Goal: Task Accomplishment & Management: Manage account settings

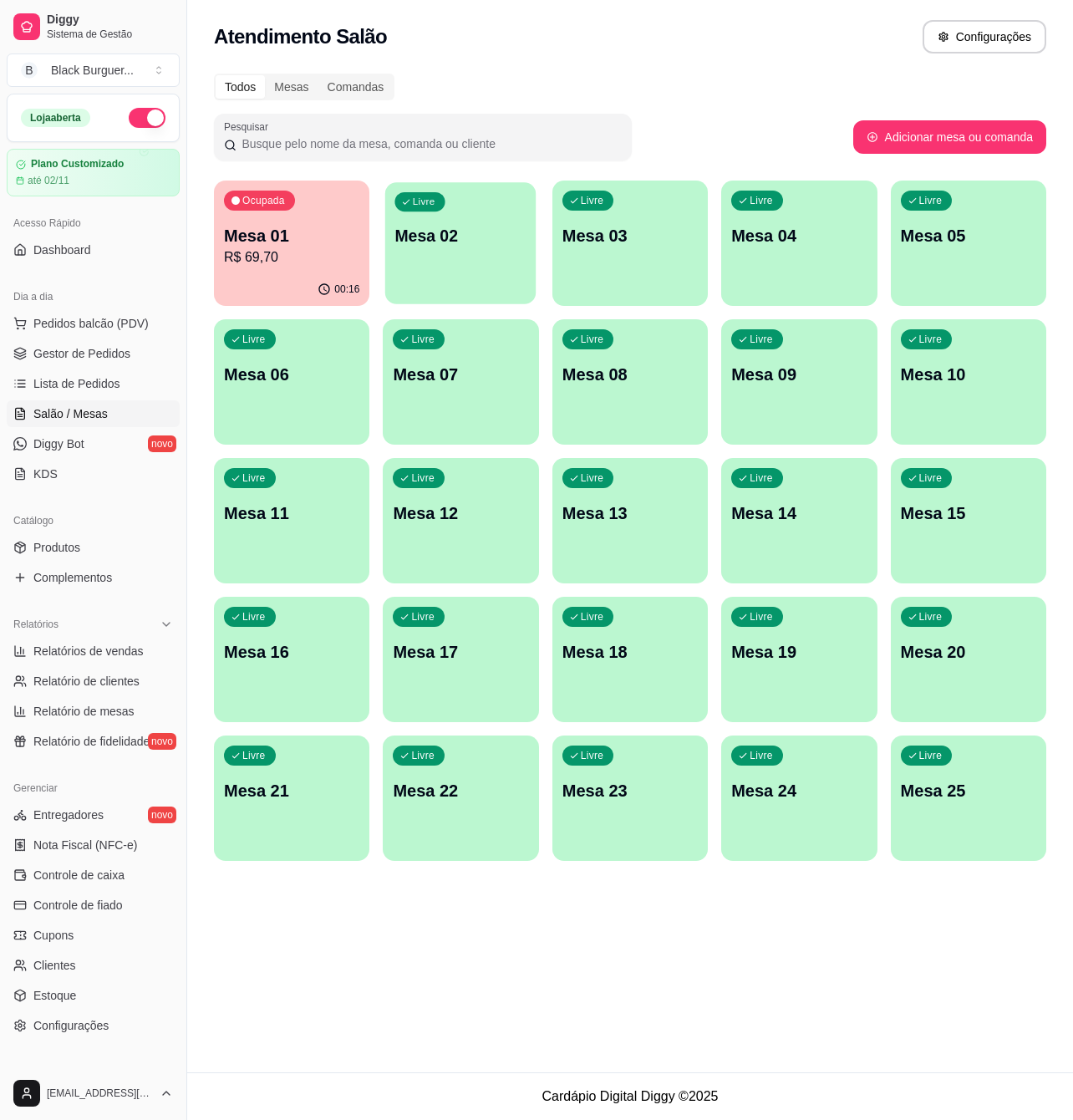
click at [445, 238] on p "Mesa 02" at bounding box center [461, 235] width 132 height 22
click at [339, 82] on div "Comandas" at bounding box center [356, 87] width 75 height 23
click at [318, 75] on input "Comandas" at bounding box center [318, 75] width 0 height 0
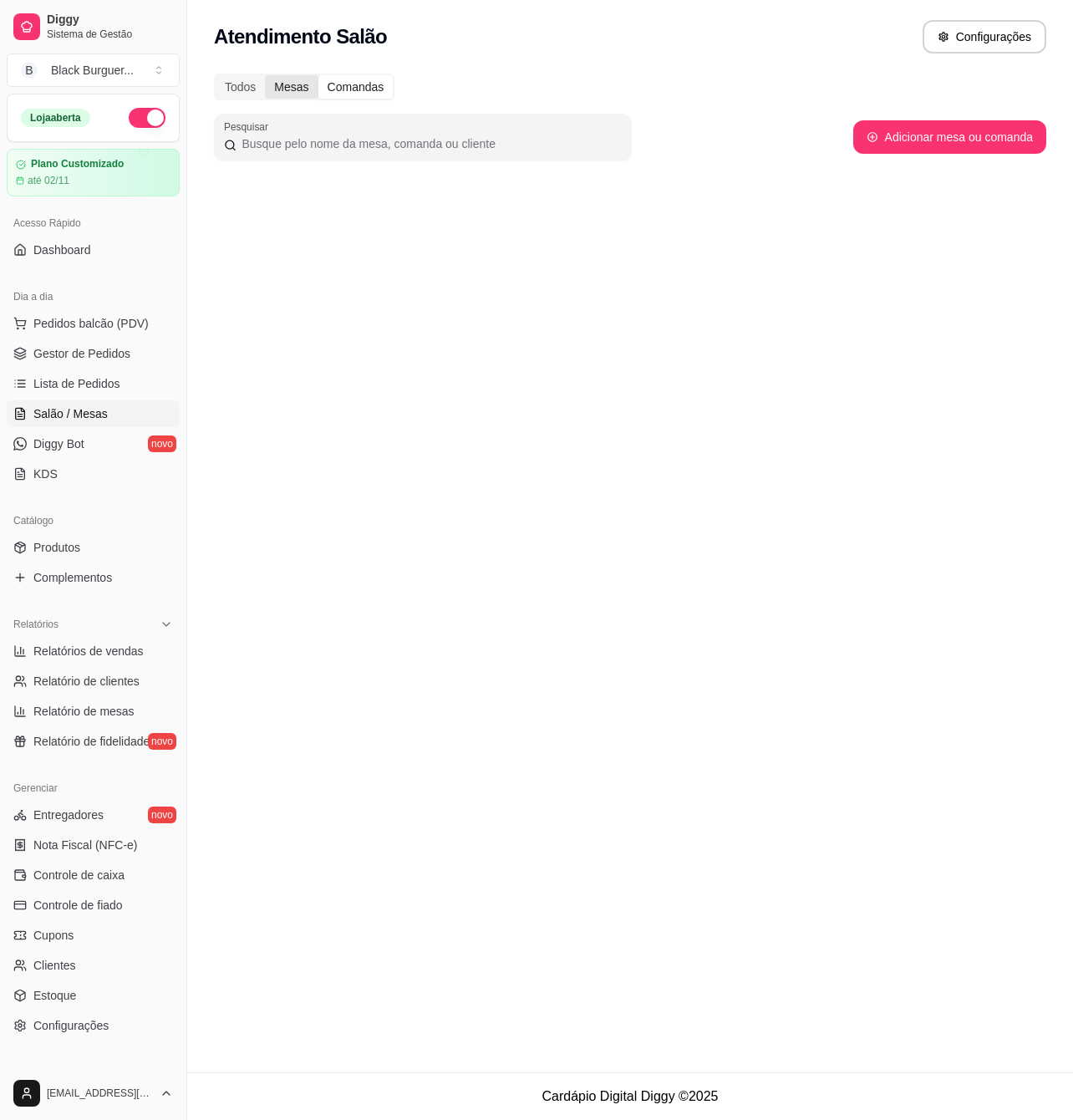
click at [296, 81] on div "Mesas" at bounding box center [291, 87] width 53 height 23
click at [265, 75] on input "Mesas" at bounding box center [265, 75] width 0 height 0
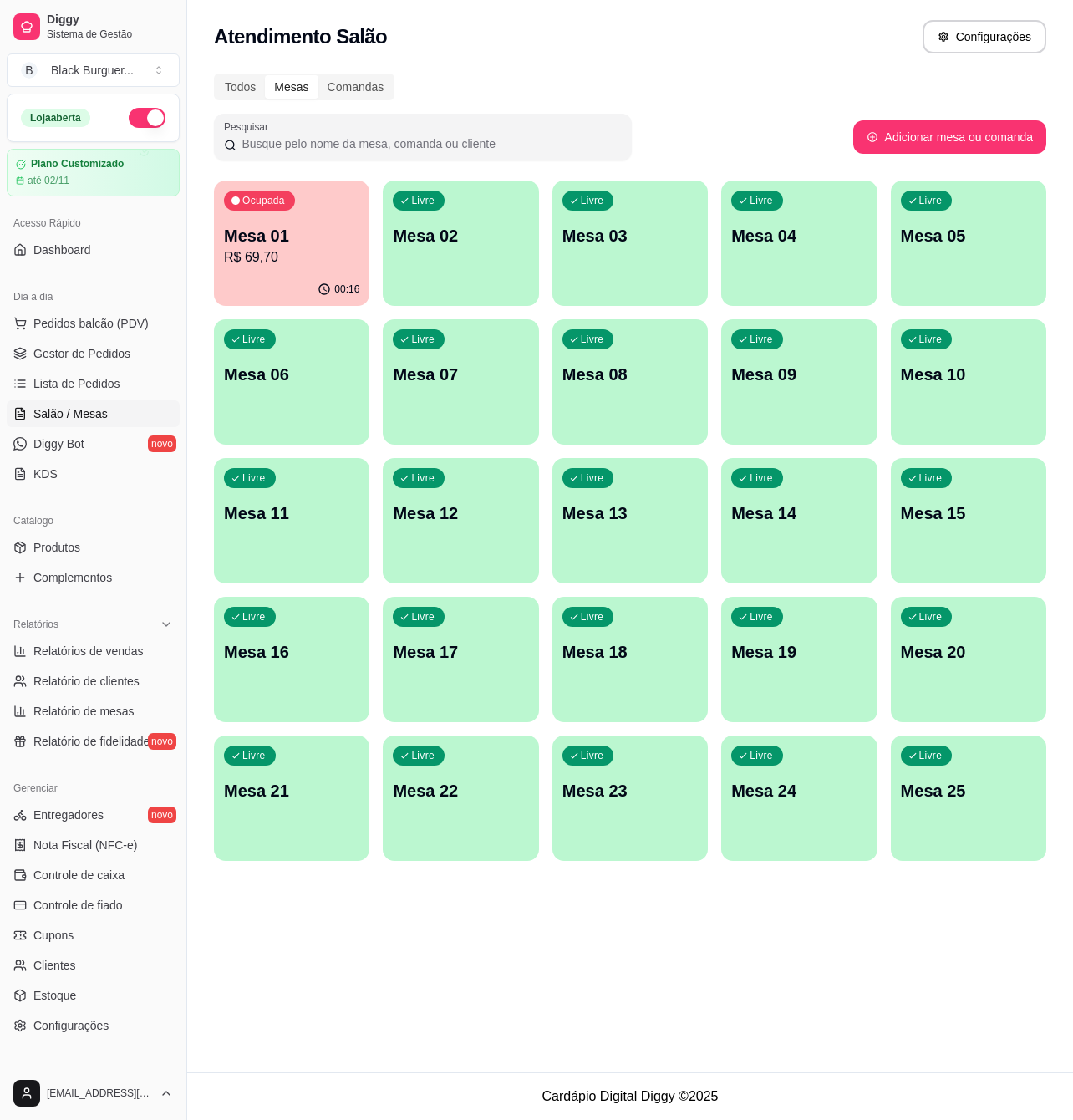
click at [446, 262] on div "Livre Mesa 02" at bounding box center [460, 233] width 156 height 105
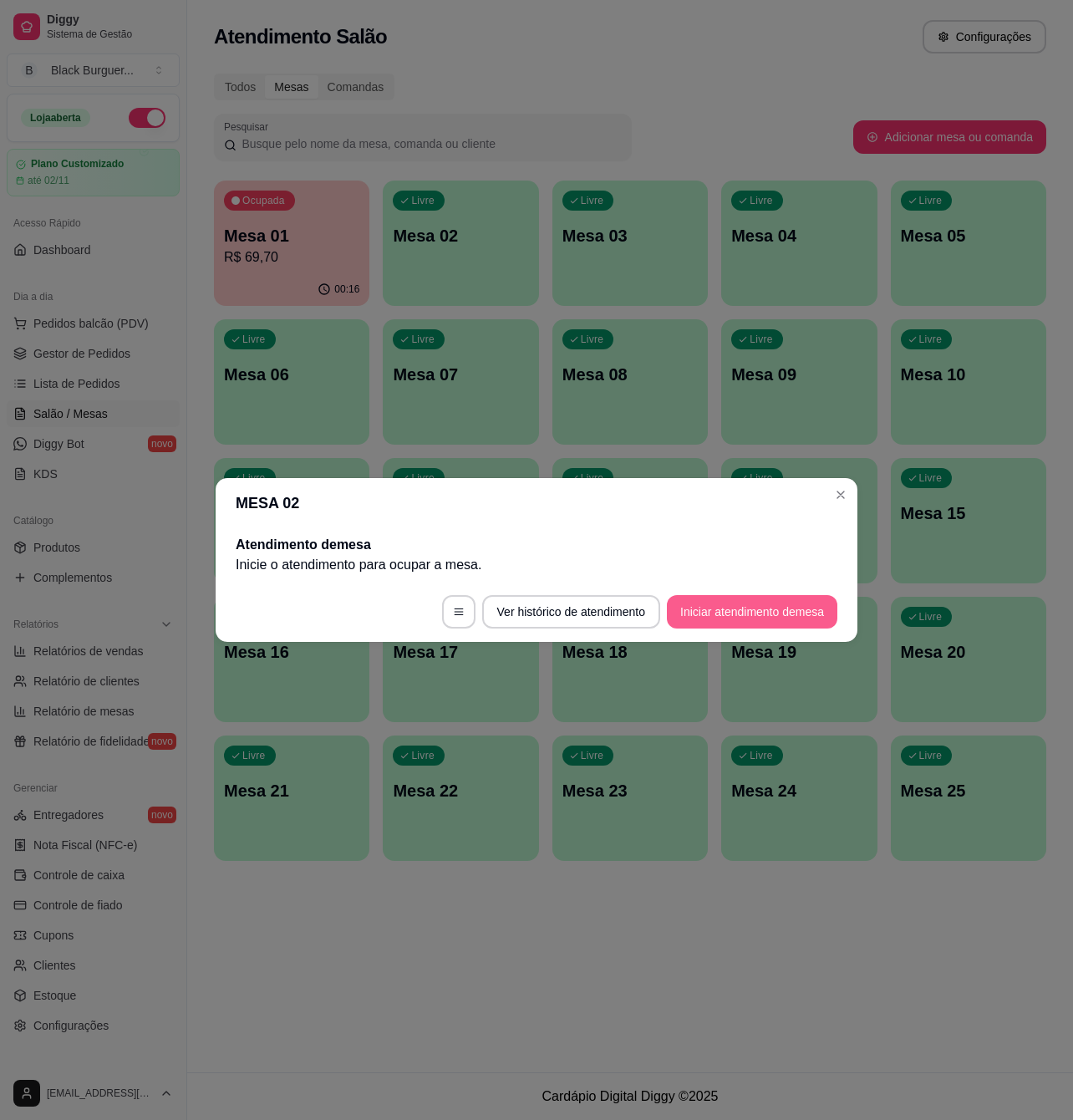
click at [730, 615] on button "Iniciar atendimento de mesa" at bounding box center [752, 611] width 171 height 33
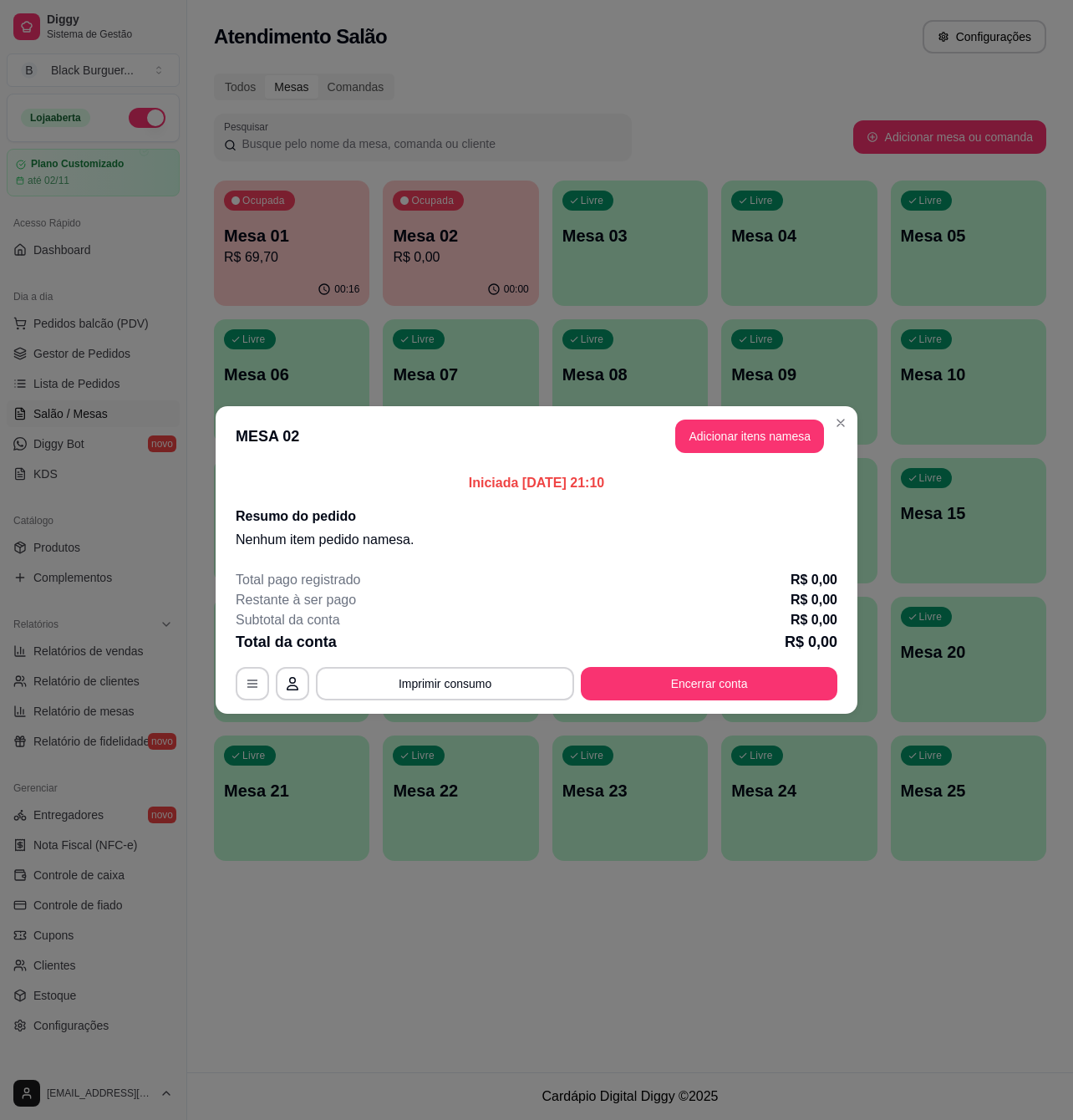
click at [502, 586] on div "Total pago registrado R$ 0,00" at bounding box center [536, 580] width 602 height 20
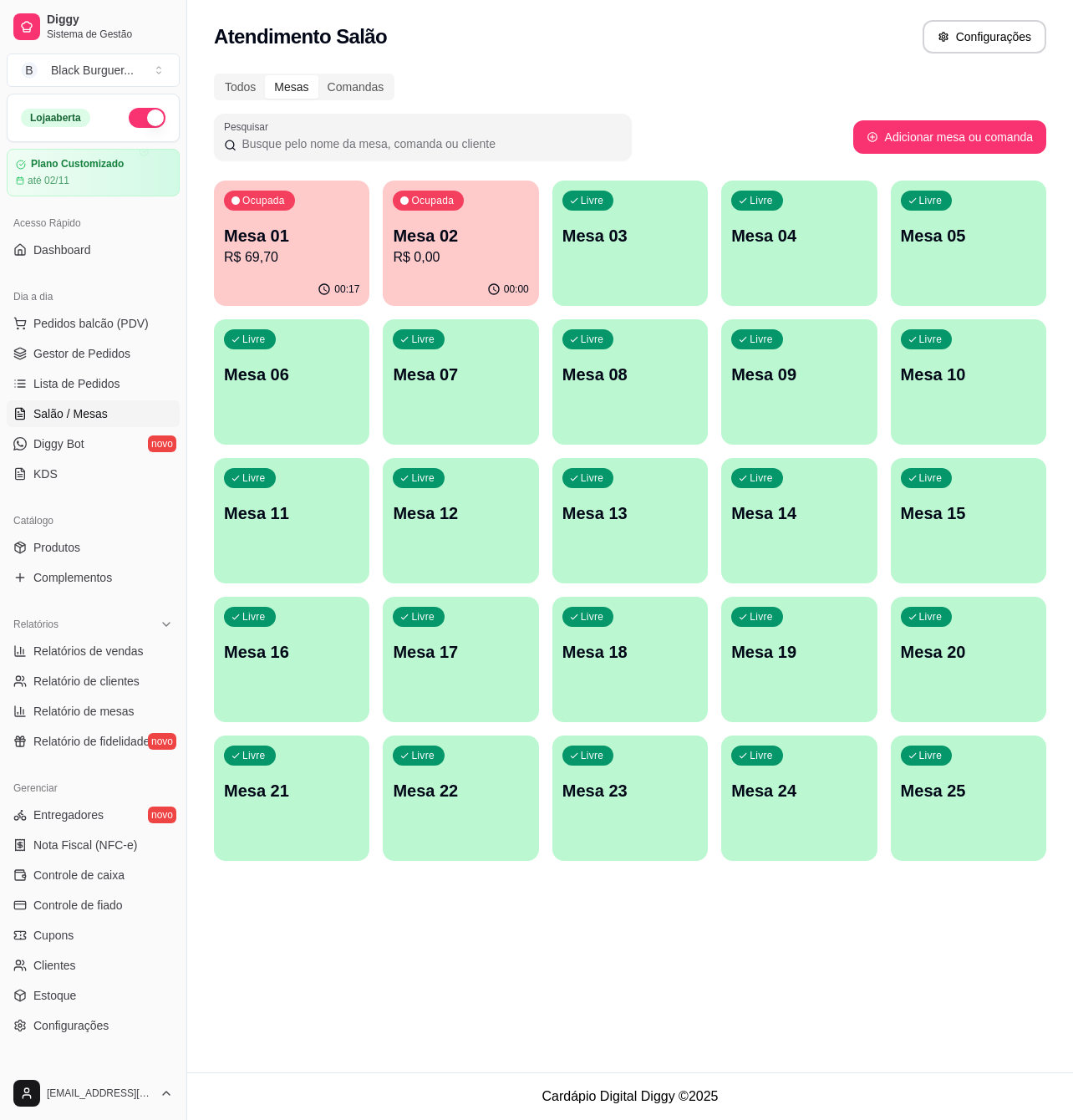
click at [444, 254] on p "R$ 0,00" at bounding box center [460, 257] width 135 height 20
click at [249, 87] on div "Todos" at bounding box center [240, 87] width 49 height 23
click at [215, 75] on input "Todos" at bounding box center [215, 75] width 0 height 0
click at [71, 318] on span "Pedidos balcão (PDV)" at bounding box center [90, 323] width 115 height 17
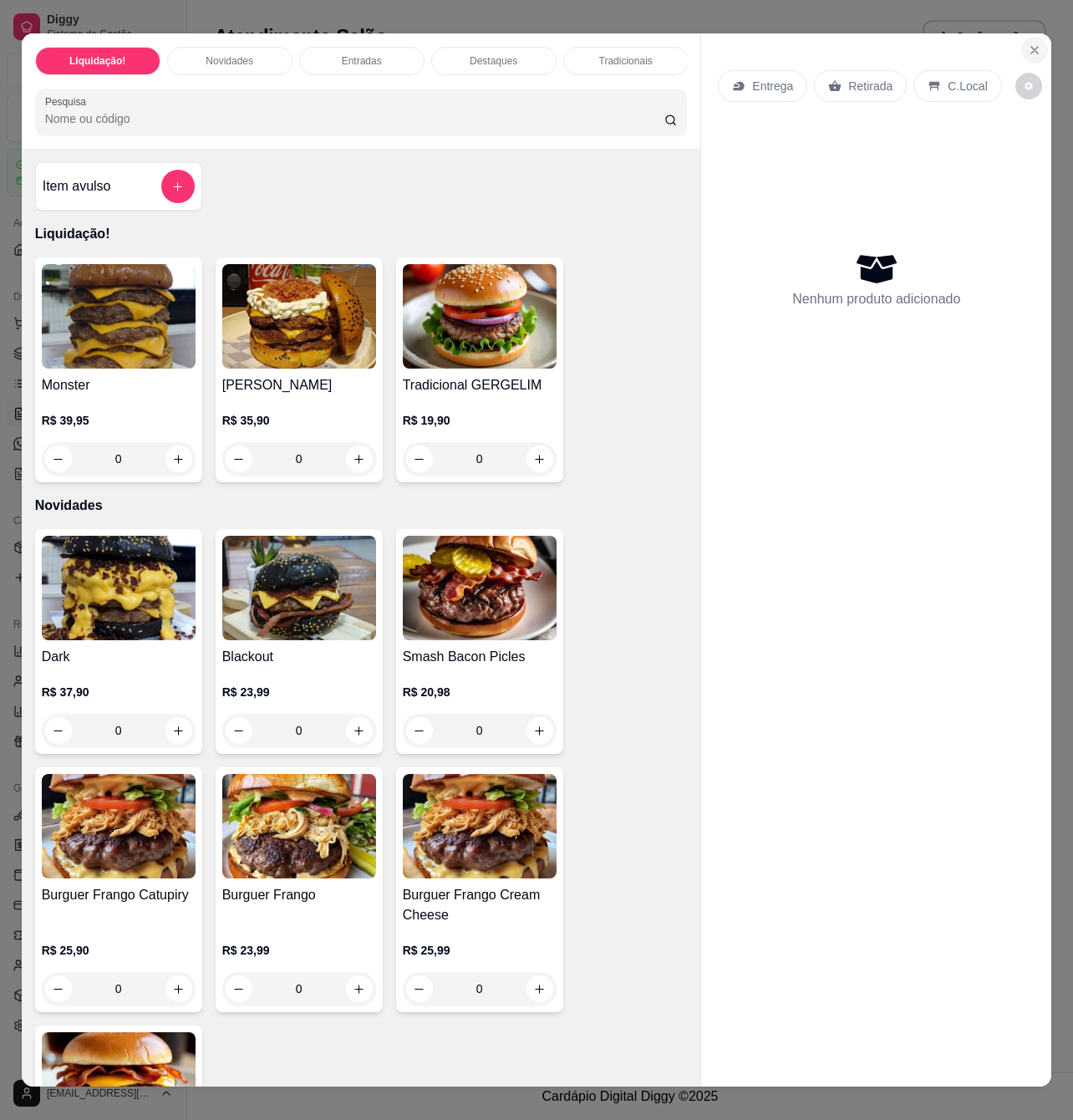
click at [1028, 44] on icon "Close" at bounding box center [1035, 50] width 13 height 13
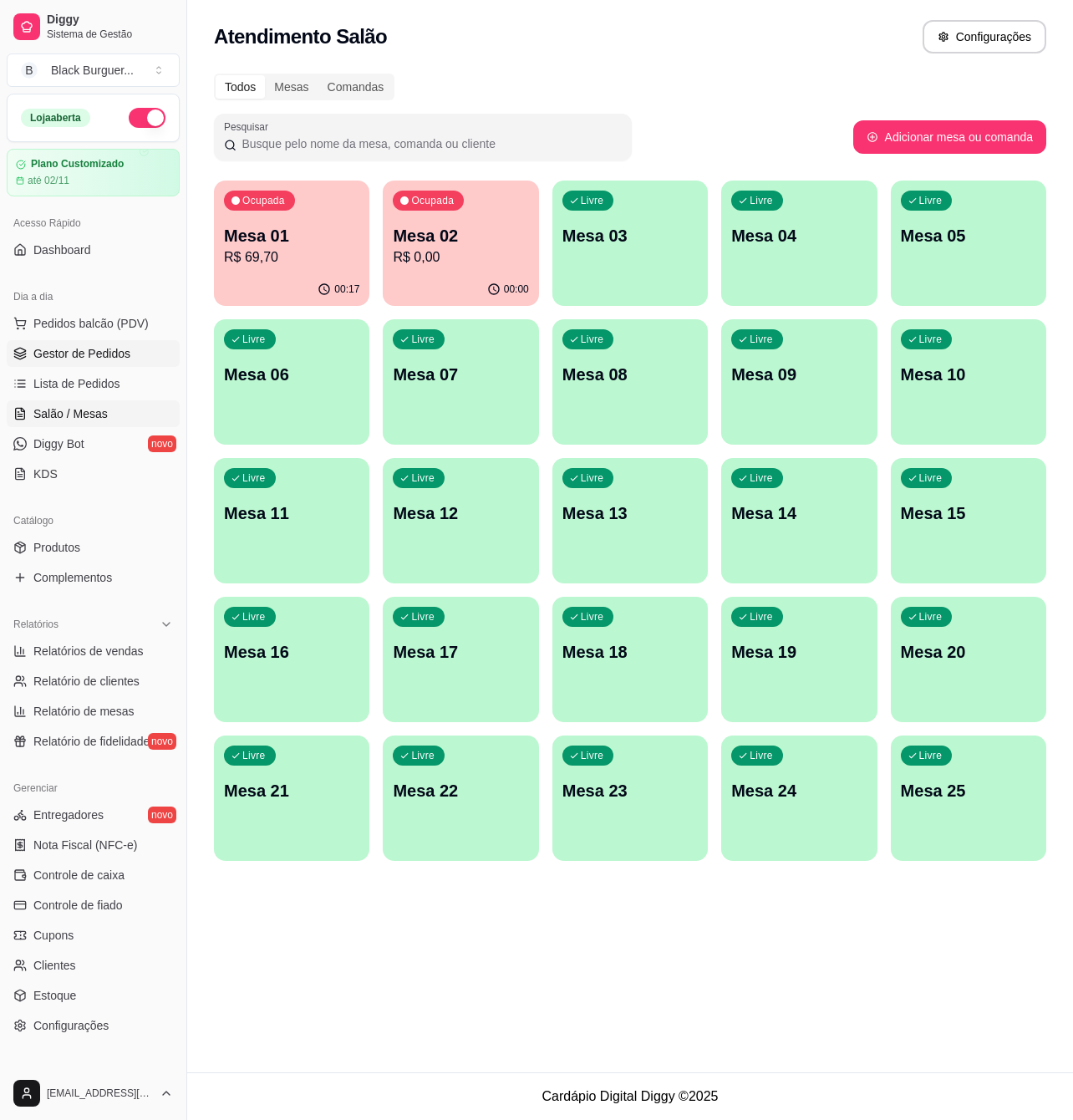
click at [62, 353] on span "Gestor de Pedidos" at bounding box center [81, 353] width 97 height 17
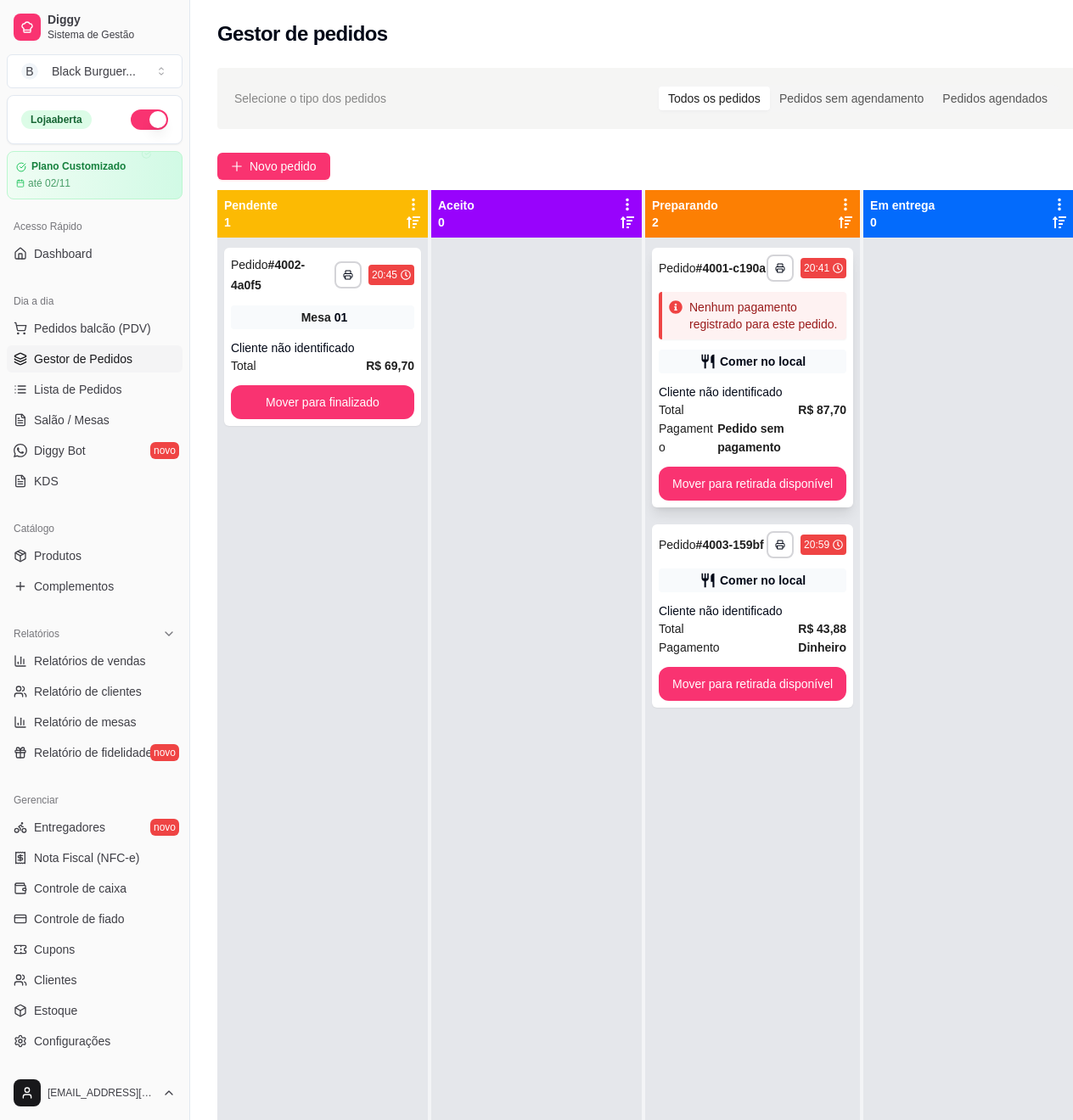
drag, startPoint x: 754, startPoint y: 328, endPoint x: 778, endPoint y: 330, distance: 24.1
click at [778, 330] on div "Nenhum pagamento registrado para este pedido." at bounding box center [763, 315] width 150 height 34
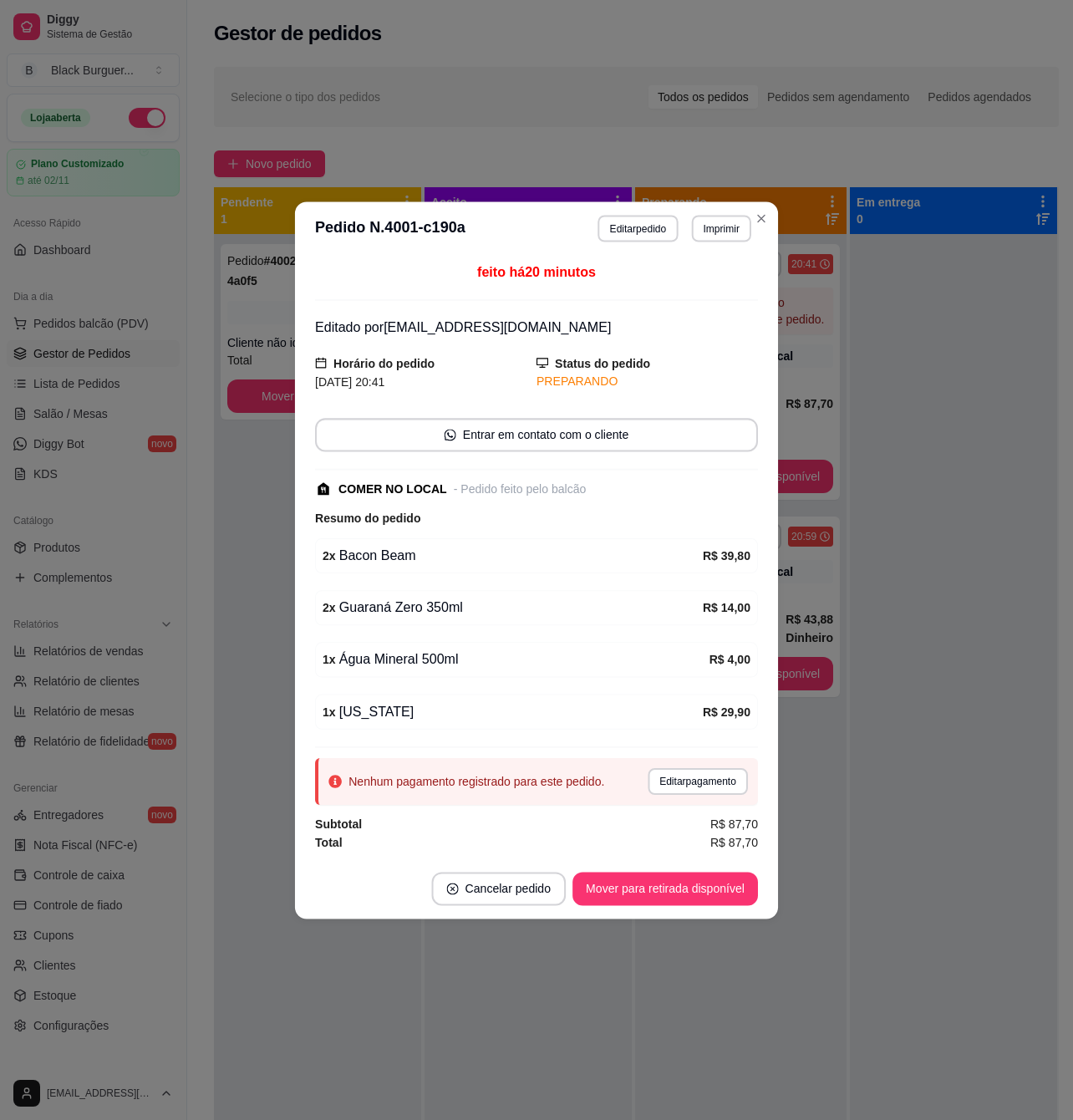
click at [770, 325] on div "feito há 20 minutos Editado por [EMAIL_ADDRESS][DOMAIN_NAME] Horário do pedido …" at bounding box center [536, 556] width 483 height 603
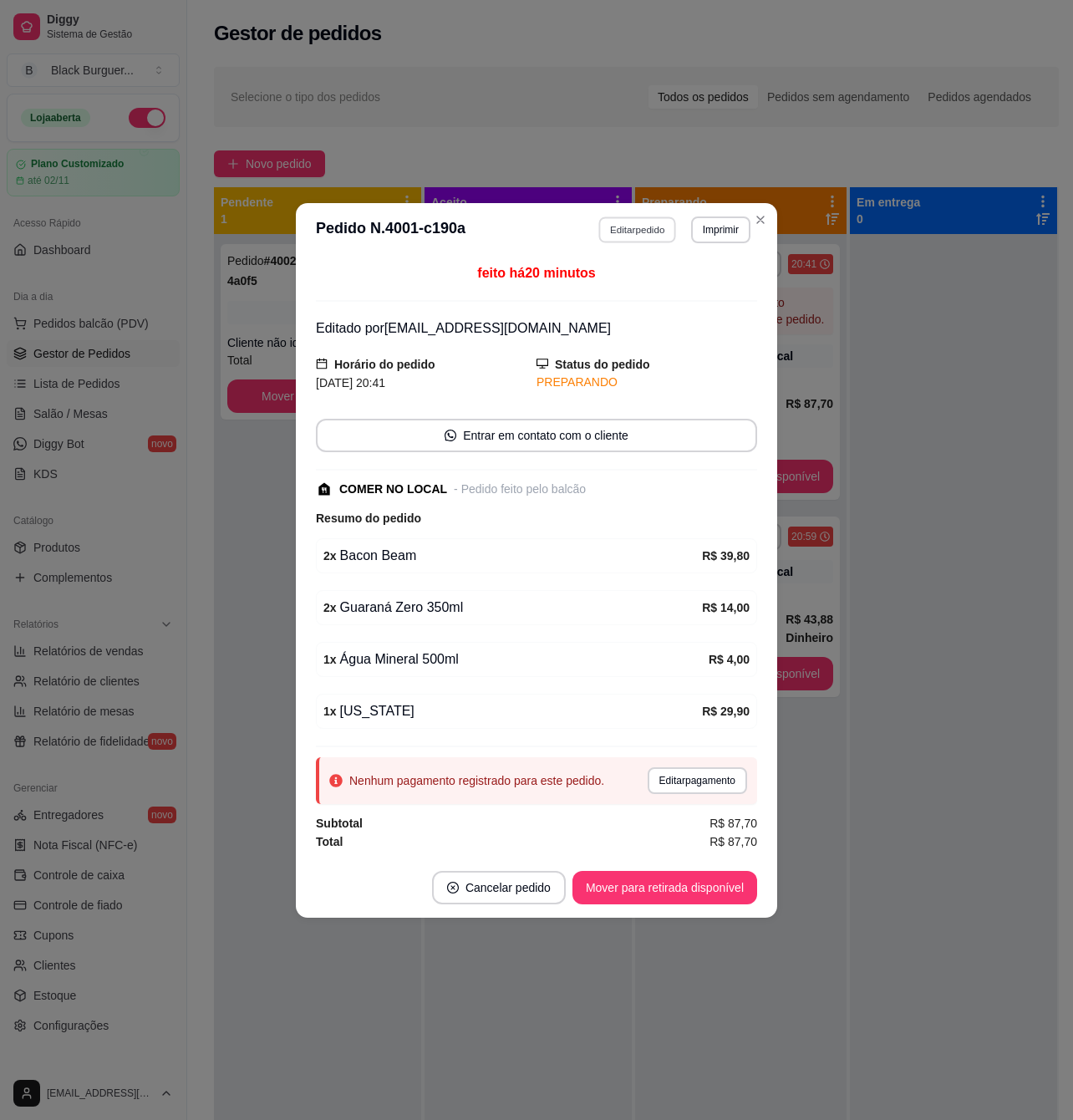
click at [647, 223] on button "Editar pedido" at bounding box center [638, 229] width 78 height 26
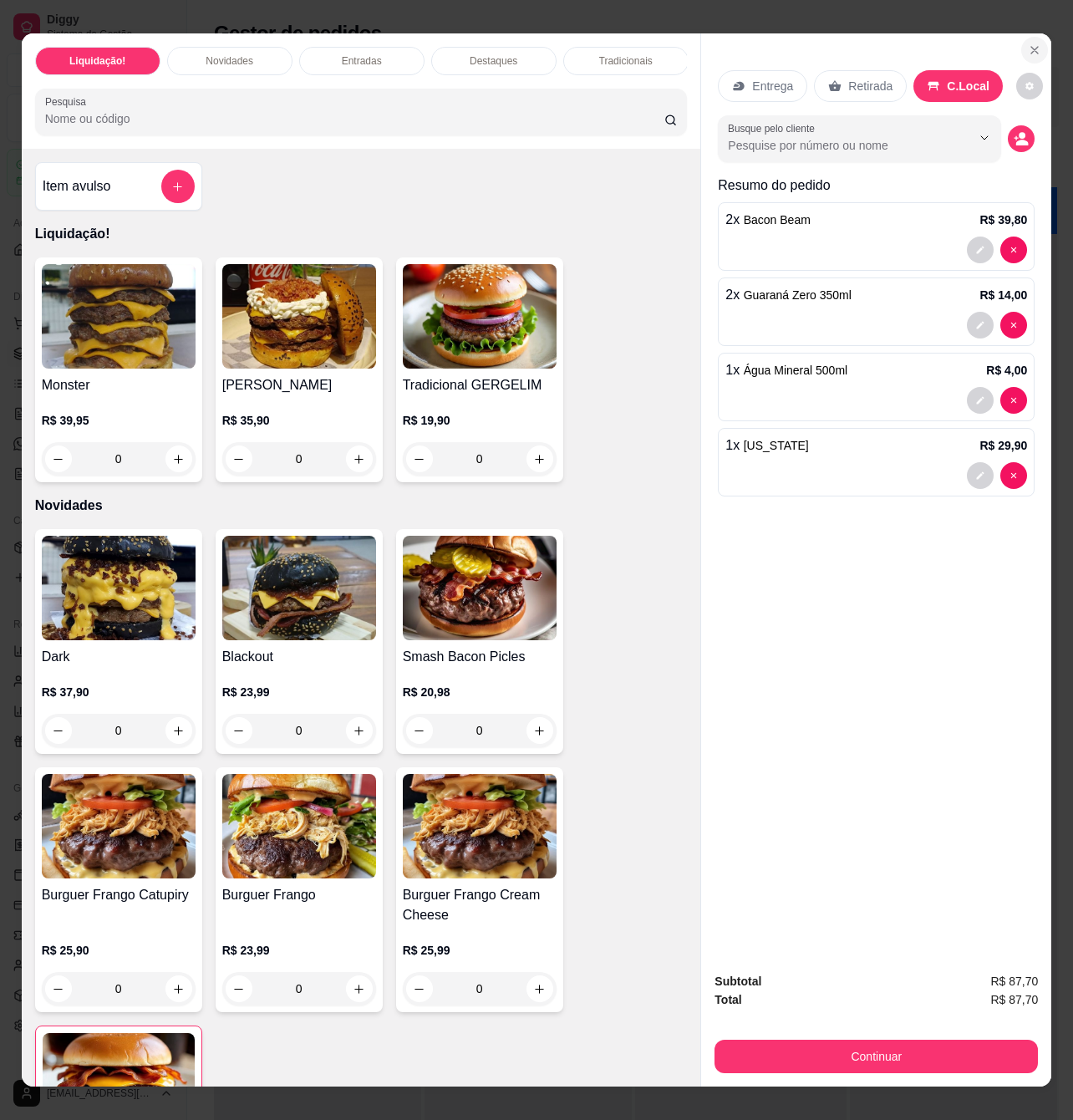
click at [1028, 44] on icon "Close" at bounding box center [1035, 50] width 13 height 13
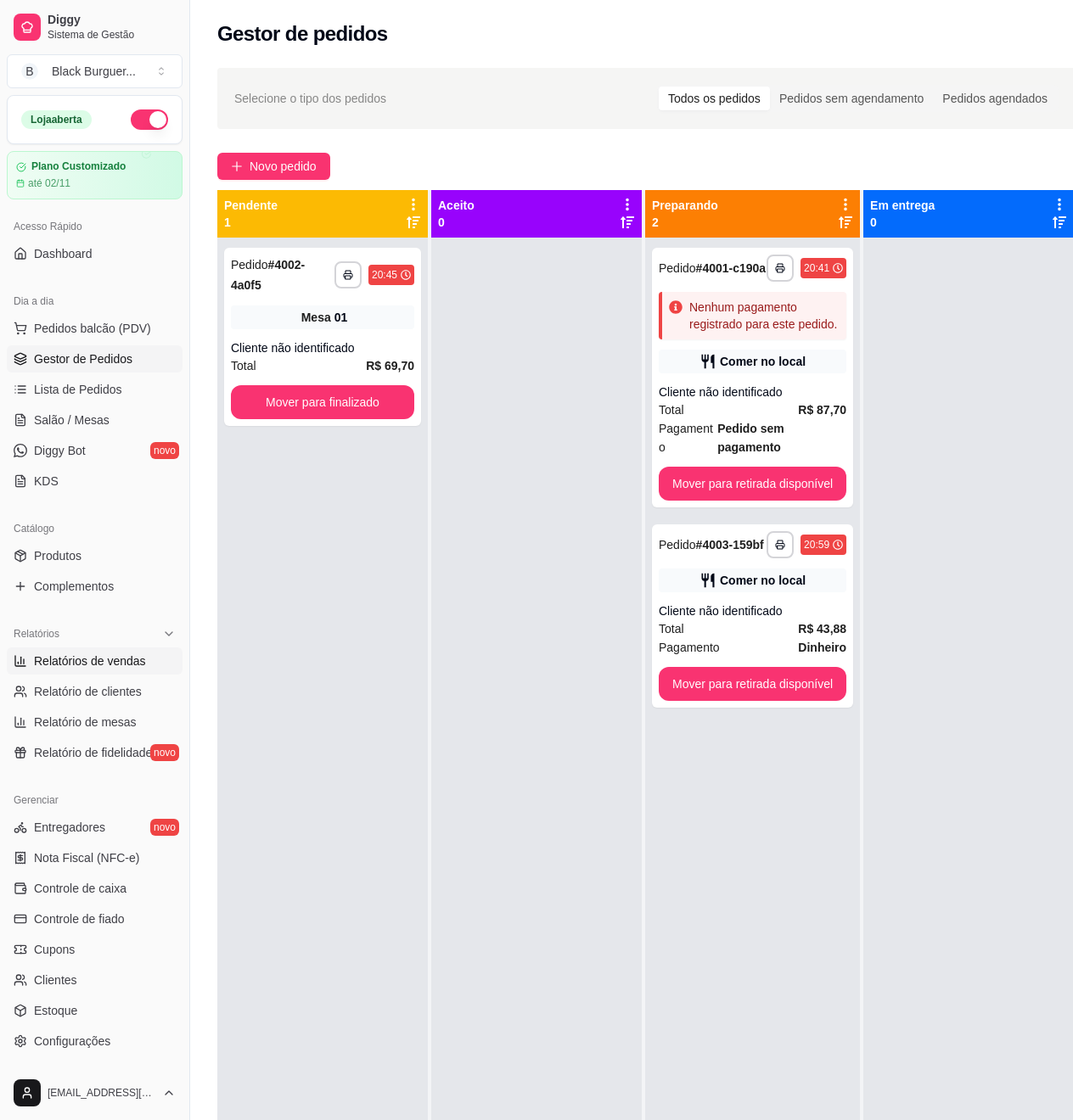
click at [83, 656] on span "Relatórios de vendas" at bounding box center [89, 661] width 112 height 17
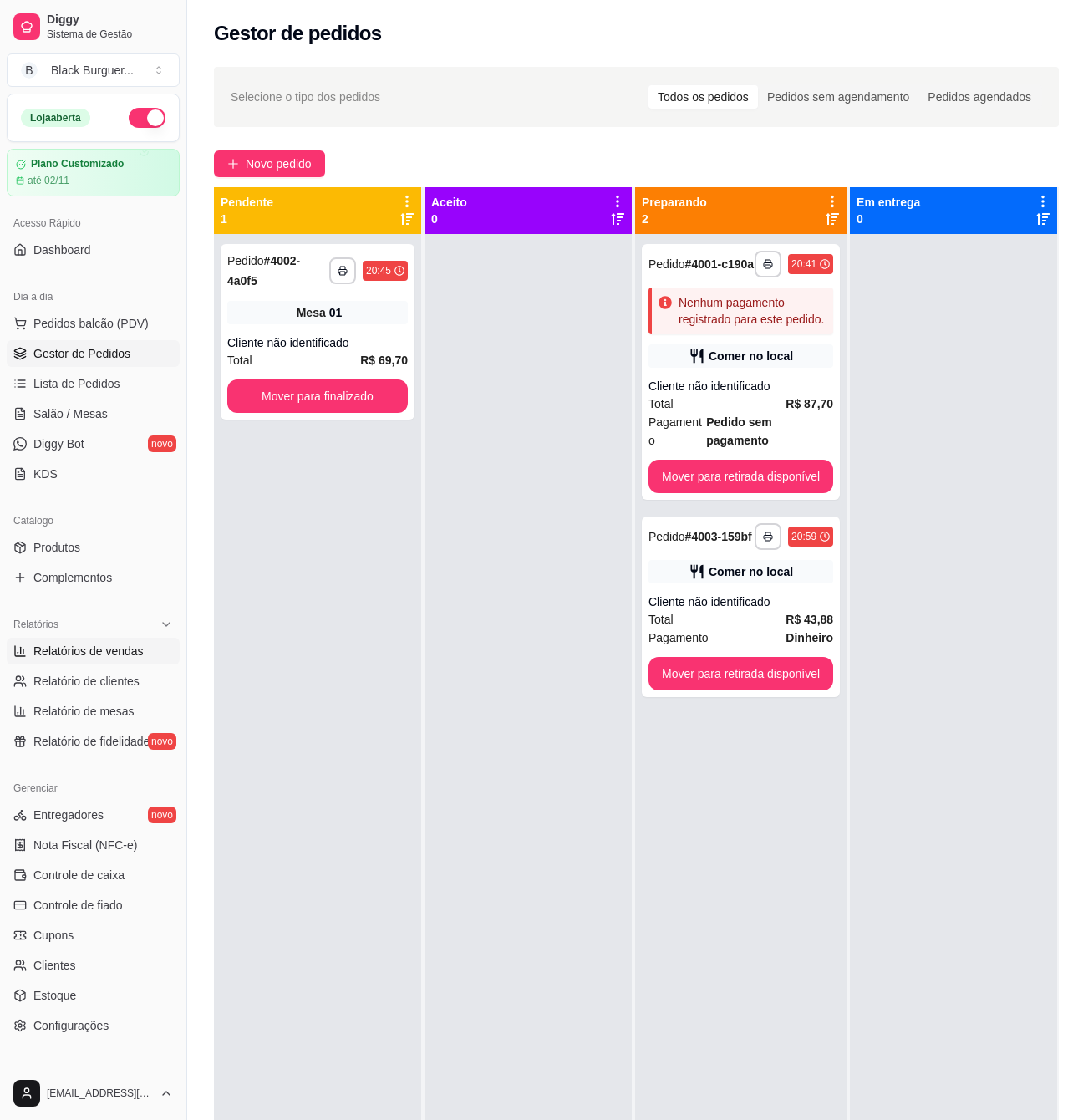
select select "ALL"
select select "0"
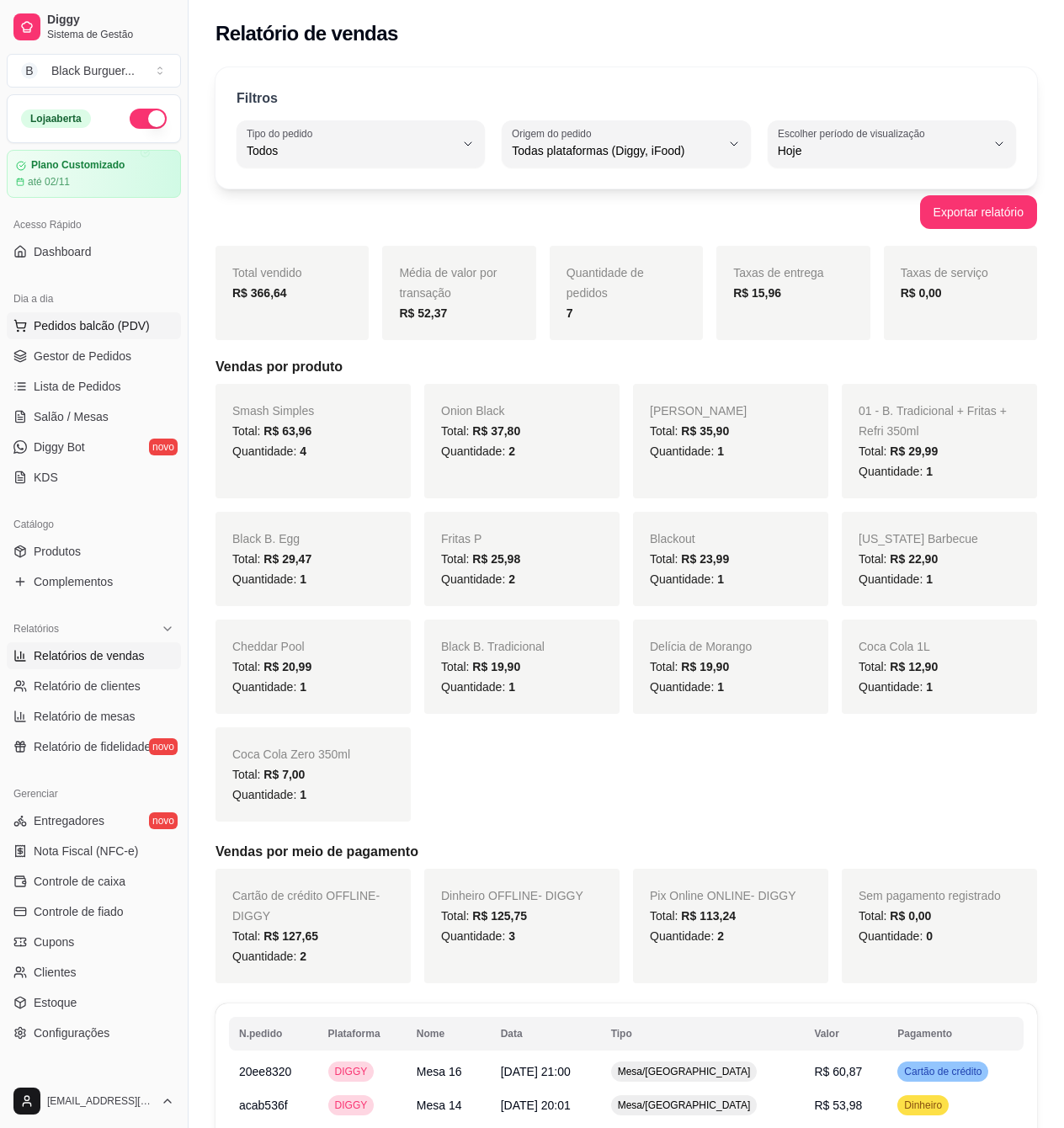
click at [66, 314] on button "Pedidos balcão (PDV)" at bounding box center [94, 326] width 175 height 27
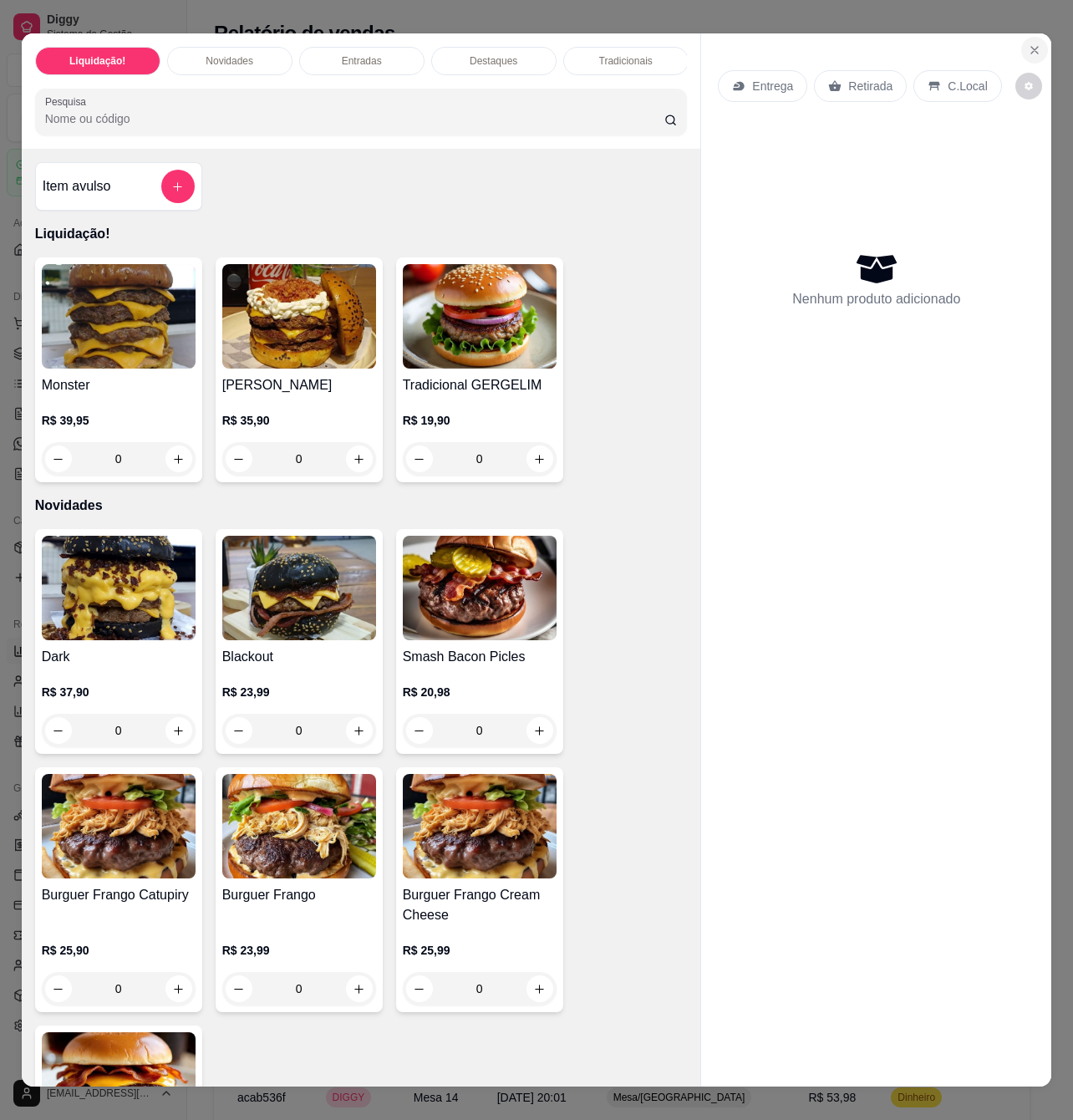
click at [1028, 44] on icon "Close" at bounding box center [1035, 50] width 13 height 13
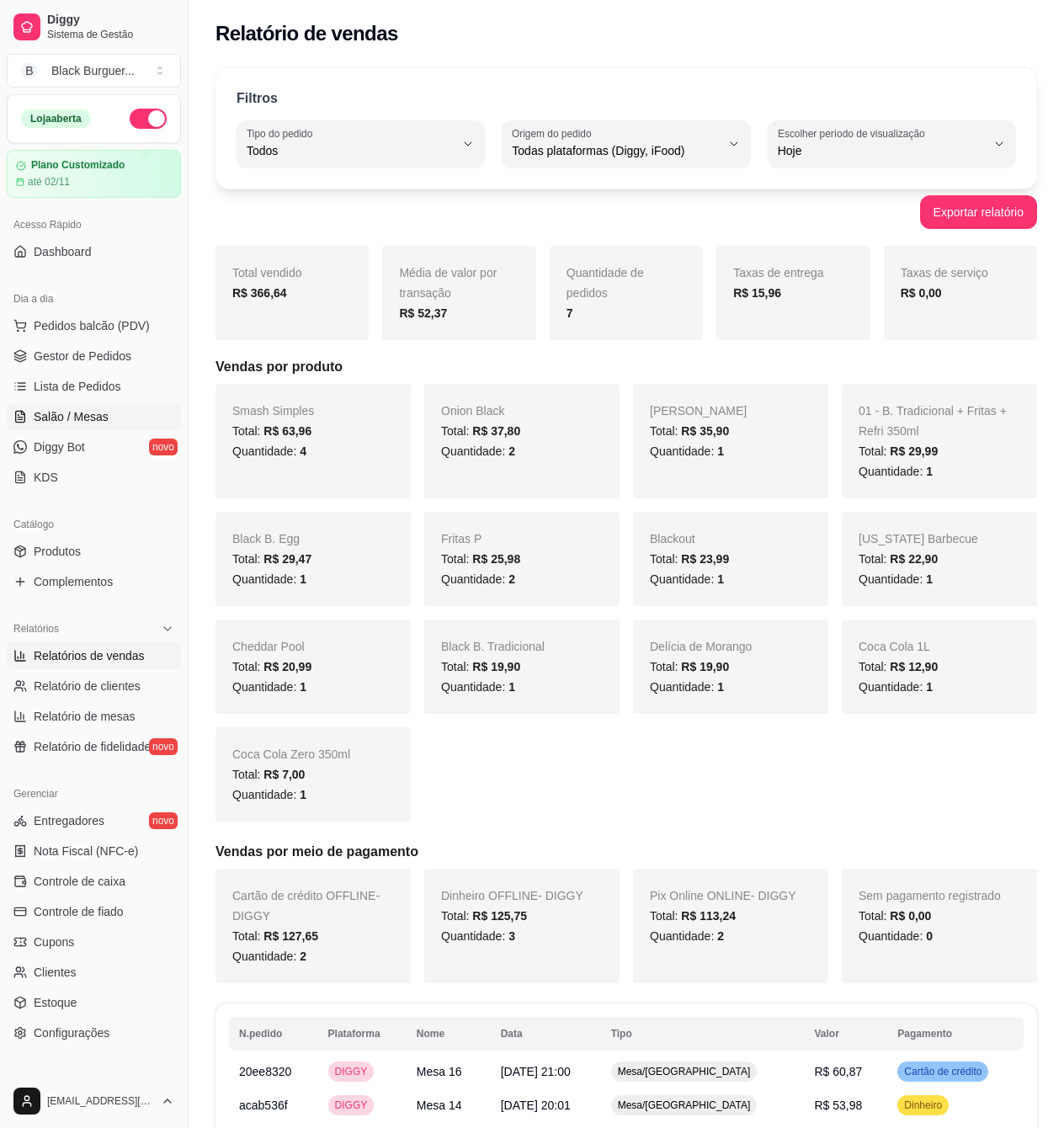
click at [52, 418] on span "Salão / Mesas" at bounding box center [70, 416] width 75 height 17
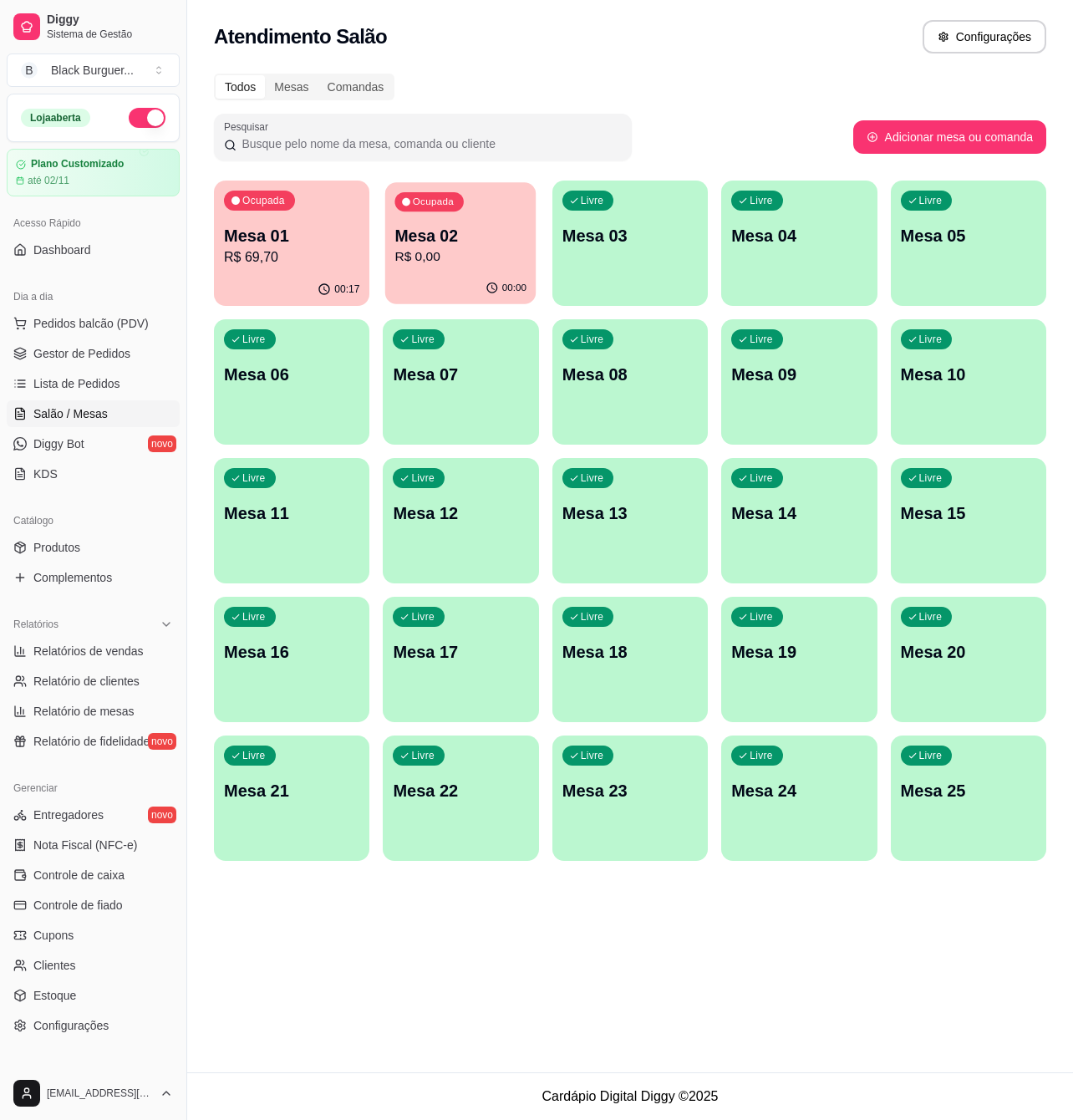
click at [465, 257] on p "R$ 0,00" at bounding box center [461, 257] width 132 height 20
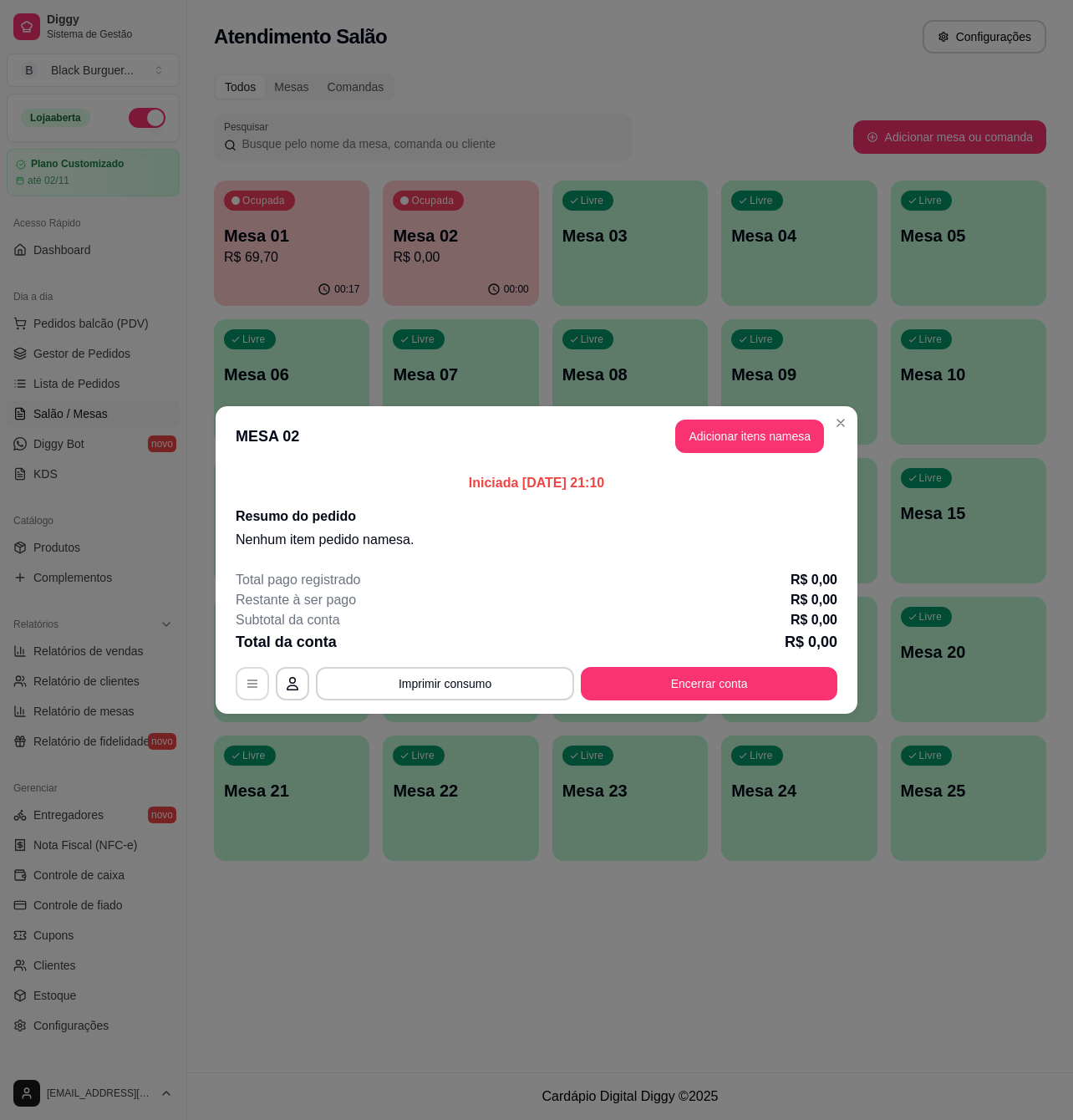
click at [254, 680] on icon "button" at bounding box center [252, 683] width 13 height 13
click at [700, 679] on button "Encerrar conta" at bounding box center [709, 683] width 257 height 33
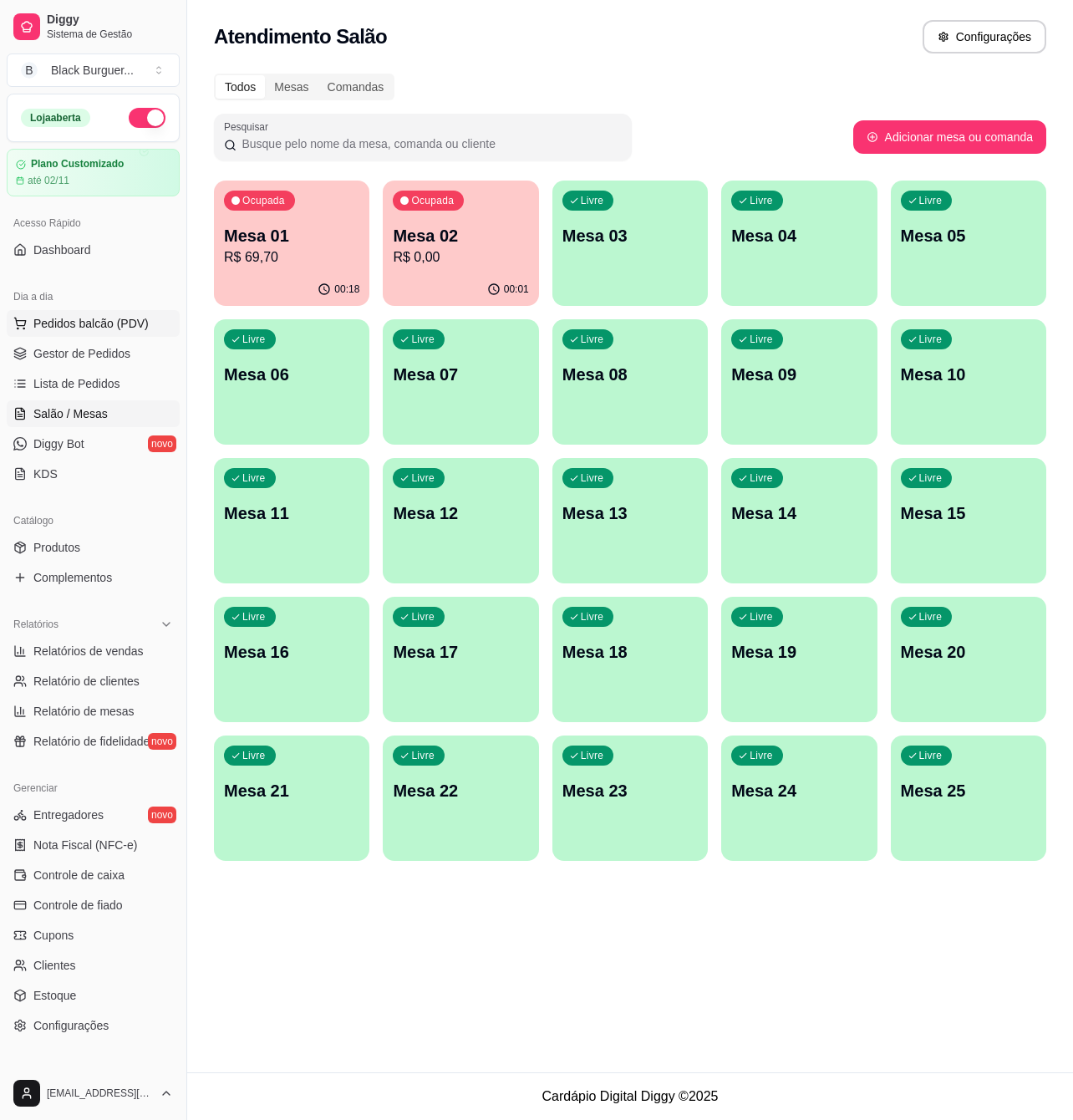
click at [73, 325] on span "Pedidos balcão (PDV)" at bounding box center [90, 323] width 115 height 17
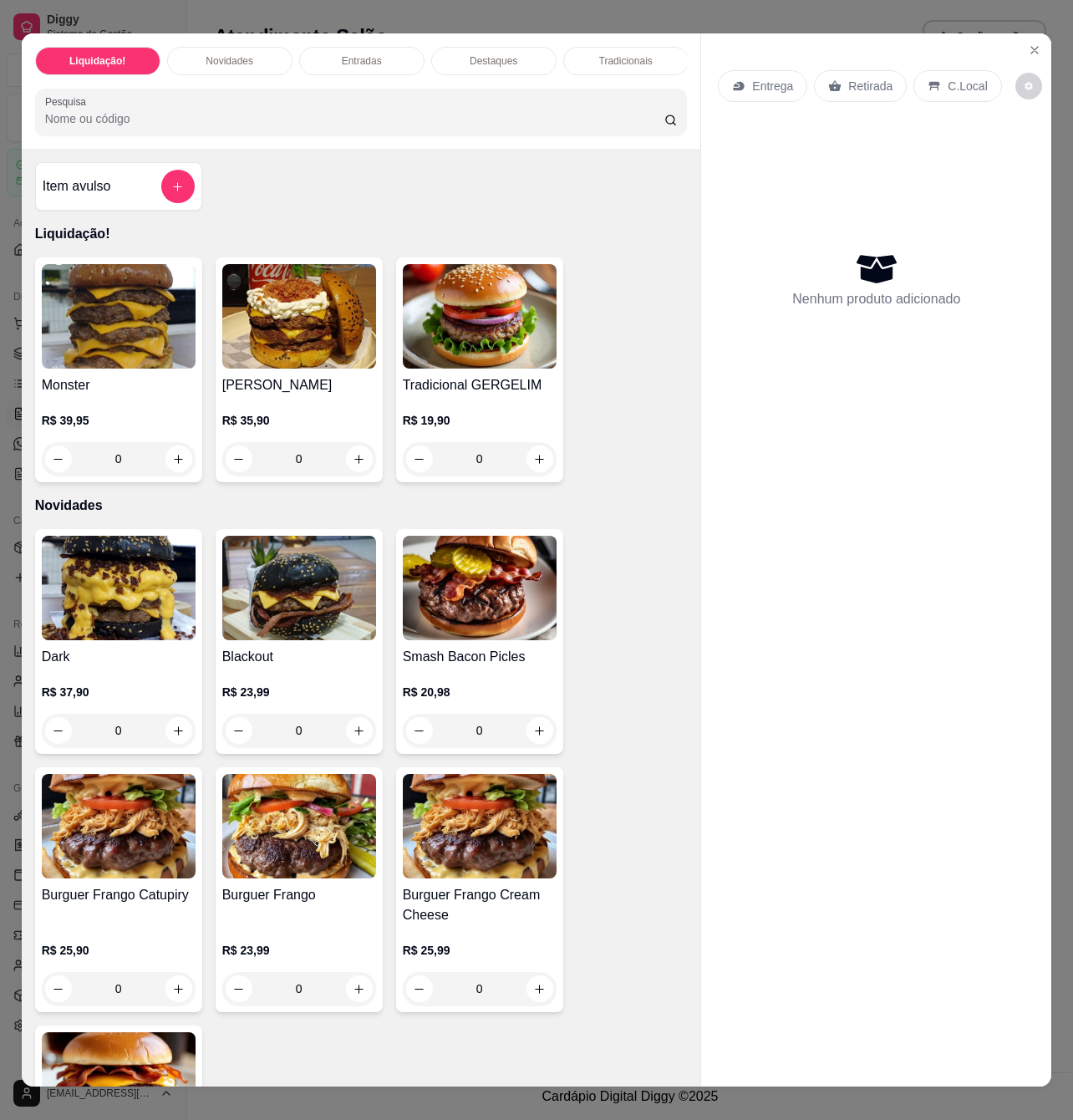
click at [354, 471] on div "0" at bounding box center [300, 459] width 154 height 33
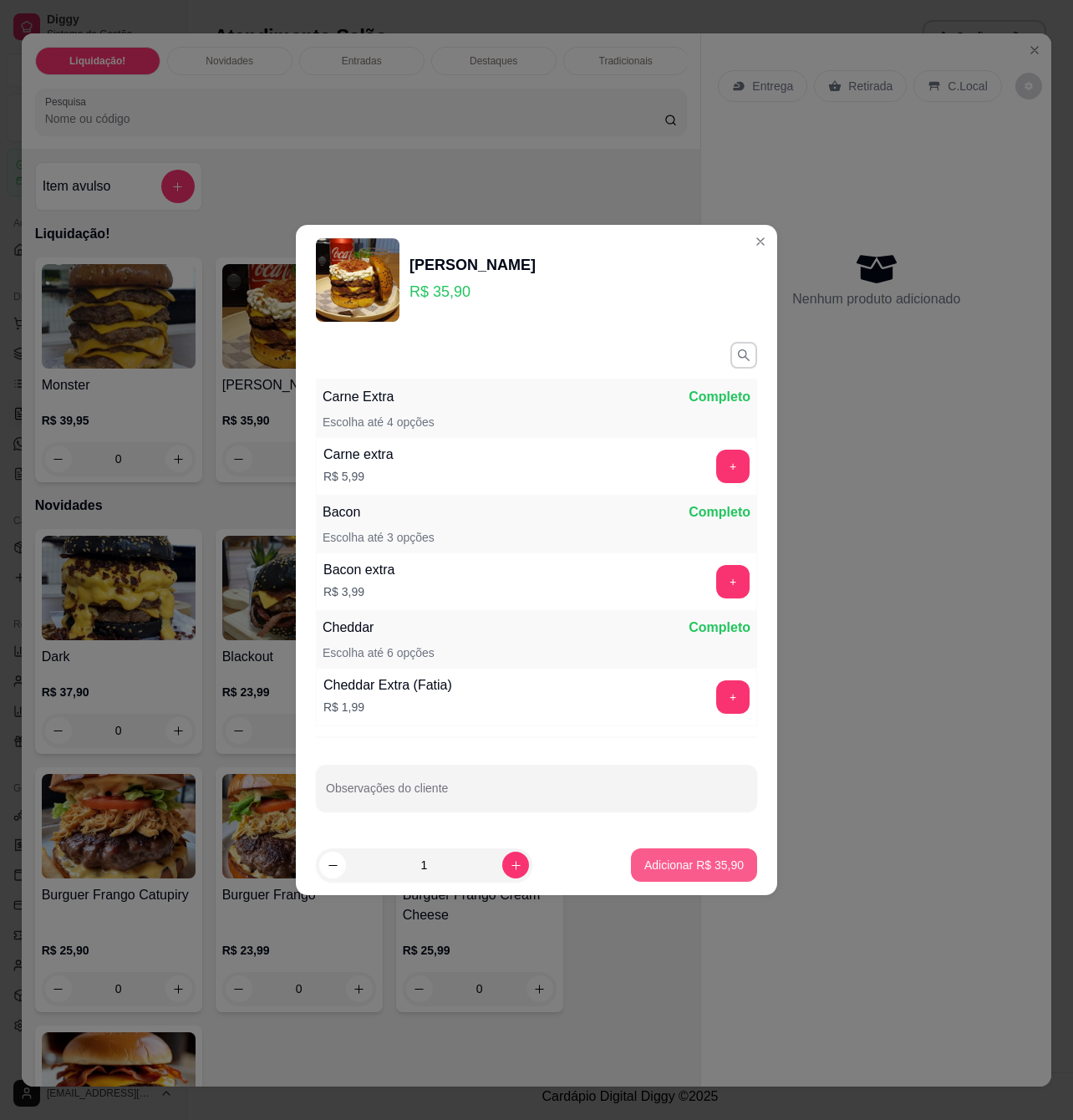
click at [662, 871] on p "Adicionar R$ 35,90" at bounding box center [694, 864] width 99 height 17
type input "1"
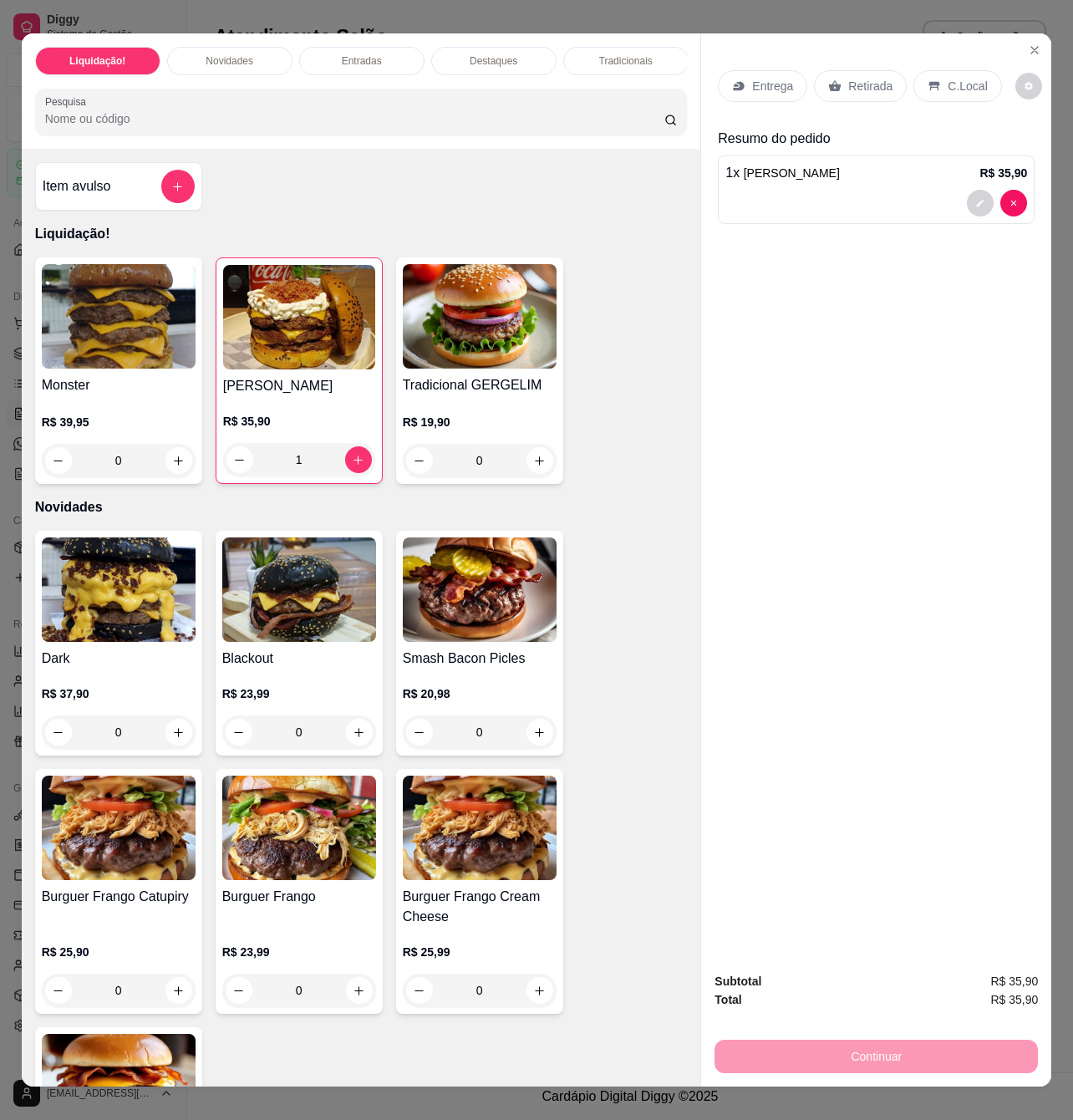
click at [530, 471] on div "0" at bounding box center [480, 459] width 154 height 33
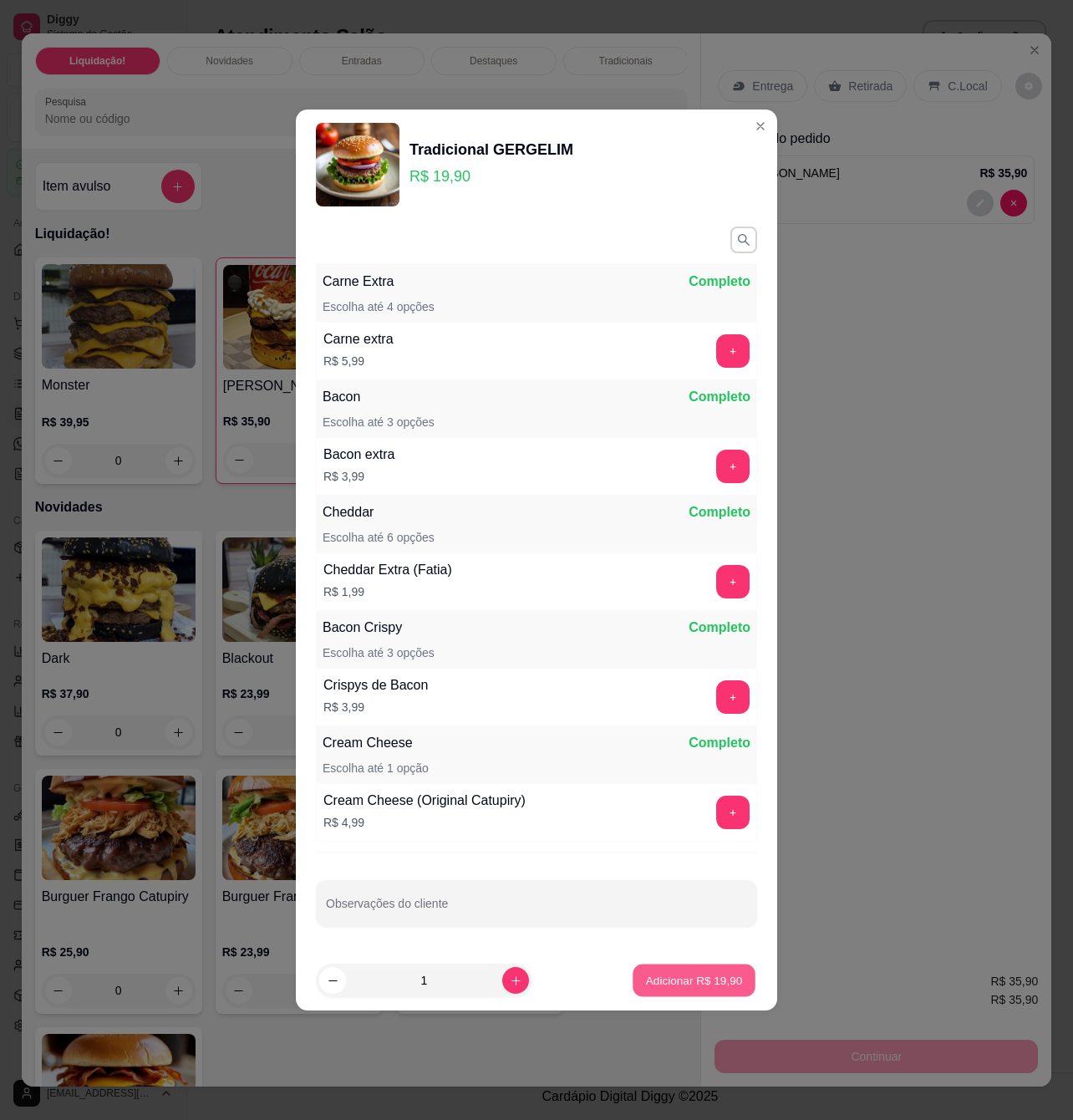
click at [655, 990] on button "Adicionar R$ 19,90" at bounding box center [694, 981] width 123 height 32
type input "1"
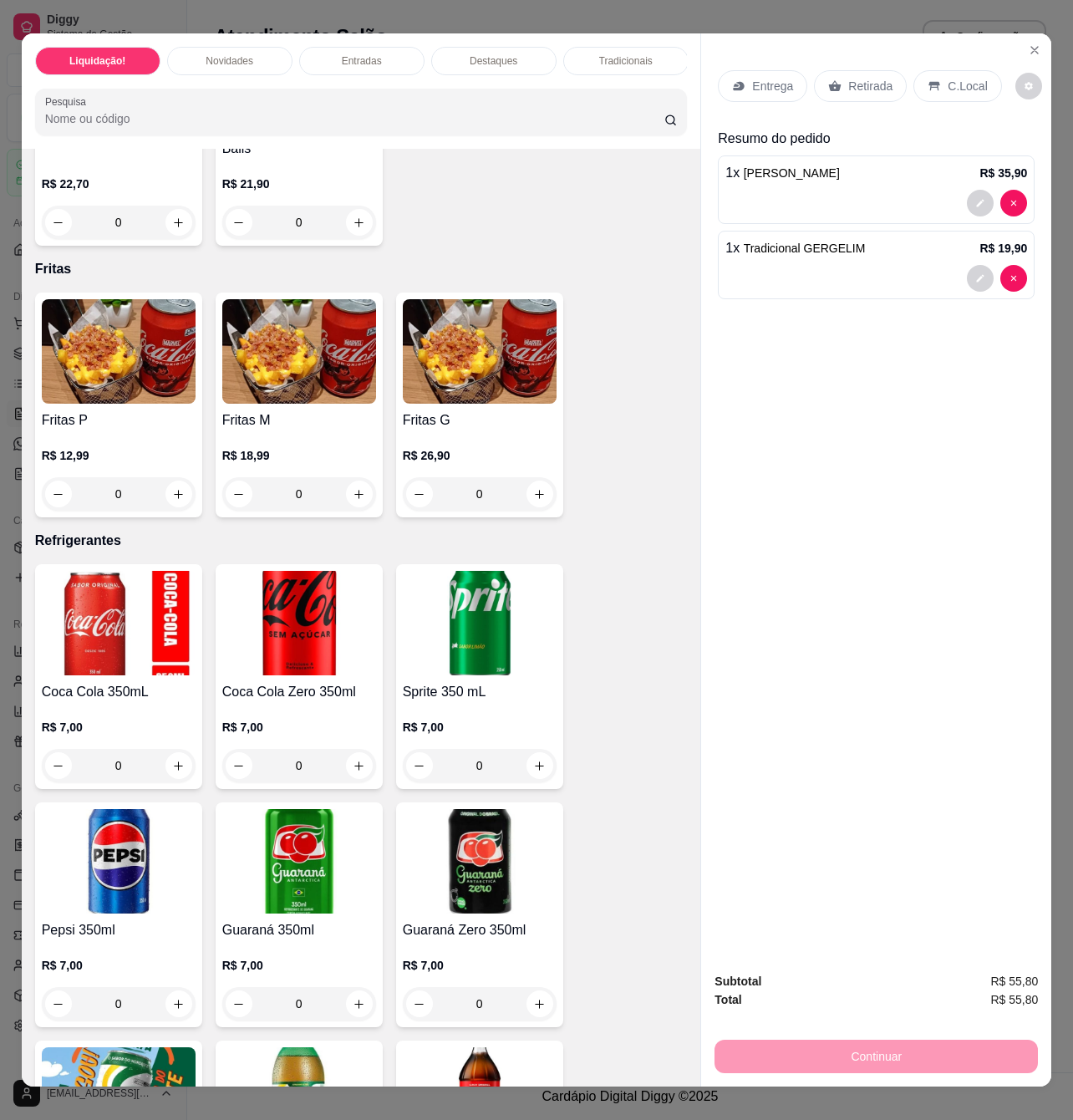
scroll to position [4120, 0]
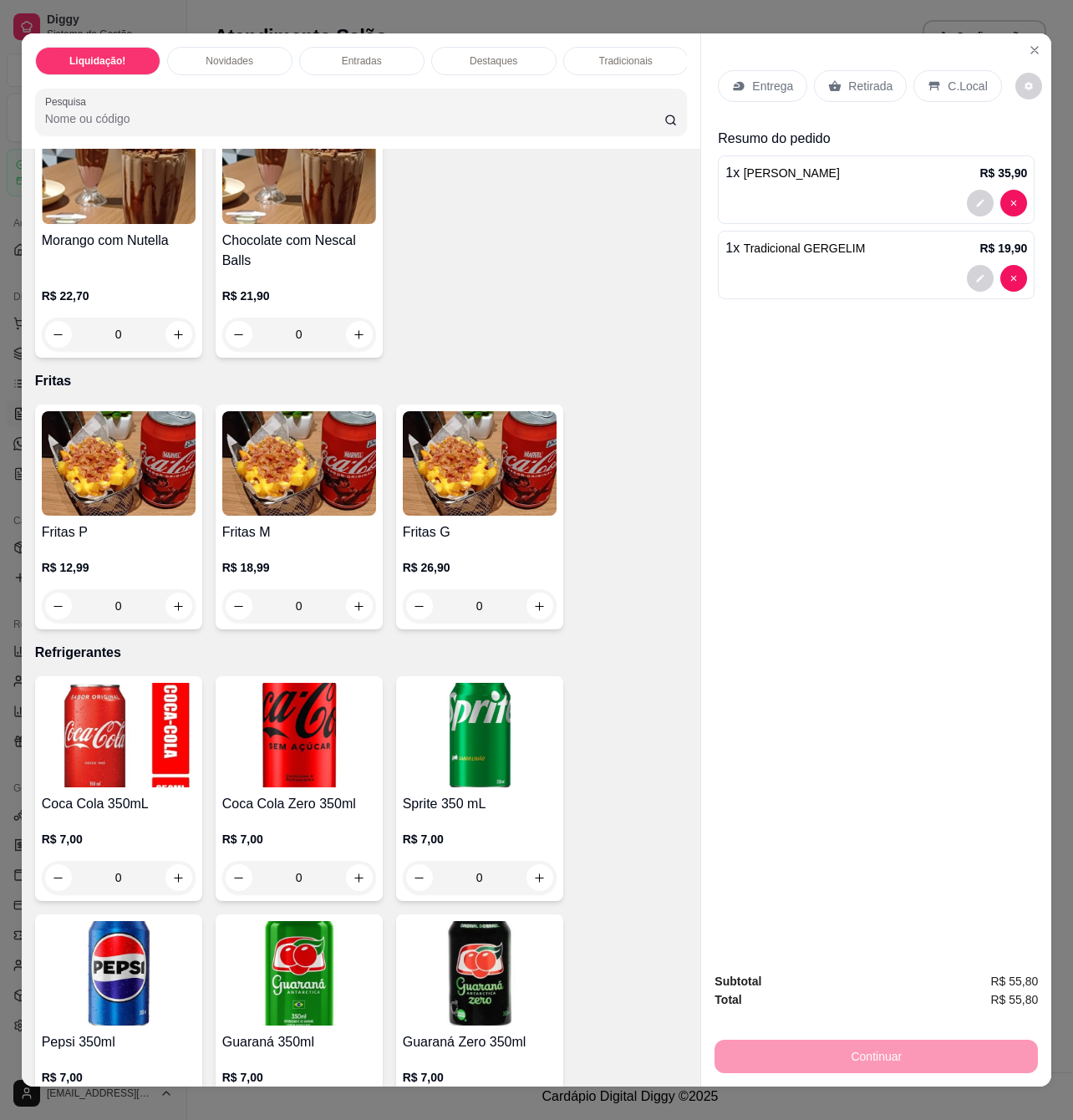
click at [353, 592] on div "0" at bounding box center [300, 605] width 154 height 33
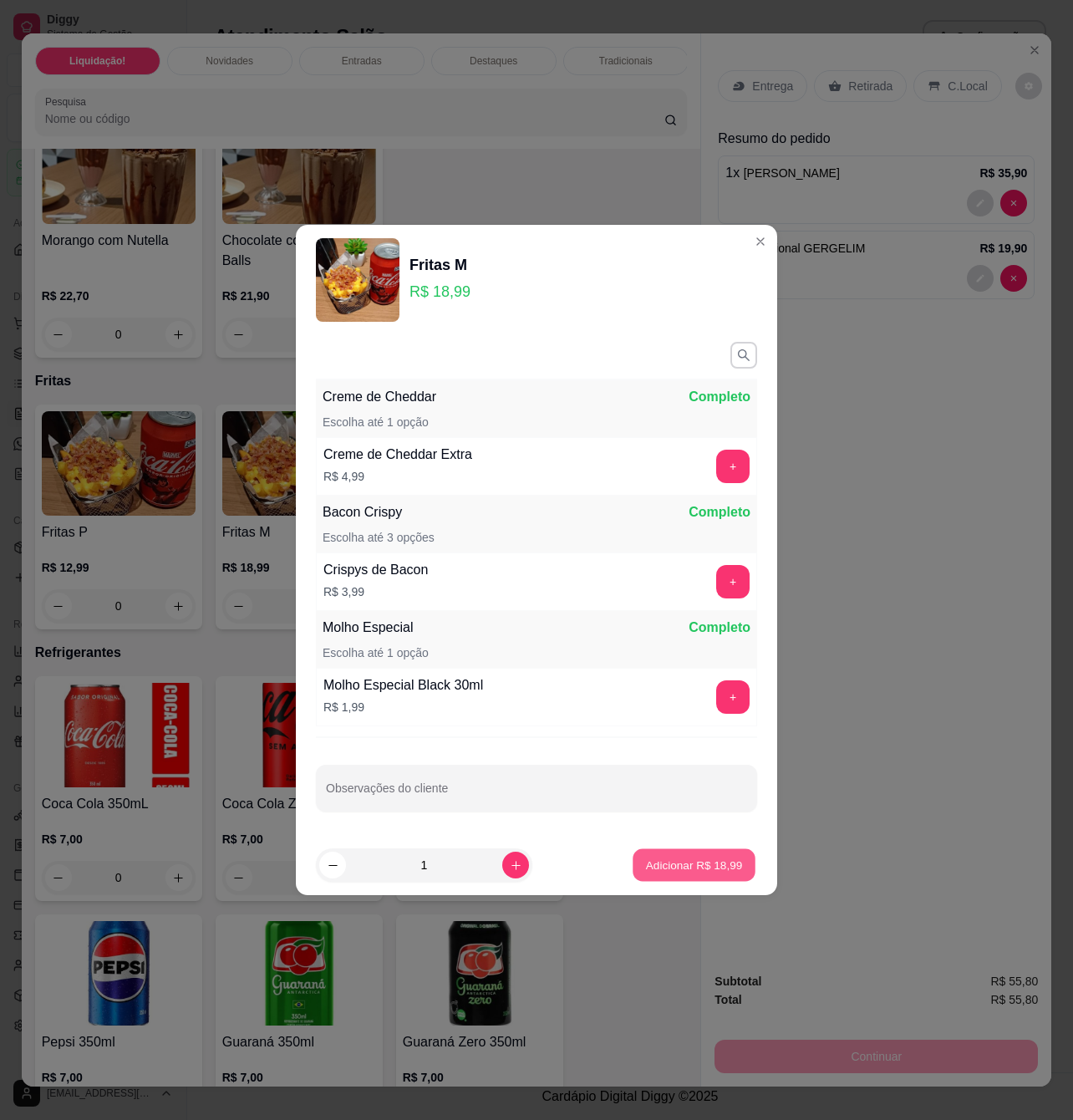
click at [725, 867] on p "Adicionar R$ 18,99" at bounding box center [695, 864] width 97 height 16
type input "1"
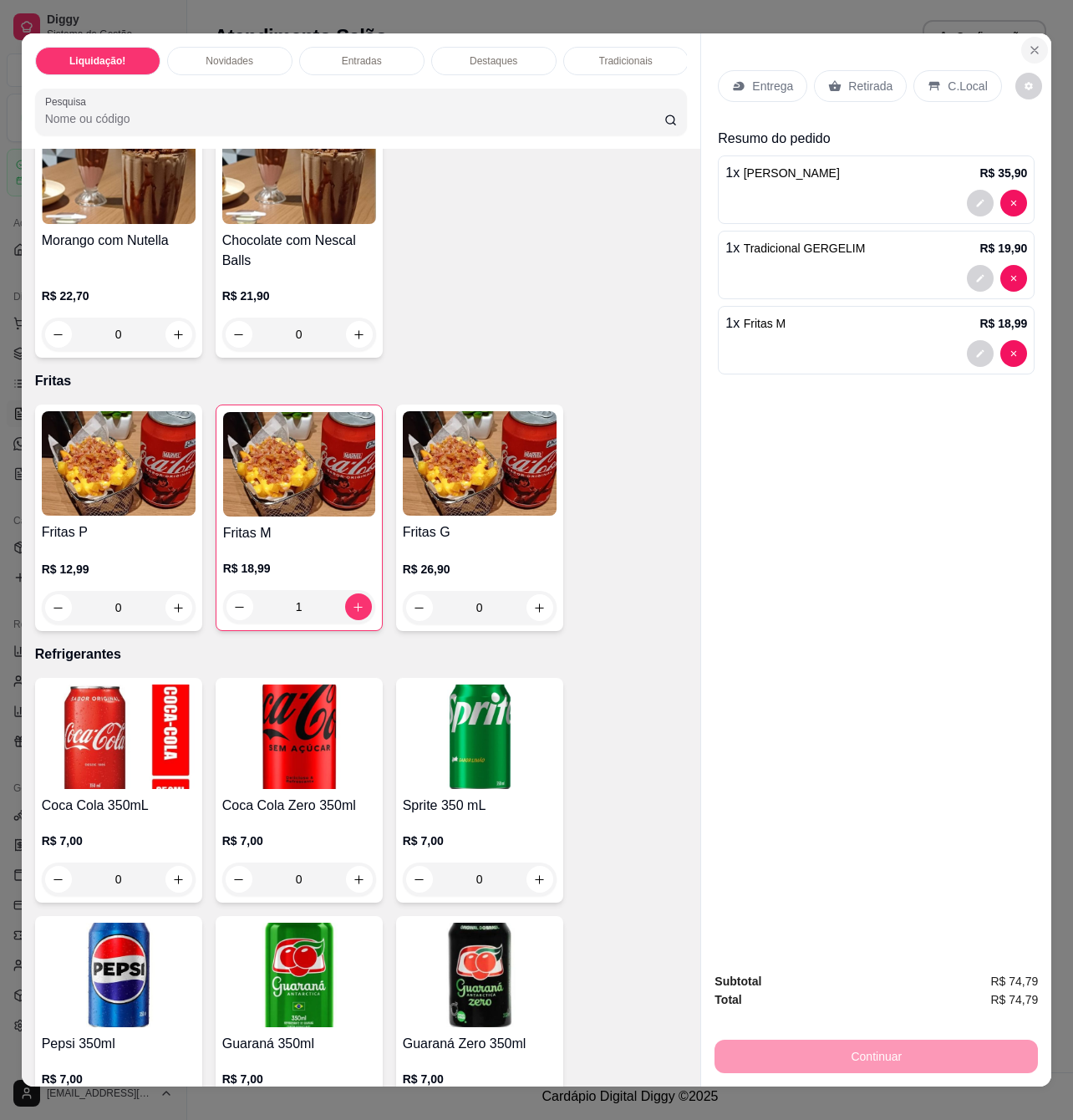
click at [1032, 46] on icon "Close" at bounding box center [1035, 49] width 6 height 6
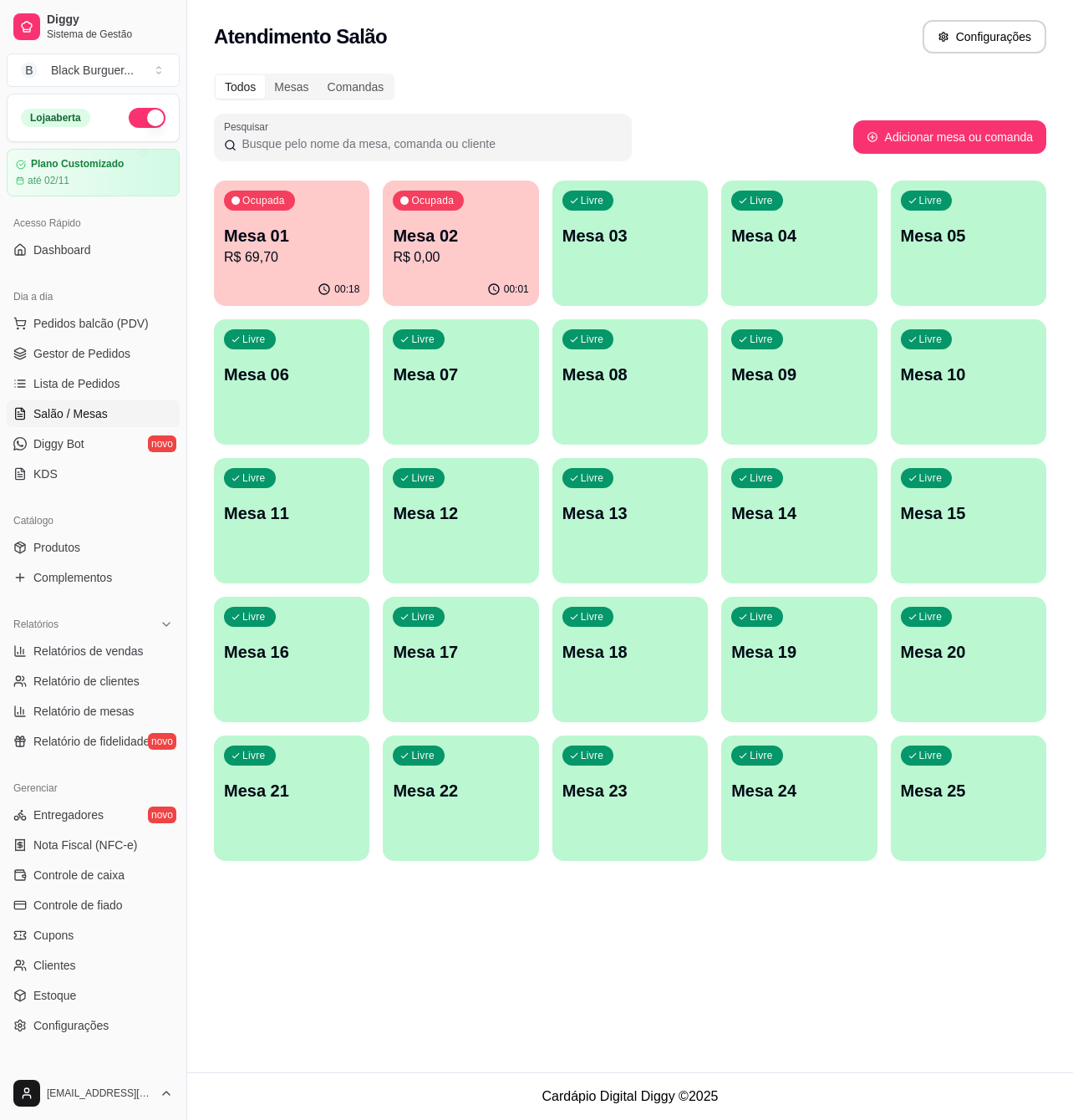
click at [814, 225] on p "Mesa 04" at bounding box center [798, 236] width 135 height 23
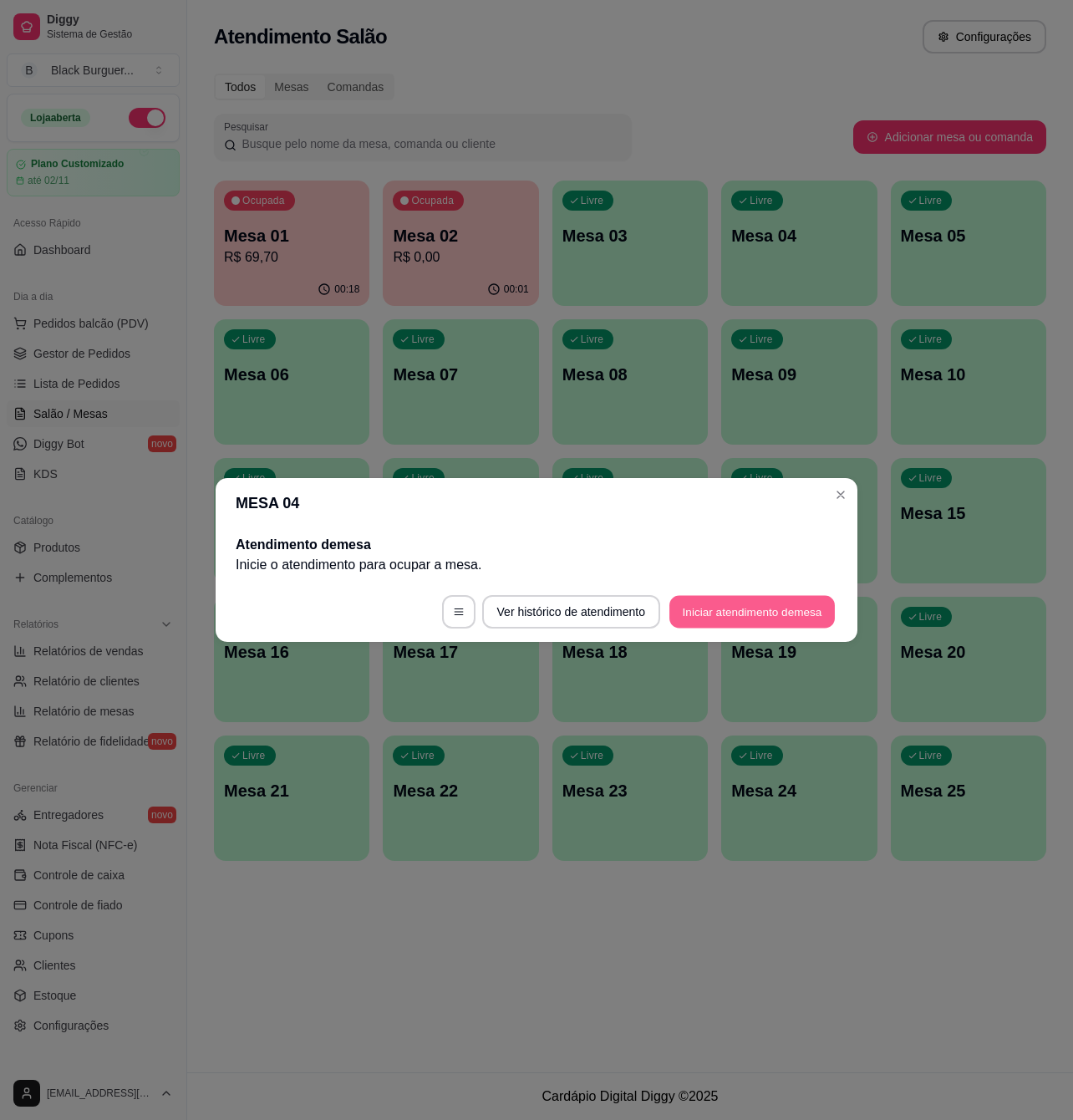
click at [766, 611] on button "Iniciar atendimento de mesa" at bounding box center [752, 612] width 165 height 32
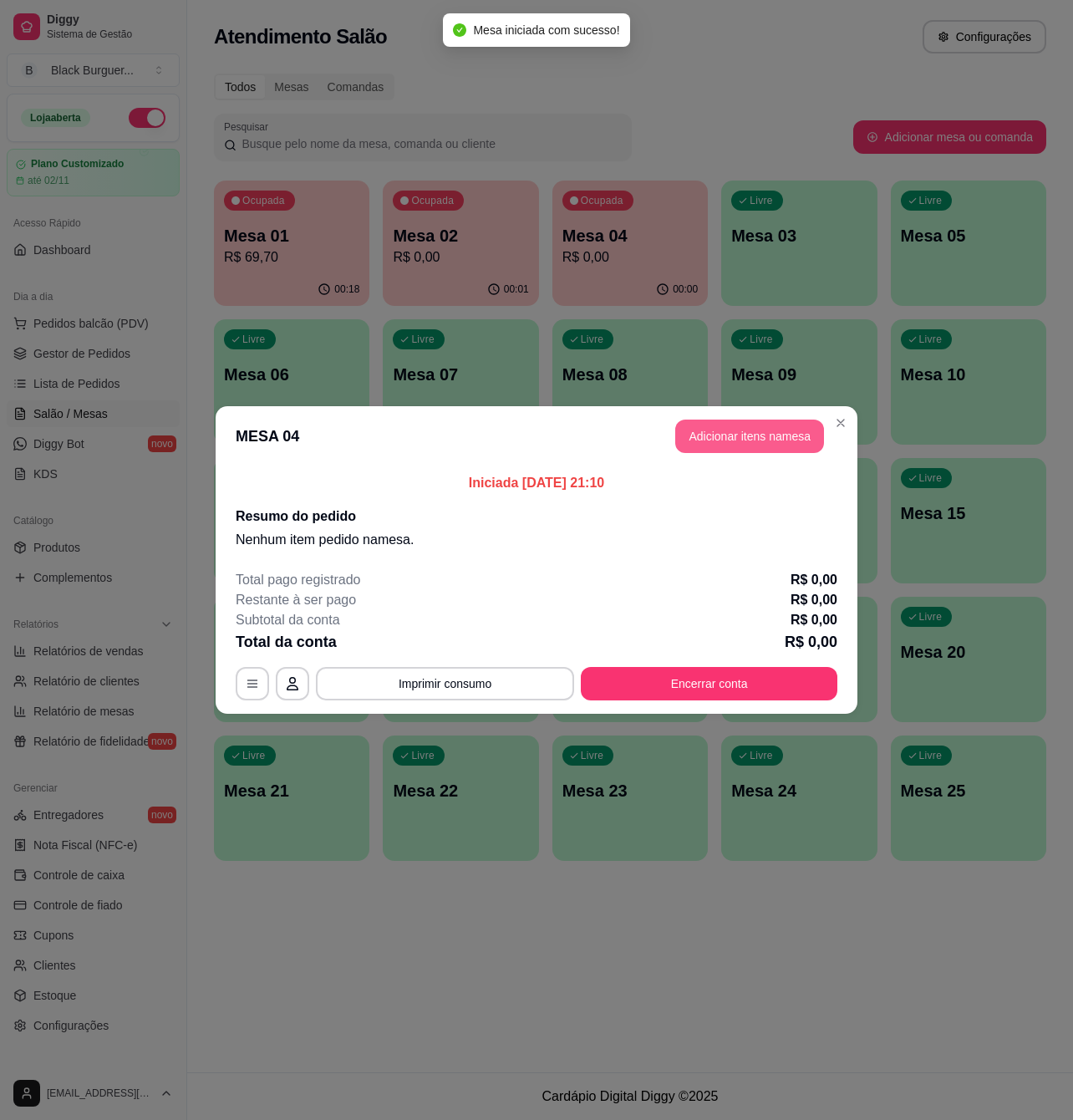
click at [759, 442] on button "Adicionar itens na mesa" at bounding box center [749, 435] width 148 height 33
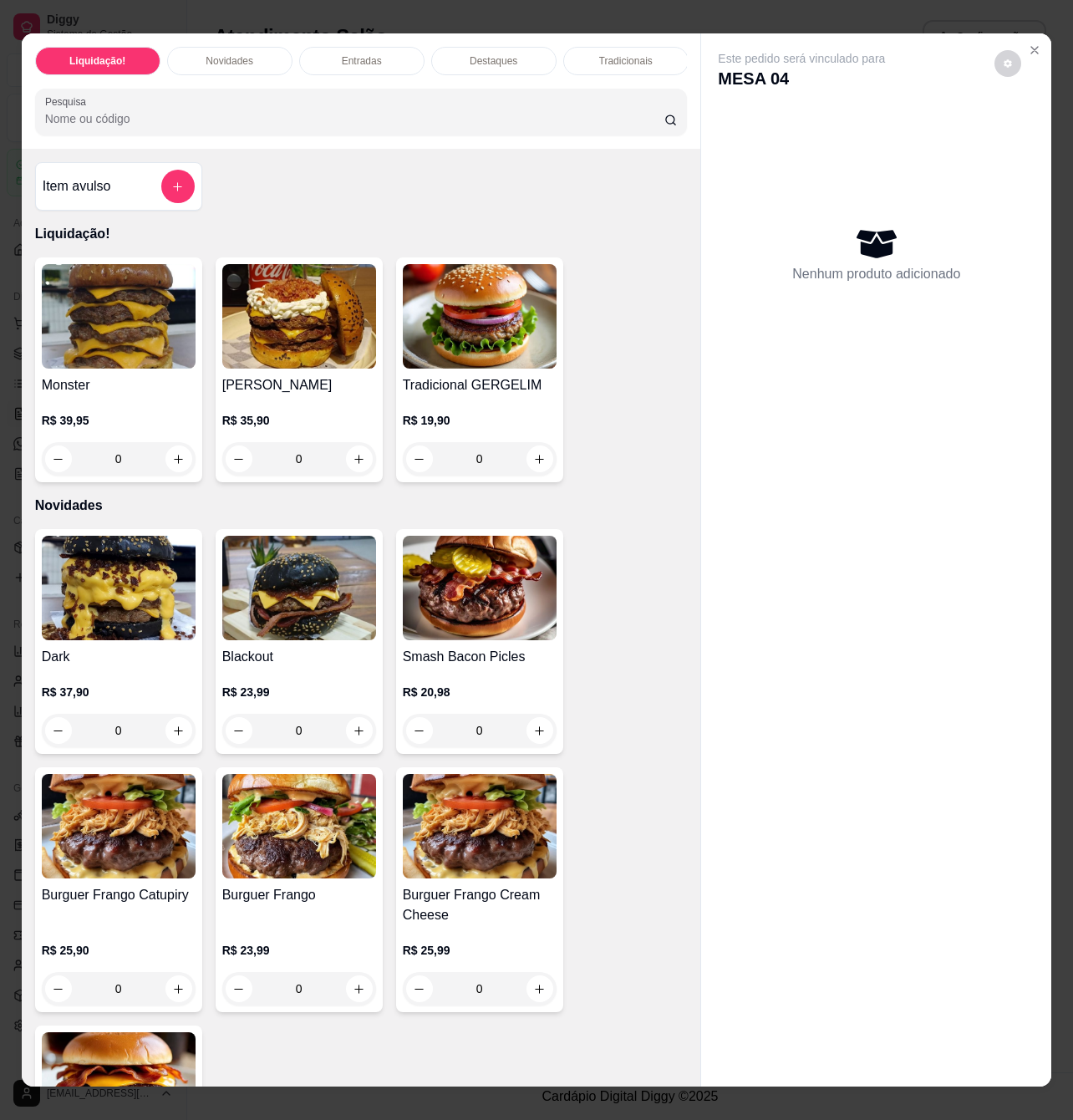
click at [358, 467] on div "0" at bounding box center [300, 459] width 154 height 33
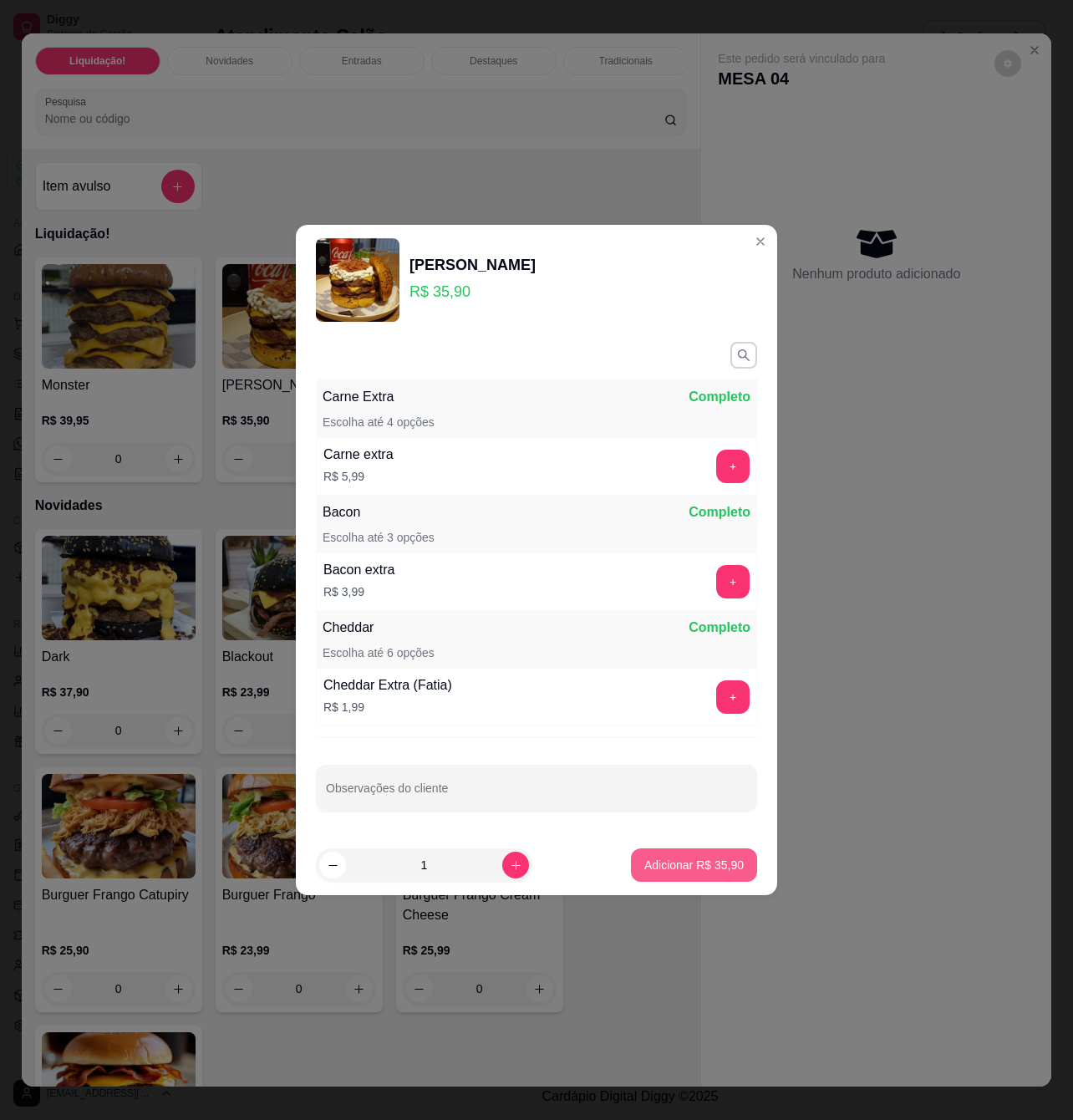
click at [697, 867] on p "Adicionar R$ 35,90" at bounding box center [694, 864] width 99 height 17
type input "1"
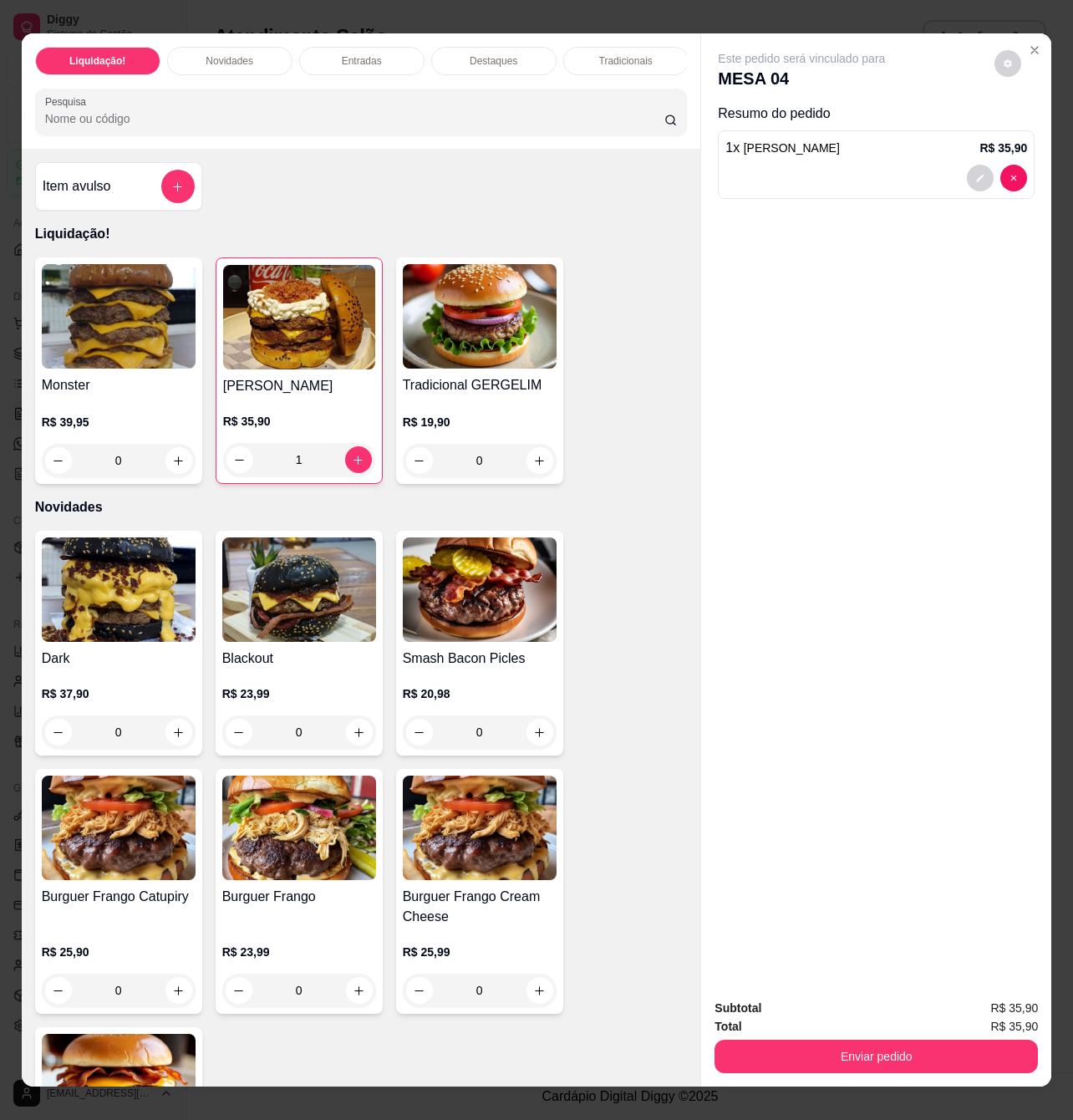
click at [527, 469] on div "0" at bounding box center [480, 459] width 154 height 33
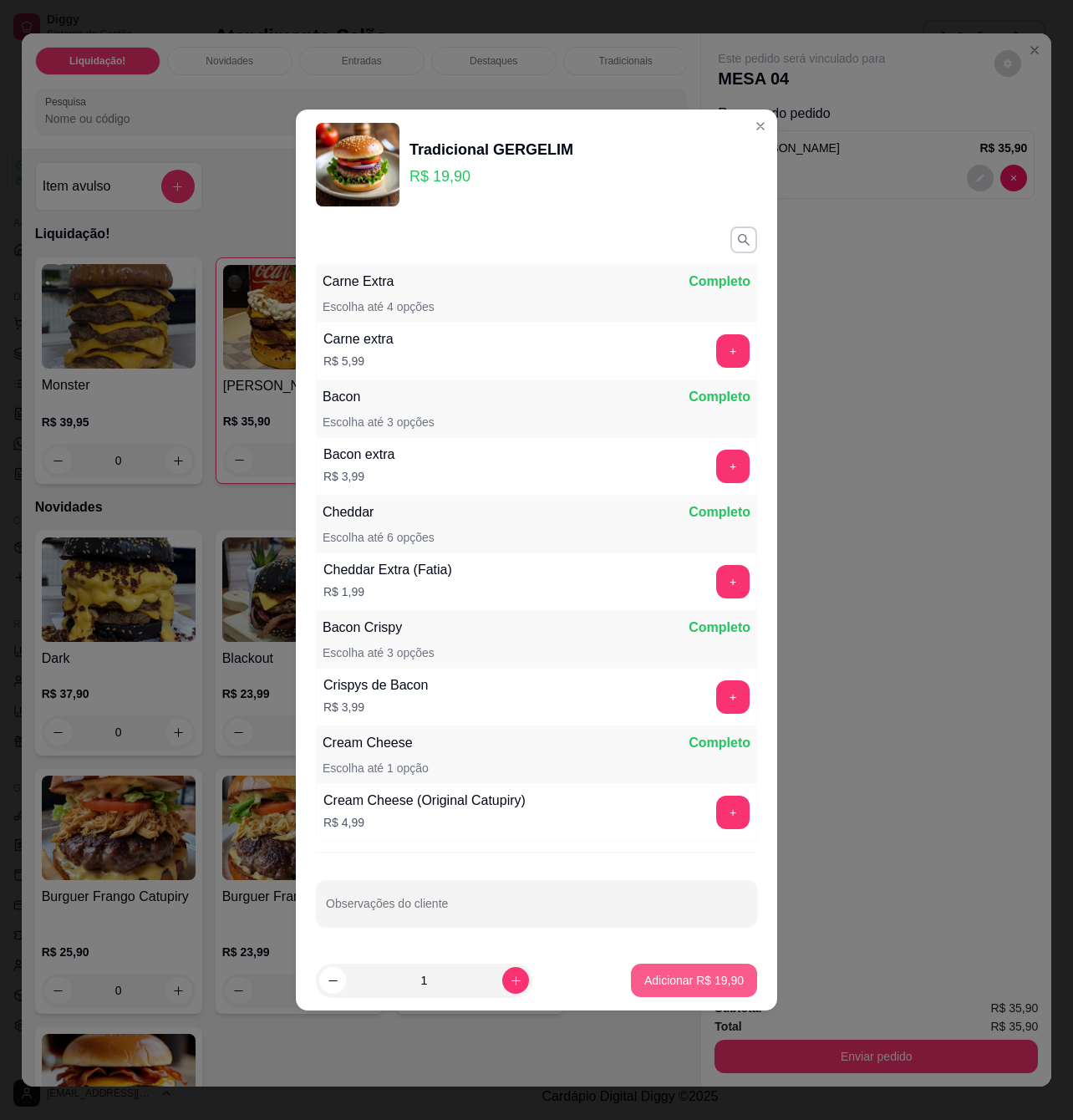
click at [645, 982] on p "Adicionar R$ 19,90" at bounding box center [694, 980] width 99 height 17
type input "1"
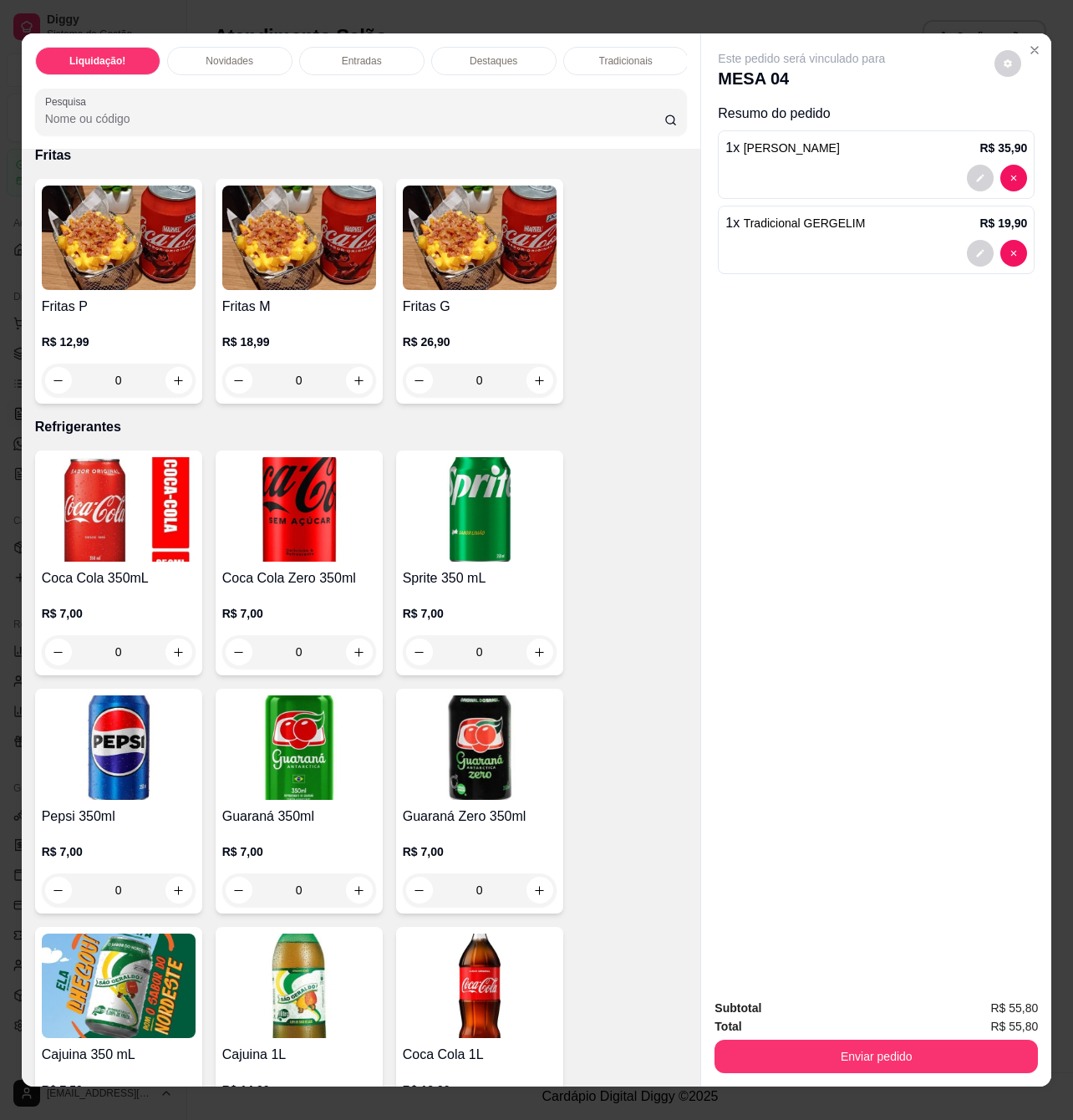
scroll to position [3899, 0]
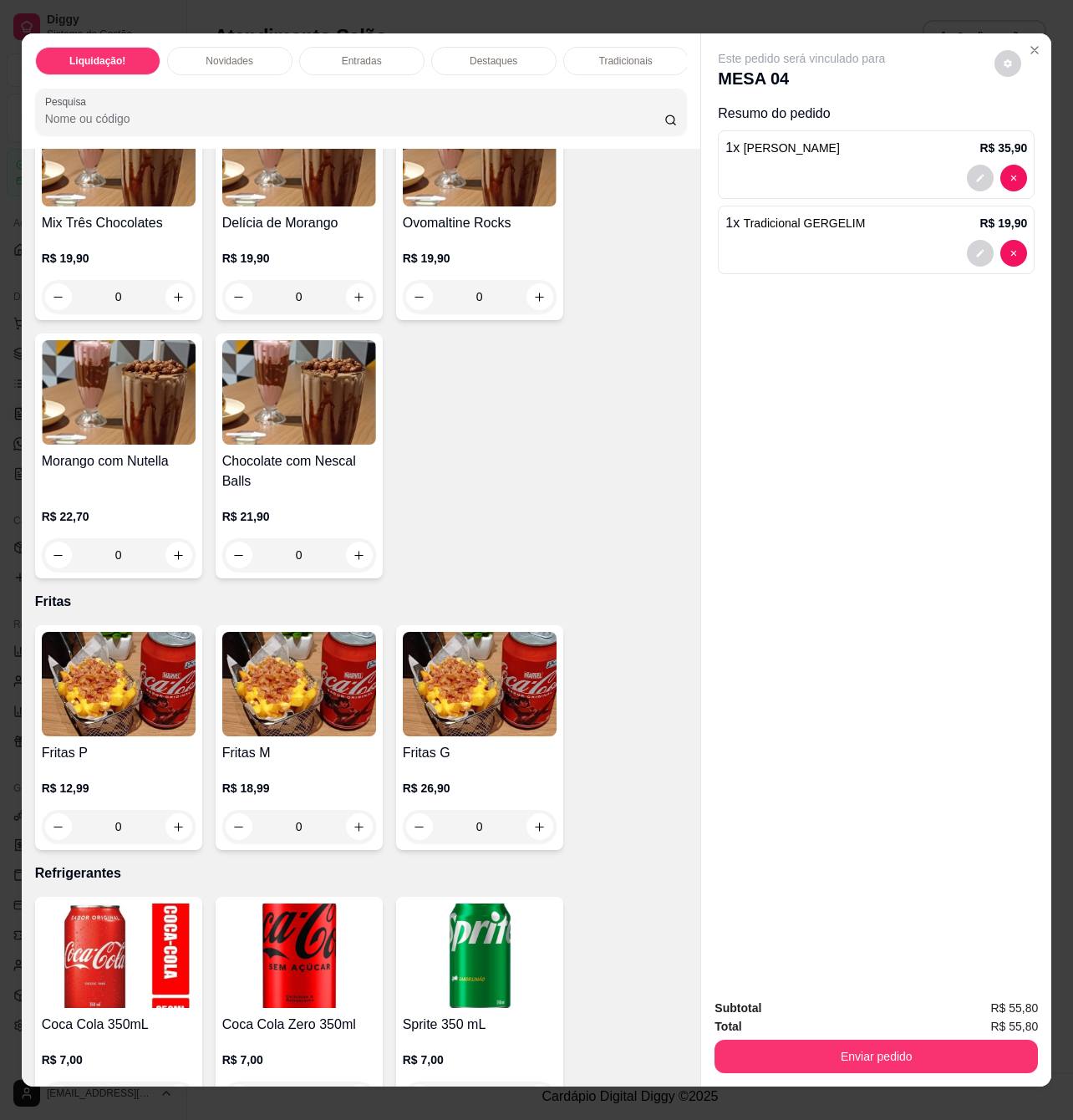
click at [344, 817] on div "0" at bounding box center [300, 826] width 154 height 33
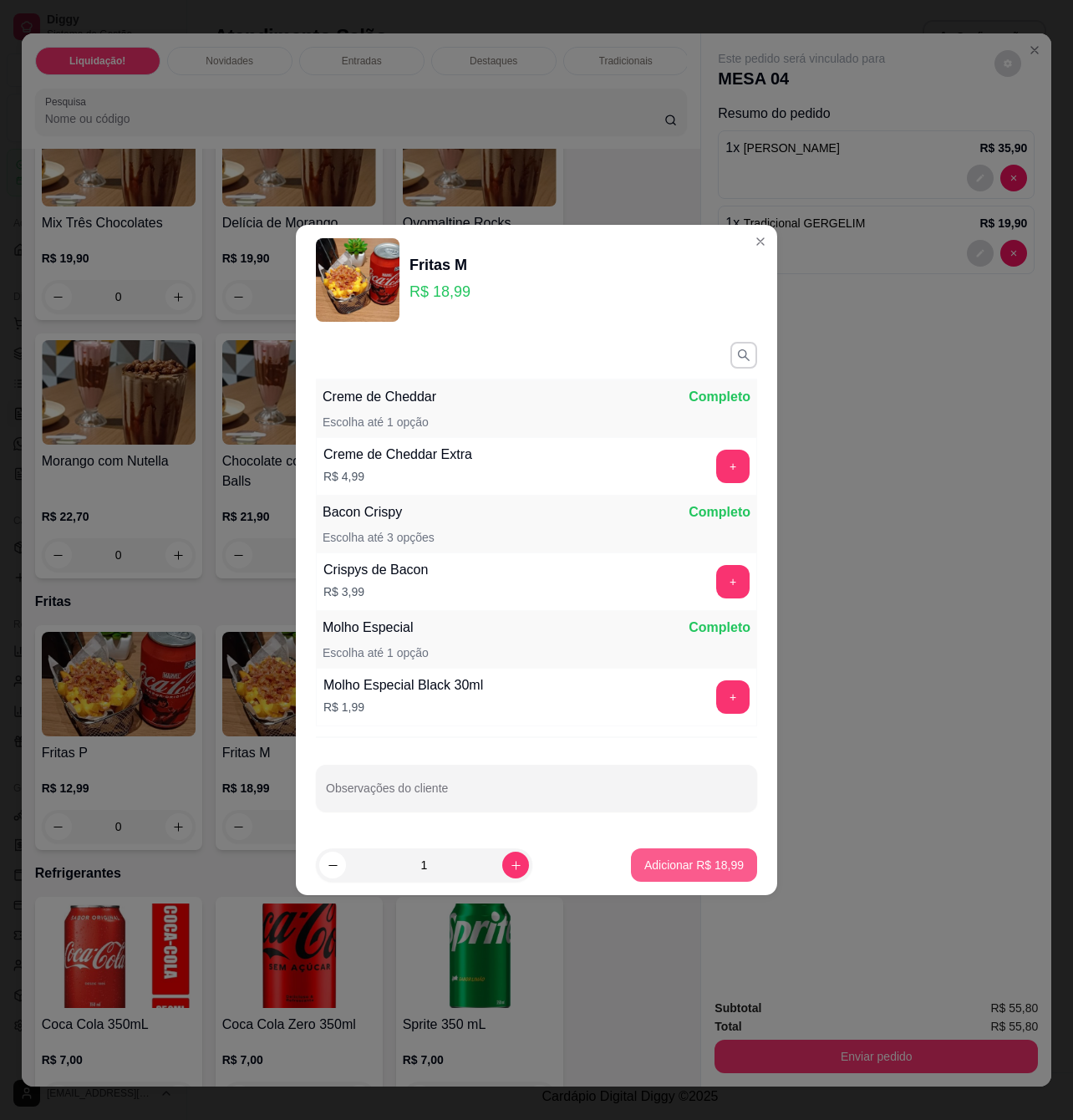
click at [696, 871] on p "Adicionar R$ 18,99" at bounding box center [694, 864] width 99 height 17
type input "1"
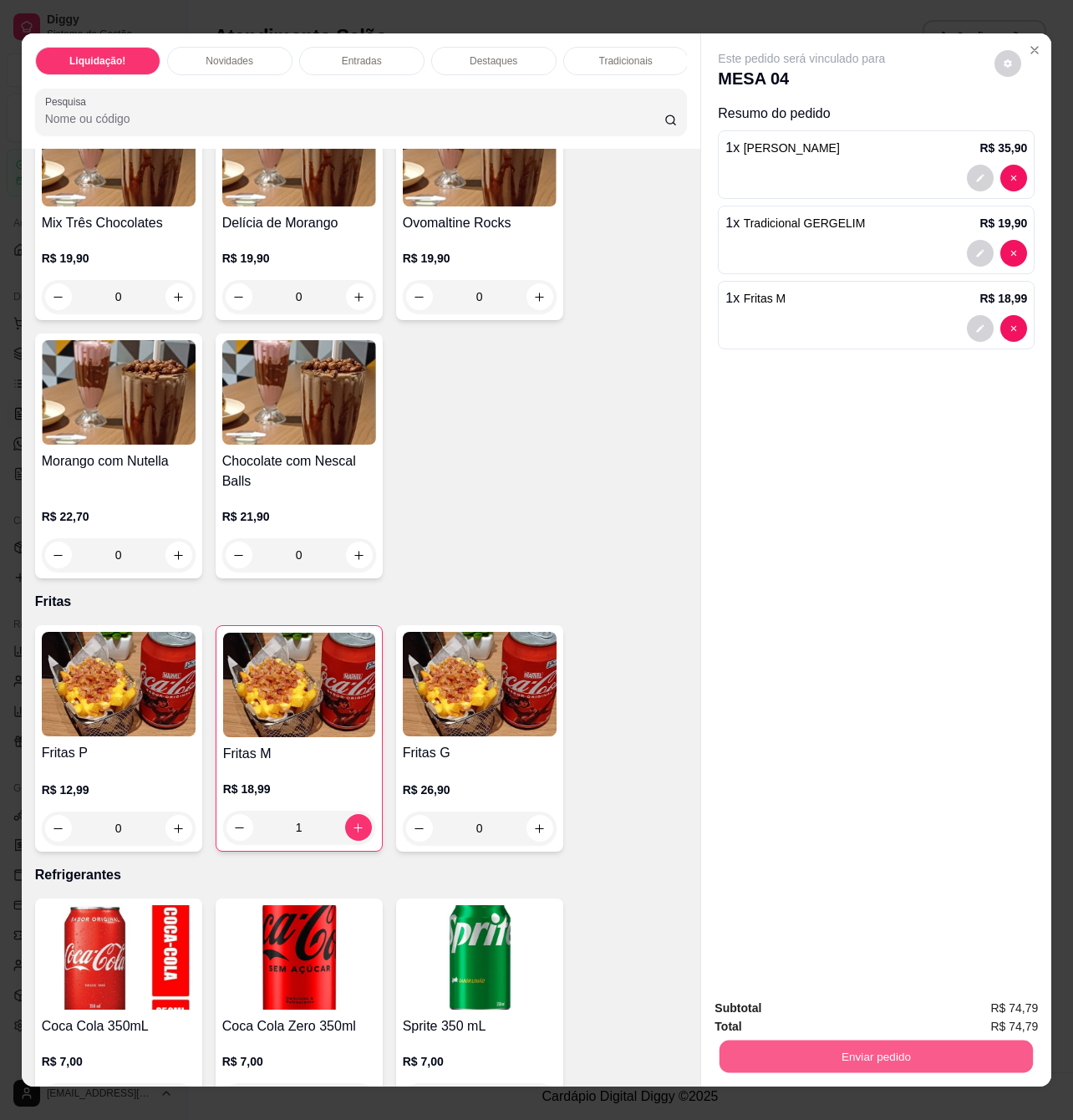
click at [883, 1053] on button "Enviar pedido" at bounding box center [876, 1056] width 314 height 32
click at [988, 1007] on button "Enviar pedido" at bounding box center [993, 1007] width 95 height 32
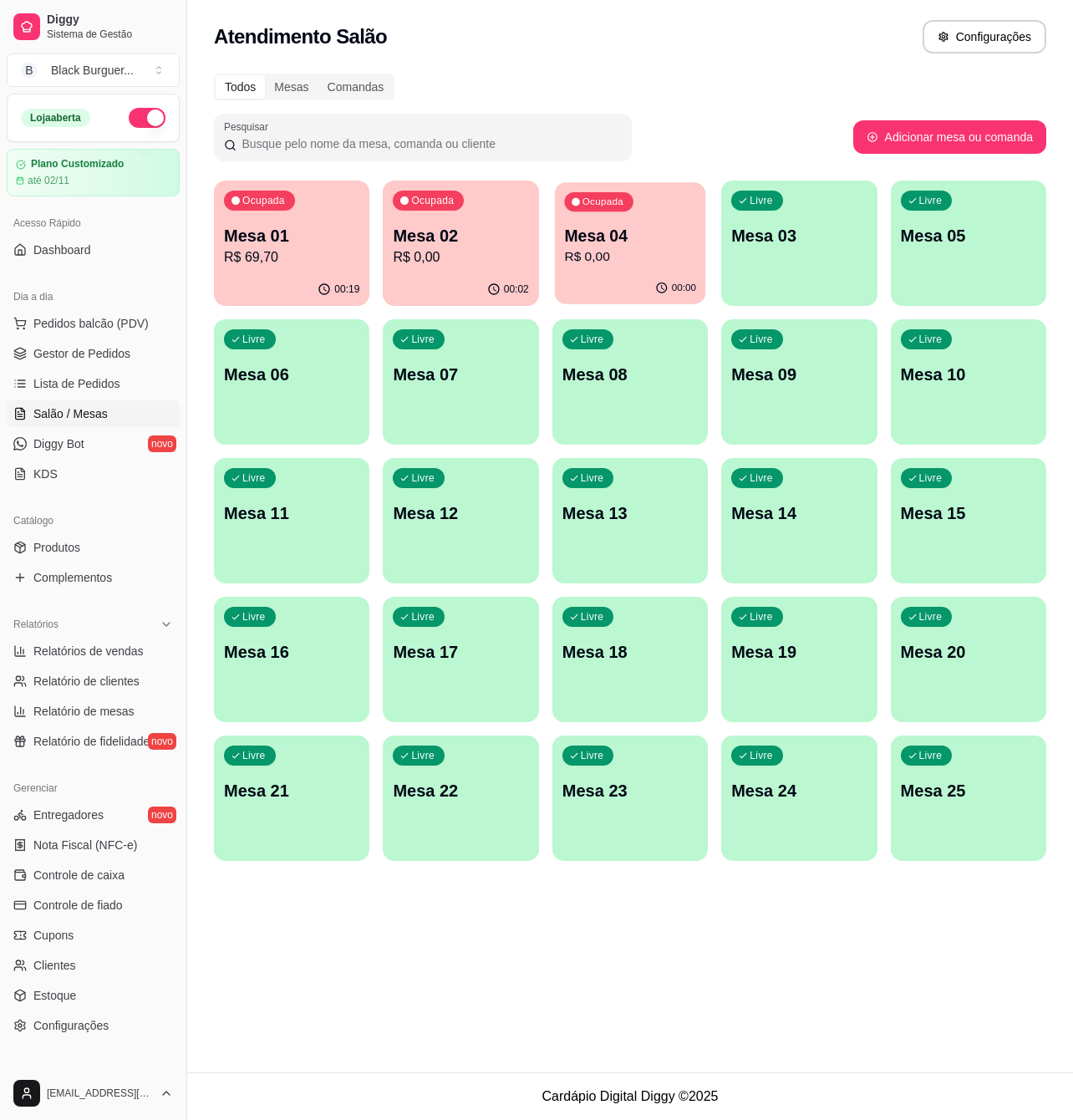
click at [622, 254] on p "R$ 0,00" at bounding box center [630, 257] width 132 height 20
click at [739, 97] on div "Todos Mesas Comandas" at bounding box center [629, 87] width 832 height 27
click at [556, 72] on div "Todos Mesas Comandas Pesquisar Adicionar mesa ou comanda Ocupada Mesa 01 R$ 69,…" at bounding box center [629, 472] width 886 height 817
click at [74, 318] on span "Pedidos balcão (PDV)" at bounding box center [90, 323] width 115 height 17
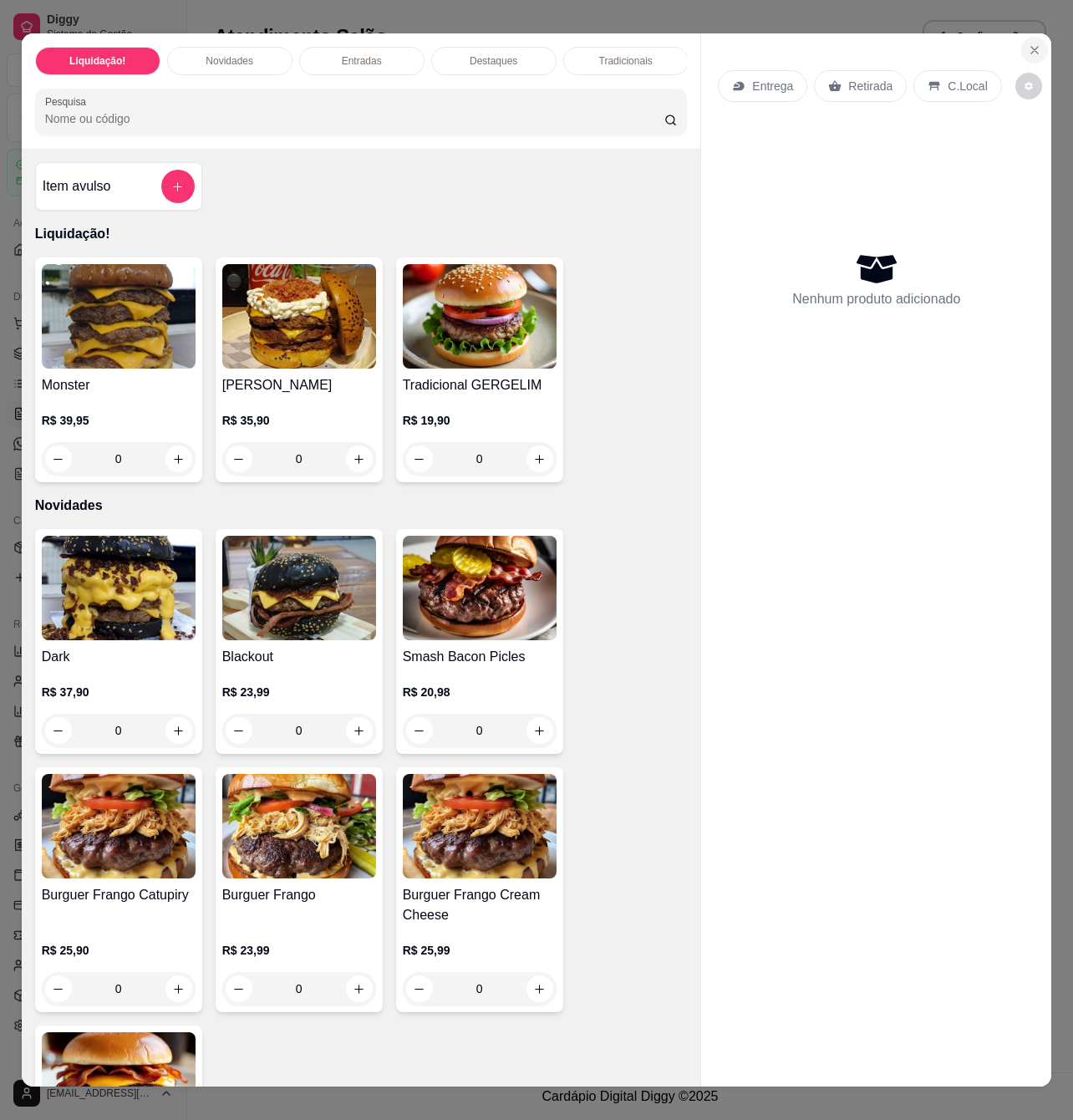
click at [1028, 44] on icon "Close" at bounding box center [1035, 50] width 13 height 13
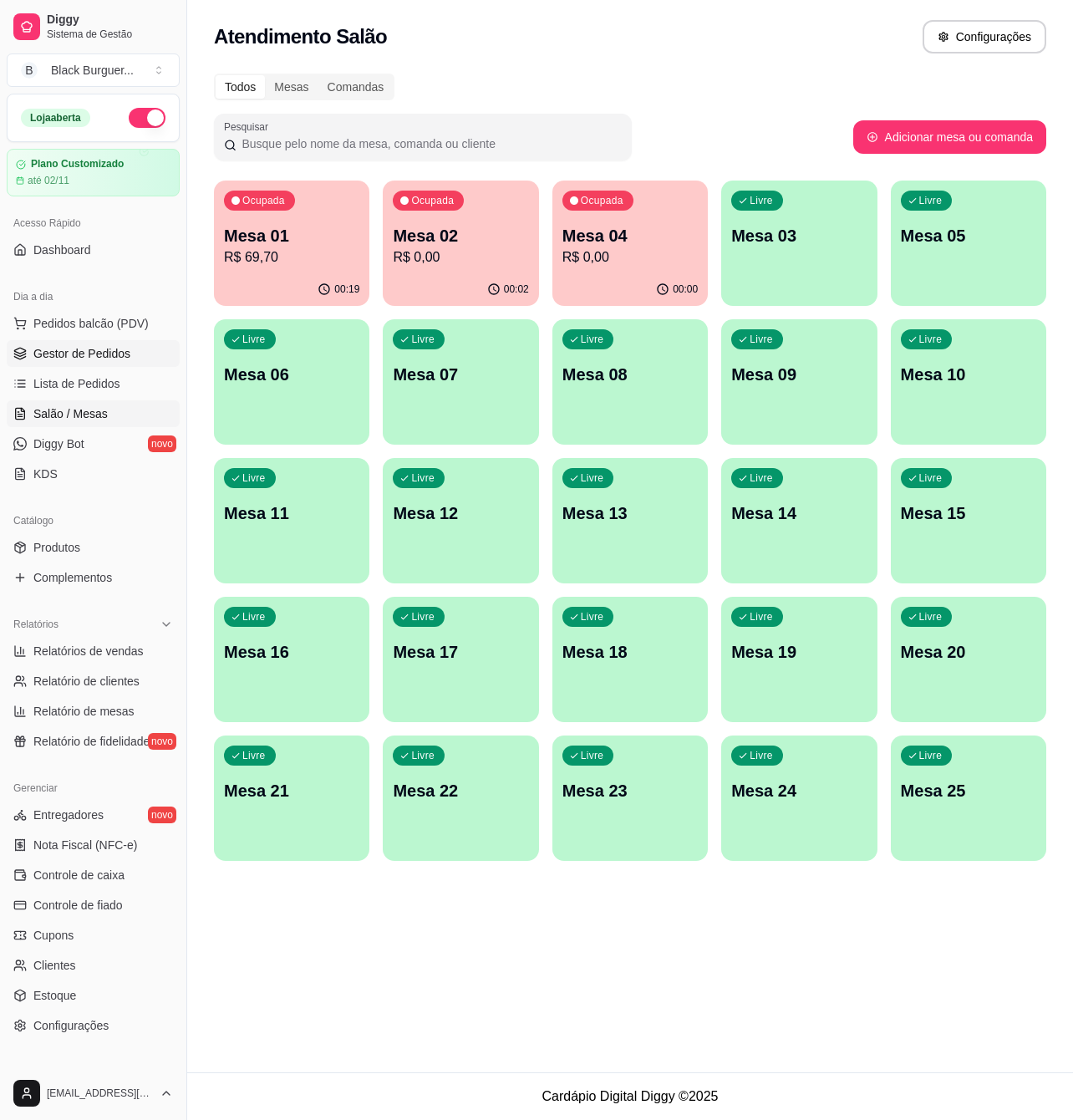
click at [97, 358] on span "Gestor de Pedidos" at bounding box center [81, 353] width 97 height 17
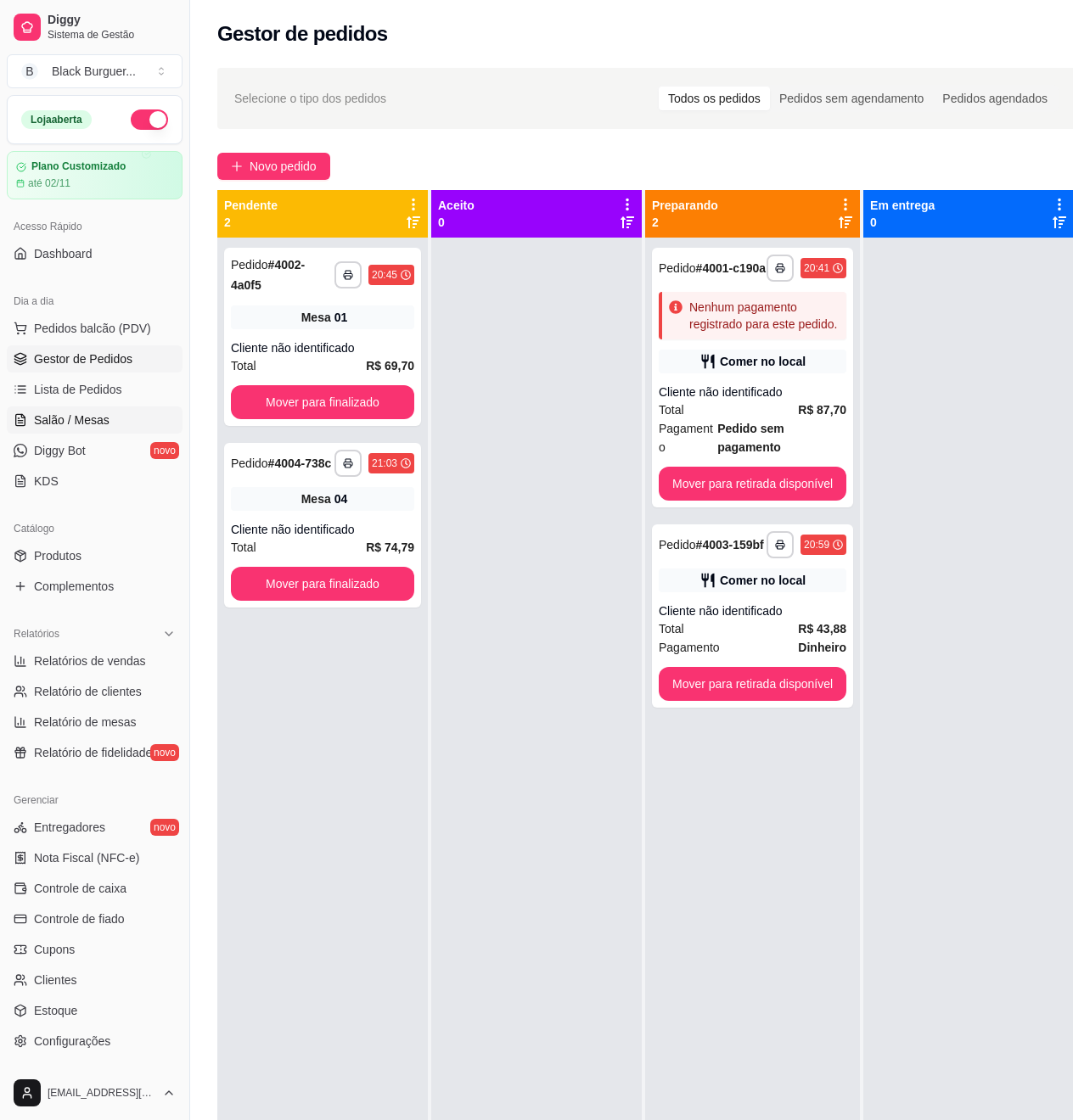
click at [51, 416] on span "Salão / Mesas" at bounding box center [71, 419] width 75 height 17
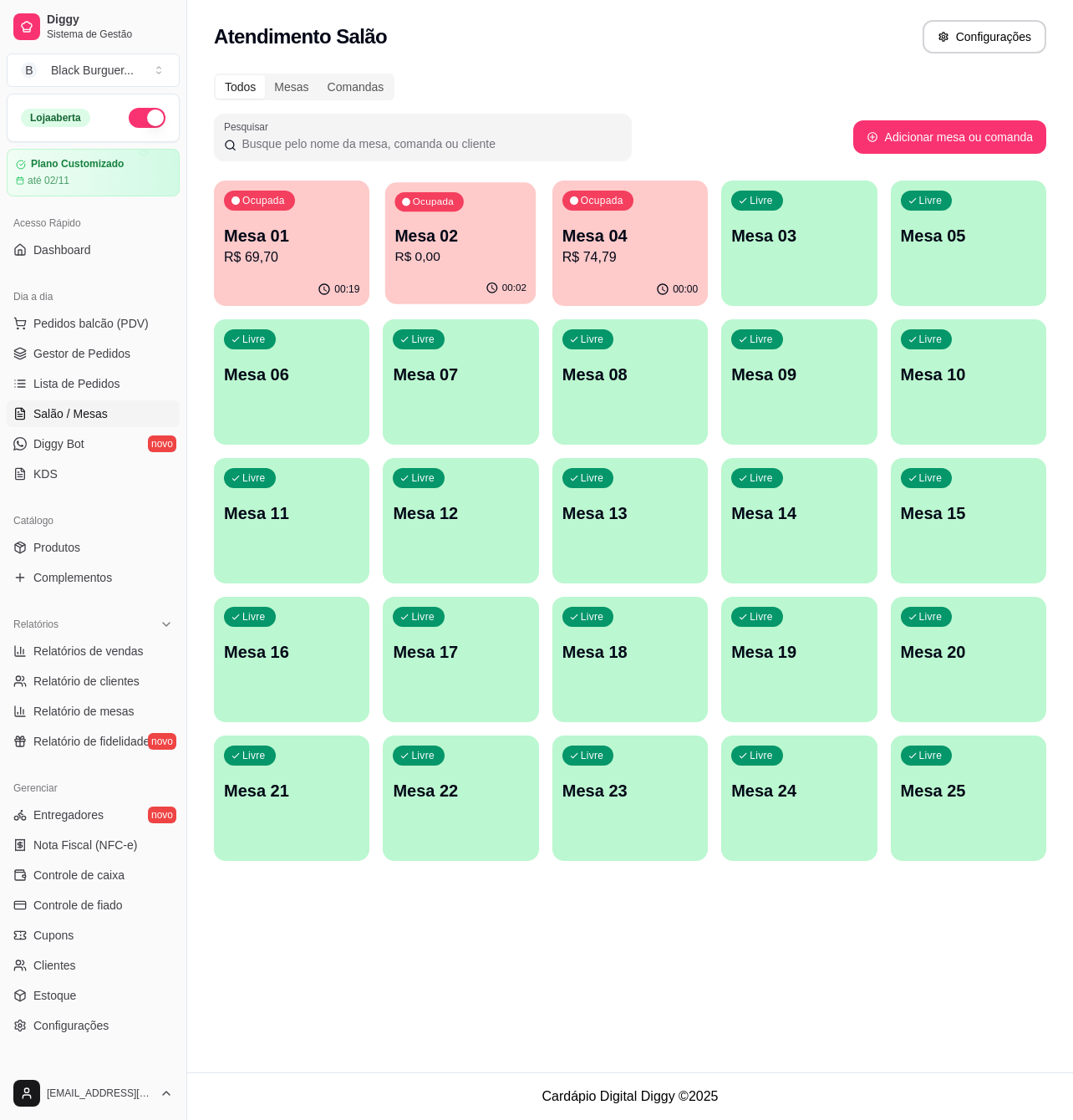
click at [442, 258] on p "R$ 0,00" at bounding box center [461, 257] width 132 height 20
click at [616, 74] on div "Todos Mesas Comandas" at bounding box center [629, 87] width 832 height 27
click at [539, 71] on div "Todos Mesas Comandas Pesquisar Adicionar mesa ou comanda Ocupada Mesa 01 R$ 69,…" at bounding box center [629, 472] width 886 height 817
click at [478, 259] on p "R$ 0,00" at bounding box center [460, 257] width 135 height 20
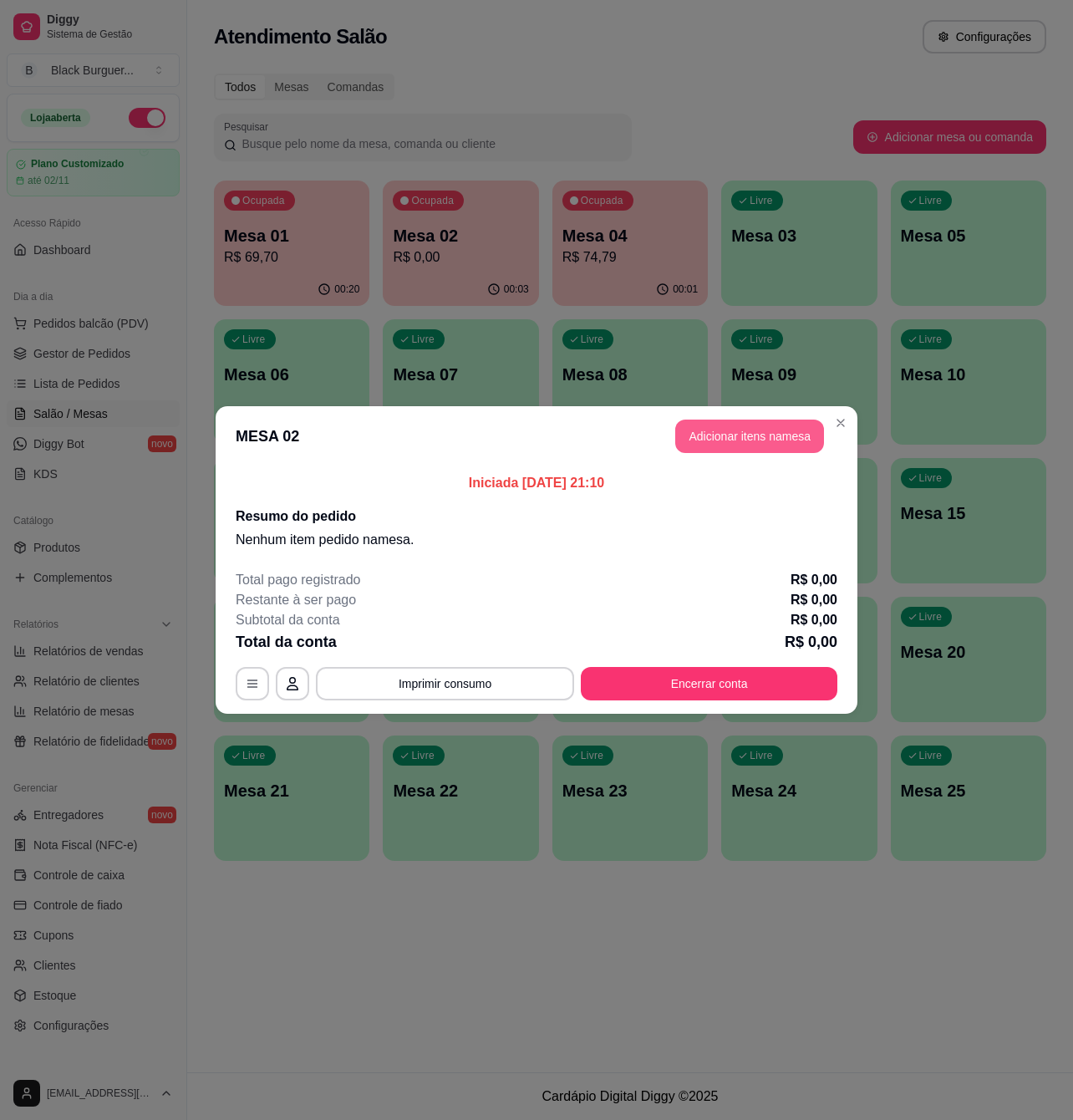
click at [716, 433] on button "Adicionar itens na mesa" at bounding box center [749, 435] width 148 height 33
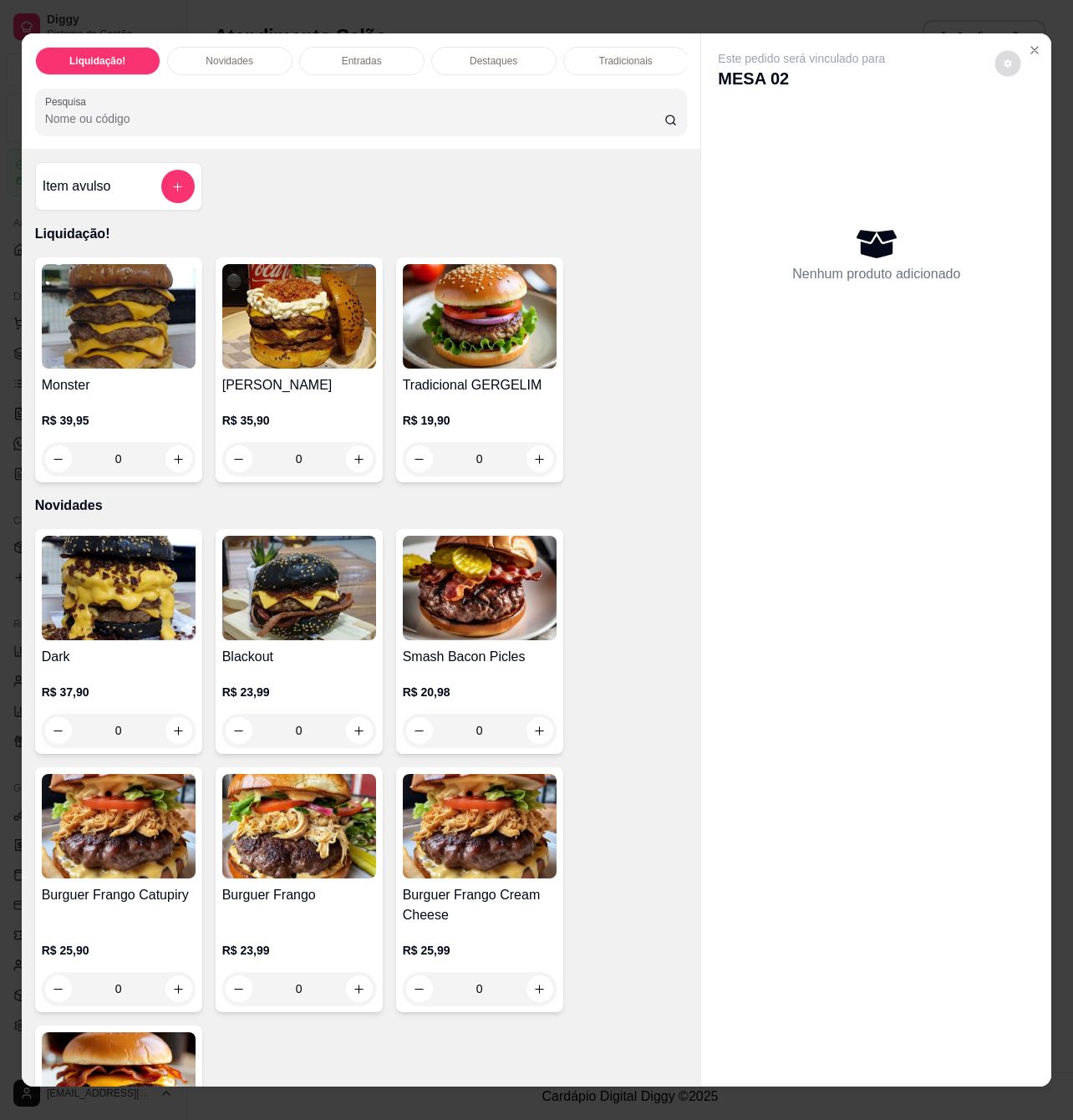
click at [995, 51] on button "decrease-product-quantity" at bounding box center [1008, 63] width 26 height 26
click at [951, 301] on div "Nenhum produto adicionado" at bounding box center [876, 254] width 317 height 327
click at [1028, 44] on icon "Close" at bounding box center [1035, 50] width 13 height 13
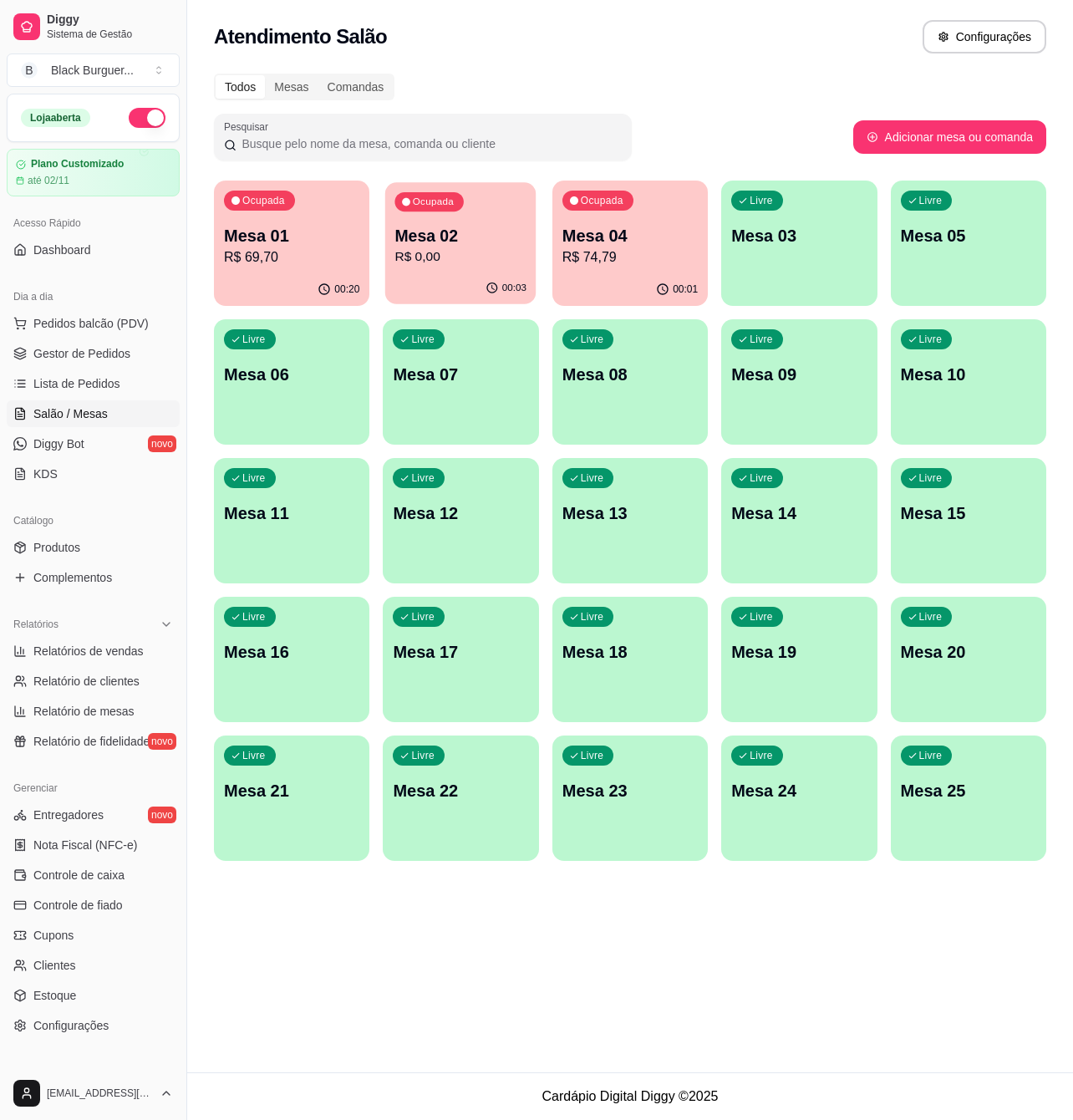
click at [490, 234] on p "Mesa 02" at bounding box center [461, 235] width 132 height 22
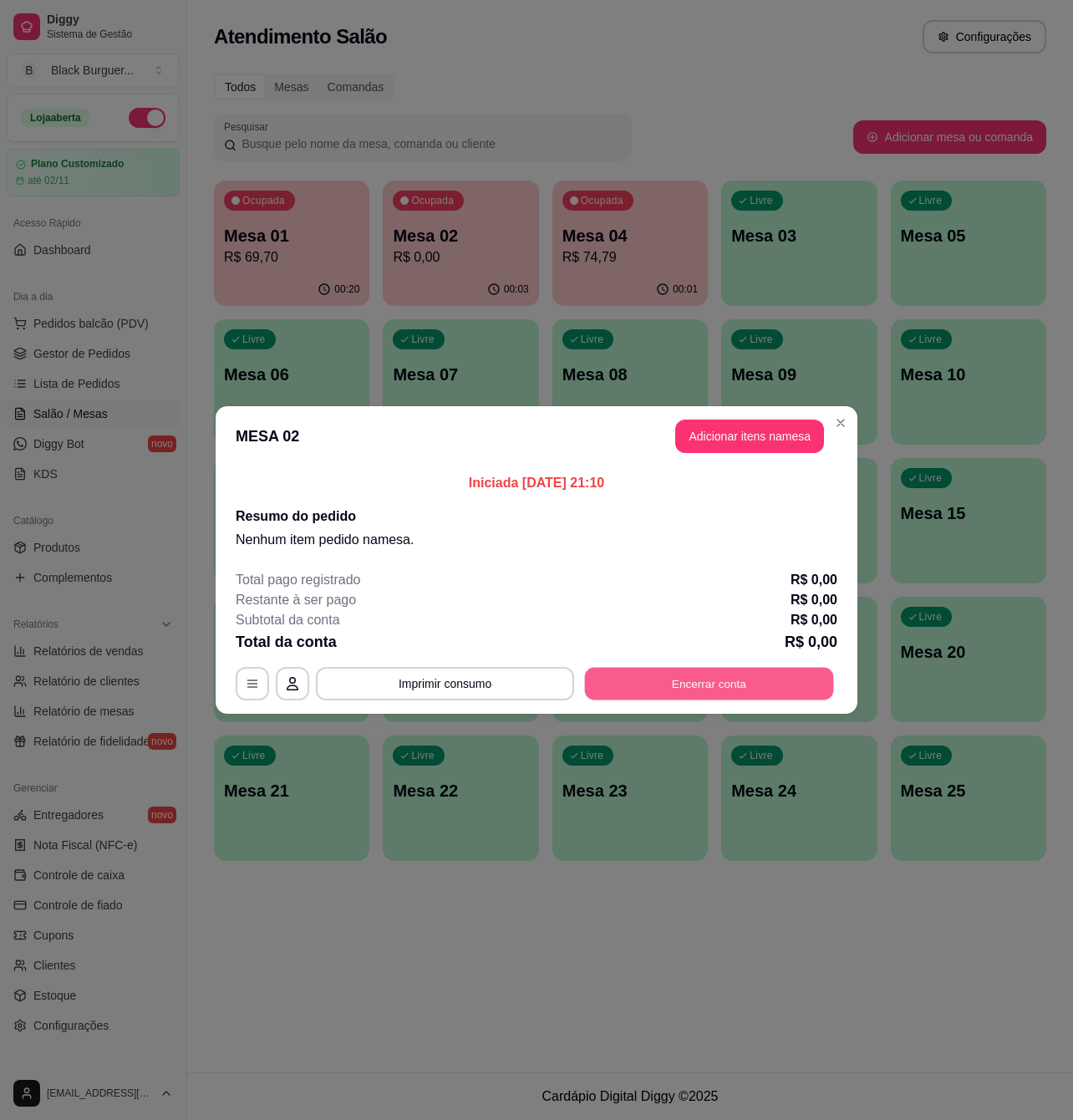
click at [696, 684] on button "Encerrar conta" at bounding box center [709, 684] width 249 height 32
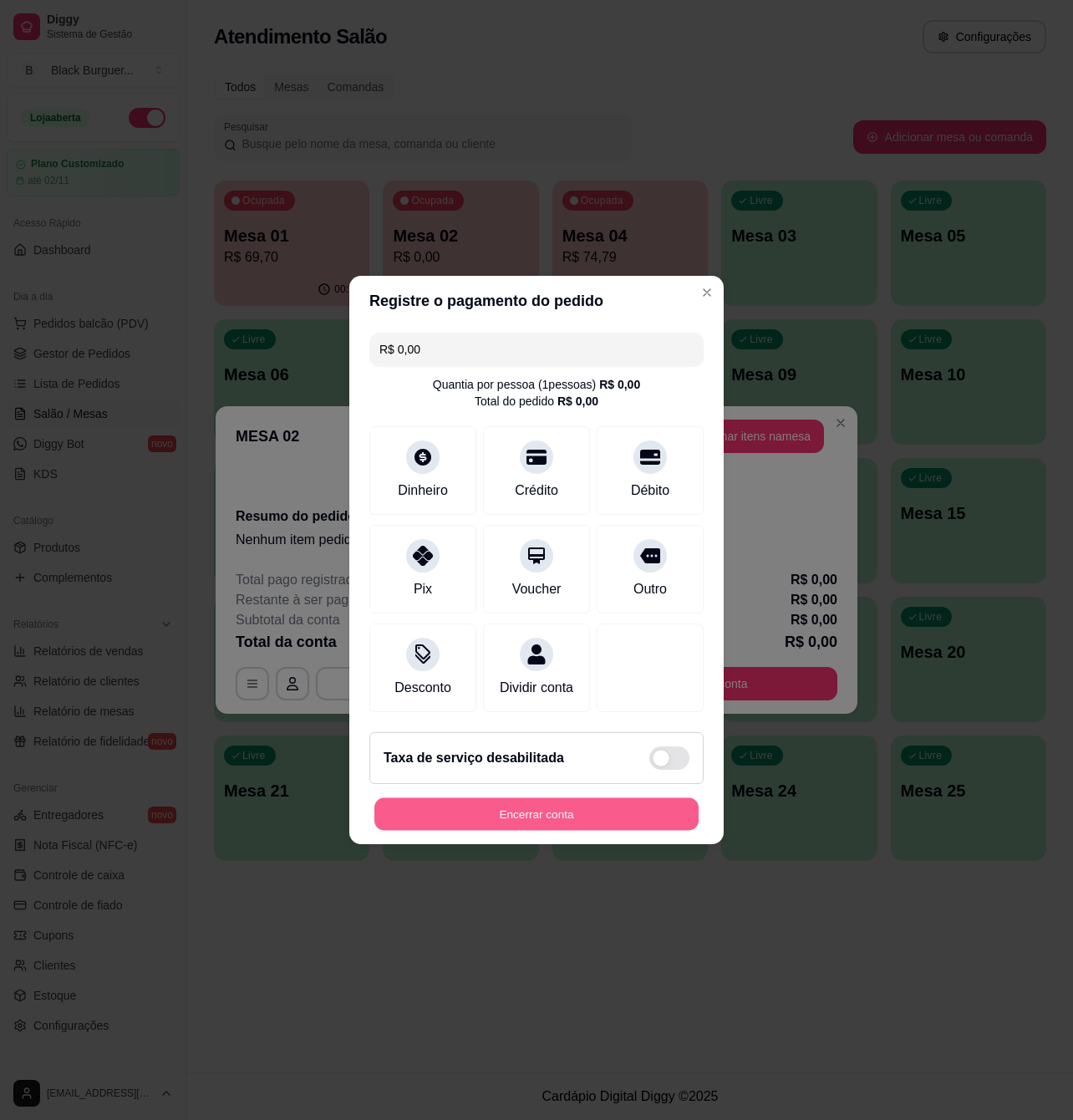
click at [630, 830] on button "Encerrar conta" at bounding box center [536, 814] width 325 height 32
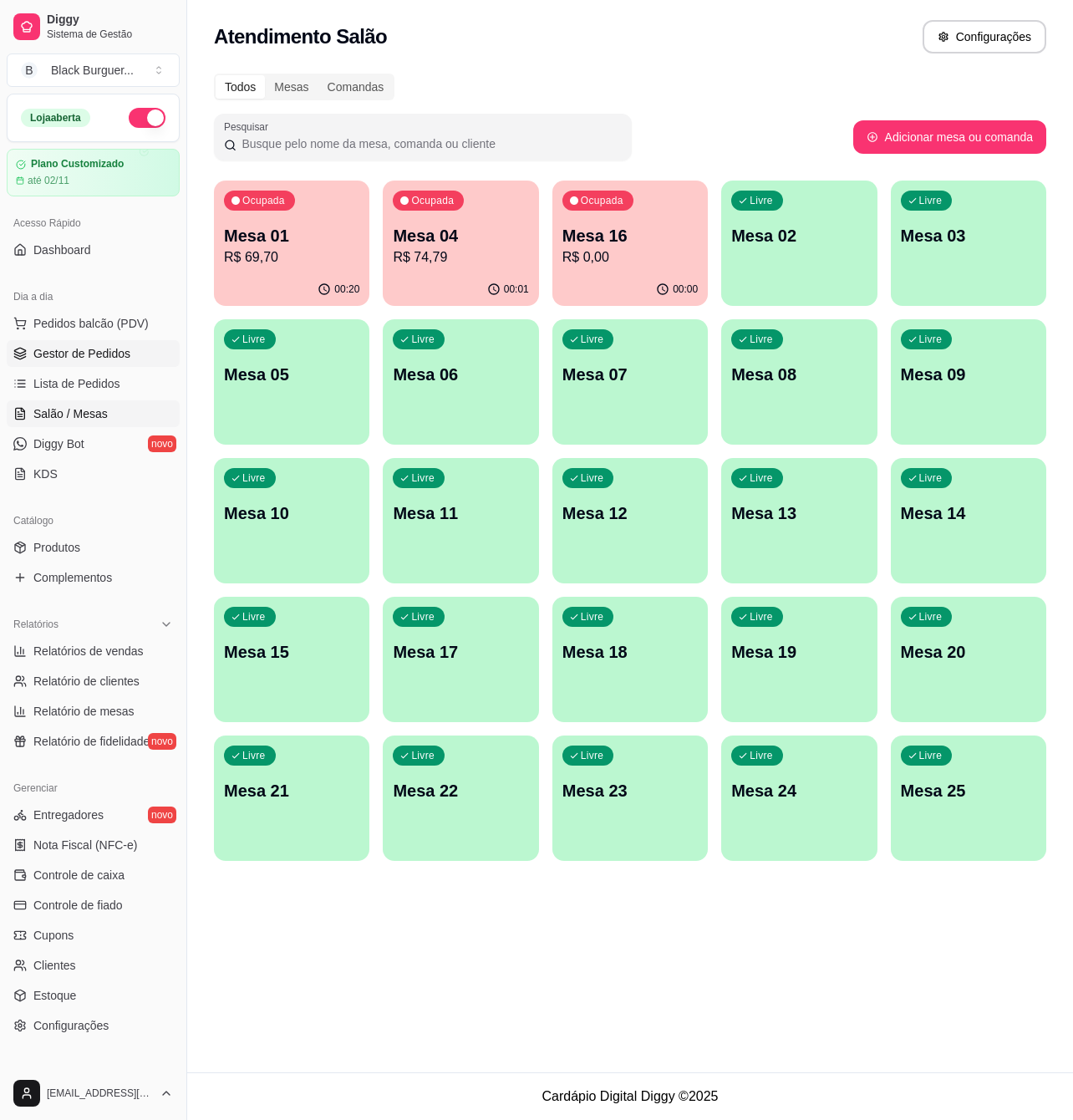
click at [72, 351] on span "Gestor de Pedidos" at bounding box center [81, 353] width 97 height 17
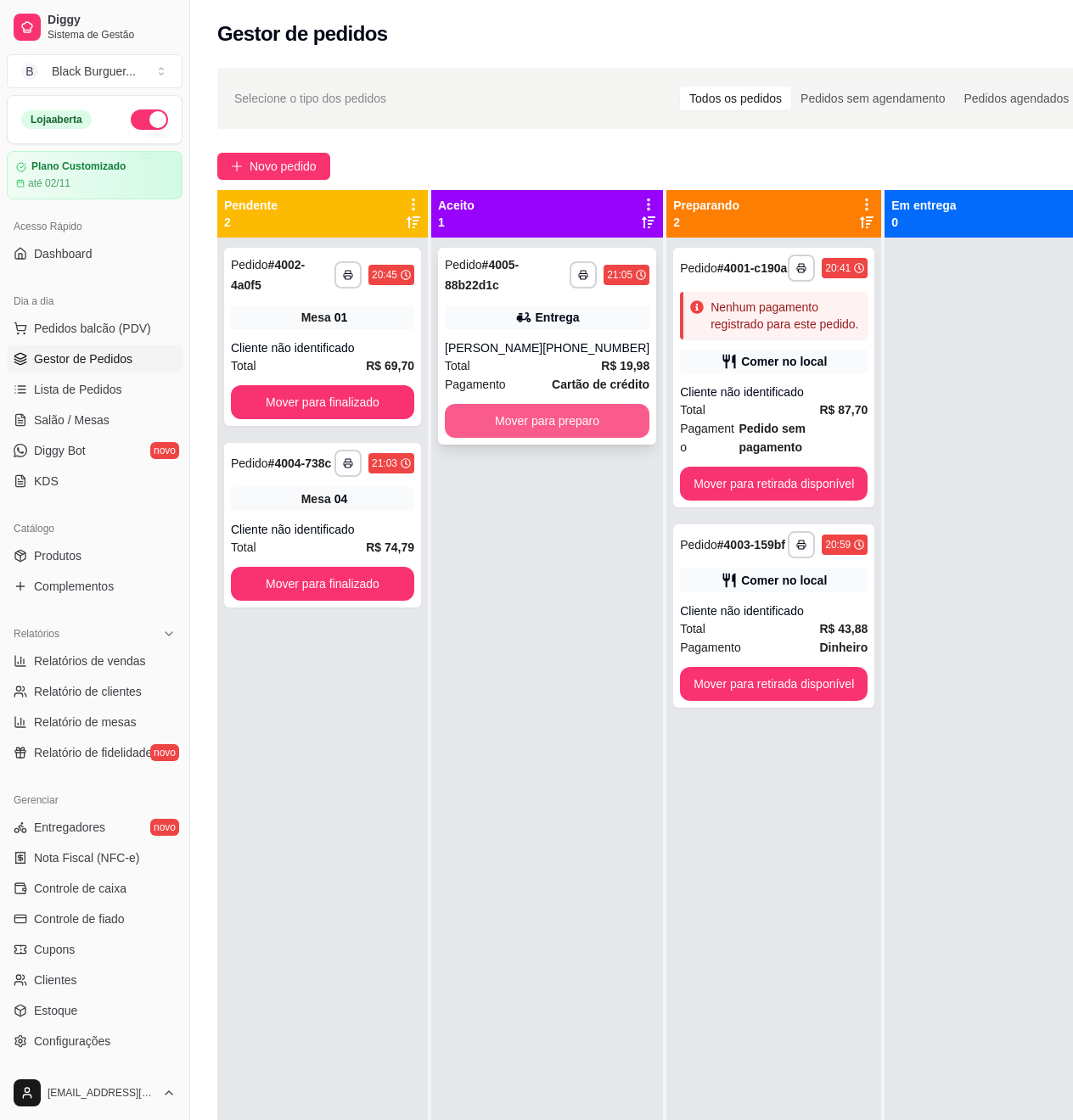
click at [531, 425] on button "Mover para preparo" at bounding box center [546, 420] width 204 height 34
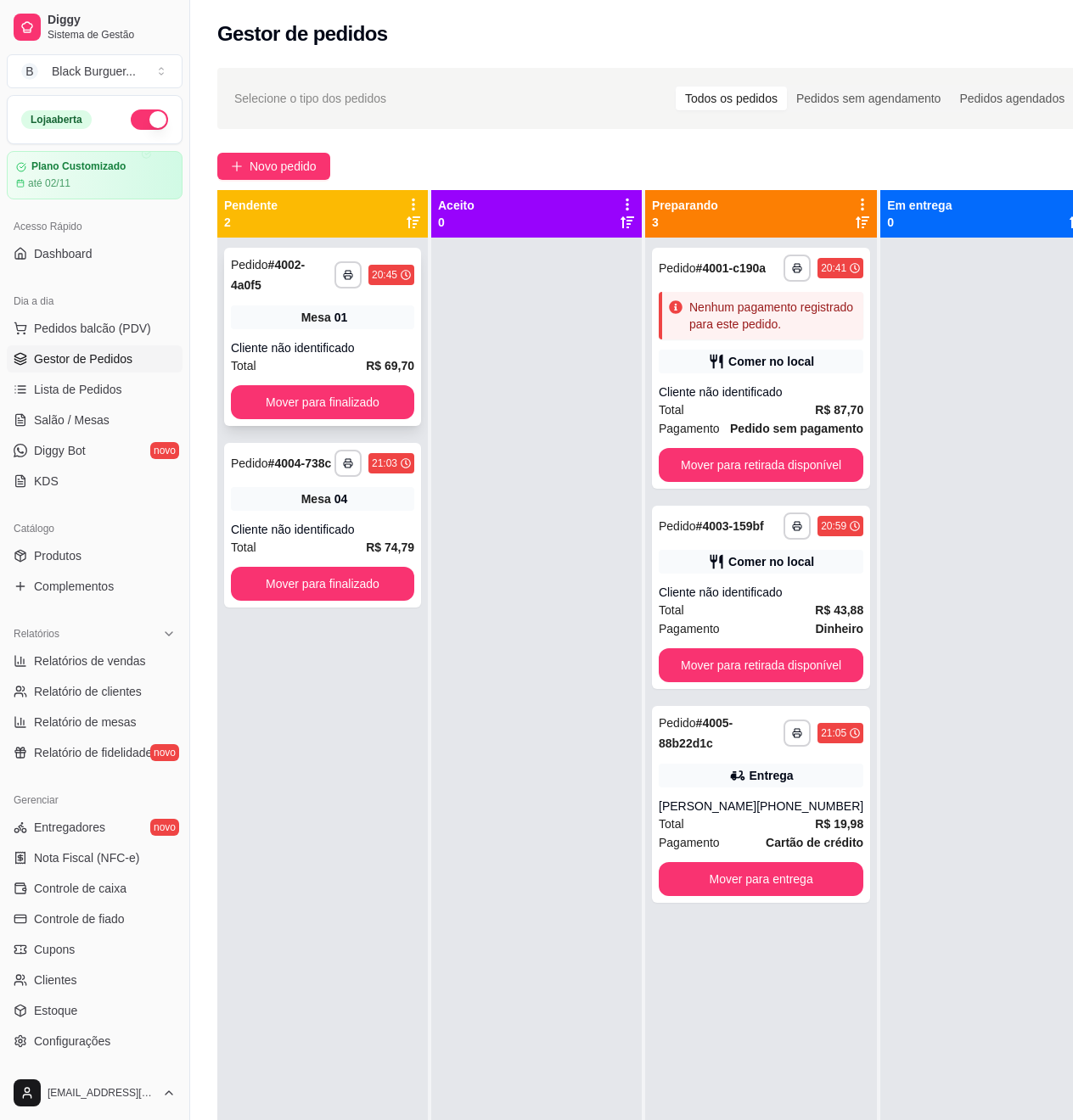
click at [279, 317] on div "Mesa 01" at bounding box center [322, 318] width 183 height 24
click at [318, 523] on div "Cliente não identificado" at bounding box center [322, 529] width 183 height 17
click at [331, 402] on button "Mover para finalizado" at bounding box center [322, 402] width 178 height 33
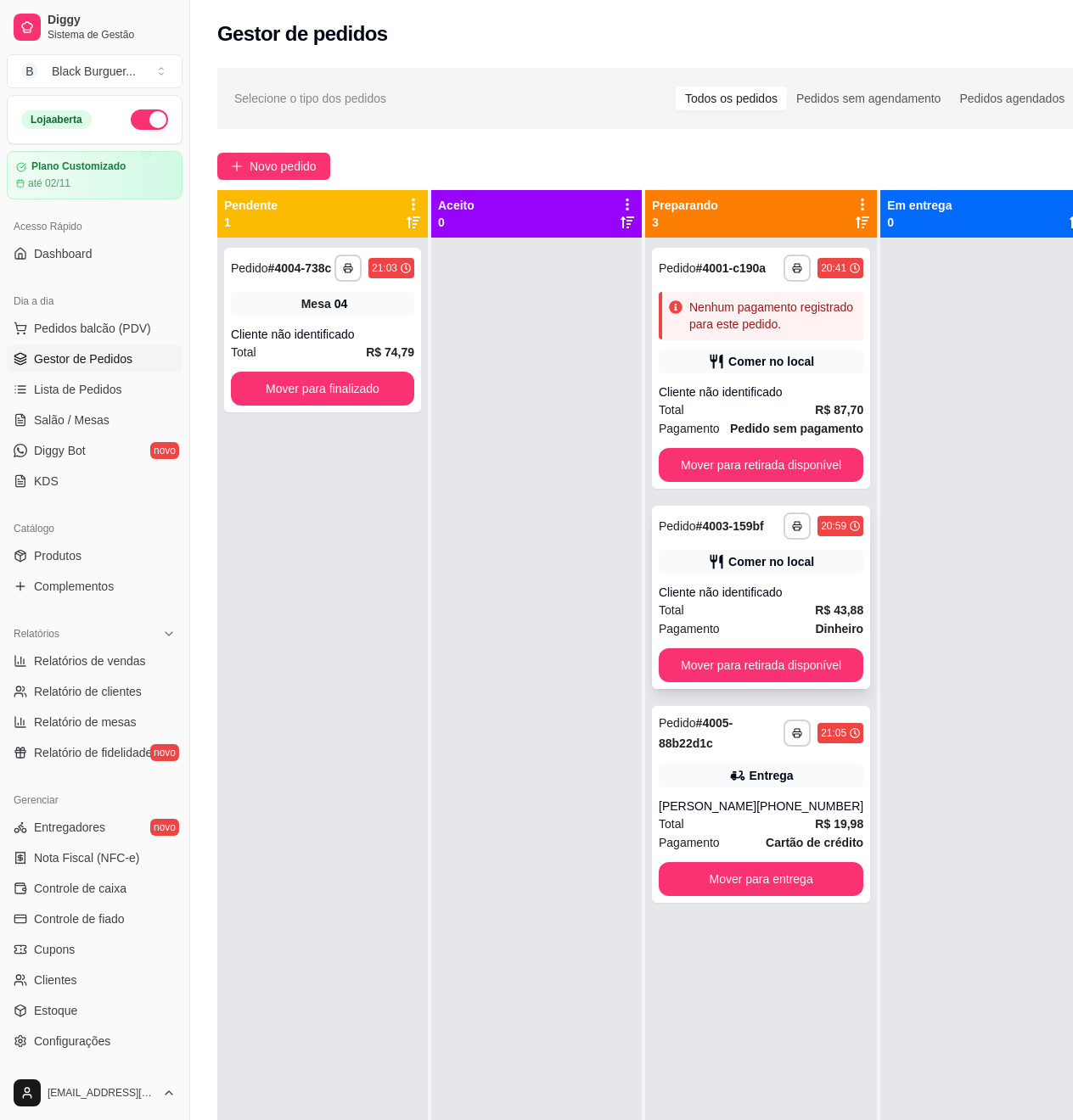
click at [749, 595] on div "Cliente não identificado" at bounding box center [760, 592] width 204 height 17
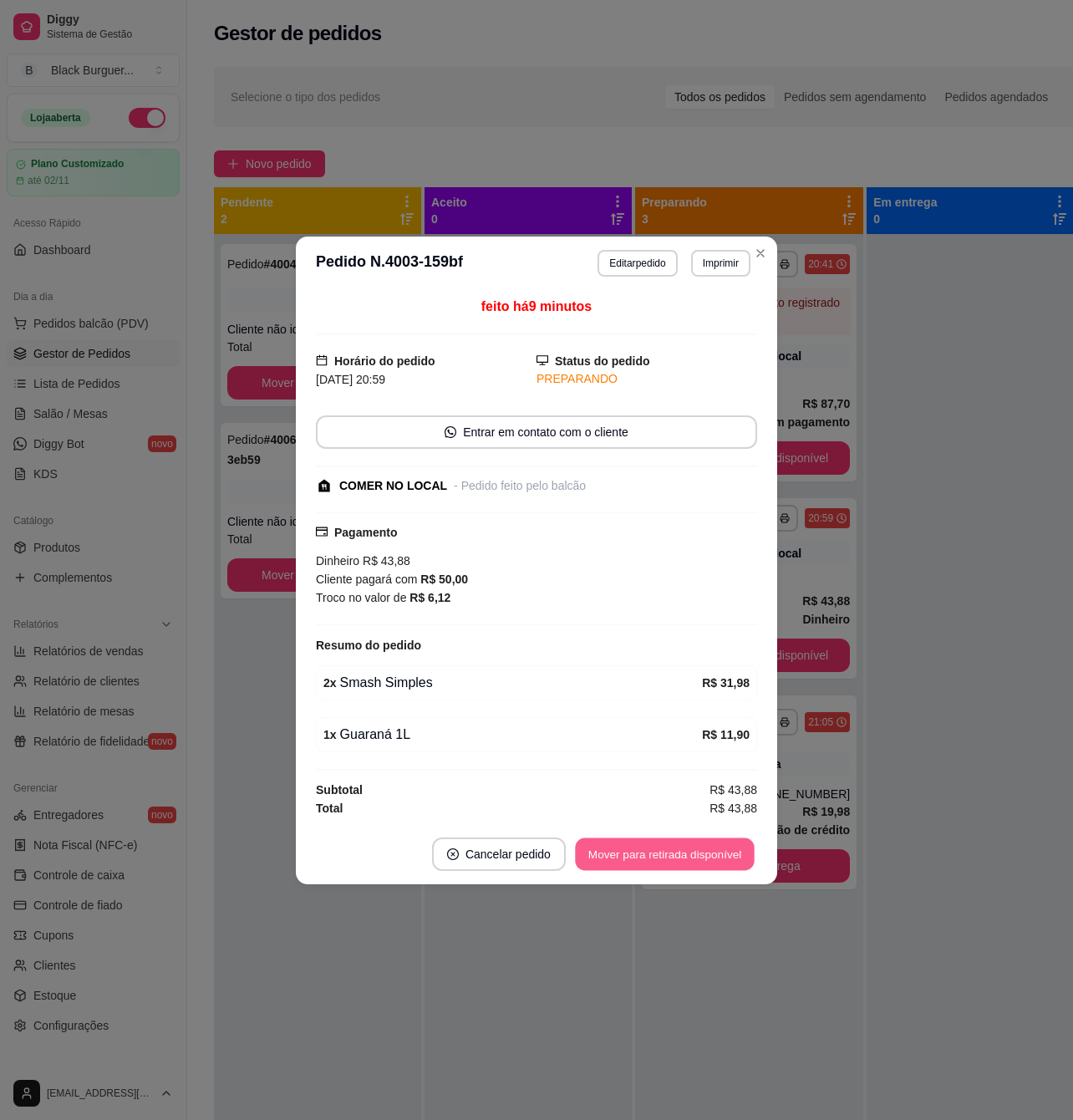
click at [675, 859] on button "Mover para retirada disponível" at bounding box center [664, 854] width 179 height 32
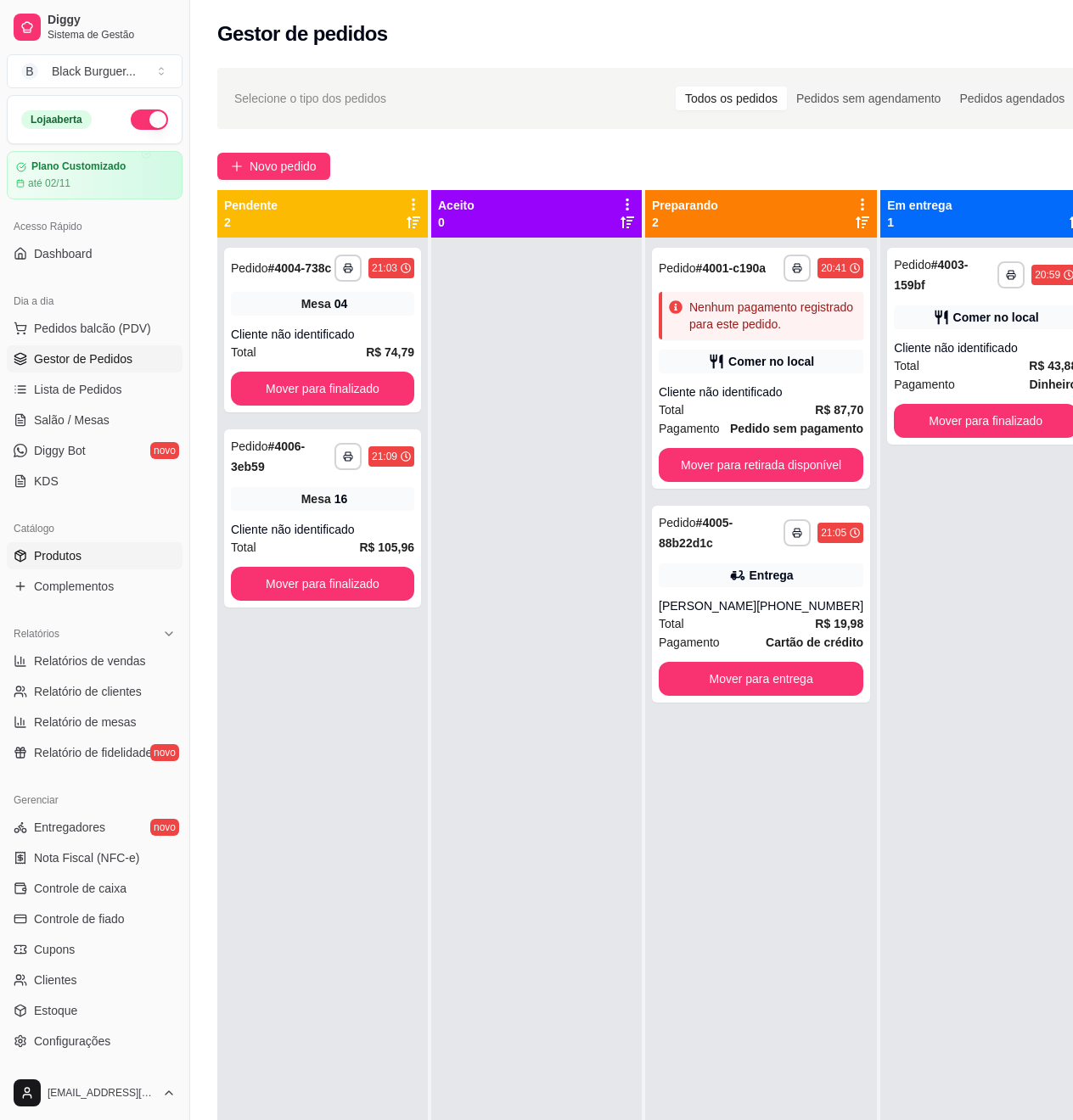
click at [45, 556] on span "Produtos" at bounding box center [57, 555] width 47 height 17
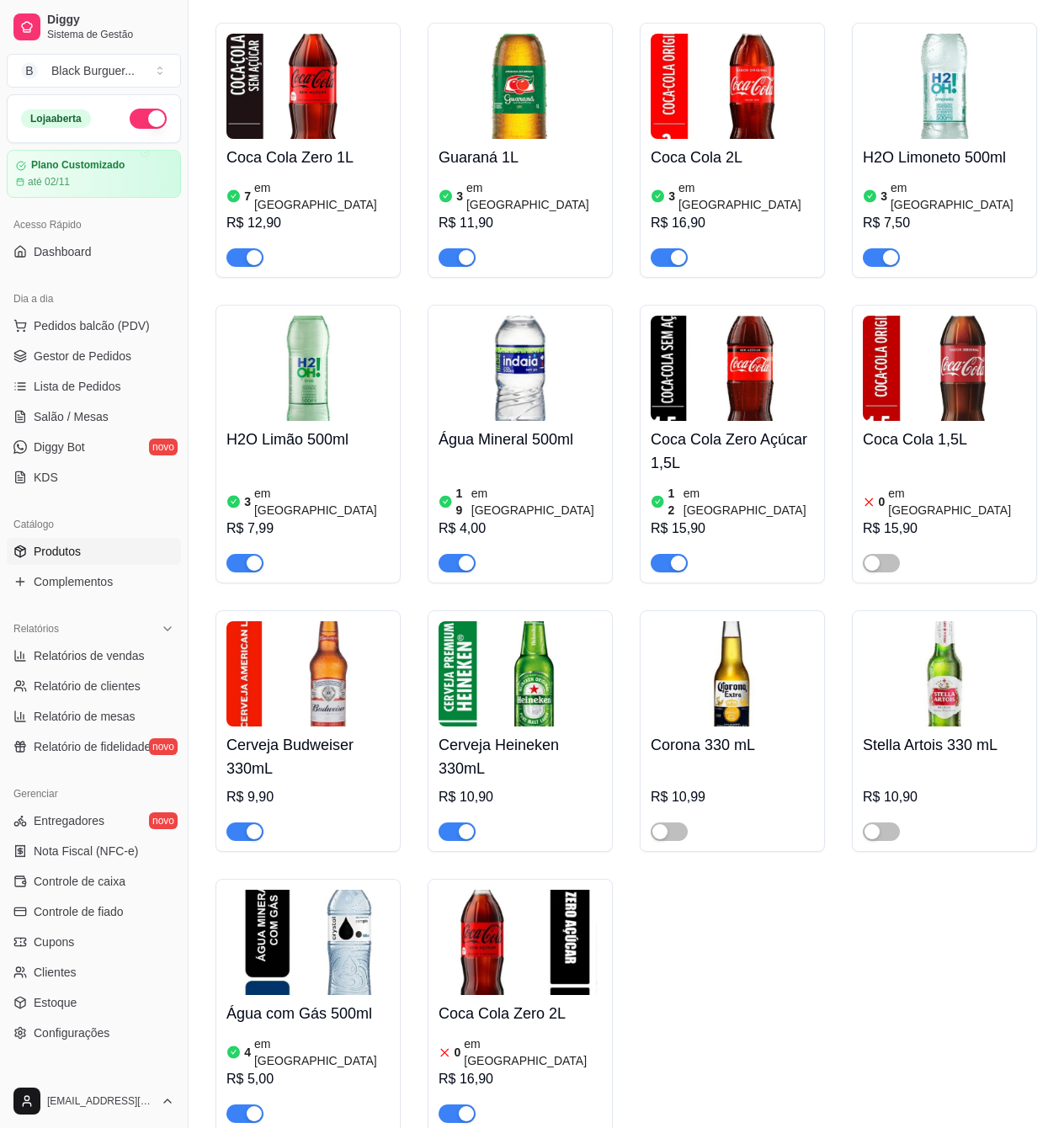
scroll to position [6172, 0]
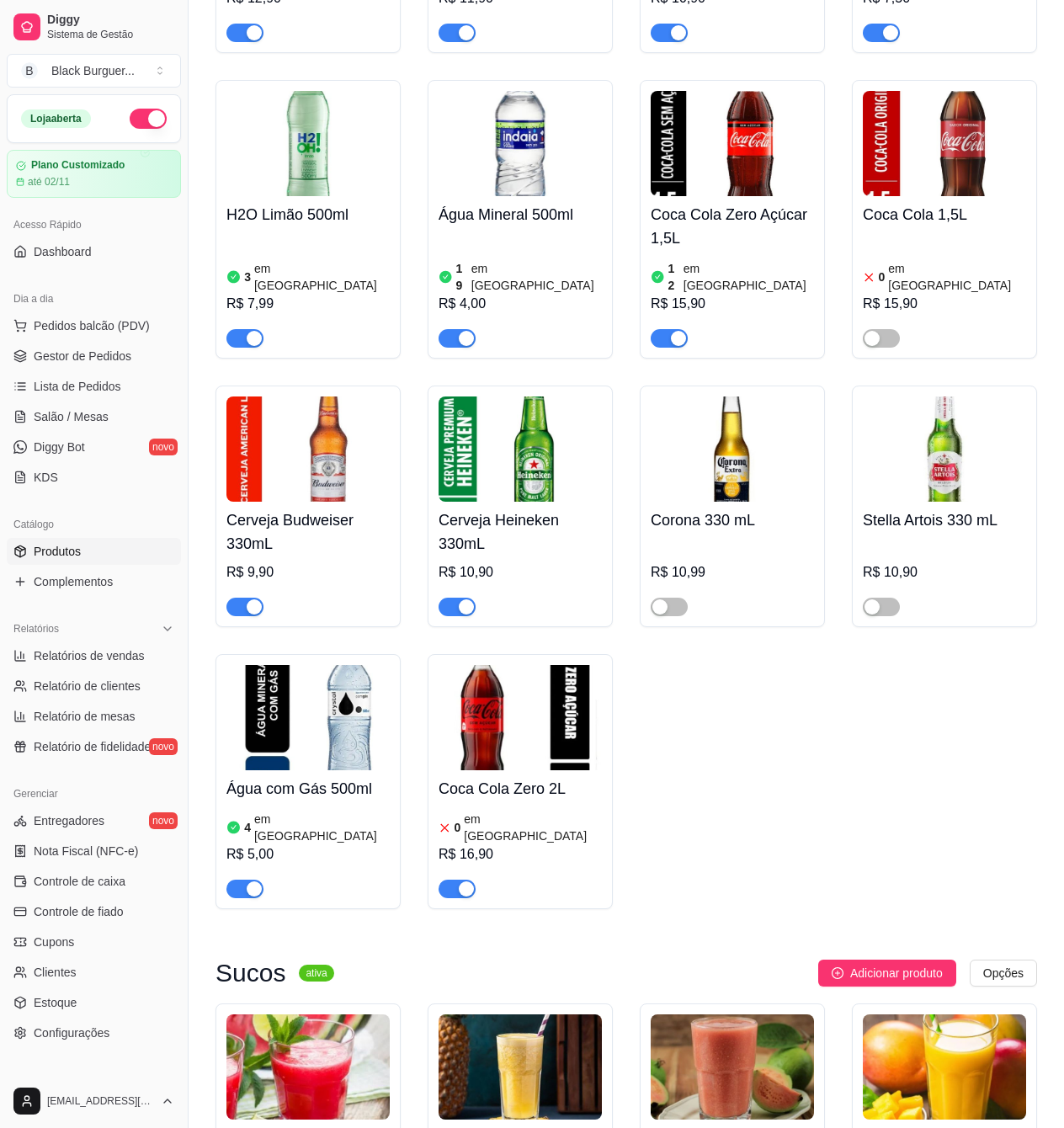
click at [240, 880] on span "button" at bounding box center [244, 889] width 37 height 19
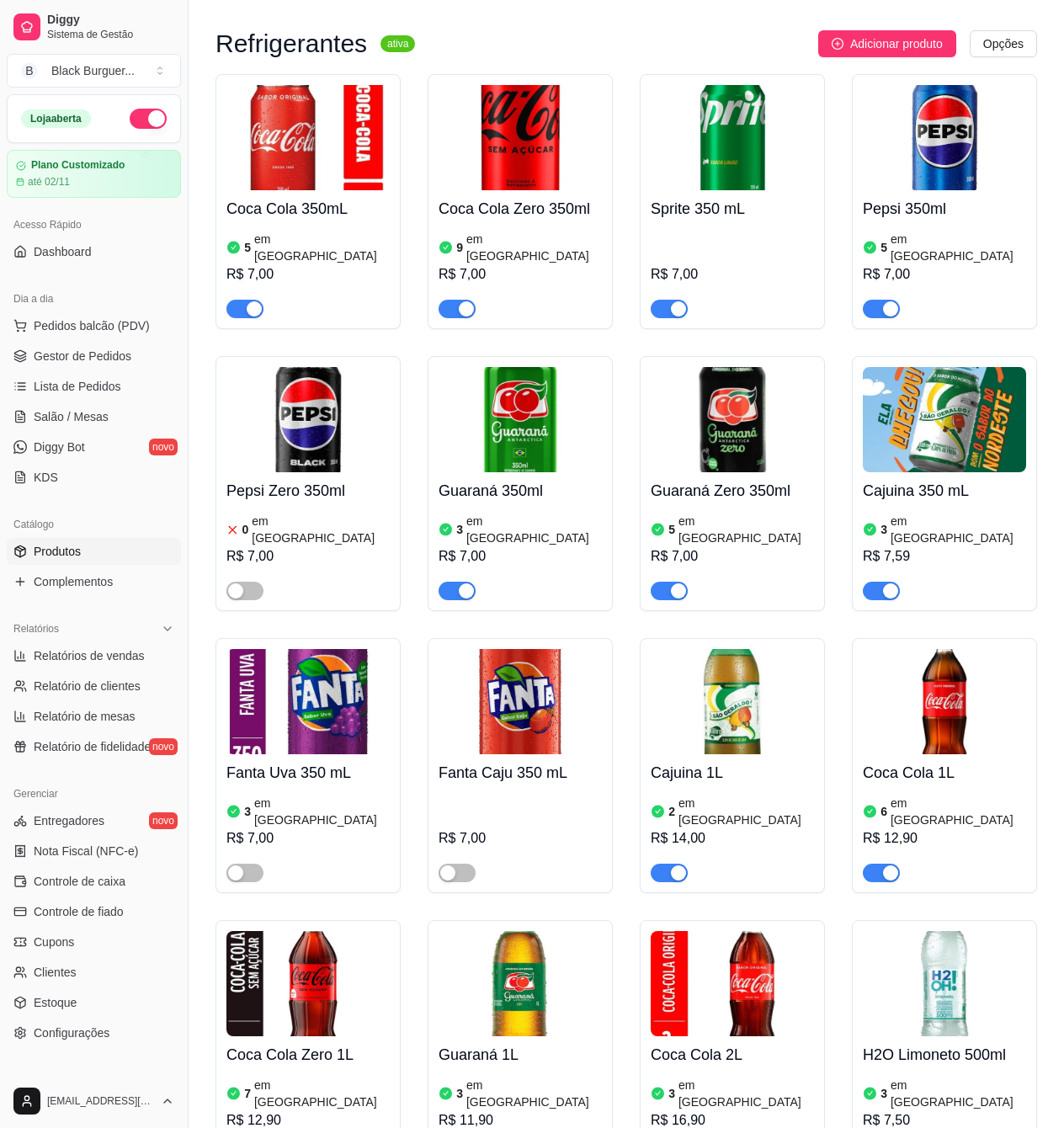
scroll to position [4376, 0]
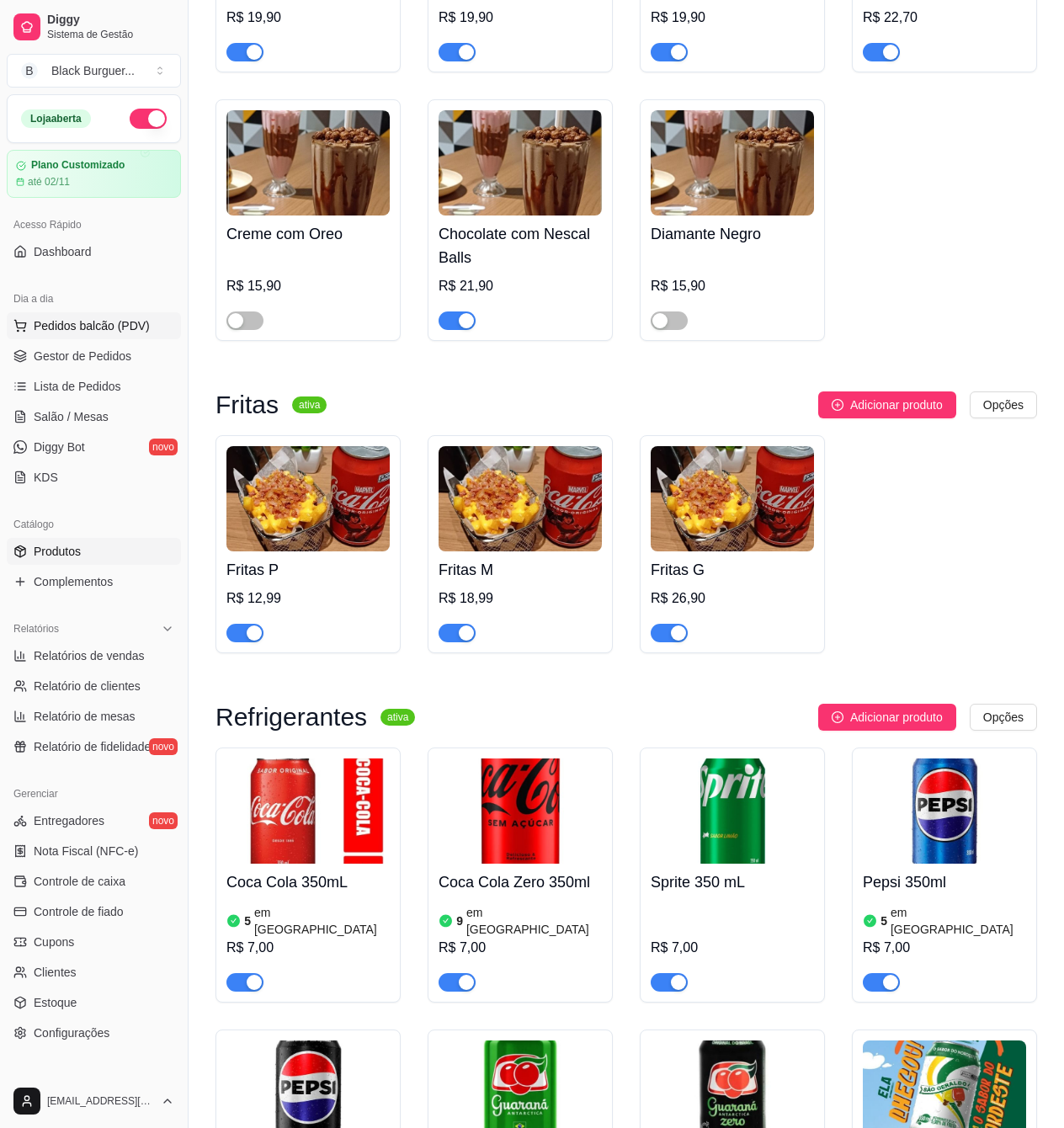
click at [60, 325] on span "Pedidos balcão (PDV)" at bounding box center [91, 325] width 116 height 17
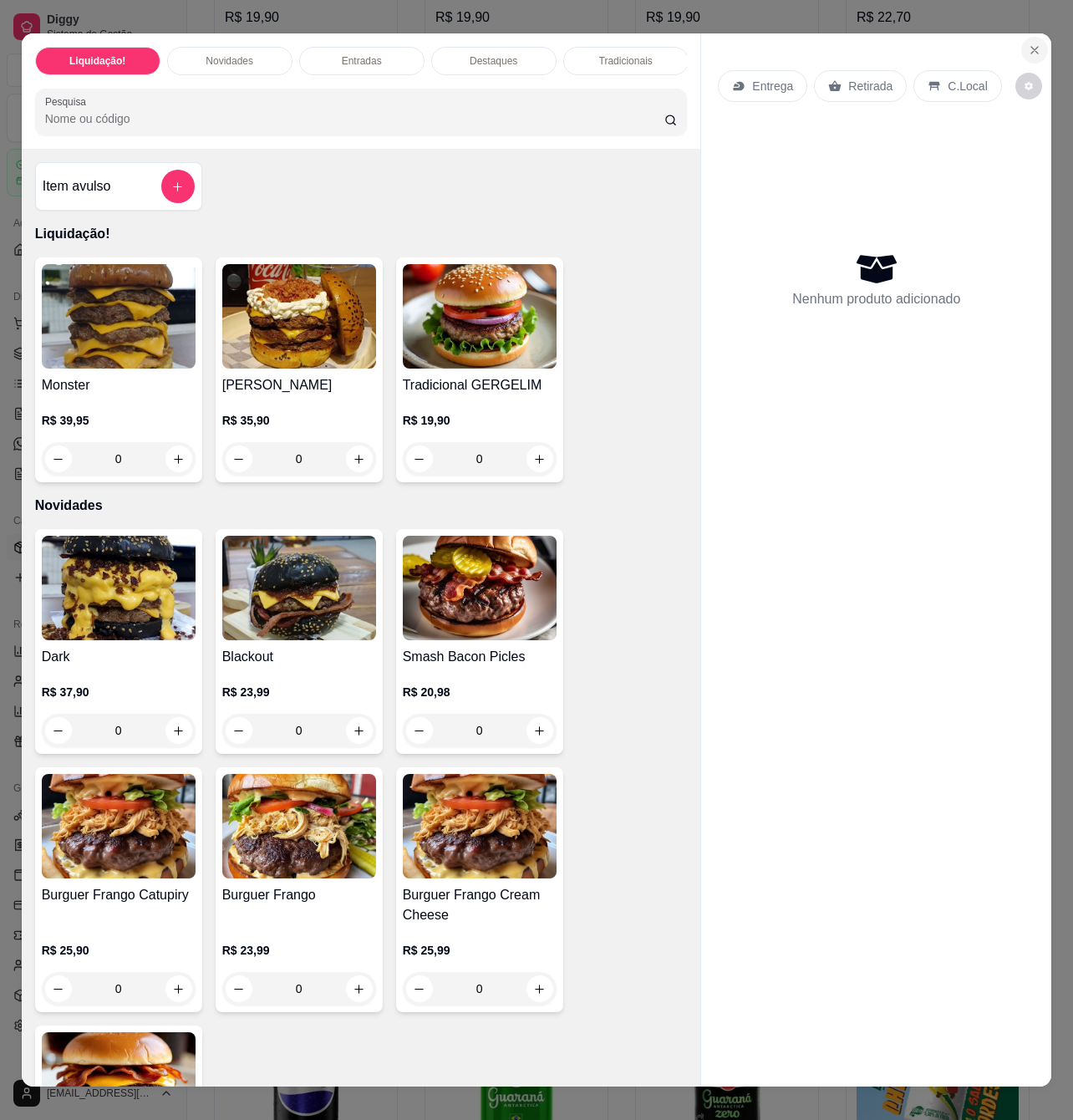
click at [1028, 44] on icon "Close" at bounding box center [1035, 50] width 13 height 13
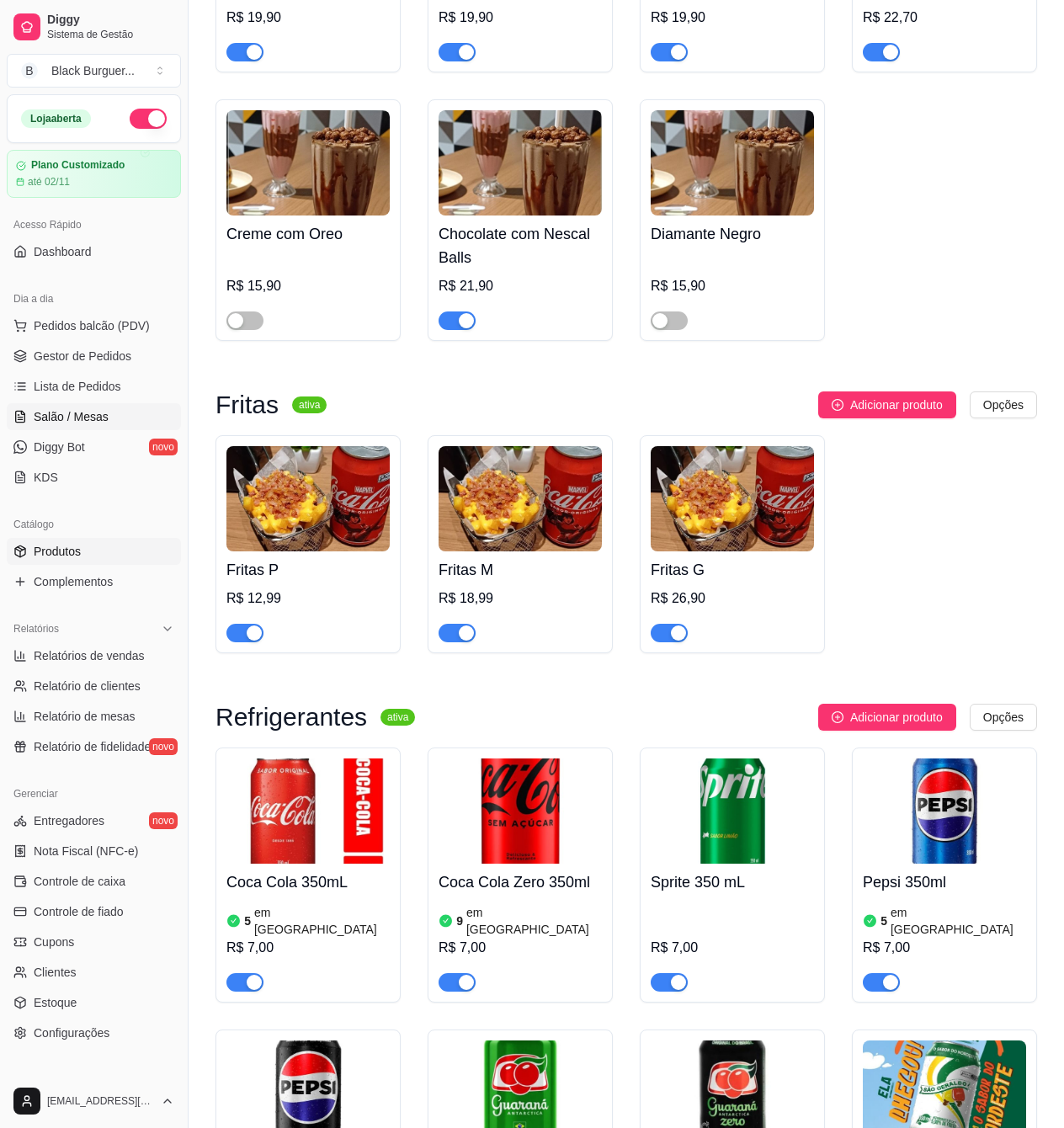
click at [59, 421] on span "Salão / Mesas" at bounding box center [70, 416] width 75 height 17
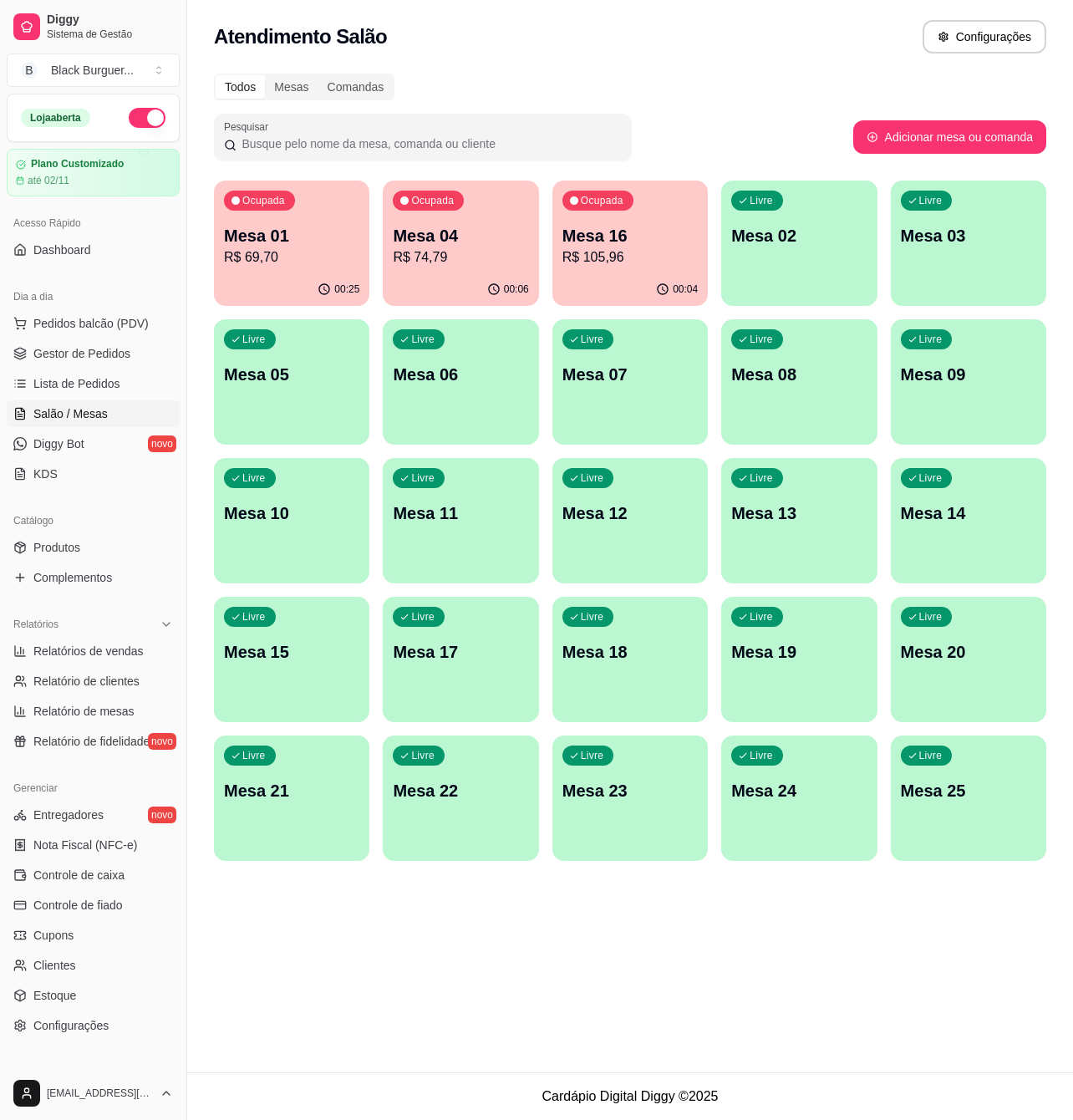
click at [449, 249] on p "R$ 74,79" at bounding box center [460, 257] width 135 height 20
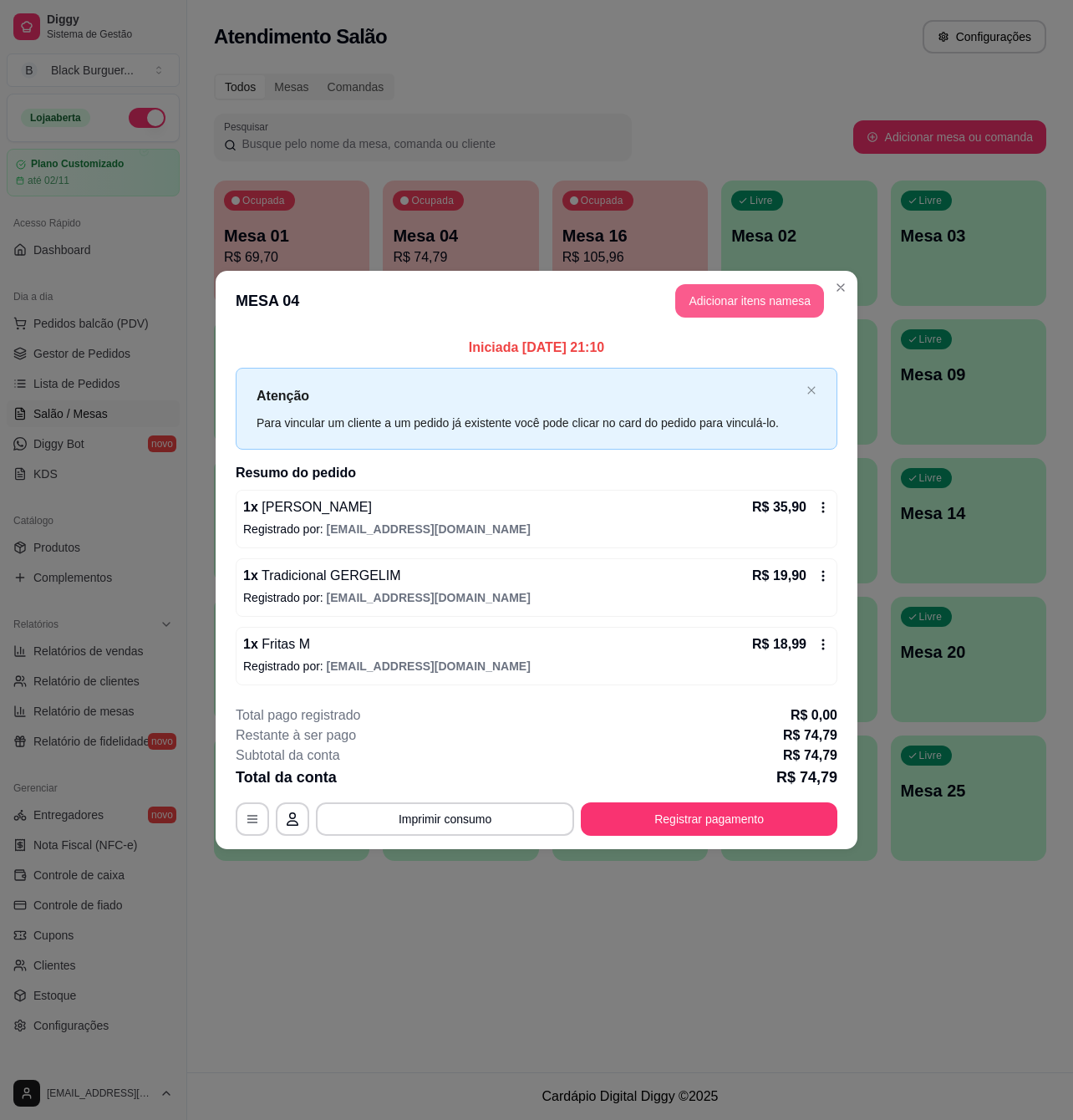
click at [733, 289] on button "Adicionar itens na mesa" at bounding box center [749, 300] width 148 height 33
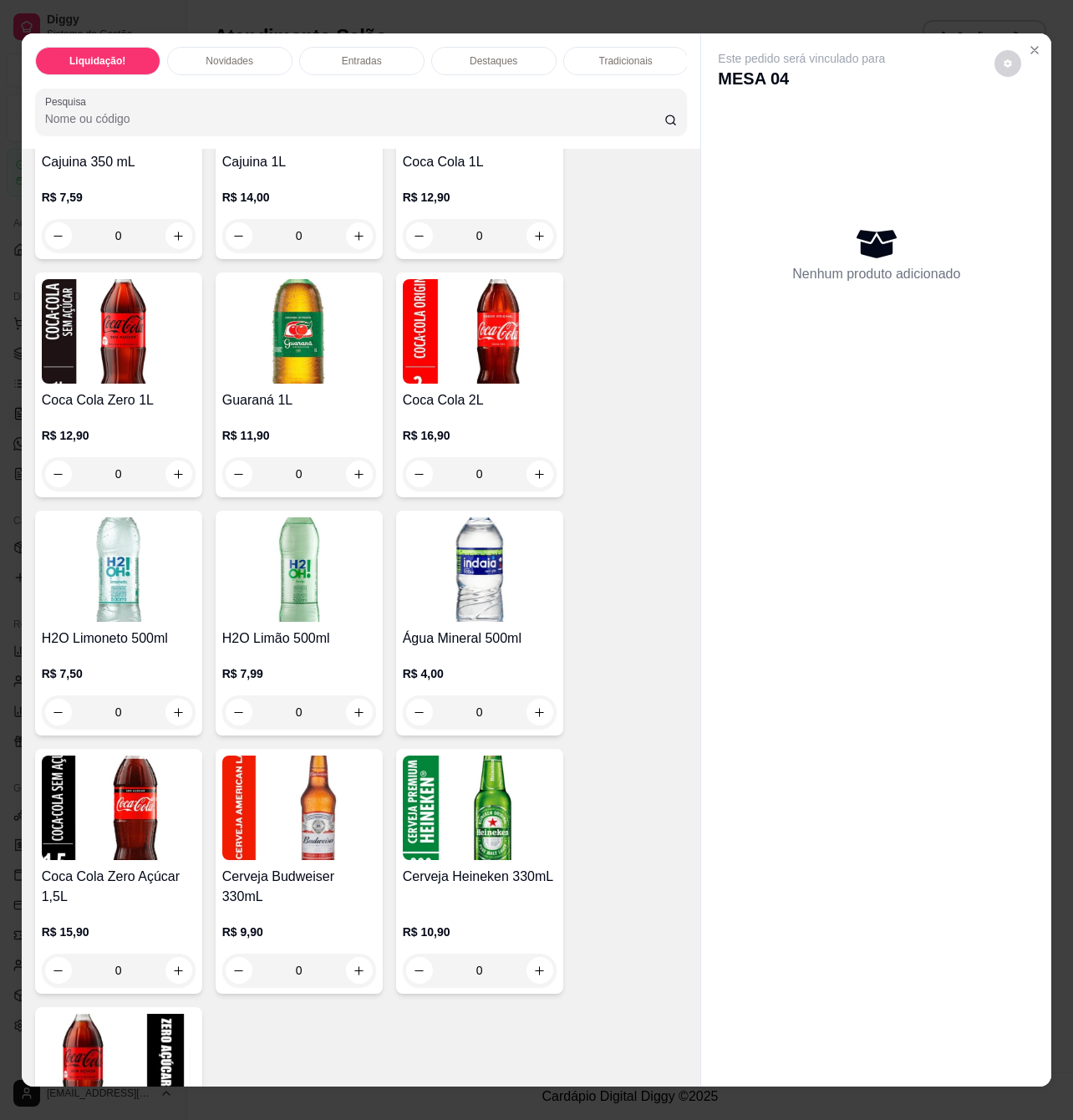
scroll to position [5348, 0]
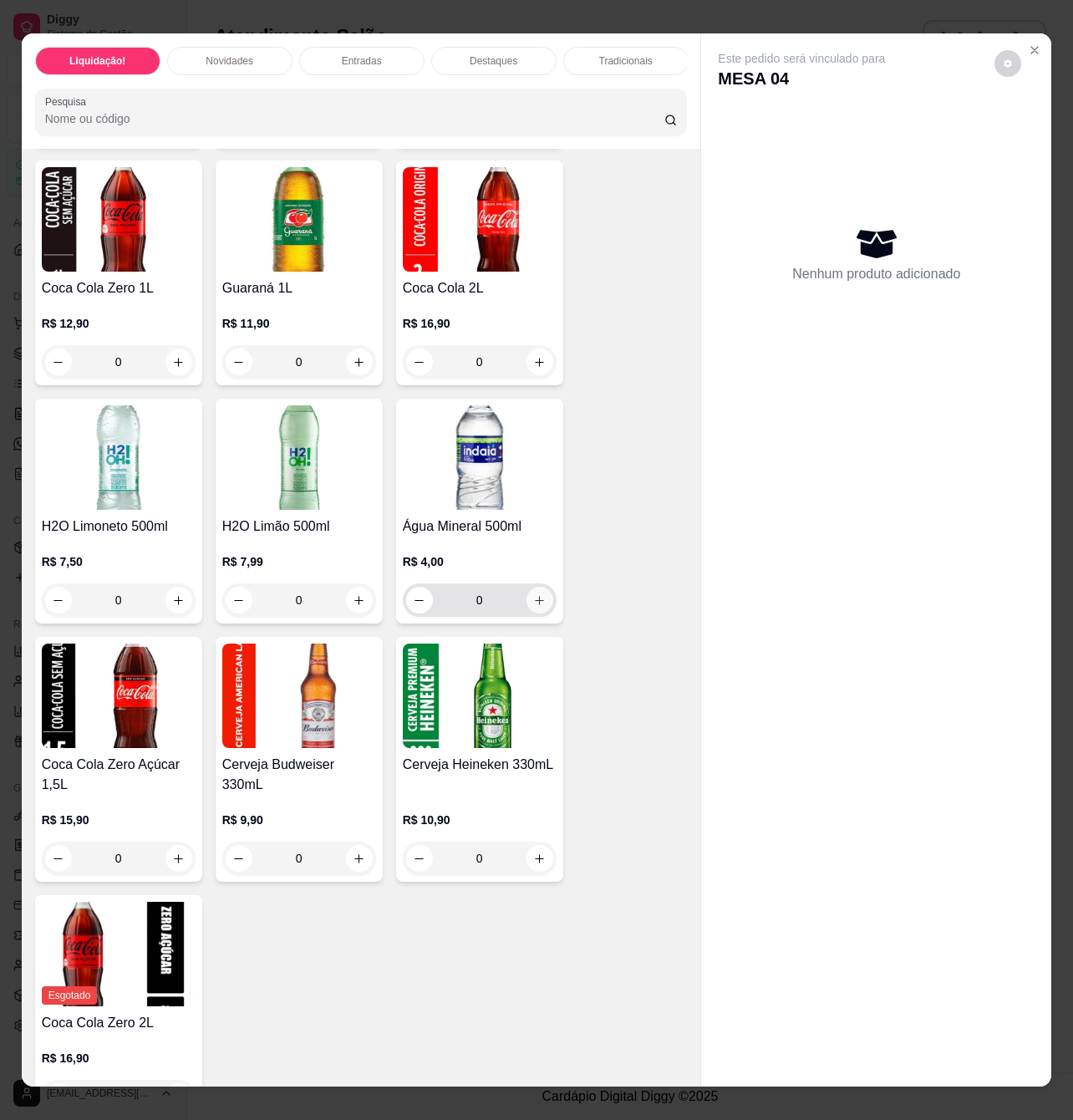
click at [535, 596] on icon "increase-product-quantity" at bounding box center [539, 601] width 9 height 9
type input "1"
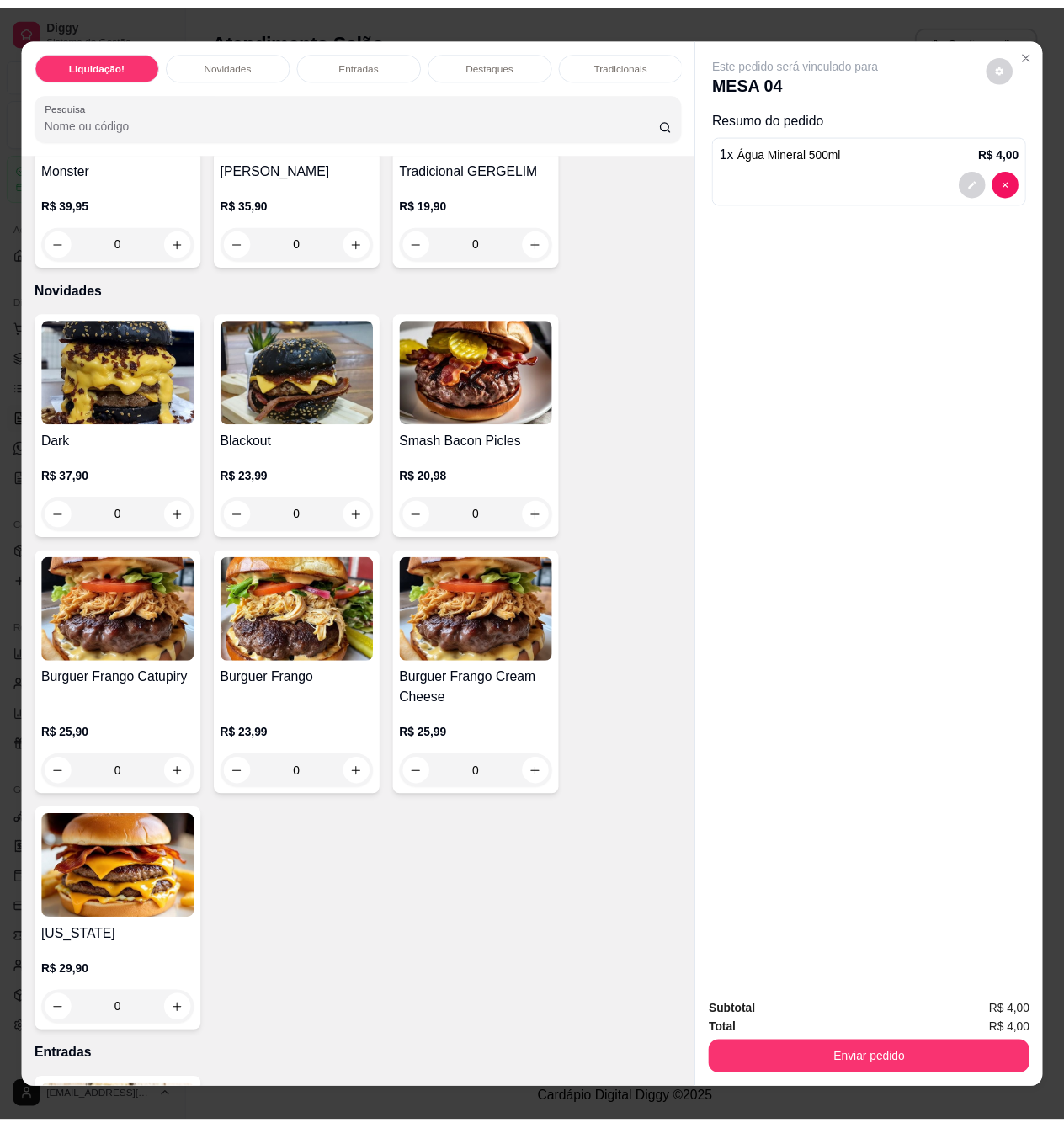
scroll to position [0, 0]
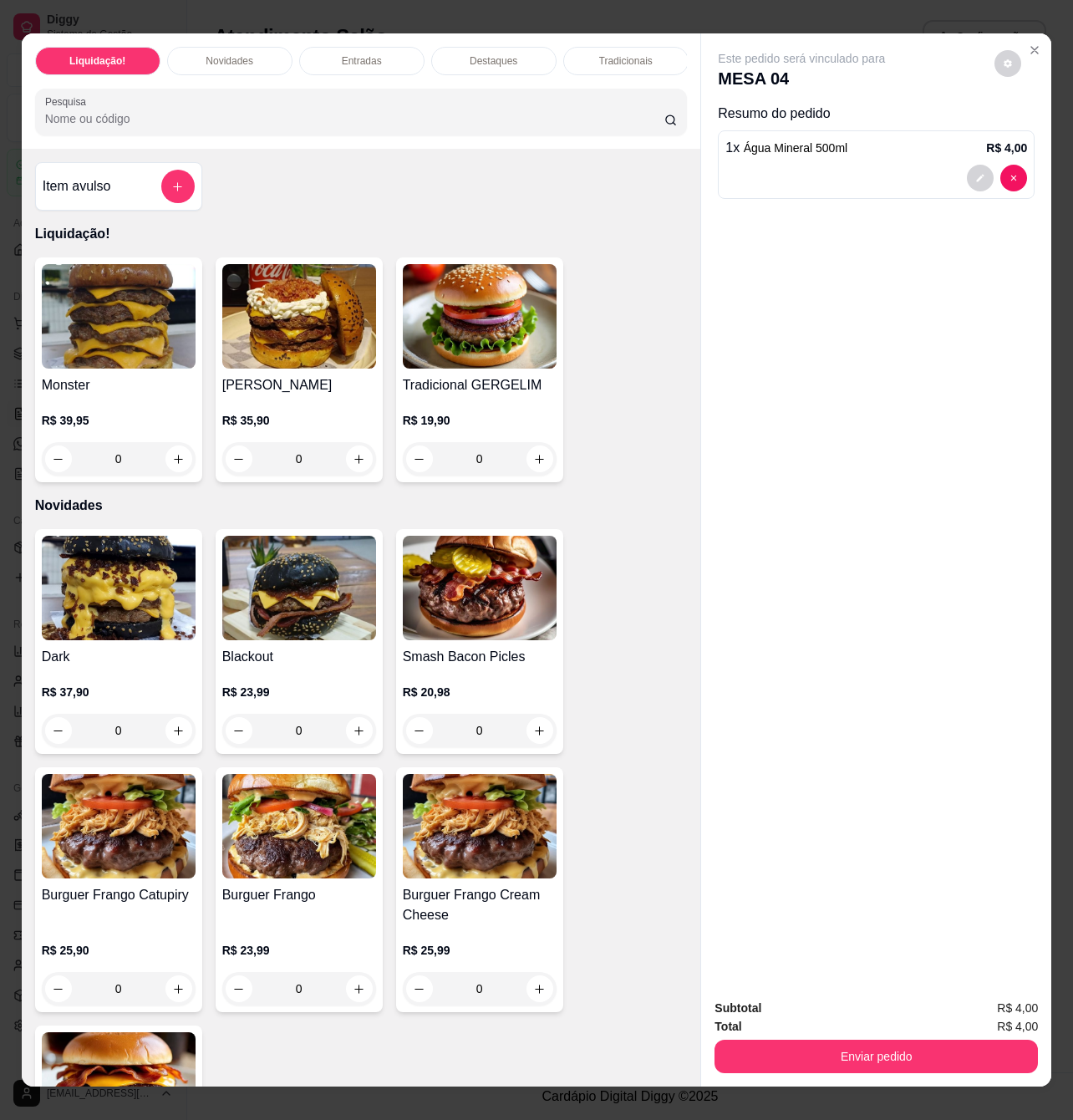
click at [150, 203] on div "Item avulso" at bounding box center [119, 186] width 152 height 33
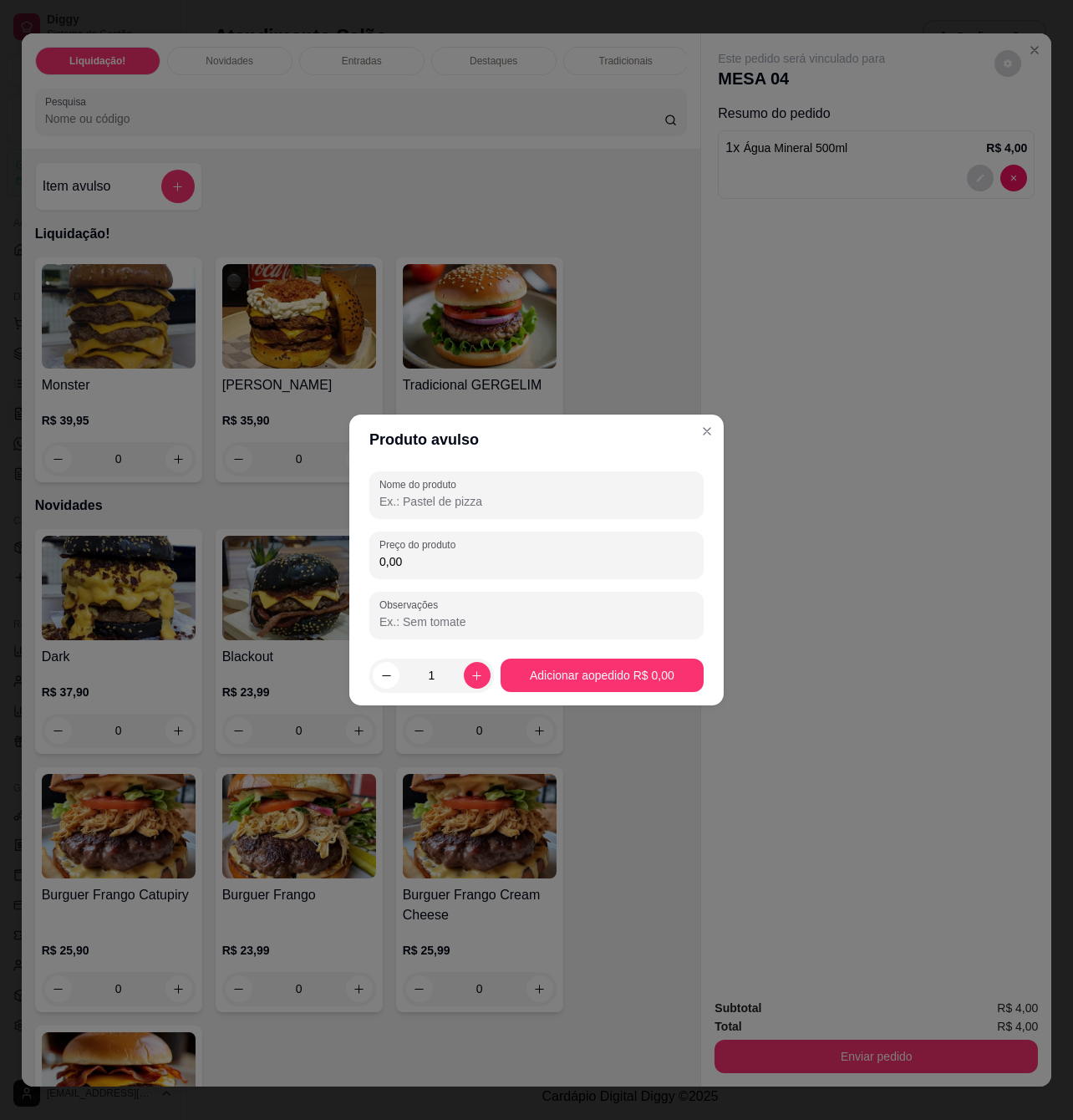
click at [444, 553] on input "0,00" at bounding box center [536, 561] width 315 height 17
type input "5,00"
click at [477, 507] on input "Nome do produto" at bounding box center [536, 501] width 315 height 17
type input "Água com gás"
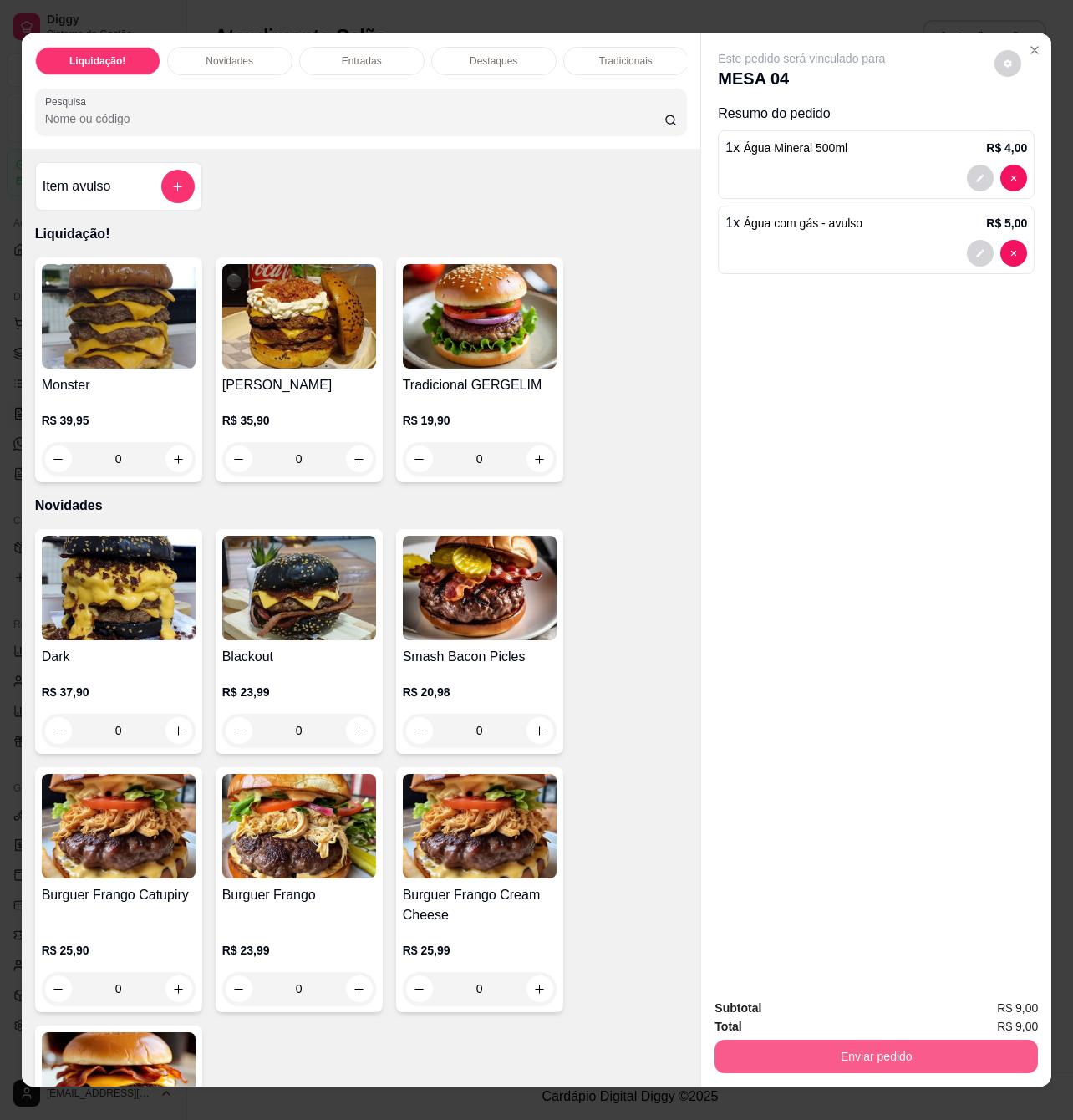
click at [833, 1047] on button "Enviar pedido" at bounding box center [876, 1056] width 324 height 33
click at [1001, 1004] on button "Enviar pedido" at bounding box center [993, 1007] width 95 height 32
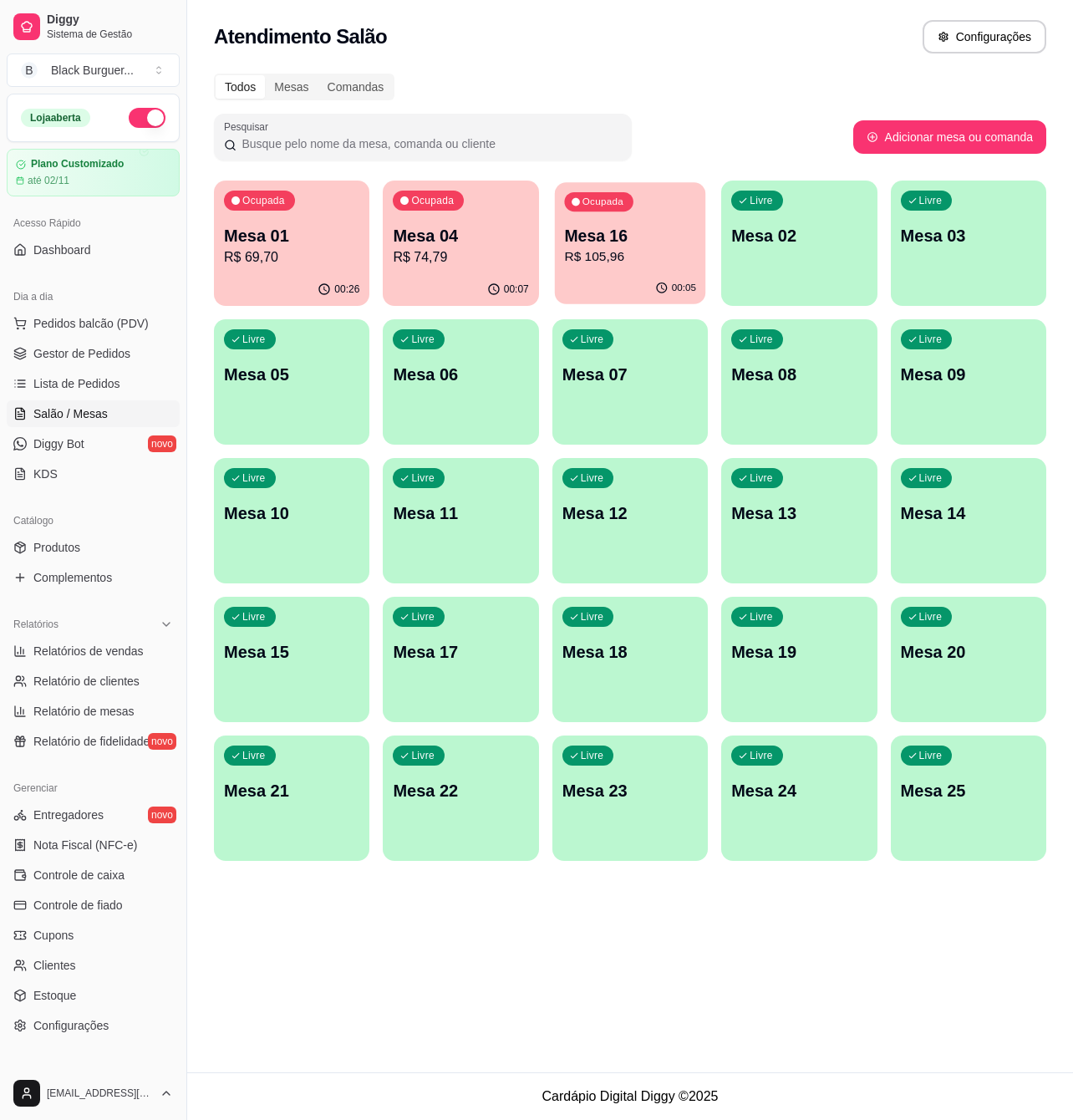
click at [655, 224] on p "Mesa 16" at bounding box center [630, 235] width 132 height 22
click at [84, 356] on span "Gestor de Pedidos" at bounding box center [81, 353] width 97 height 17
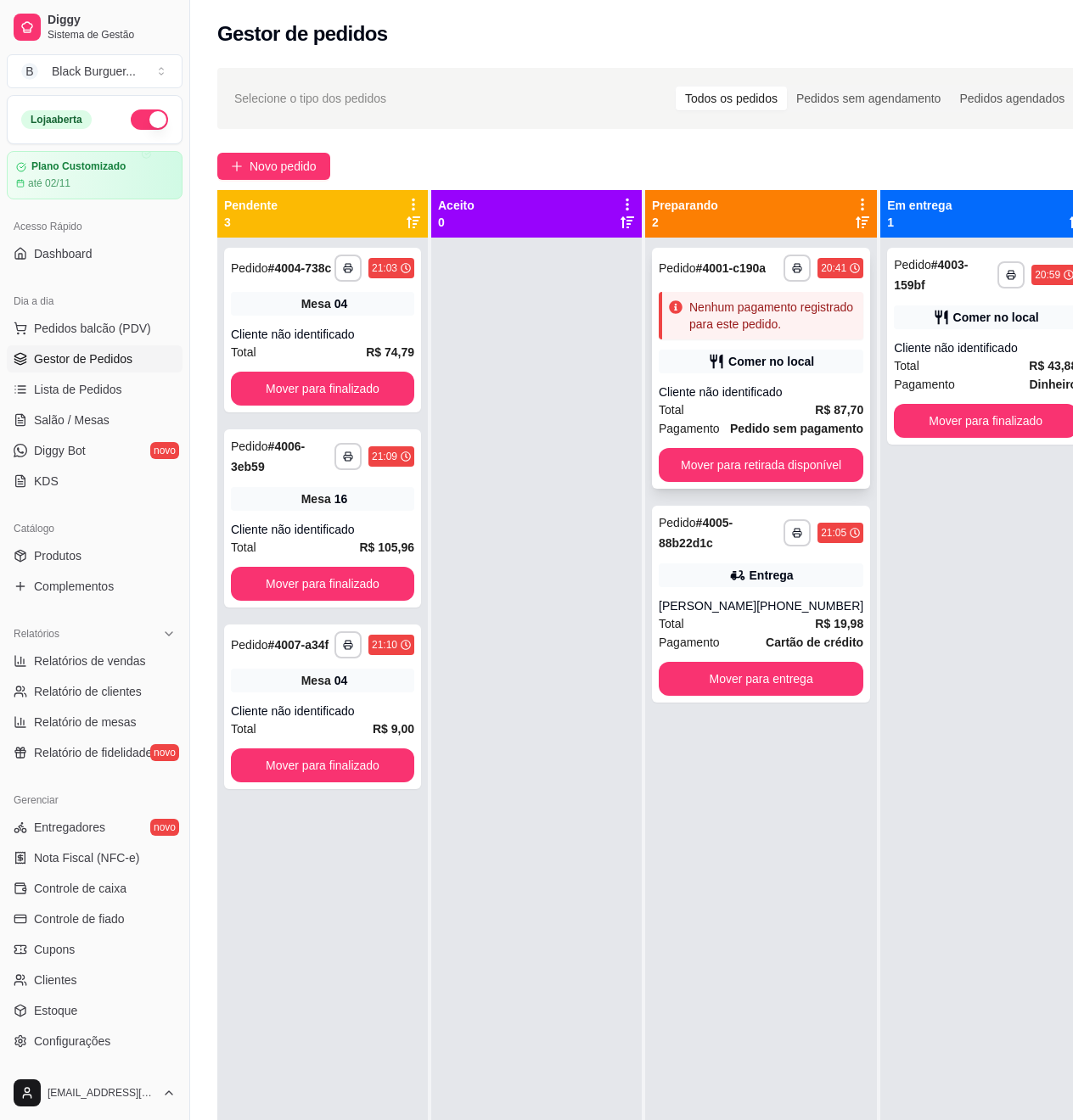
click at [730, 324] on div "Nenhum pagamento registrado para este pedido." at bounding box center [773, 315] width 167 height 34
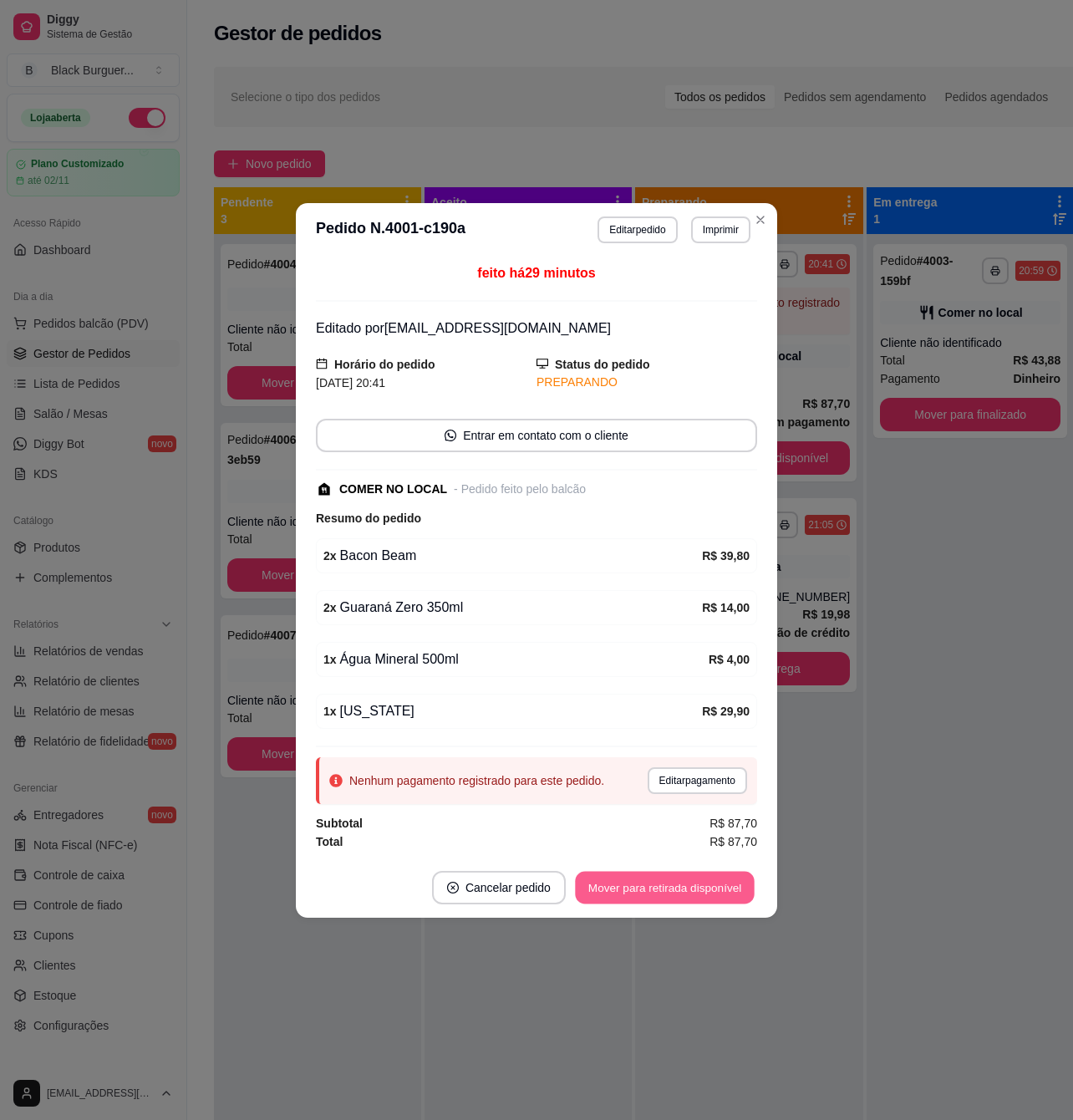
click at [636, 890] on button "Mover para retirada disponível" at bounding box center [664, 887] width 179 height 32
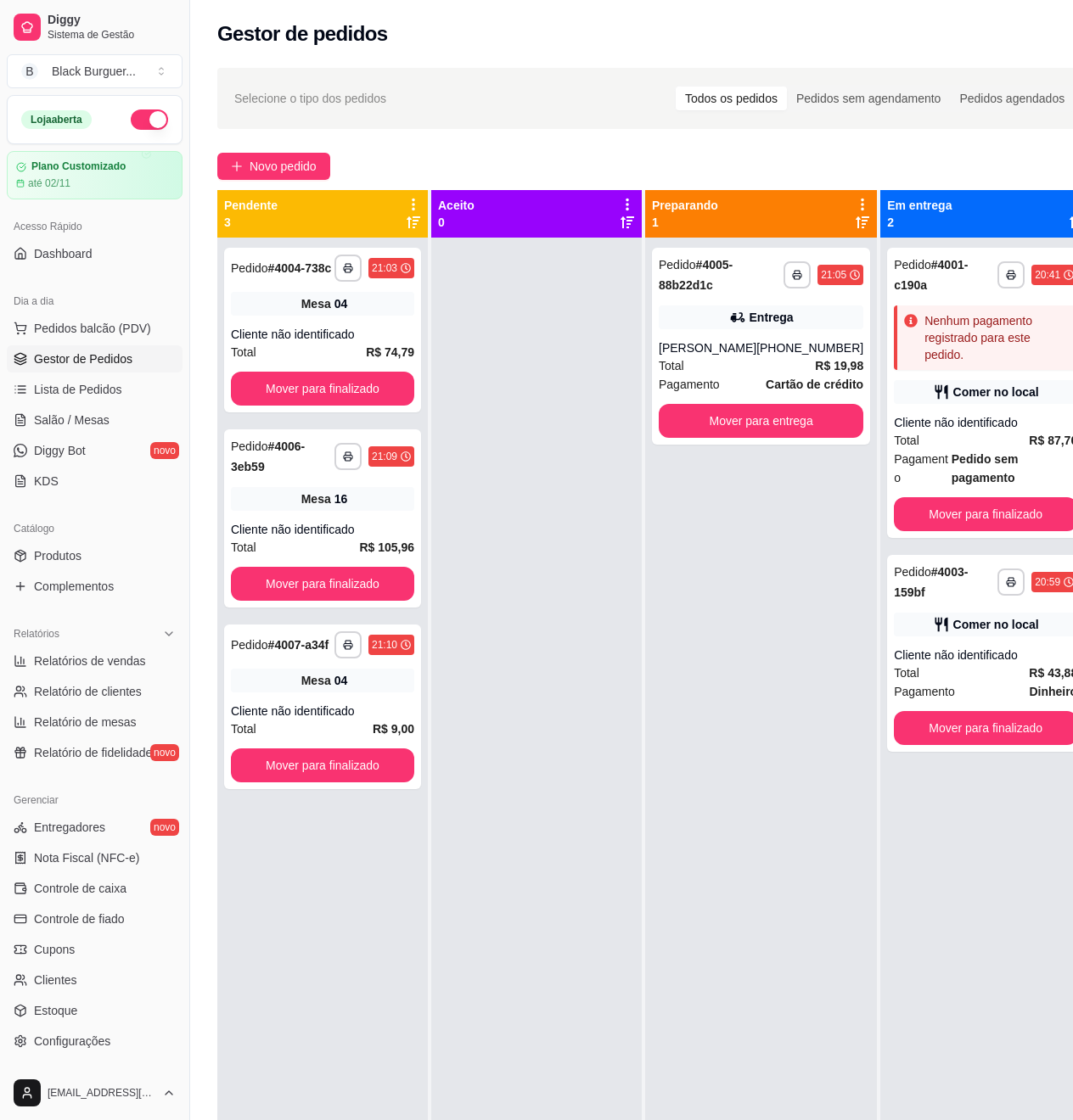
click at [985, 331] on div "Nenhum pagamento registrado para este pedido." at bounding box center [997, 338] width 146 height 51
click at [932, 618] on icon at bounding box center [940, 624] width 17 height 17
click at [999, 738] on button "Mover para finalizado" at bounding box center [985, 727] width 183 height 34
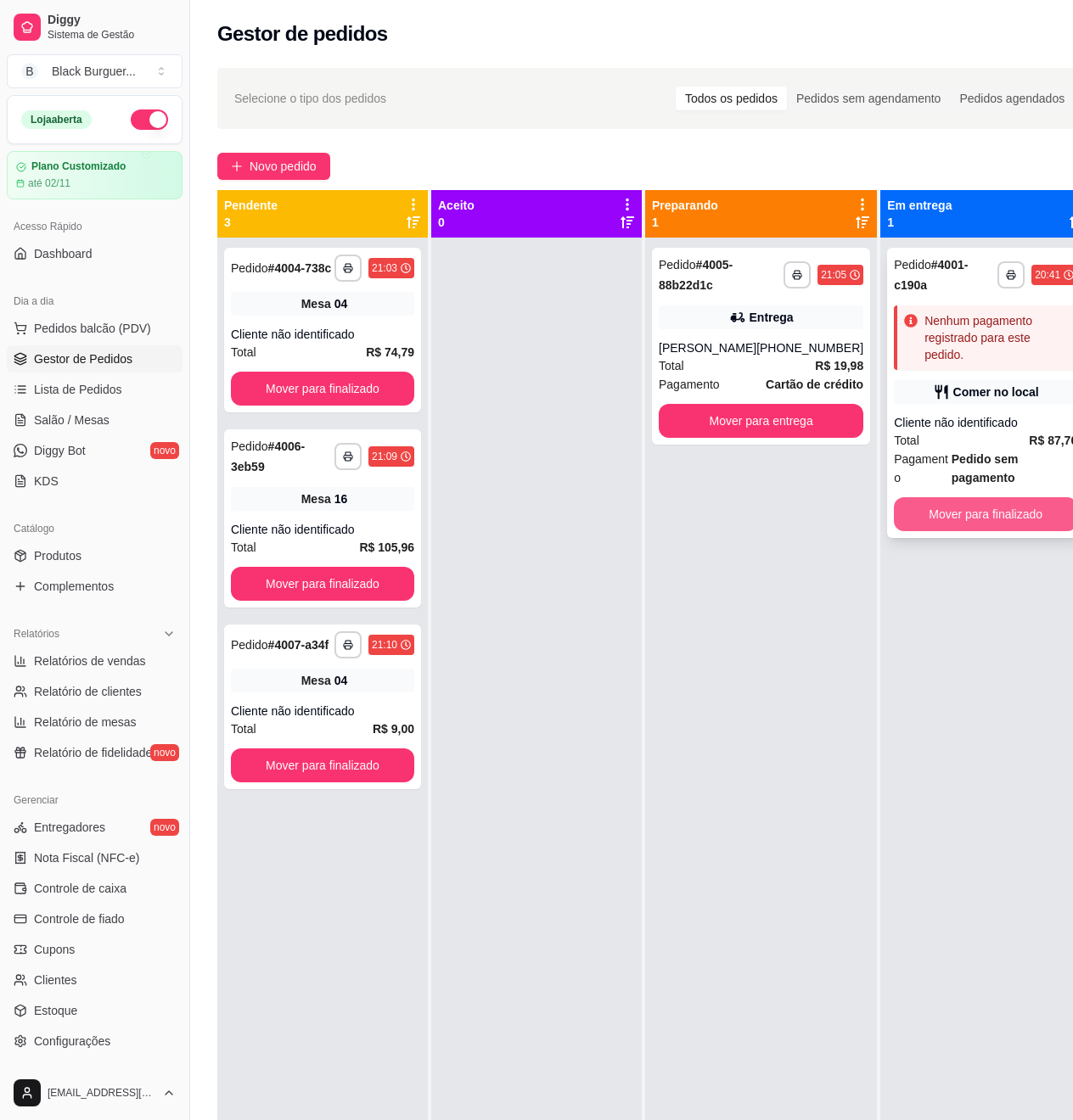
click at [1005, 515] on button "Mover para finalizado" at bounding box center [985, 514] width 183 height 34
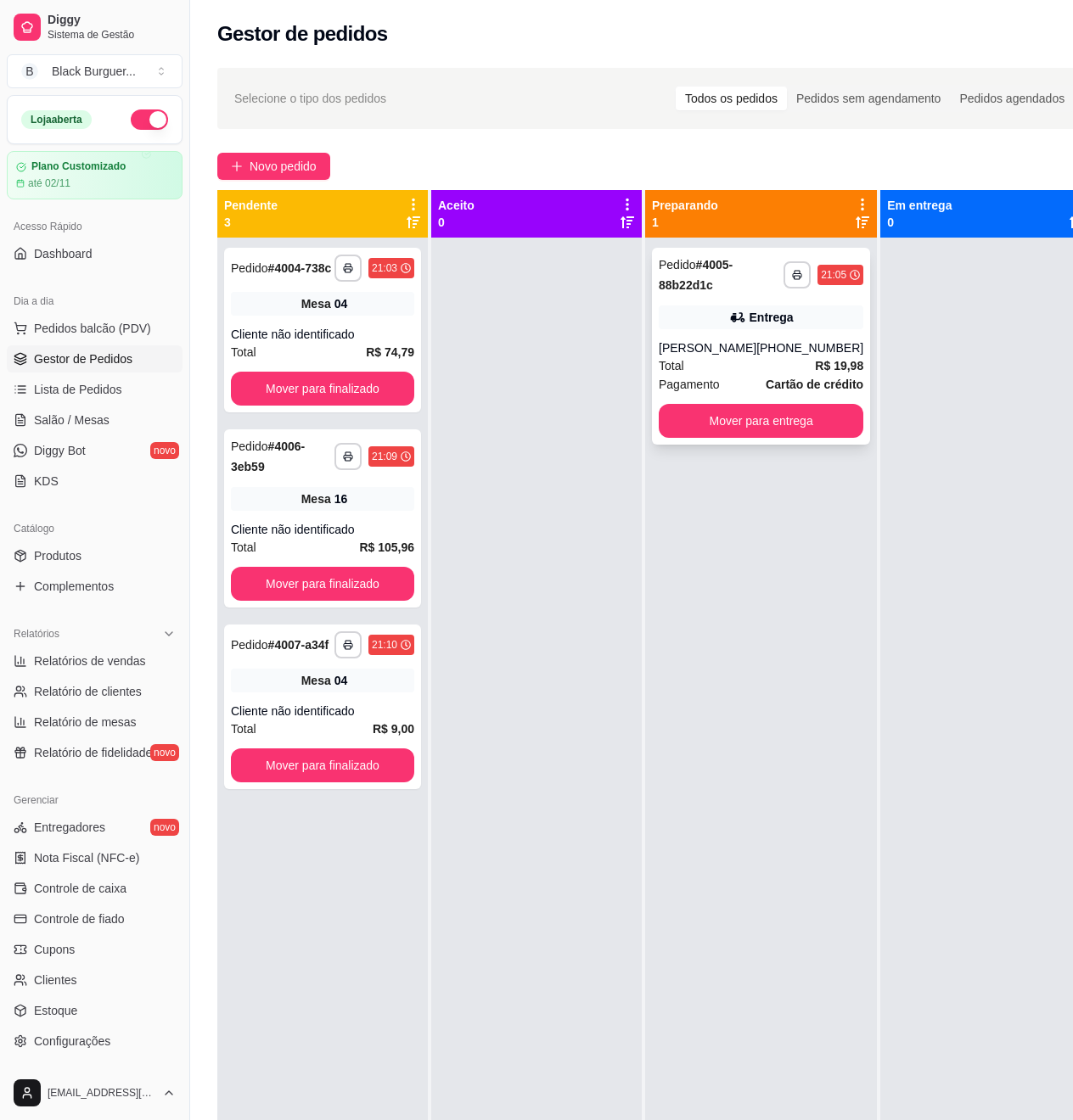
click at [744, 343] on div "[PERSON_NAME]" at bounding box center [707, 348] width 98 height 17
click at [764, 319] on div "Entrega" at bounding box center [772, 317] width 44 height 17
click at [704, 319] on div "Entrega" at bounding box center [760, 318] width 204 height 24
click at [567, 360] on div at bounding box center [536, 798] width 211 height 1120
click at [560, 424] on div at bounding box center [536, 798] width 211 height 1120
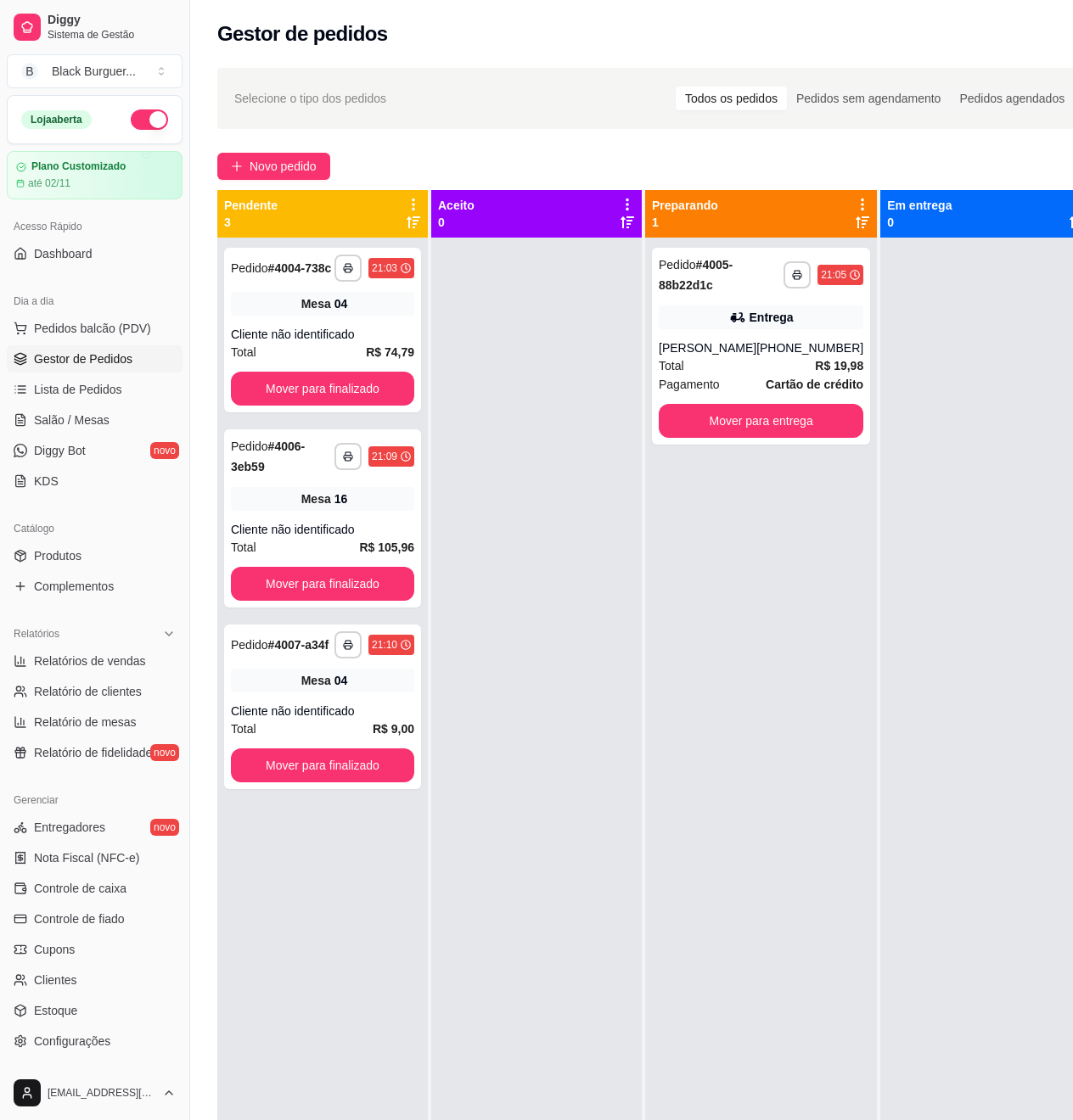
click at [545, 357] on div at bounding box center [536, 798] width 211 height 1120
click at [543, 93] on div "Selecione o tipo dos pedidos Todos os pedidos Pedidos sem agendamento Pedidos a…" at bounding box center [655, 98] width 841 height 27
click at [716, 317] on div "Entrega" at bounding box center [760, 318] width 204 height 24
click at [330, 388] on button "Mover para finalizado" at bounding box center [322, 388] width 178 height 33
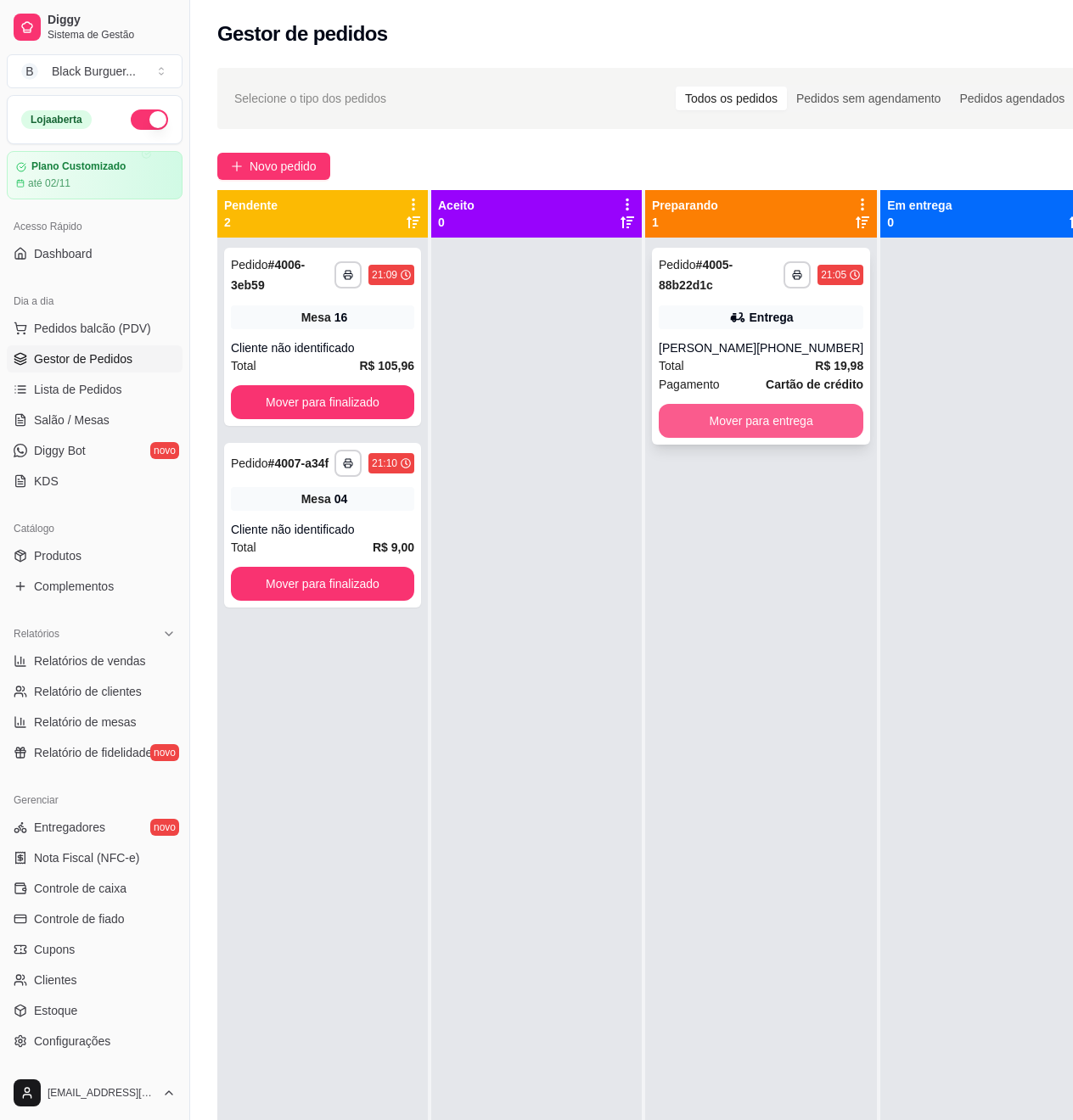
click at [758, 429] on button "Mover para entrega" at bounding box center [760, 420] width 204 height 34
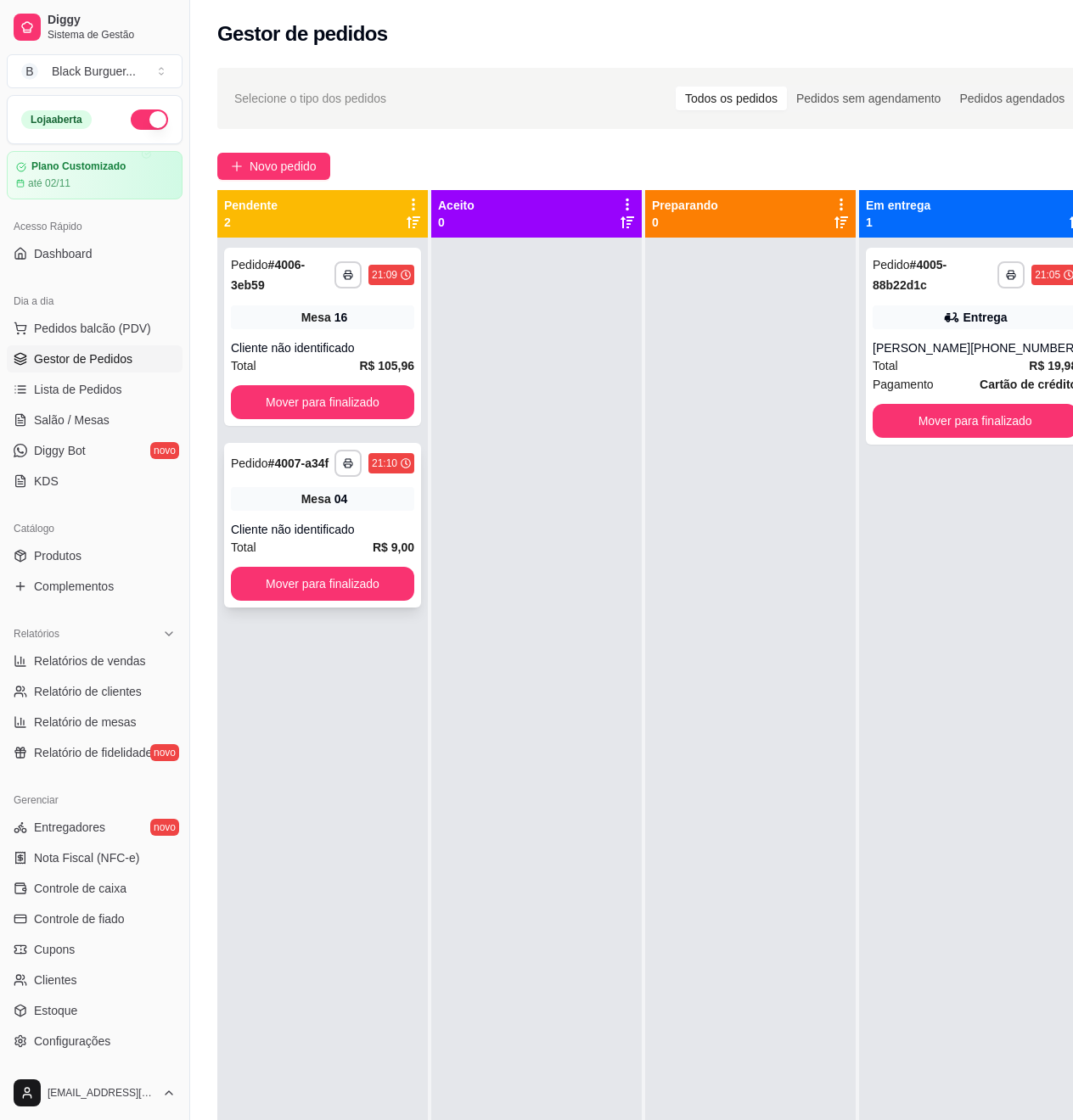
click at [327, 516] on div "**********" at bounding box center [322, 525] width 197 height 164
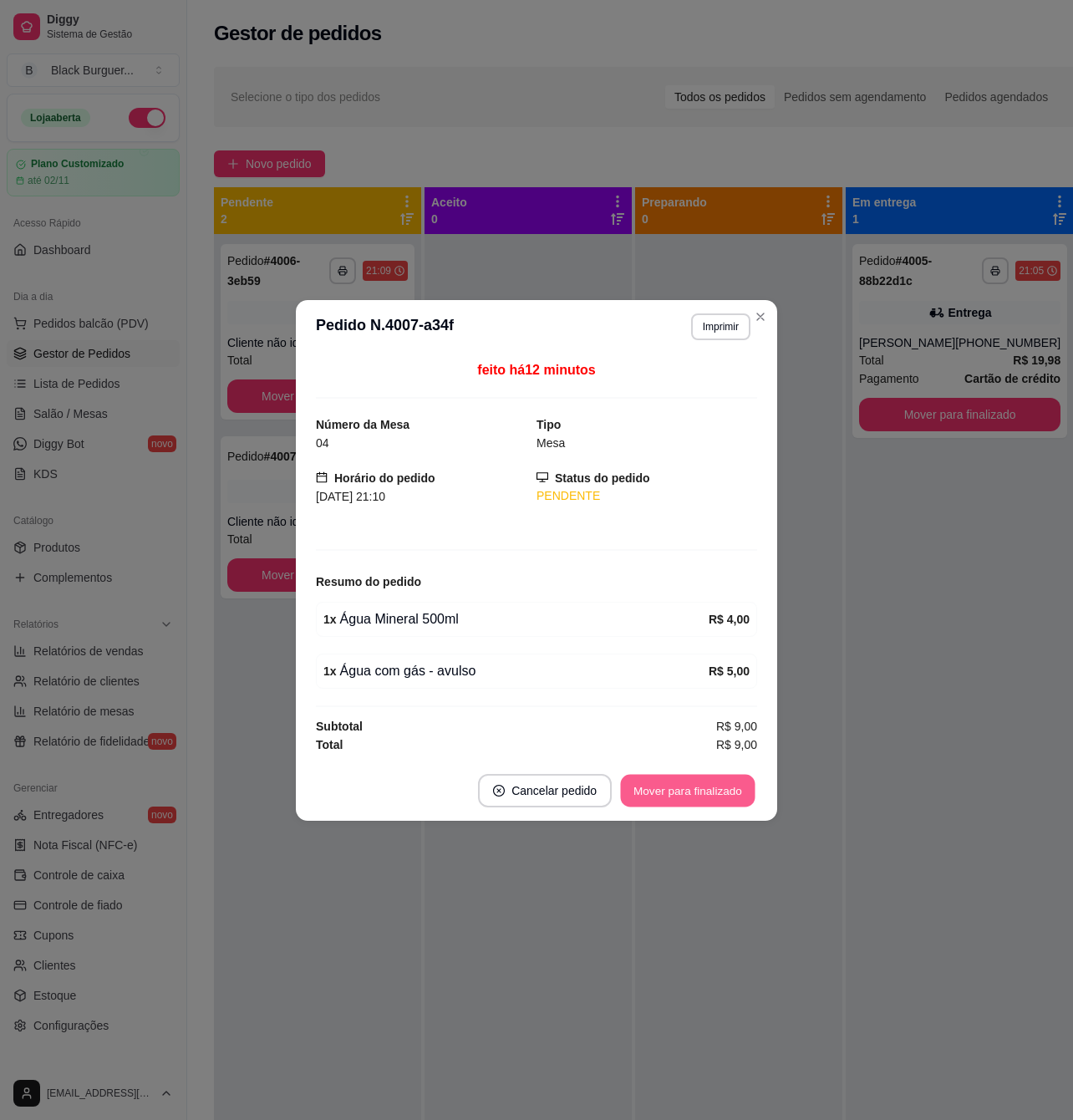
click at [662, 789] on button "Mover para finalizado" at bounding box center [689, 790] width 135 height 32
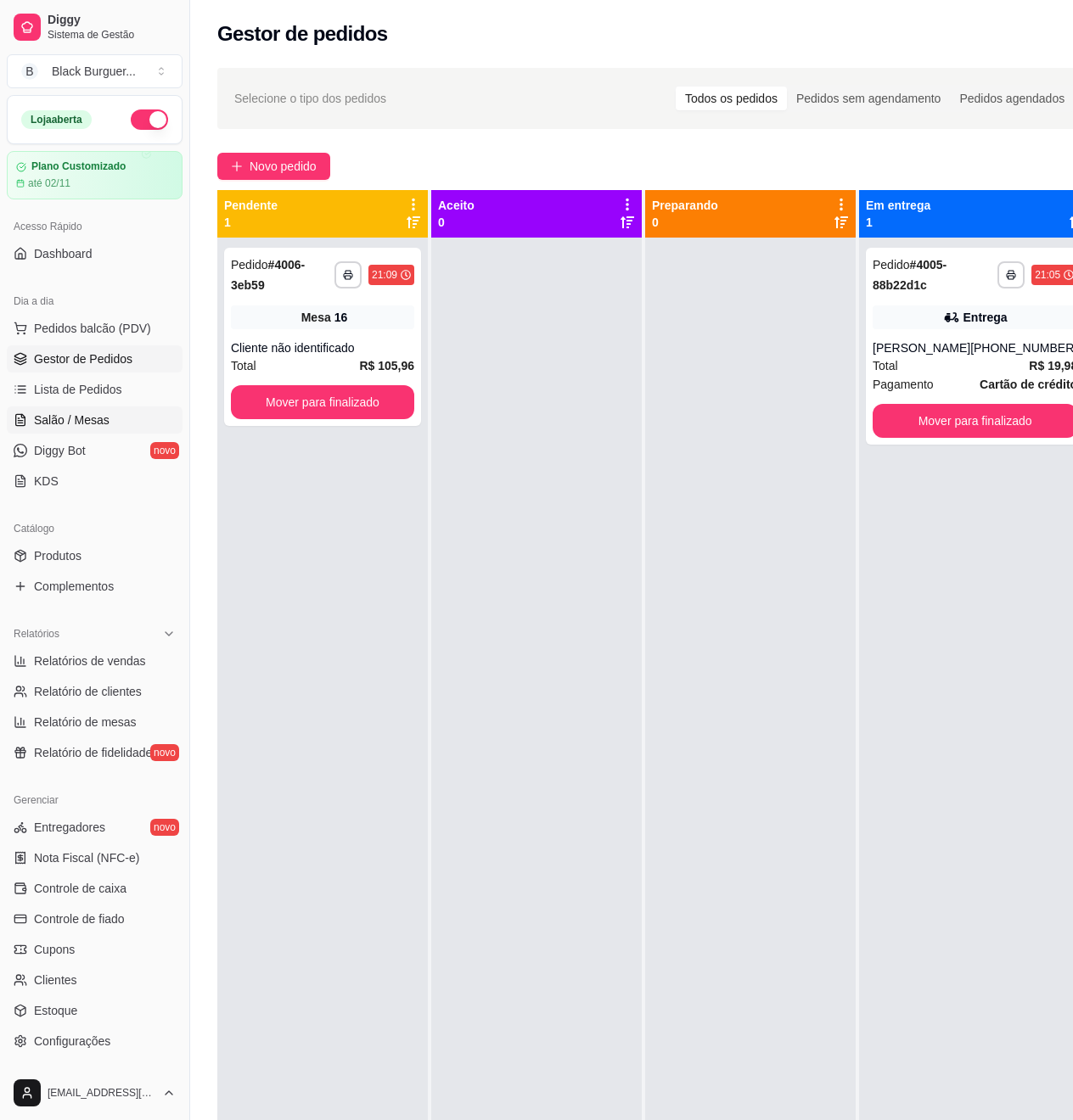
click at [52, 424] on span "Salão / Mesas" at bounding box center [71, 419] width 75 height 17
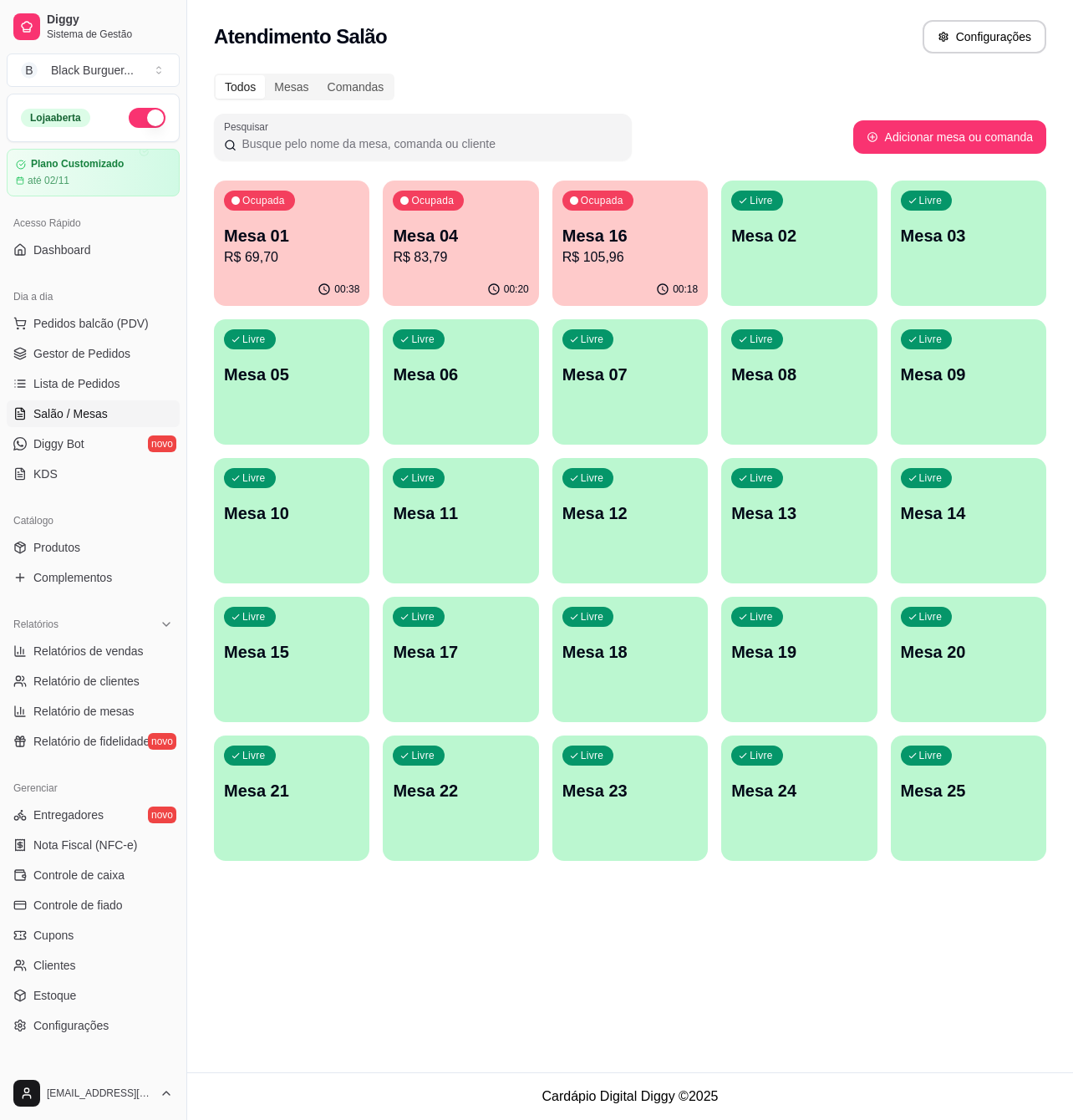
click at [296, 261] on p "R$ 69,70" at bounding box center [291, 257] width 135 height 20
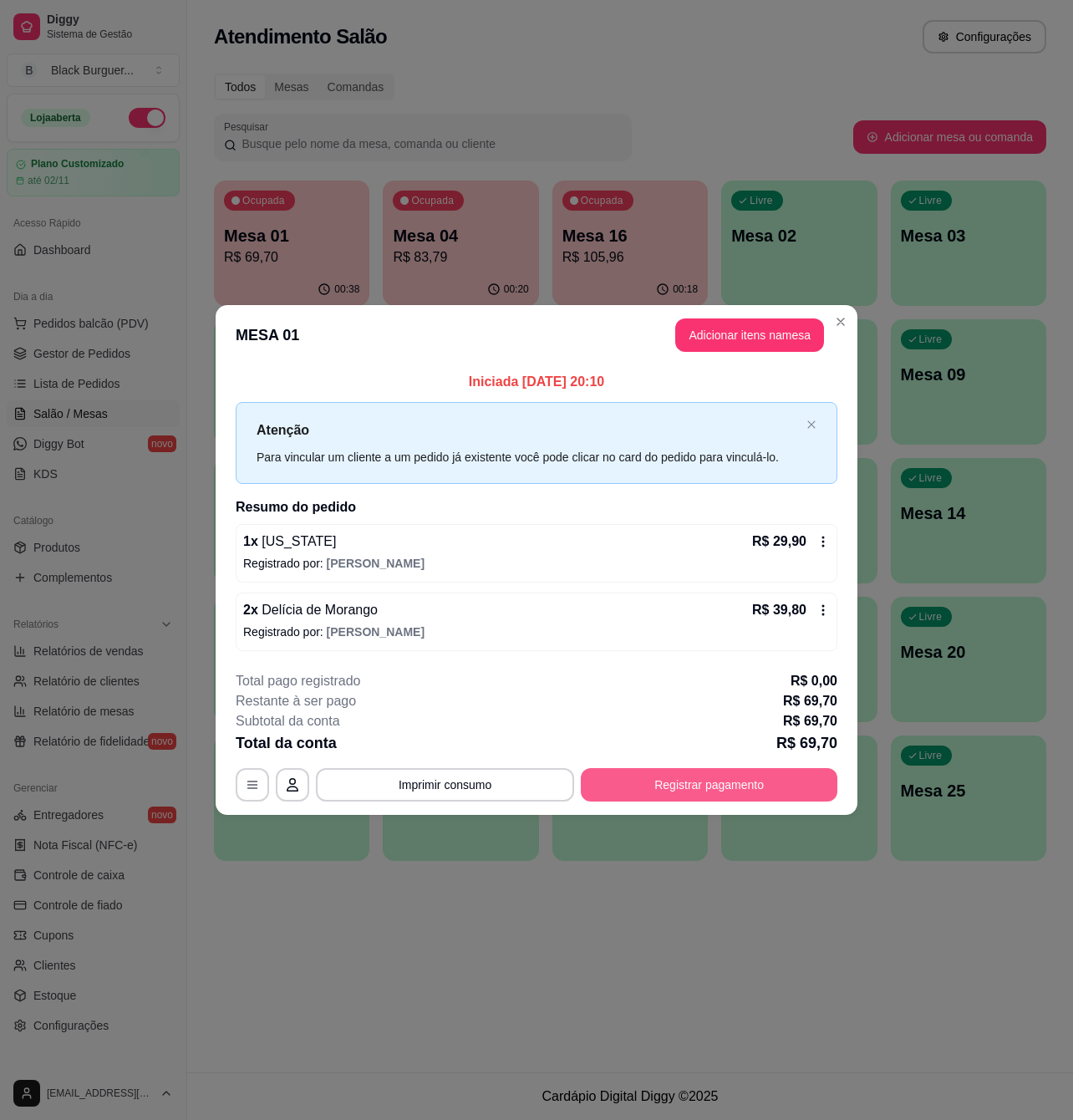
click at [736, 779] on button "Registrar pagamento" at bounding box center [709, 784] width 257 height 33
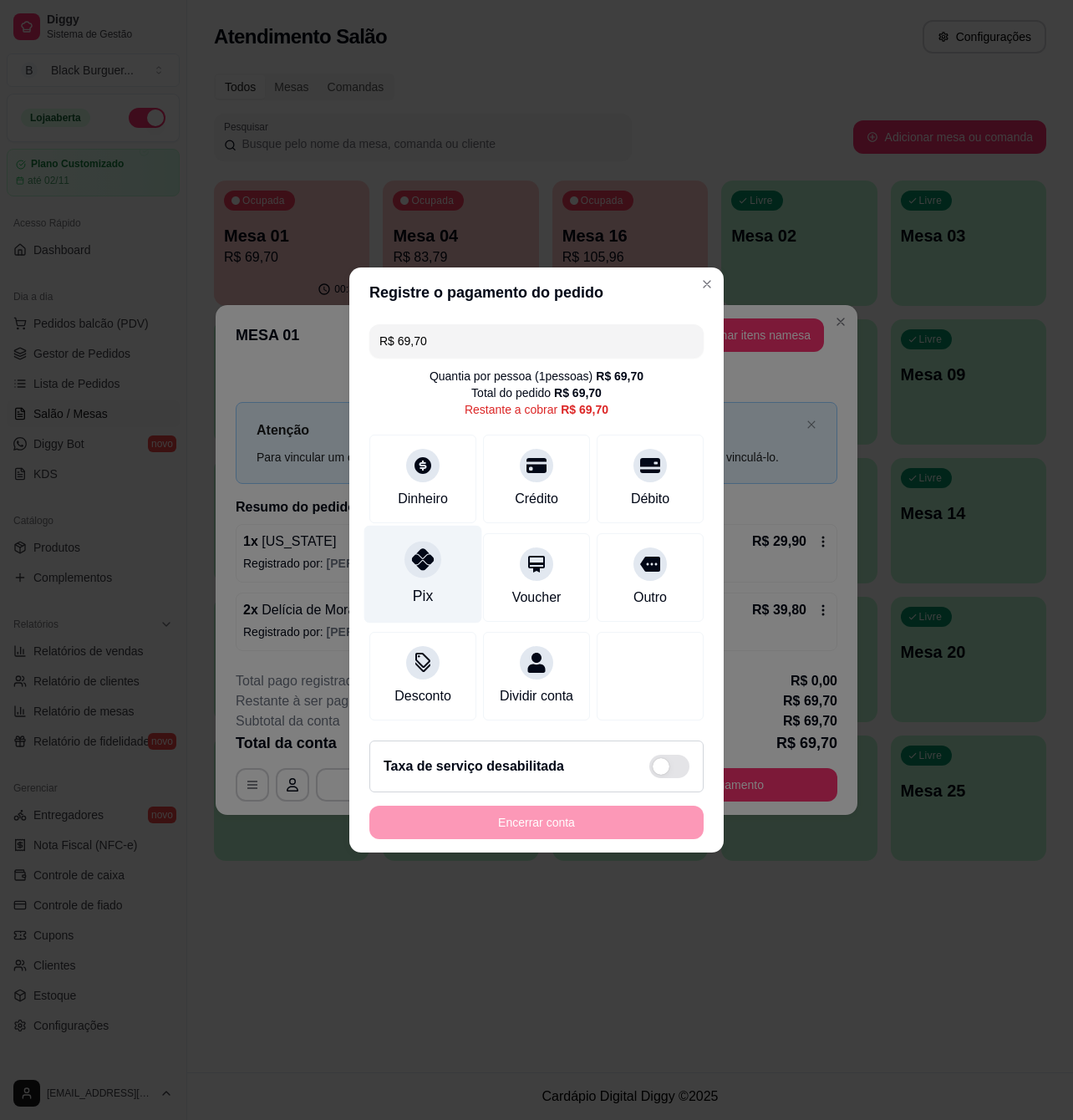
click at [435, 566] on div "Pix" at bounding box center [424, 574] width 118 height 97
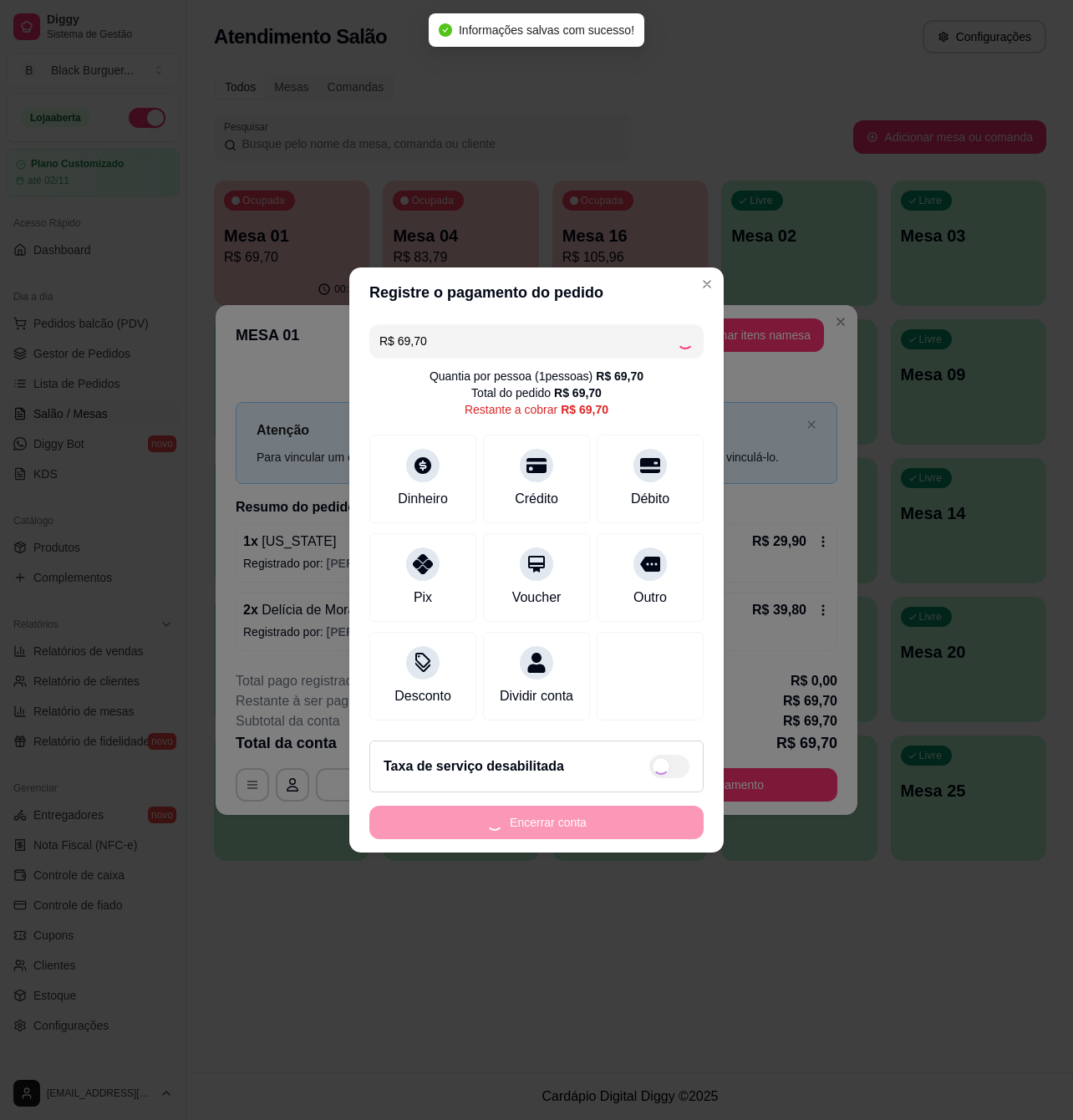
type input "R$ 0,00"
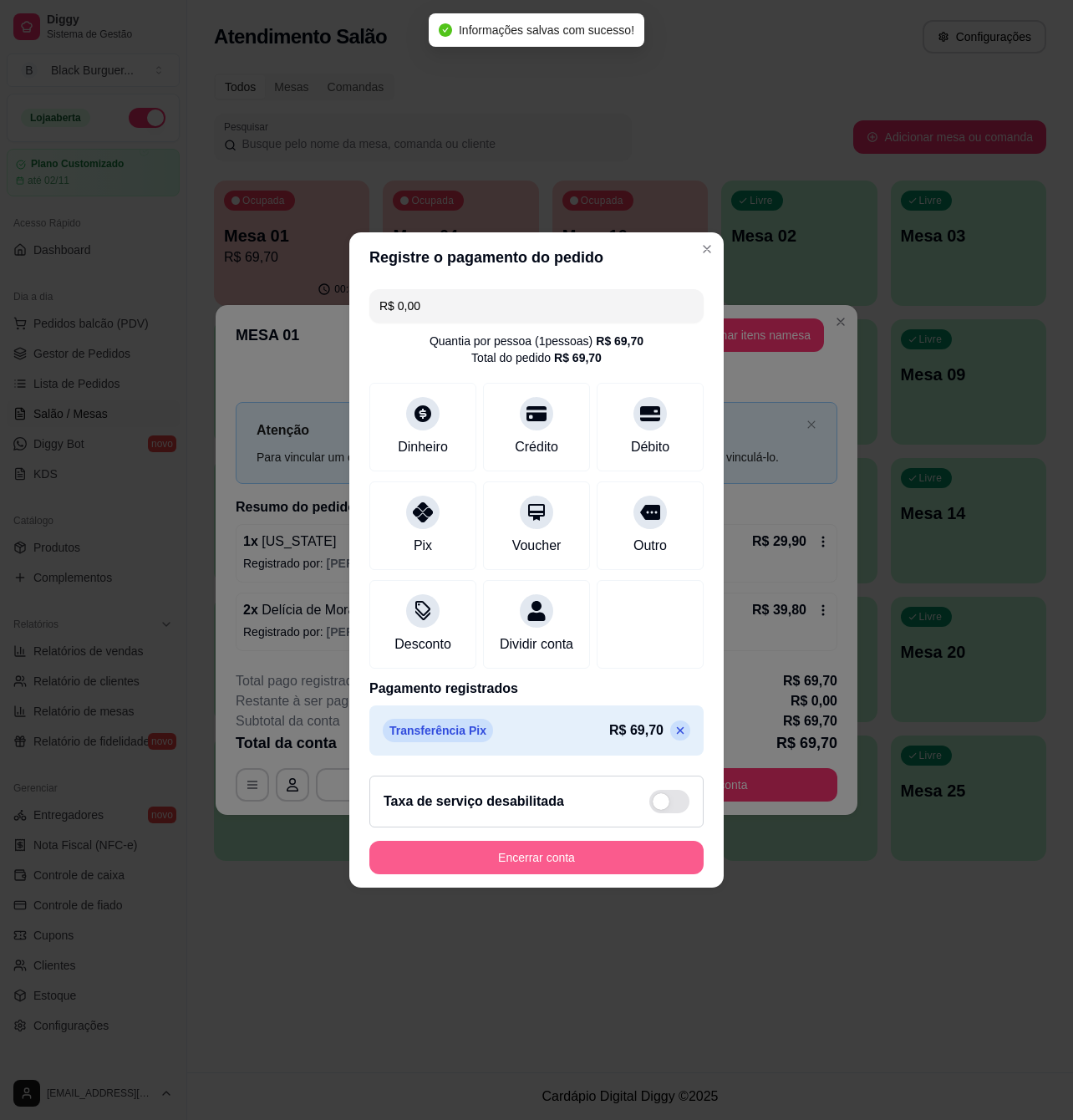
click at [507, 869] on button "Encerrar conta" at bounding box center [536, 856] width 334 height 33
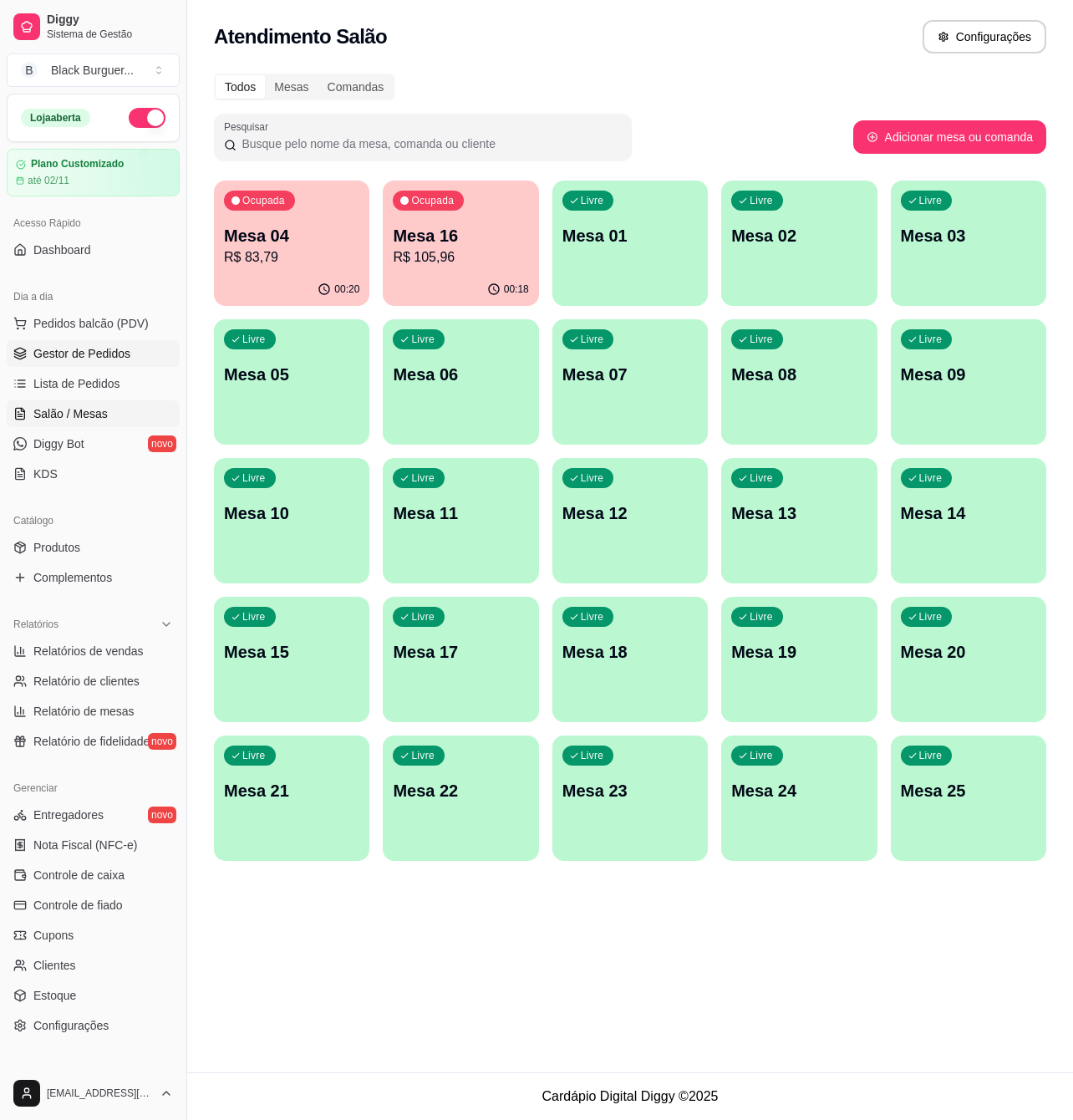
click at [78, 359] on span "Gestor de Pedidos" at bounding box center [81, 353] width 97 height 17
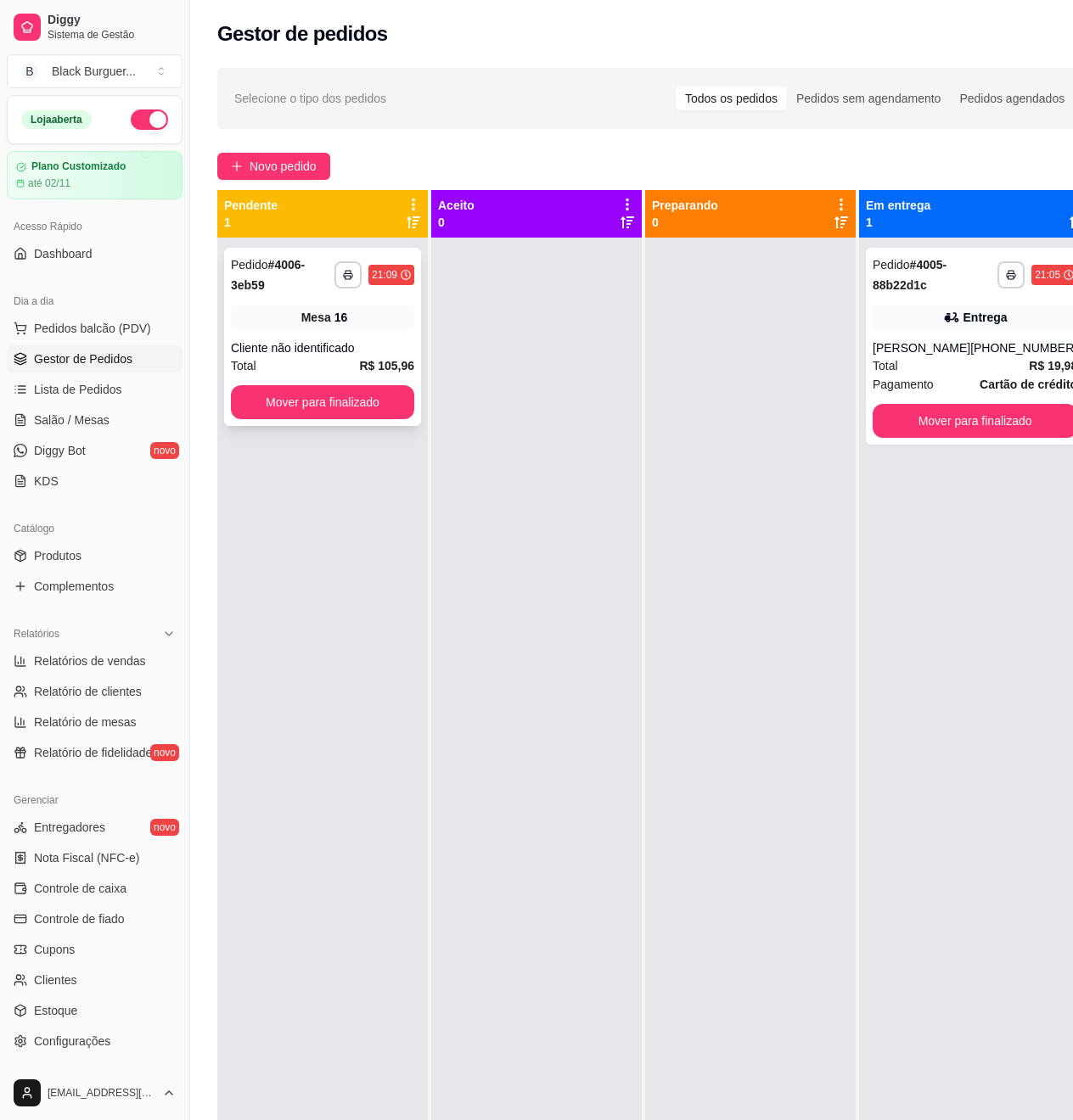
click at [337, 313] on div "16" at bounding box center [340, 317] width 14 height 17
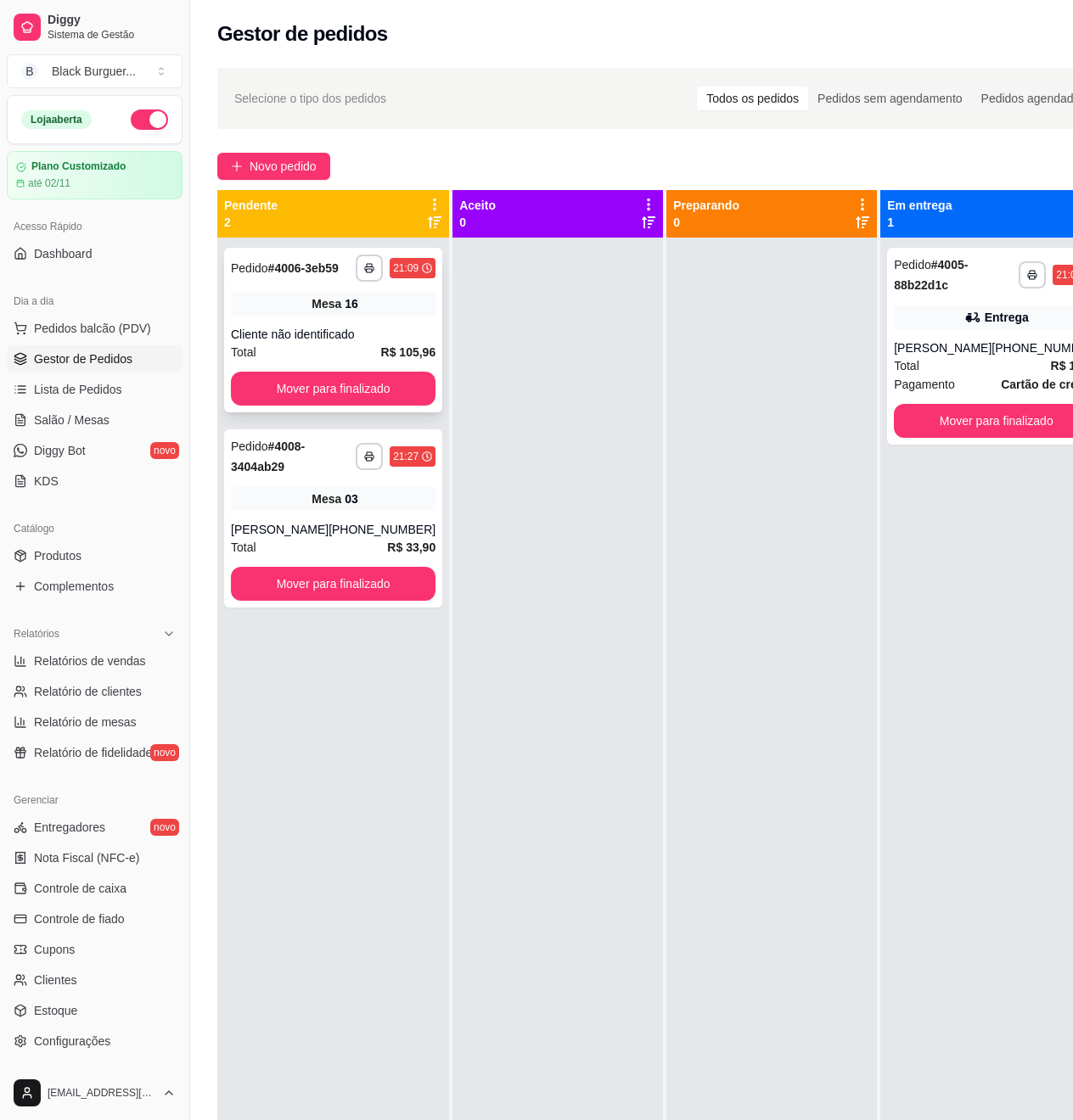
click at [320, 331] on div "**********" at bounding box center [333, 329] width 218 height 164
click at [281, 527] on div "**********" at bounding box center [333, 518] width 218 height 178
click at [56, 405] on ul "Pedidos balcão (PDV) Gestor de Pedidos Lista de Pedidos Salão / Mesas Diggy Bot…" at bounding box center [94, 405] width 176 height 180
click at [59, 424] on span "Salão / Mesas" at bounding box center [71, 419] width 75 height 17
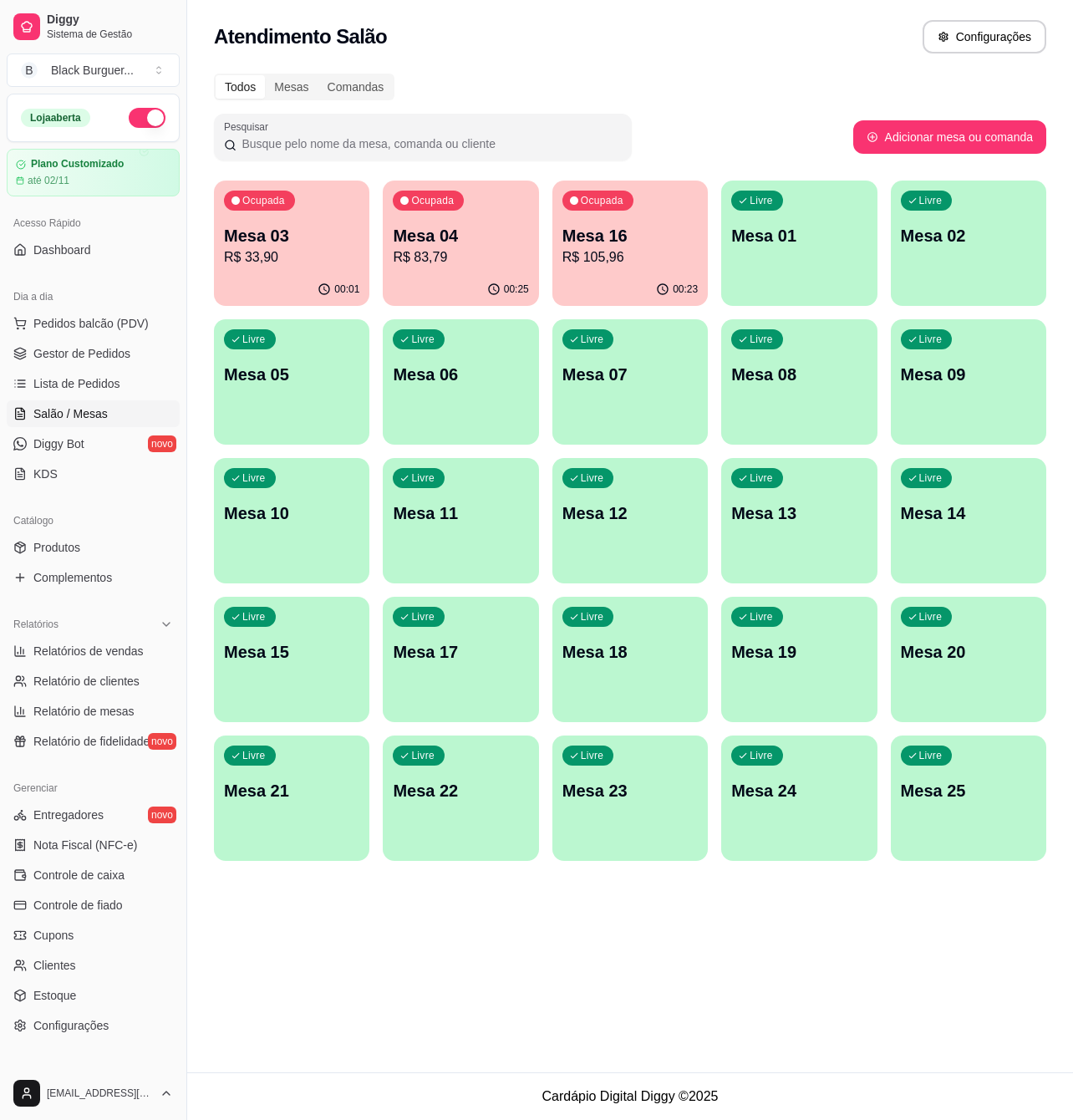
click at [478, 248] on p "R$ 83,79" at bounding box center [460, 257] width 135 height 20
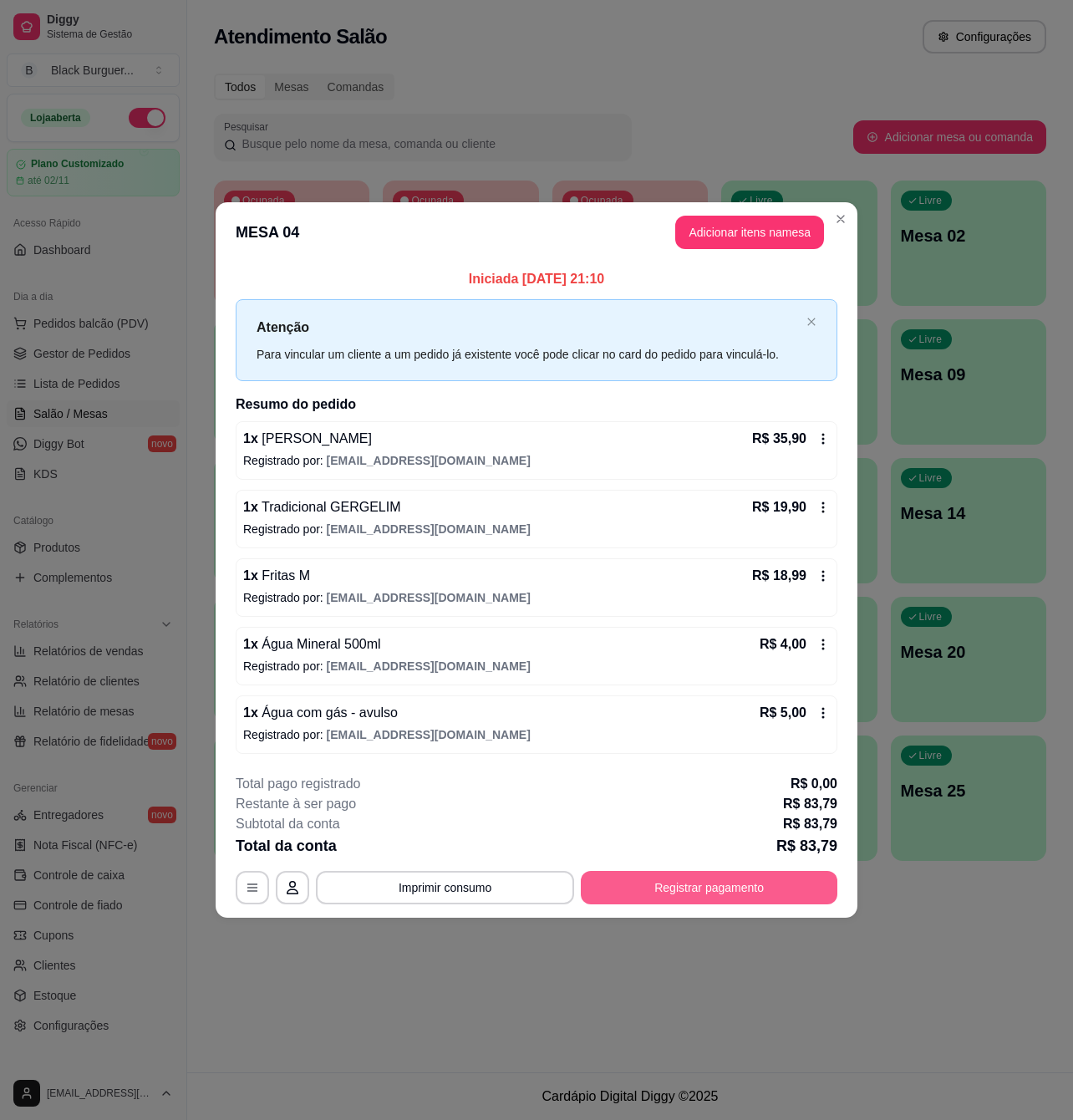
click at [694, 893] on button "Registrar pagamento" at bounding box center [709, 887] width 257 height 33
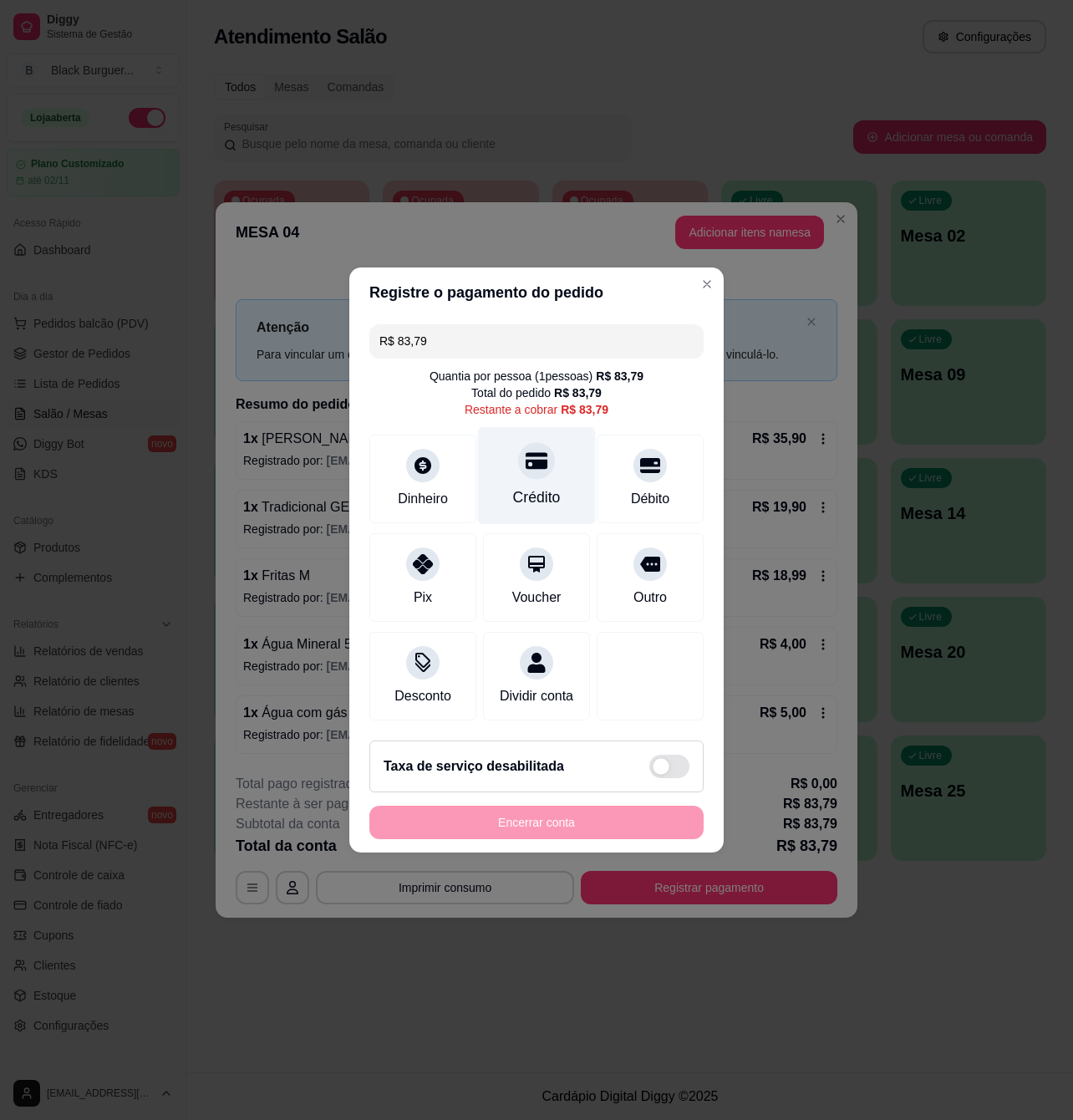
click at [506, 472] on div "Crédito" at bounding box center [537, 476] width 118 height 97
type input "R$ 0,00"
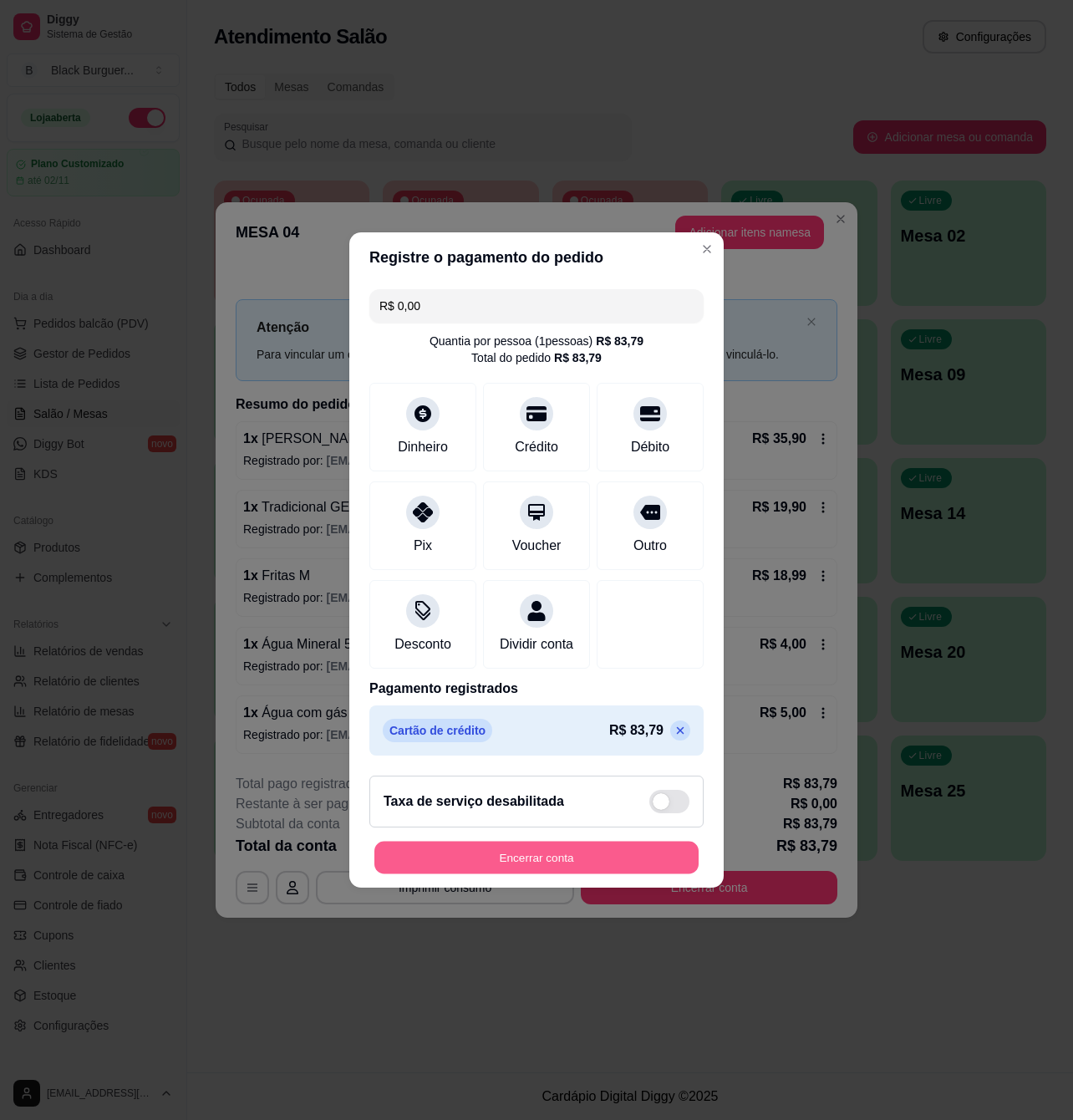
click at [575, 866] on button "Encerrar conta" at bounding box center [536, 857] width 325 height 32
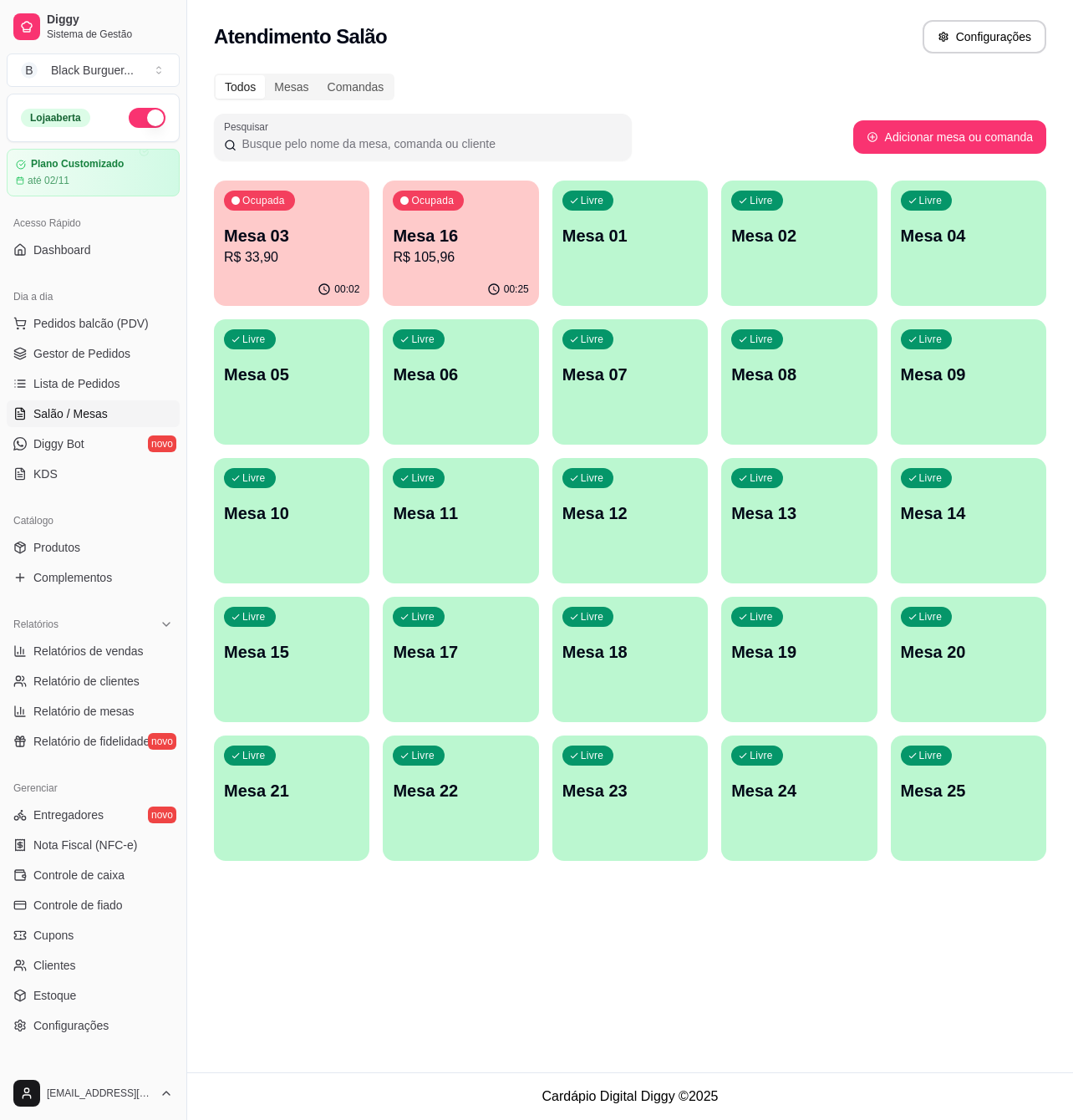
click at [726, 41] on div "Atendimento Salão Configurações" at bounding box center [629, 36] width 832 height 33
click at [469, 248] on p "R$ 105,96" at bounding box center [460, 257] width 135 height 20
click at [87, 359] on span "Gestor de Pedidos" at bounding box center [81, 353] width 97 height 17
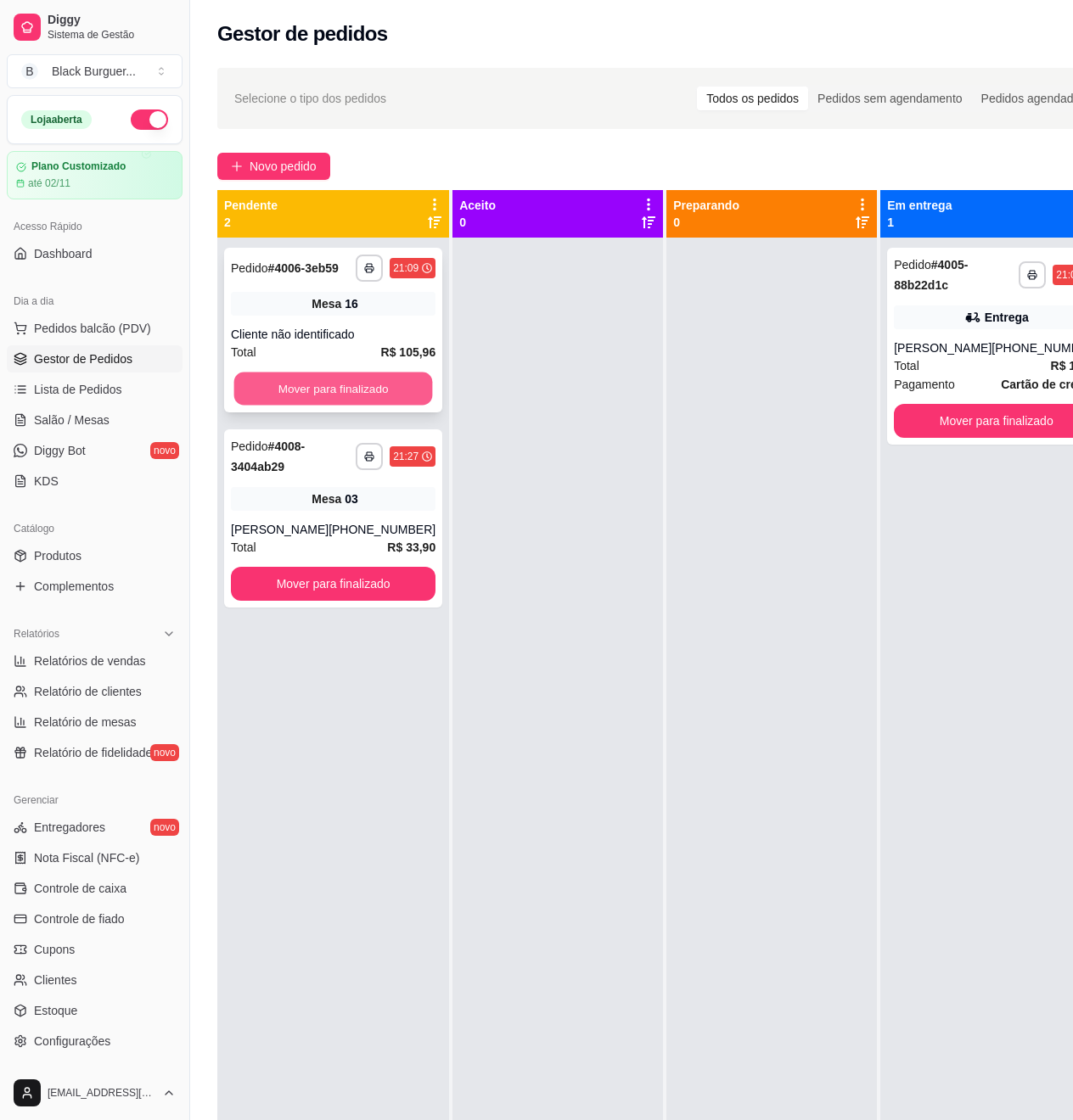
click at [360, 406] on button "Mover para finalizado" at bounding box center [333, 388] width 199 height 33
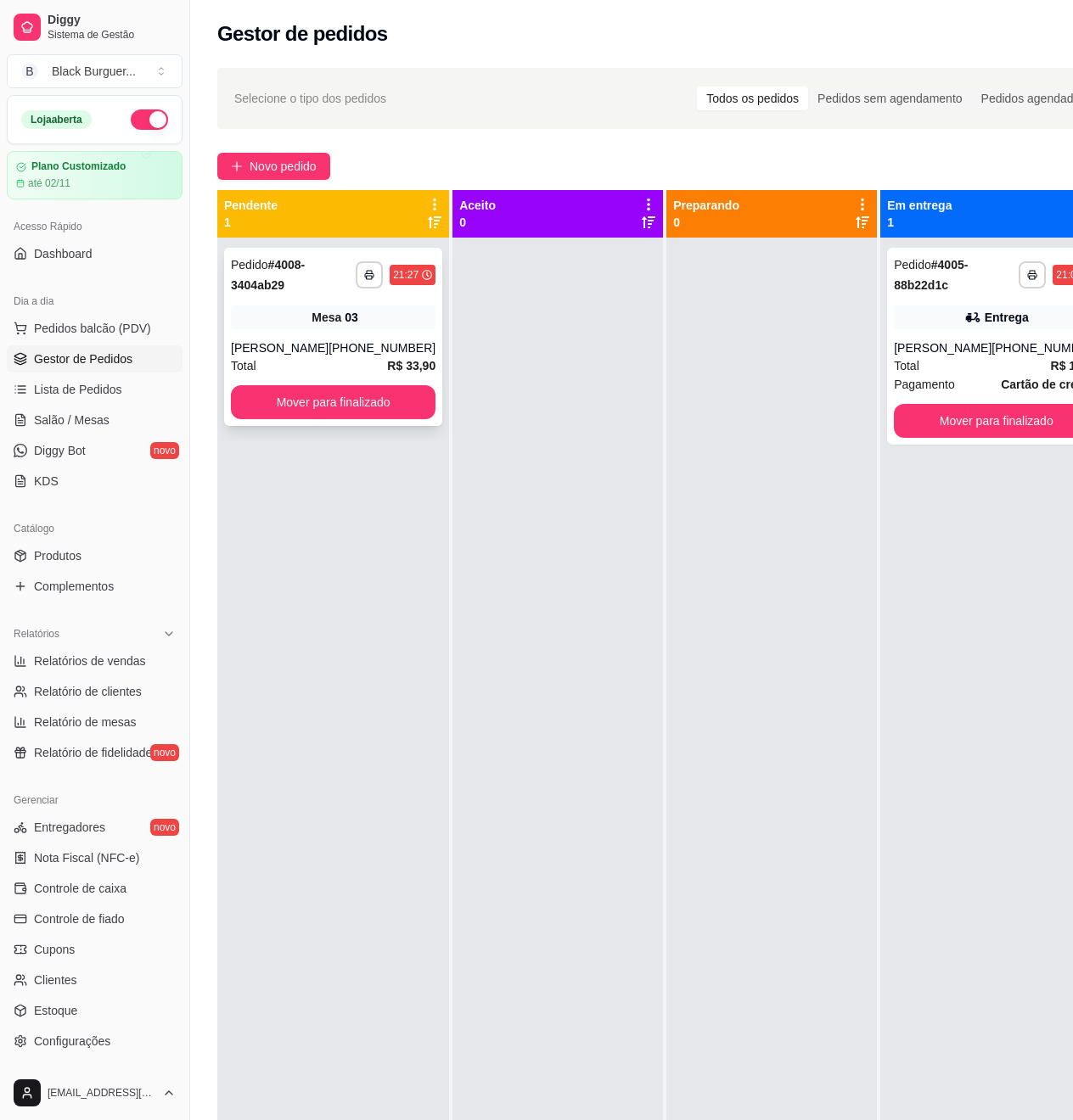
click at [282, 314] on div "Mesa 03" at bounding box center [332, 318] width 204 height 24
click at [65, 409] on link "Salão / Mesas" at bounding box center [94, 420] width 176 height 27
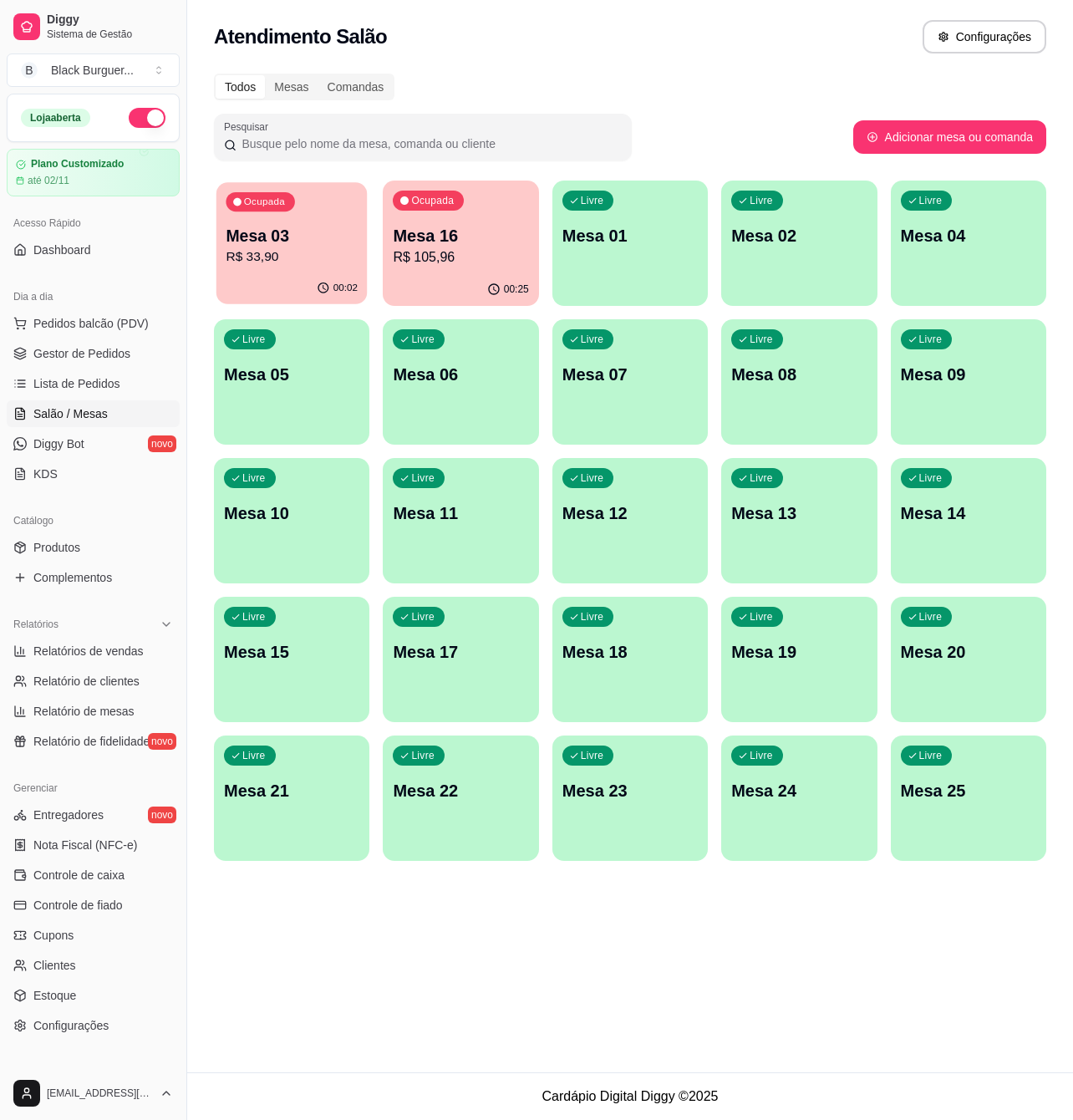
click at [327, 249] on p "R$ 33,90" at bounding box center [291, 257] width 132 height 20
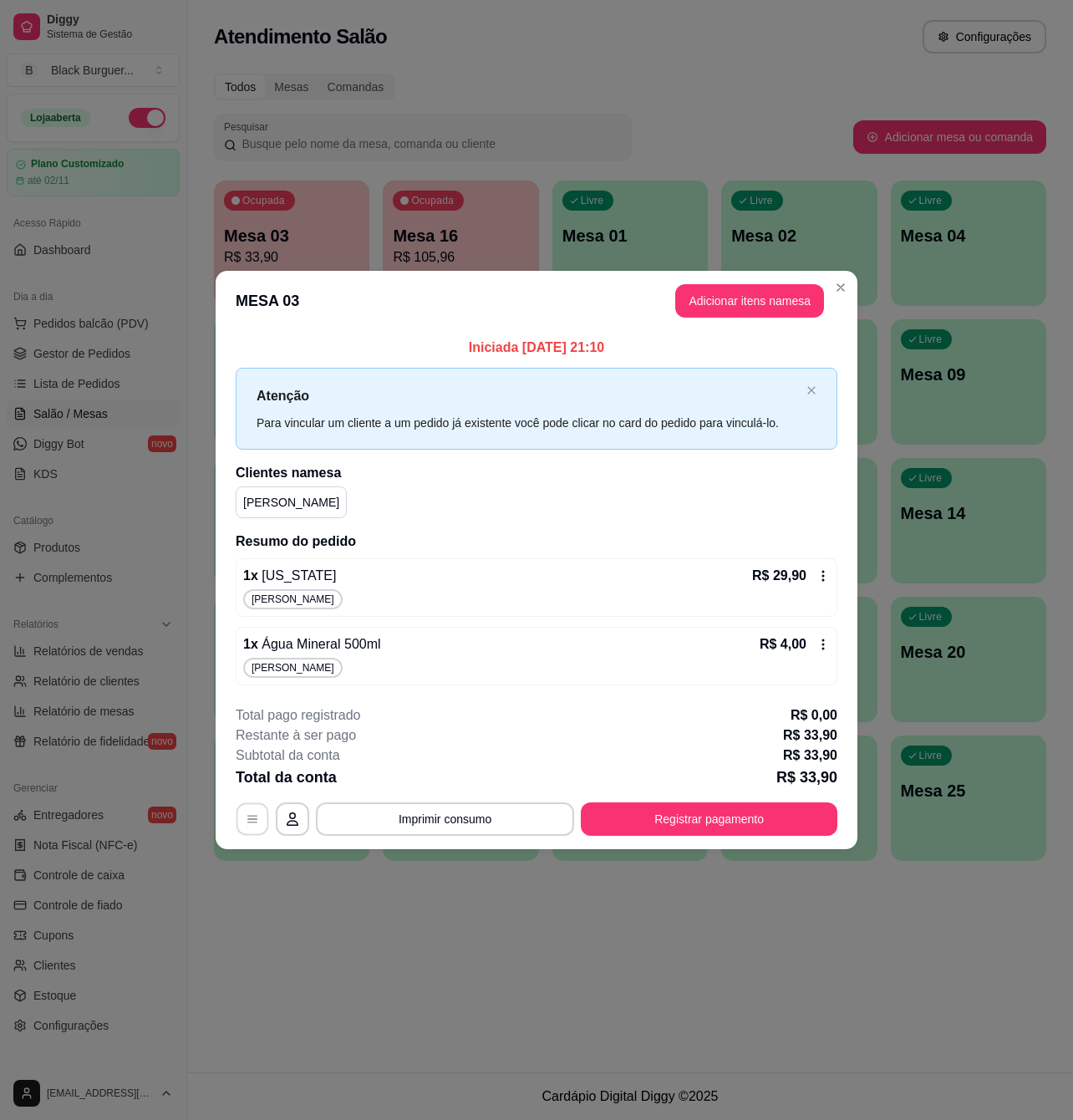
click at [263, 813] on button "button" at bounding box center [253, 818] width 32 height 32
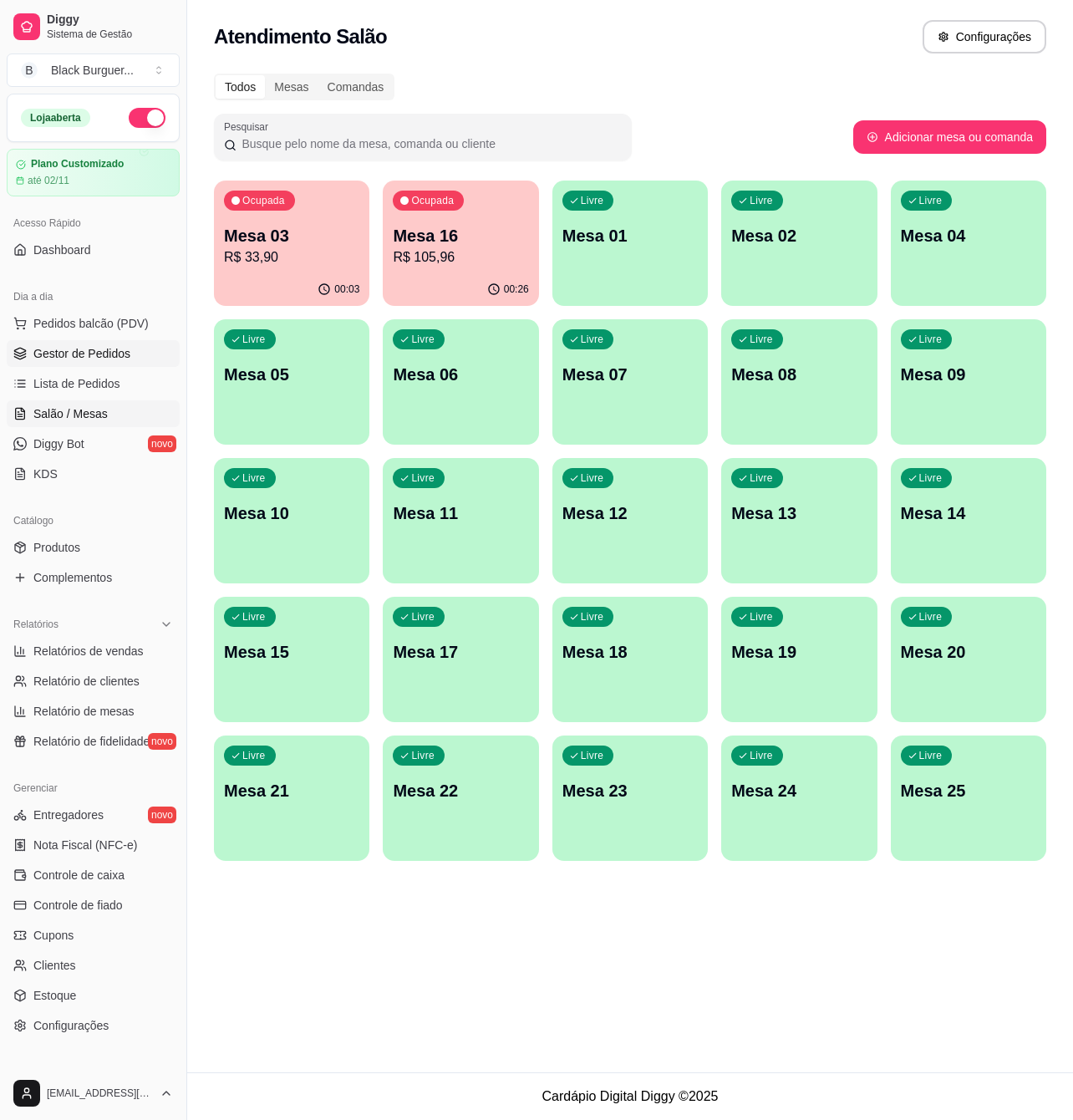
click at [80, 355] on span "Gestor de Pedidos" at bounding box center [81, 353] width 97 height 17
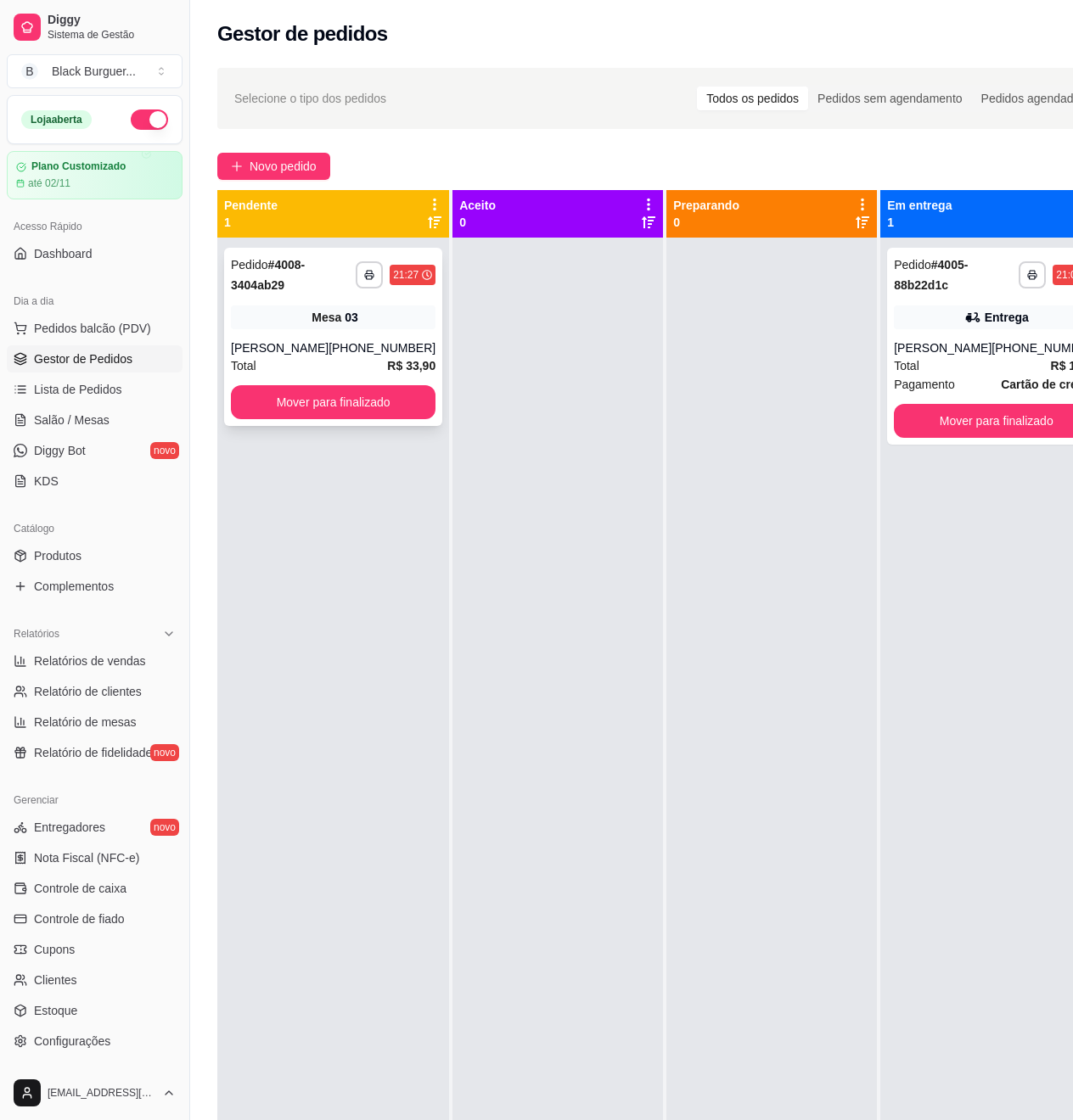
click at [281, 320] on div "Mesa 03" at bounding box center [332, 318] width 204 height 24
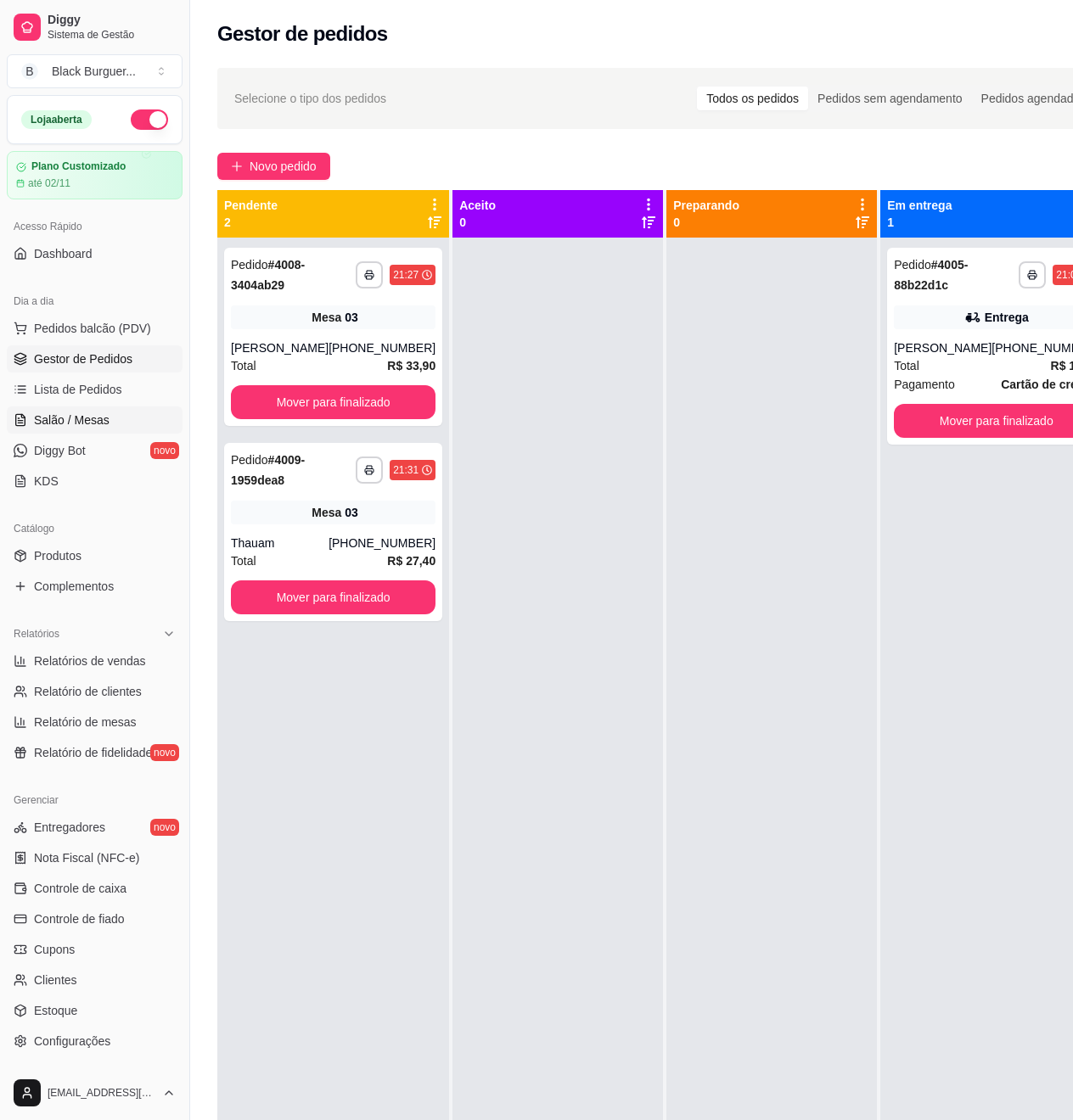
click at [49, 411] on span "Salão / Mesas" at bounding box center [71, 419] width 75 height 17
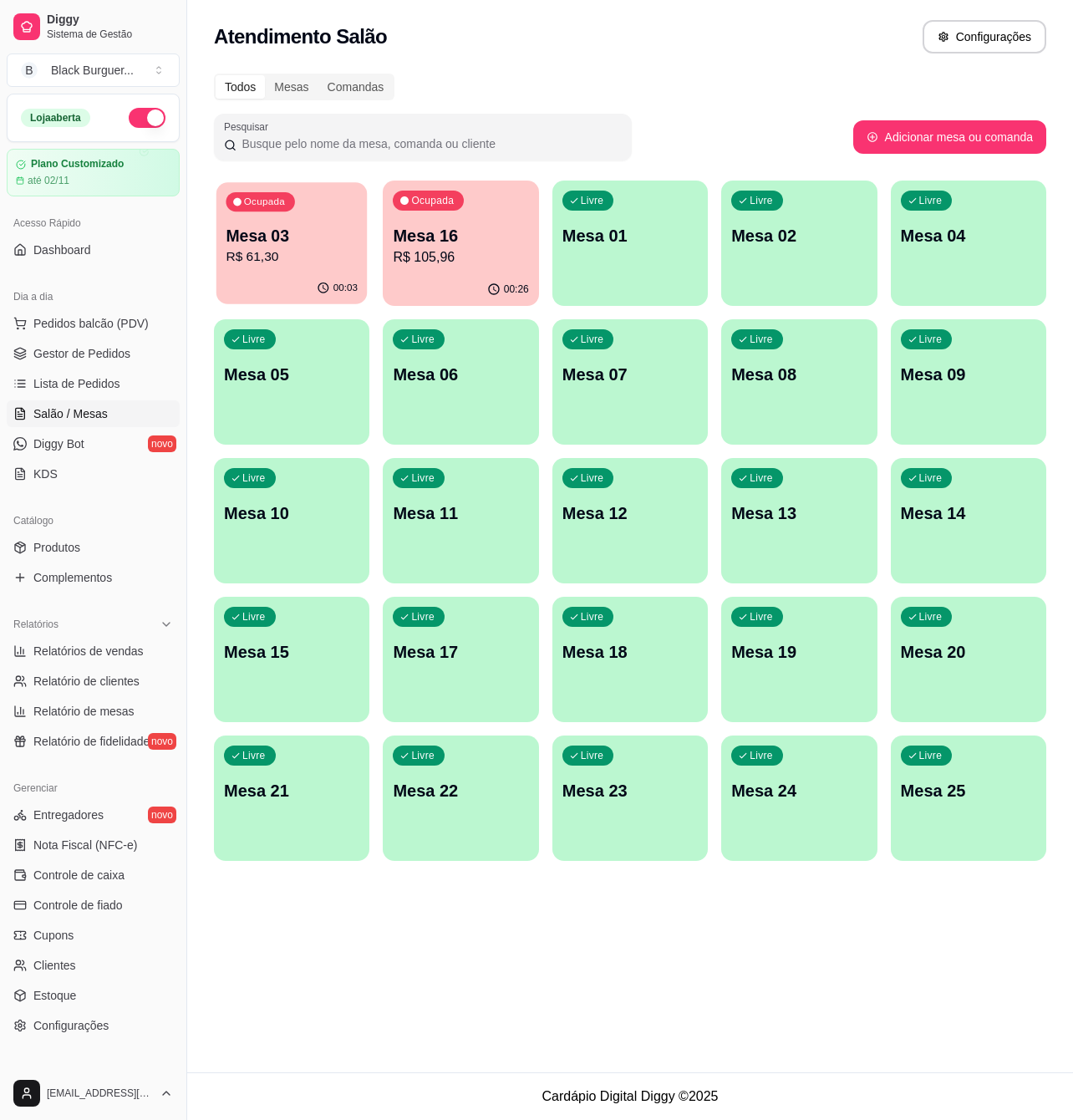
click at [286, 282] on div "00:03" at bounding box center [291, 289] width 151 height 32
click at [500, 252] on p "R$ 105,96" at bounding box center [460, 257] width 135 height 20
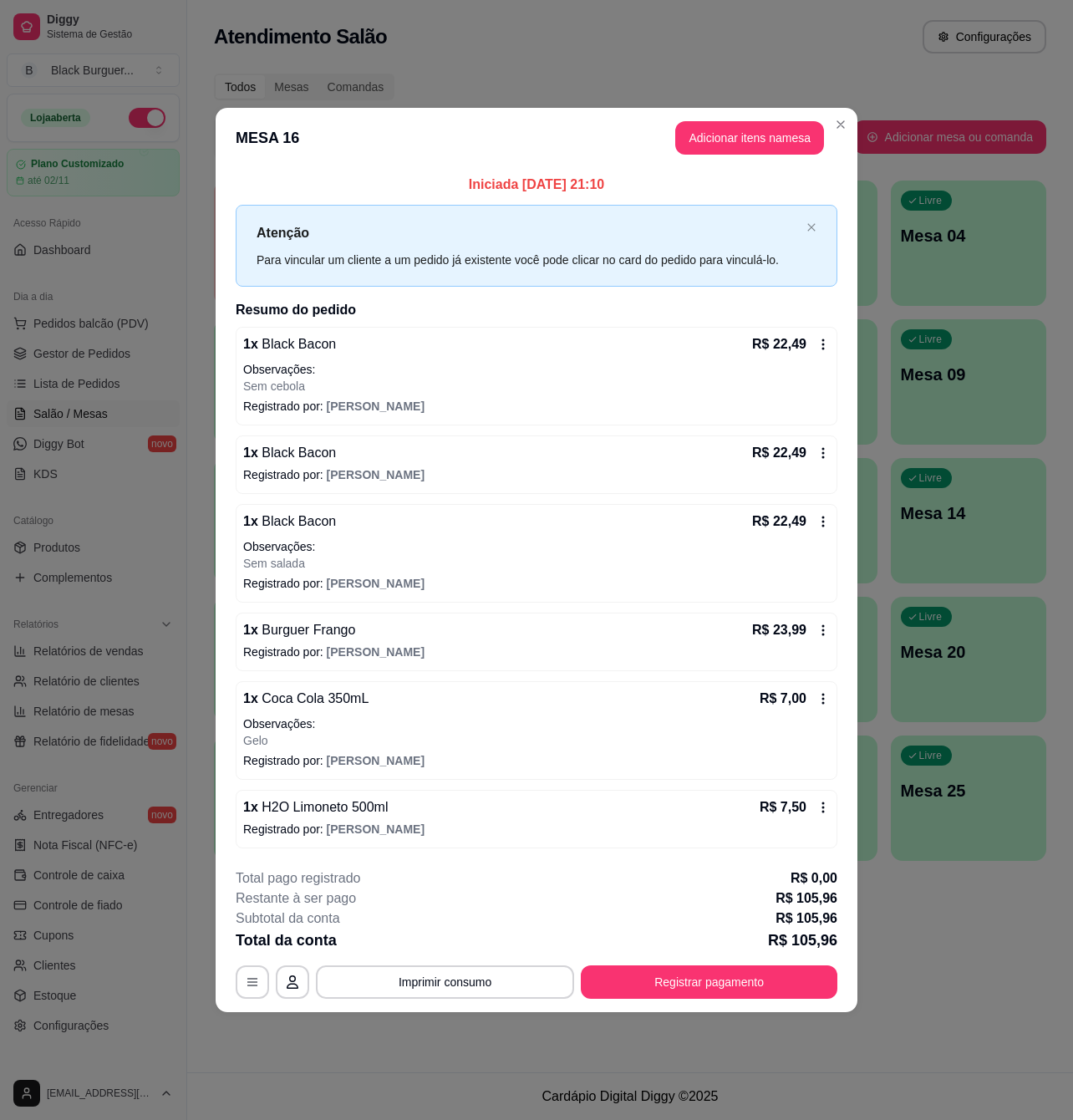
click at [824, 633] on icon at bounding box center [823, 629] width 13 height 13
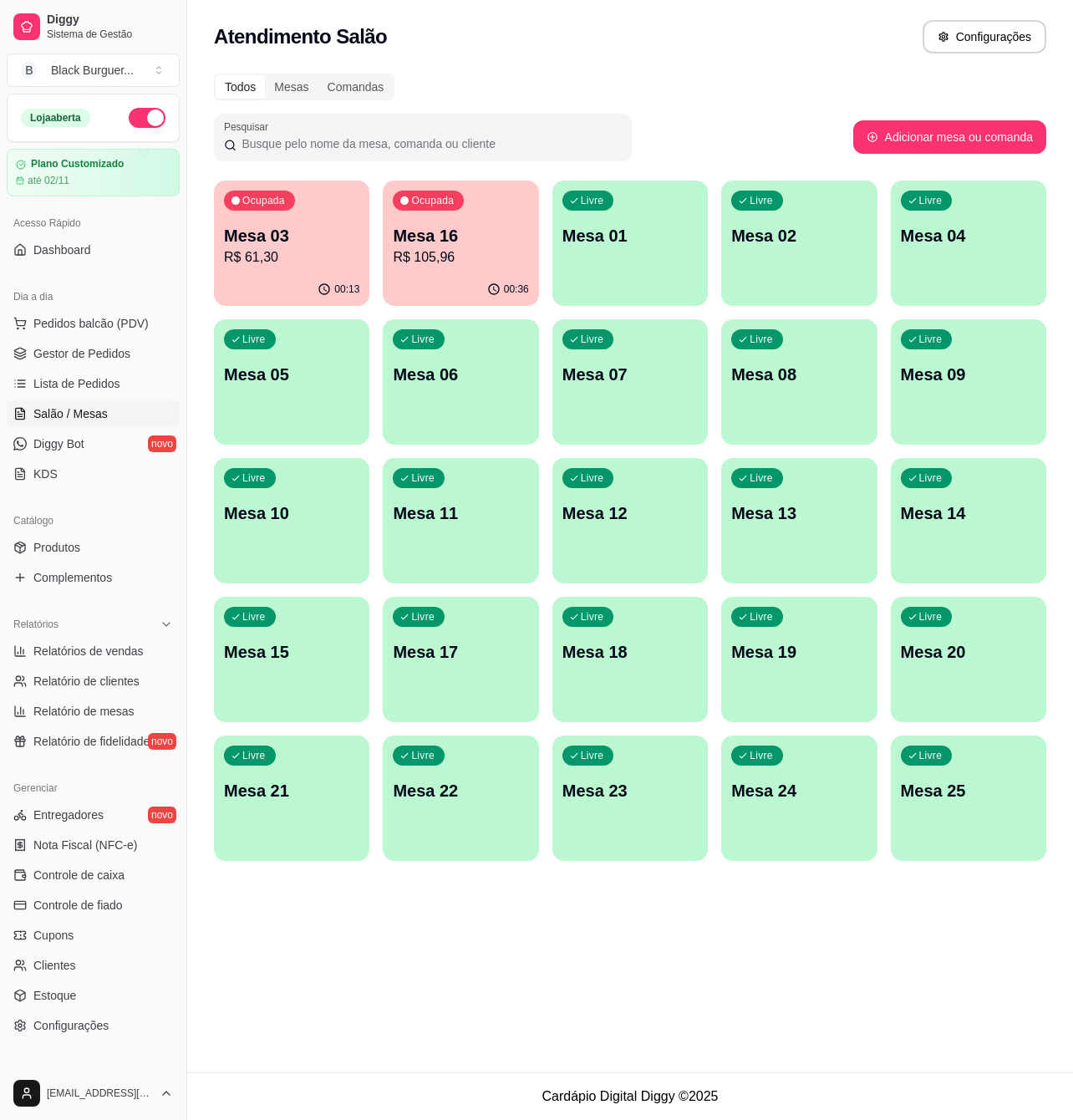
click at [272, 239] on p "Mesa 03" at bounding box center [291, 236] width 135 height 23
click at [401, 255] on p "R$ 105,96" at bounding box center [461, 257] width 132 height 20
click at [286, 251] on p "R$ 61,30" at bounding box center [291, 257] width 135 height 20
click at [312, 277] on div "00:15" at bounding box center [291, 289] width 151 height 32
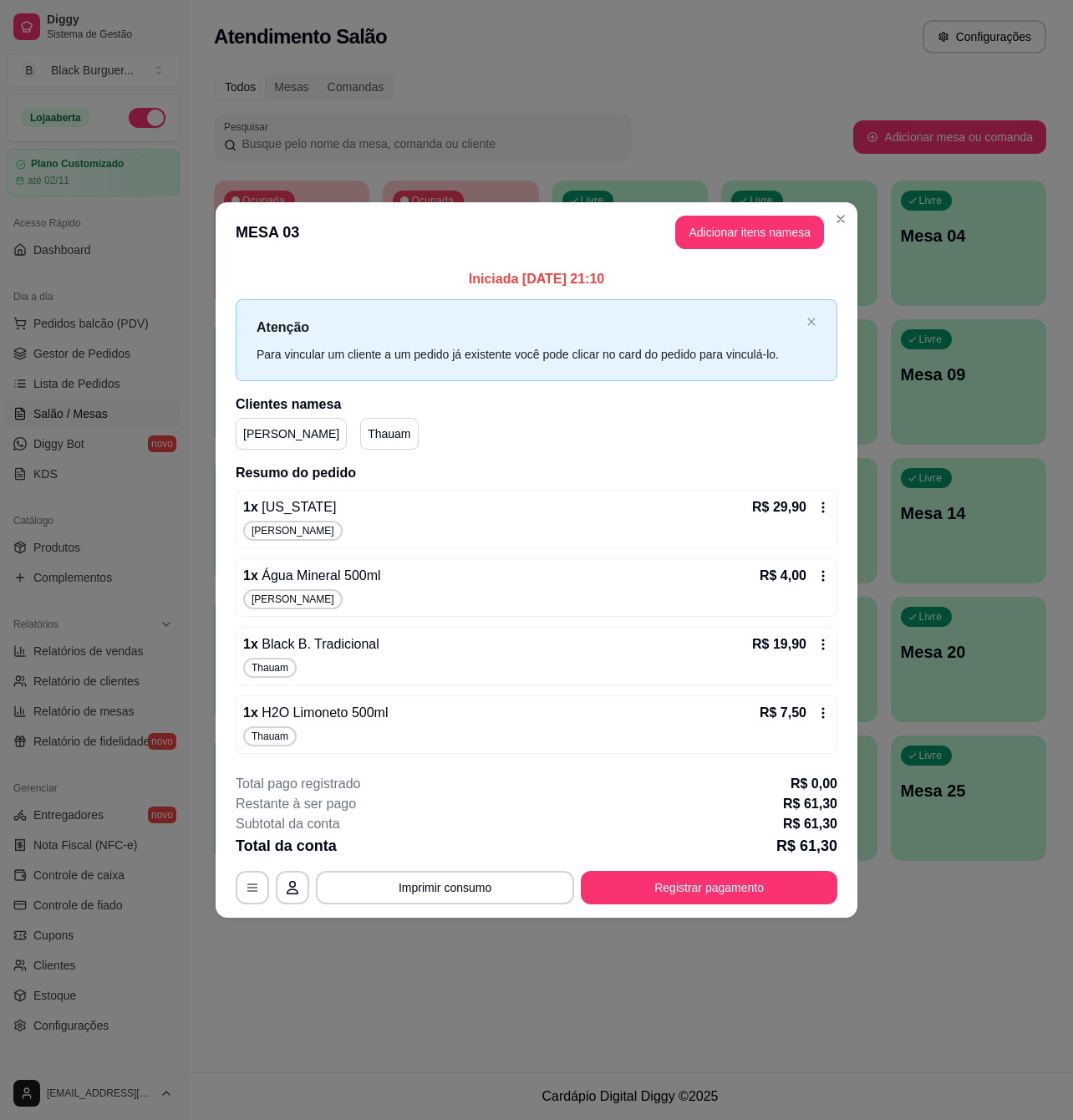
drag, startPoint x: 379, startPoint y: 906, endPoint x: 379, endPoint y: 876, distance: 30.0
click at [379, 903] on footer "**********" at bounding box center [536, 839] width 642 height 157
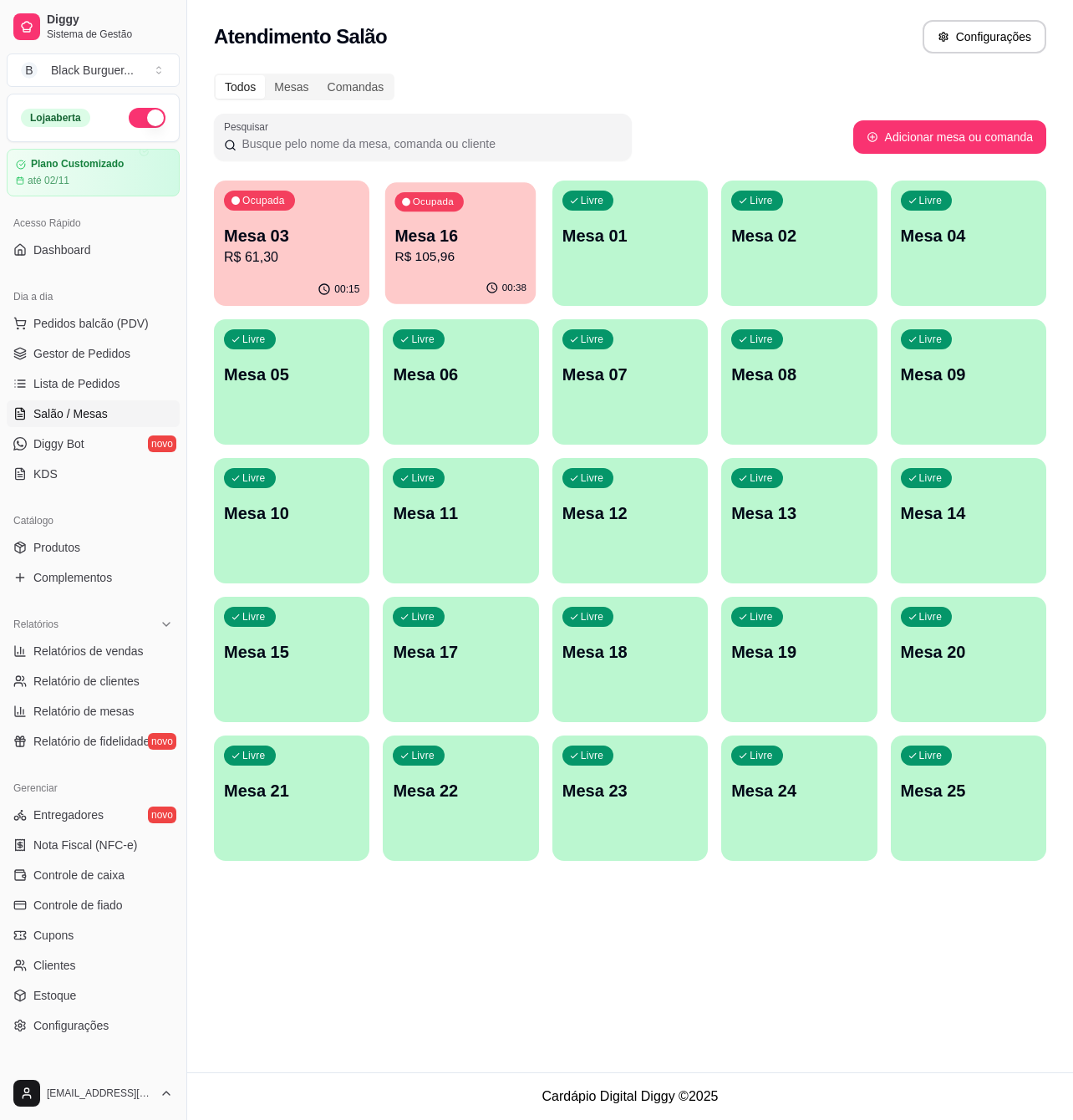
click at [444, 264] on p "R$ 105,96" at bounding box center [461, 257] width 132 height 20
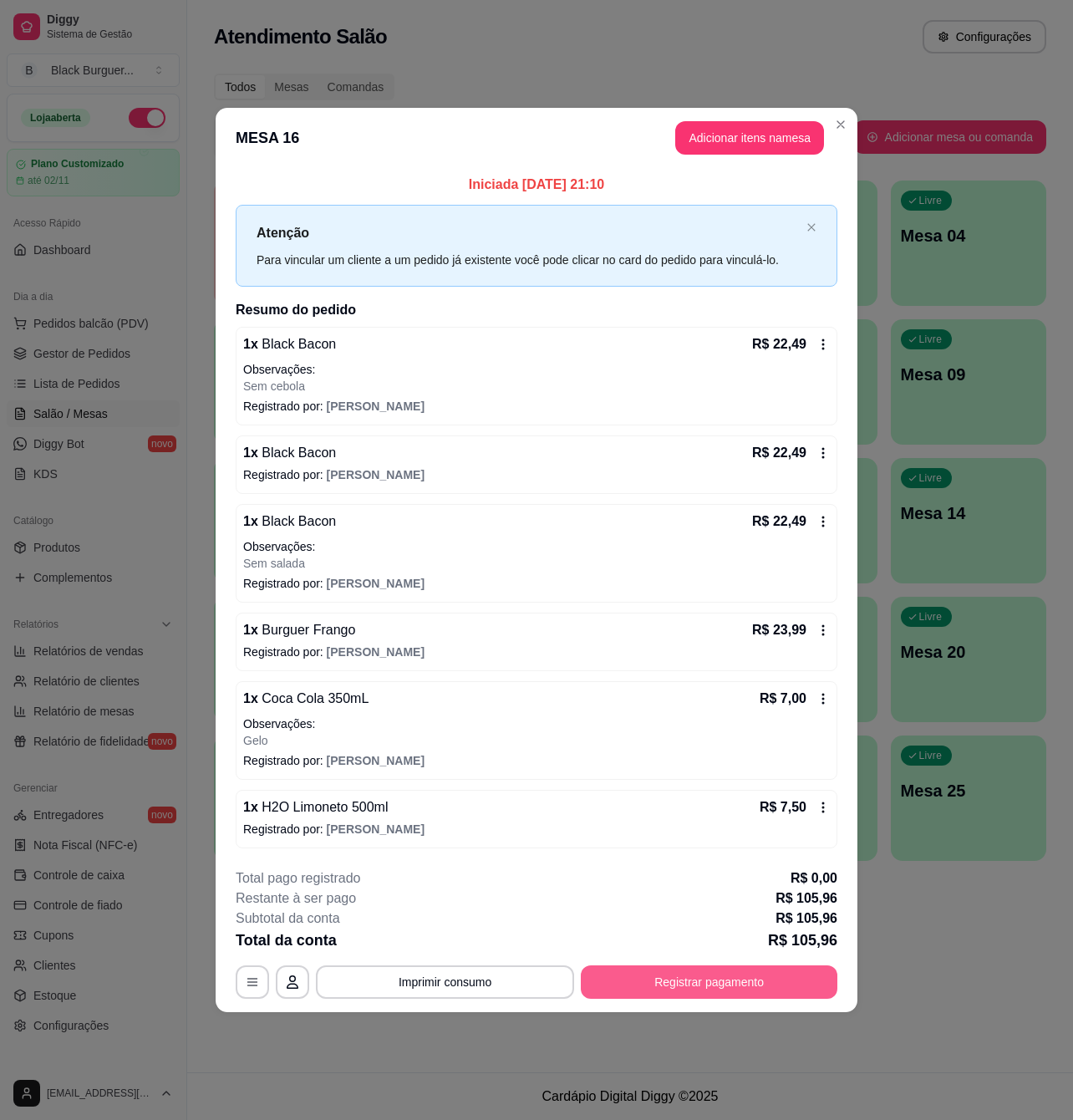
click at [700, 973] on button "Registrar pagamento" at bounding box center [709, 981] width 257 height 33
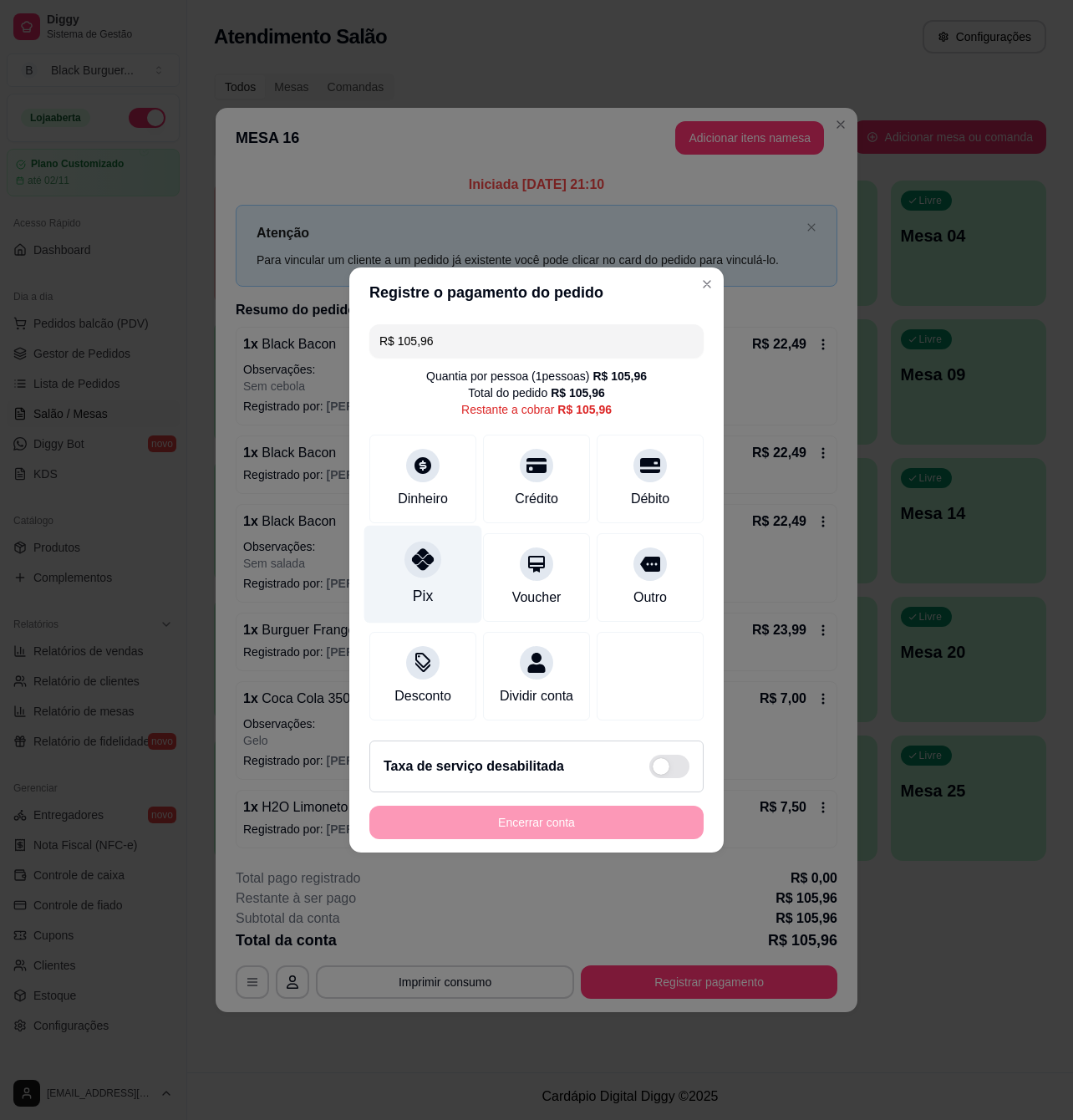
click at [405, 556] on div at bounding box center [422, 559] width 37 height 37
type input "R$ 0,00"
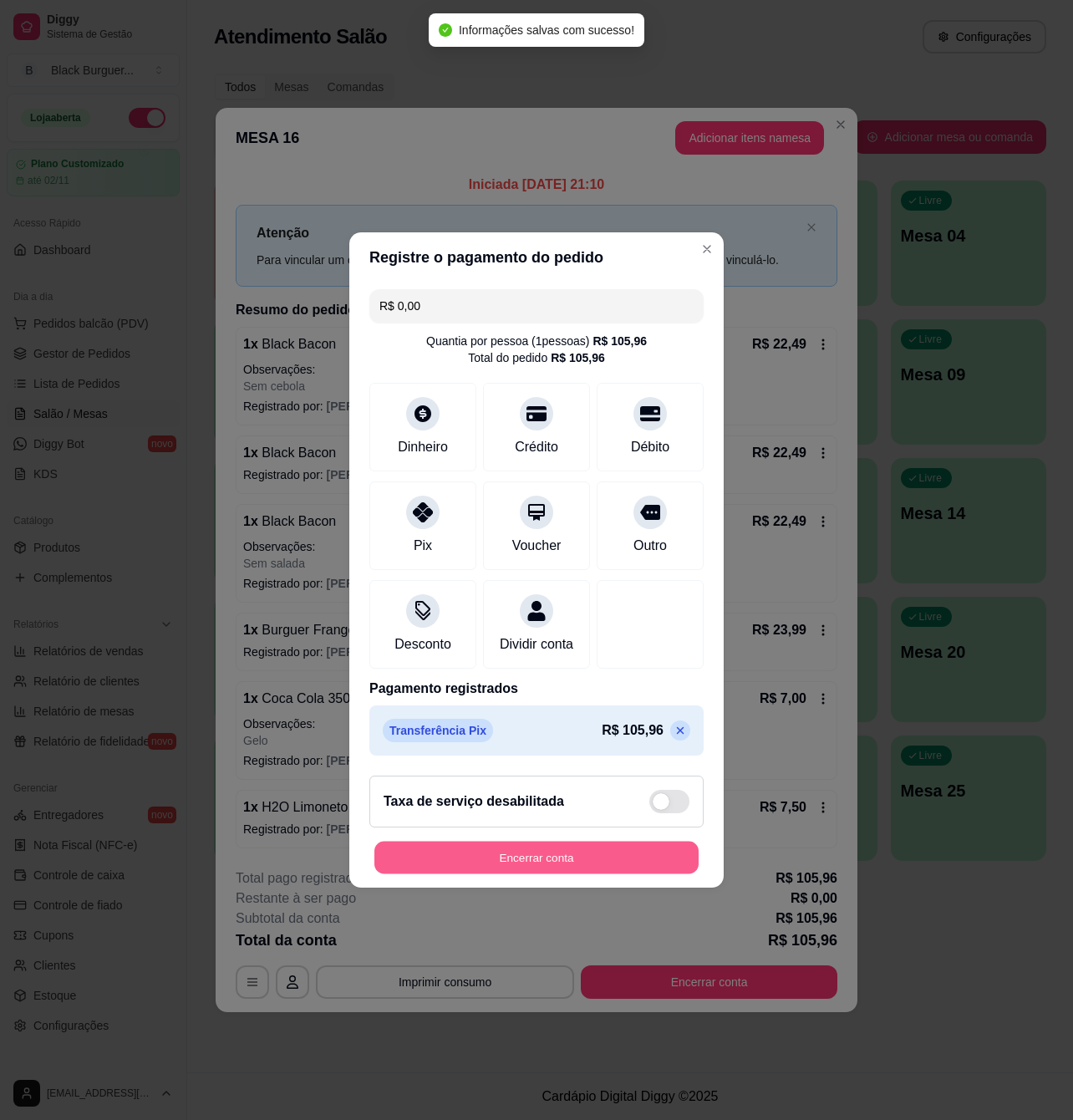
click at [606, 866] on button "Encerrar conta" at bounding box center [536, 857] width 325 height 32
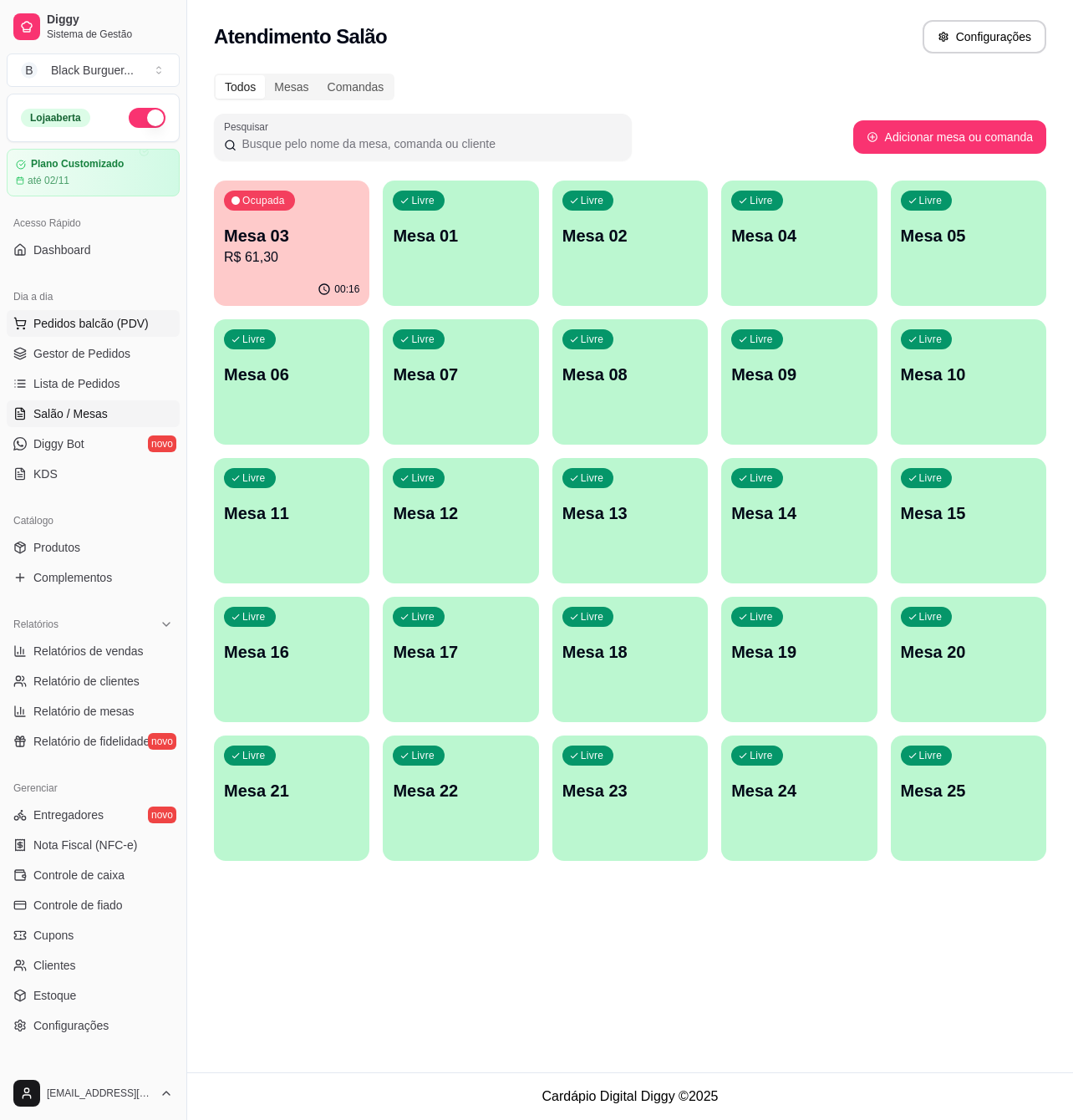
click at [82, 327] on span "Pedidos balcão (PDV)" at bounding box center [90, 323] width 115 height 17
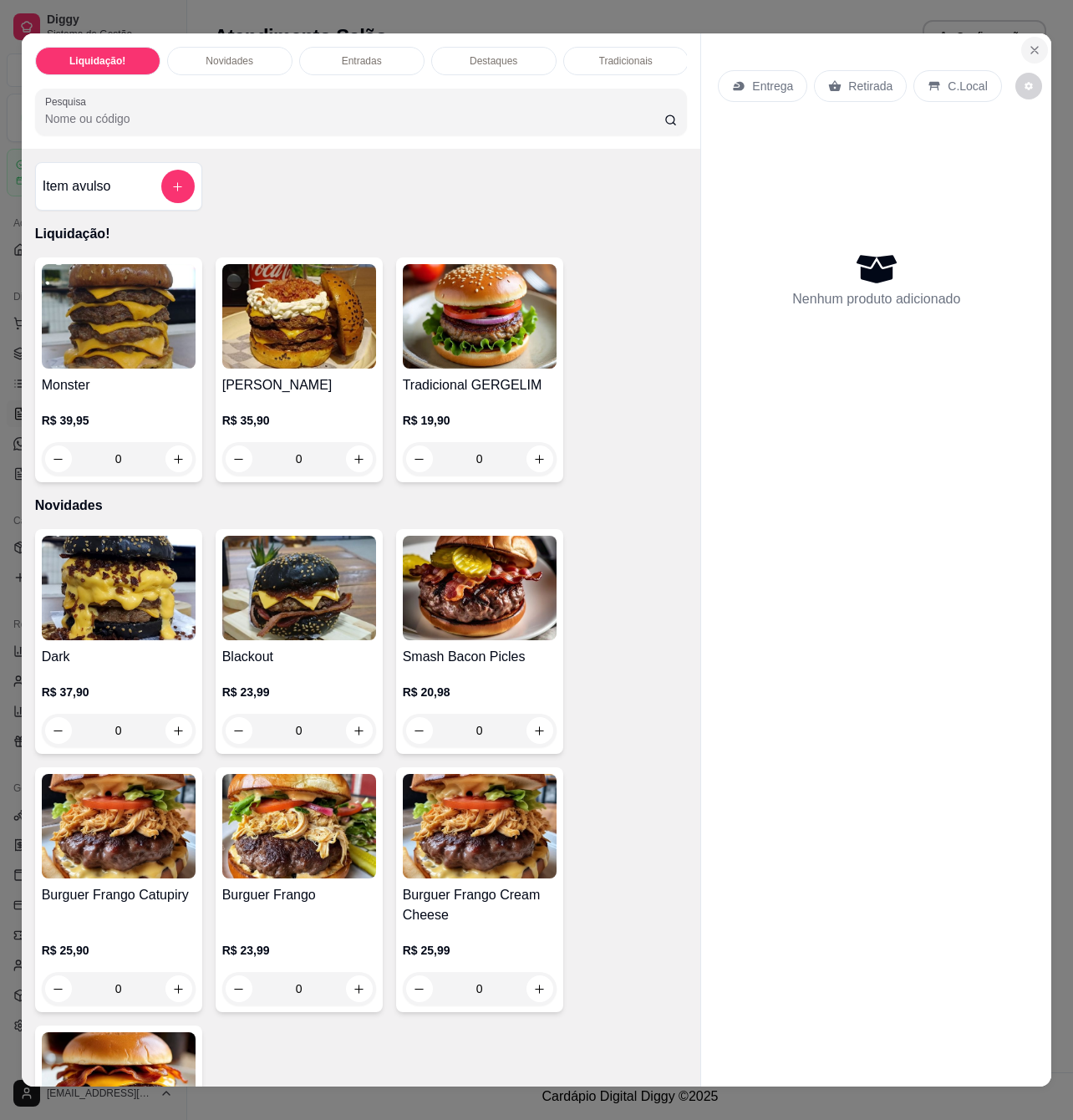
click at [1028, 44] on icon "Close" at bounding box center [1035, 50] width 13 height 13
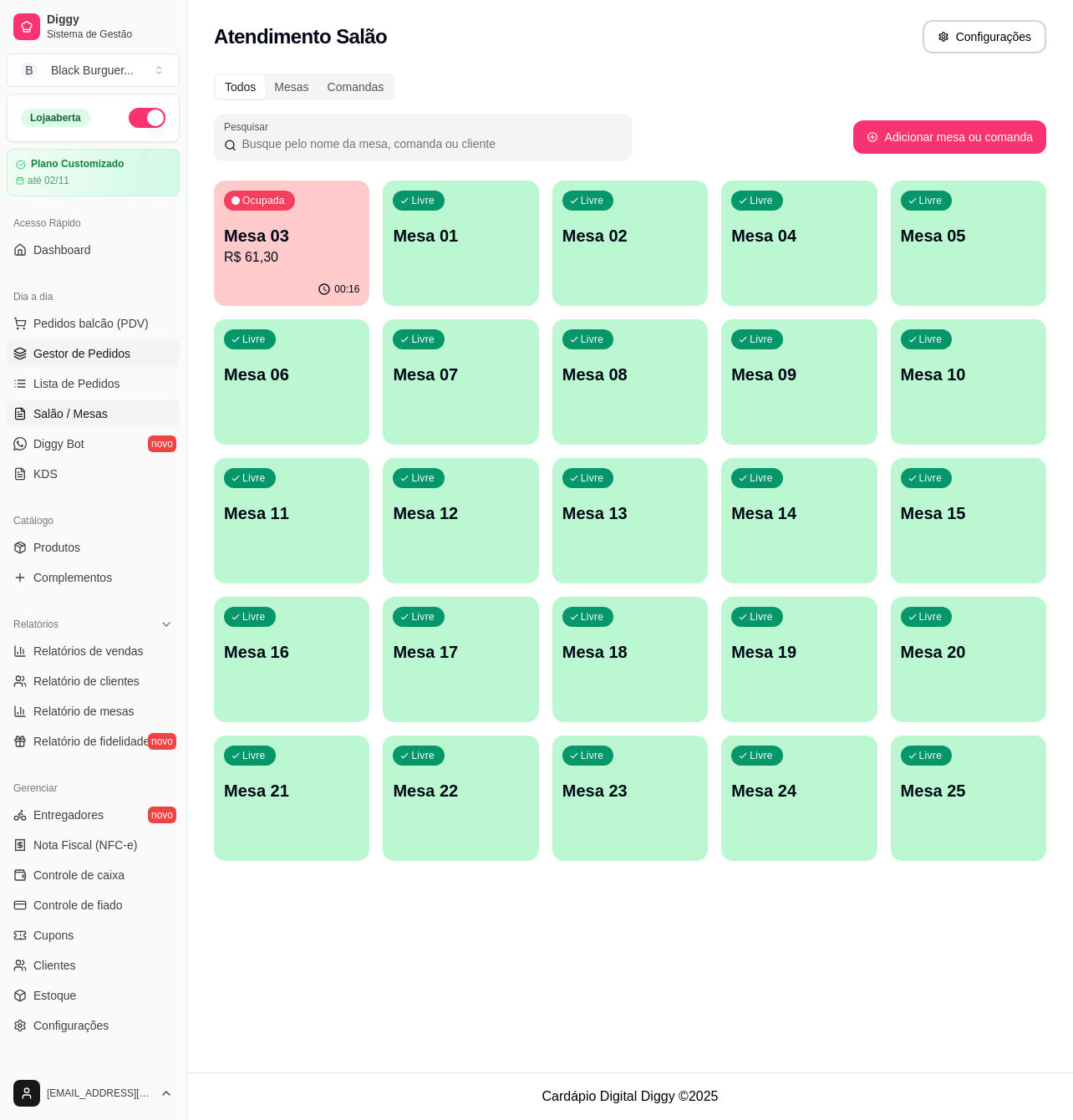
click at [97, 353] on span "Gestor de Pedidos" at bounding box center [81, 353] width 97 height 17
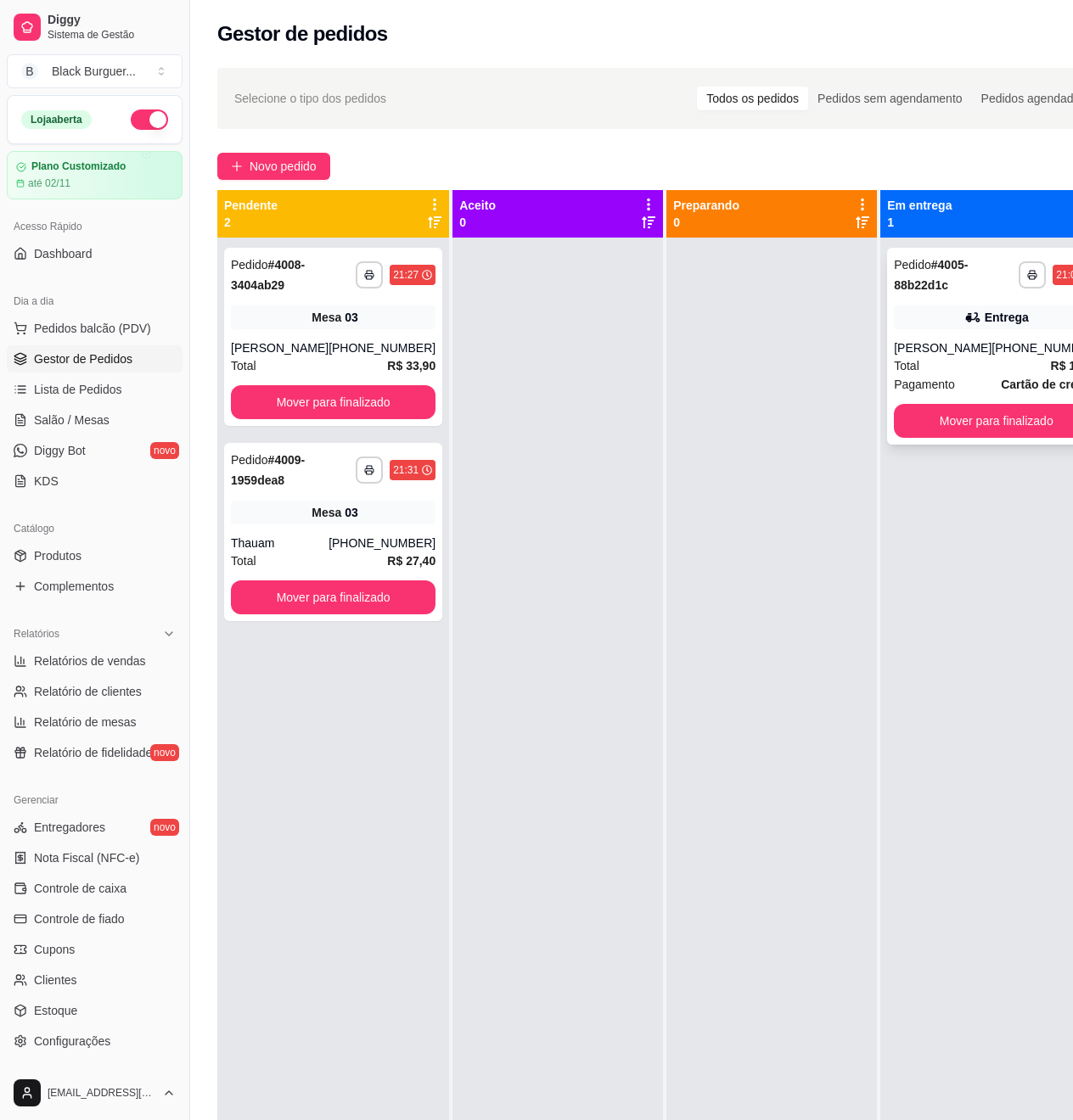
click at [940, 341] on div "[PERSON_NAME]" at bounding box center [942, 348] width 98 height 17
click at [73, 414] on span "Salão / Mesas" at bounding box center [71, 419] width 75 height 17
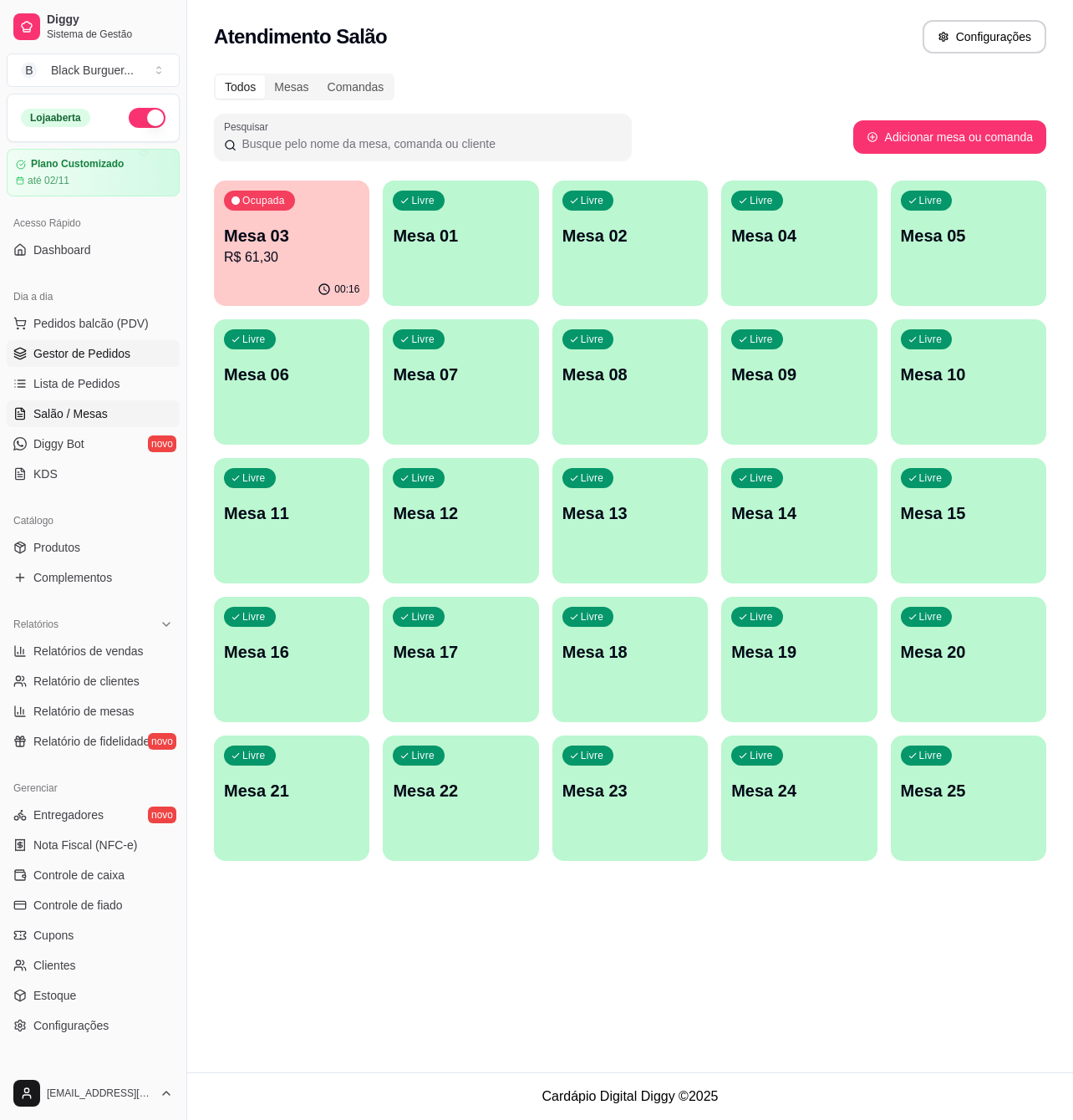
click at [79, 352] on span "Gestor de Pedidos" at bounding box center [81, 353] width 97 height 17
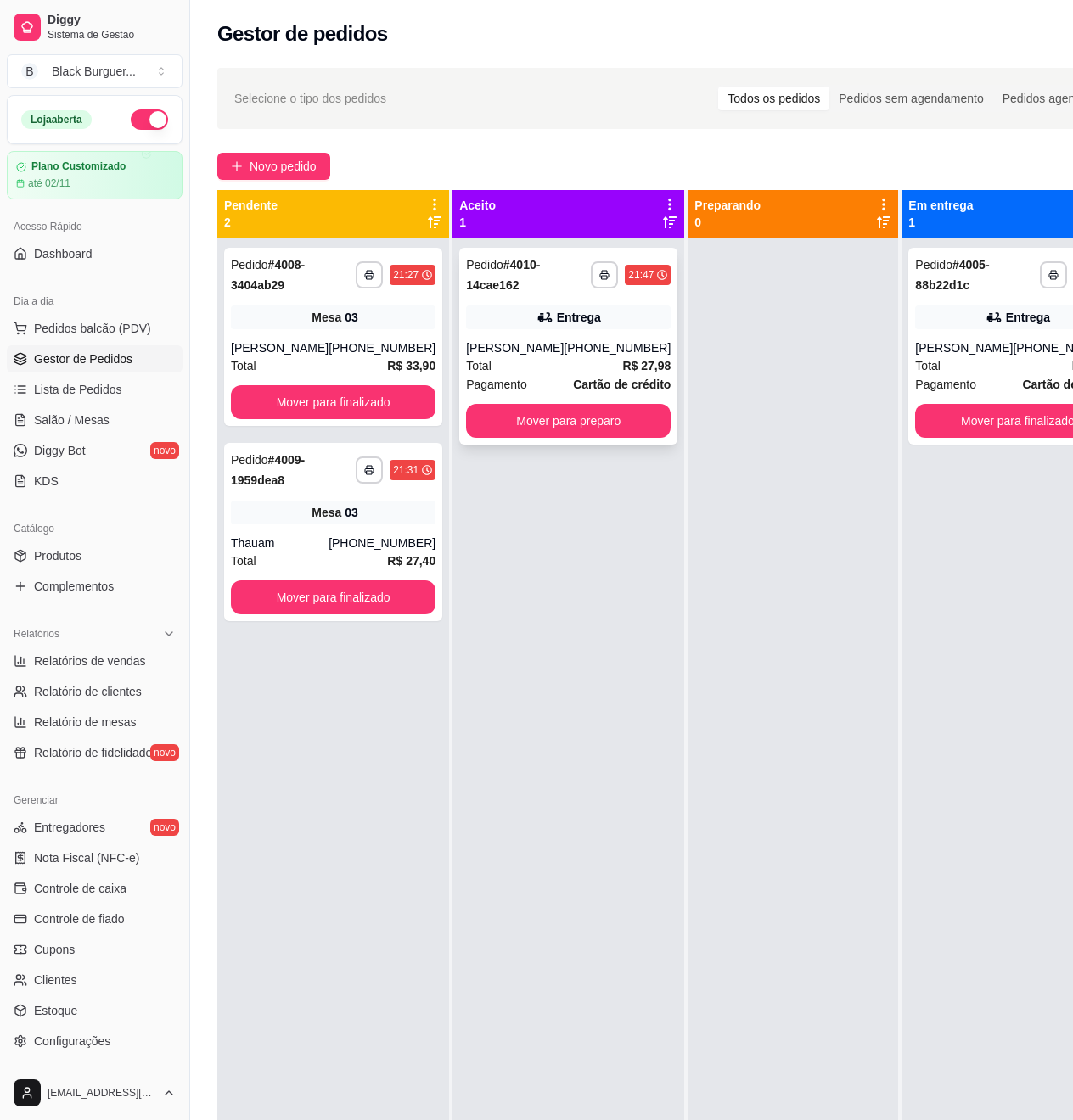
click at [489, 349] on div "[PERSON_NAME]" at bounding box center [515, 348] width 98 height 17
click at [503, 319] on div "Entrega" at bounding box center [567, 318] width 204 height 24
click at [504, 432] on button "Mover para preparo" at bounding box center [568, 421] width 199 height 33
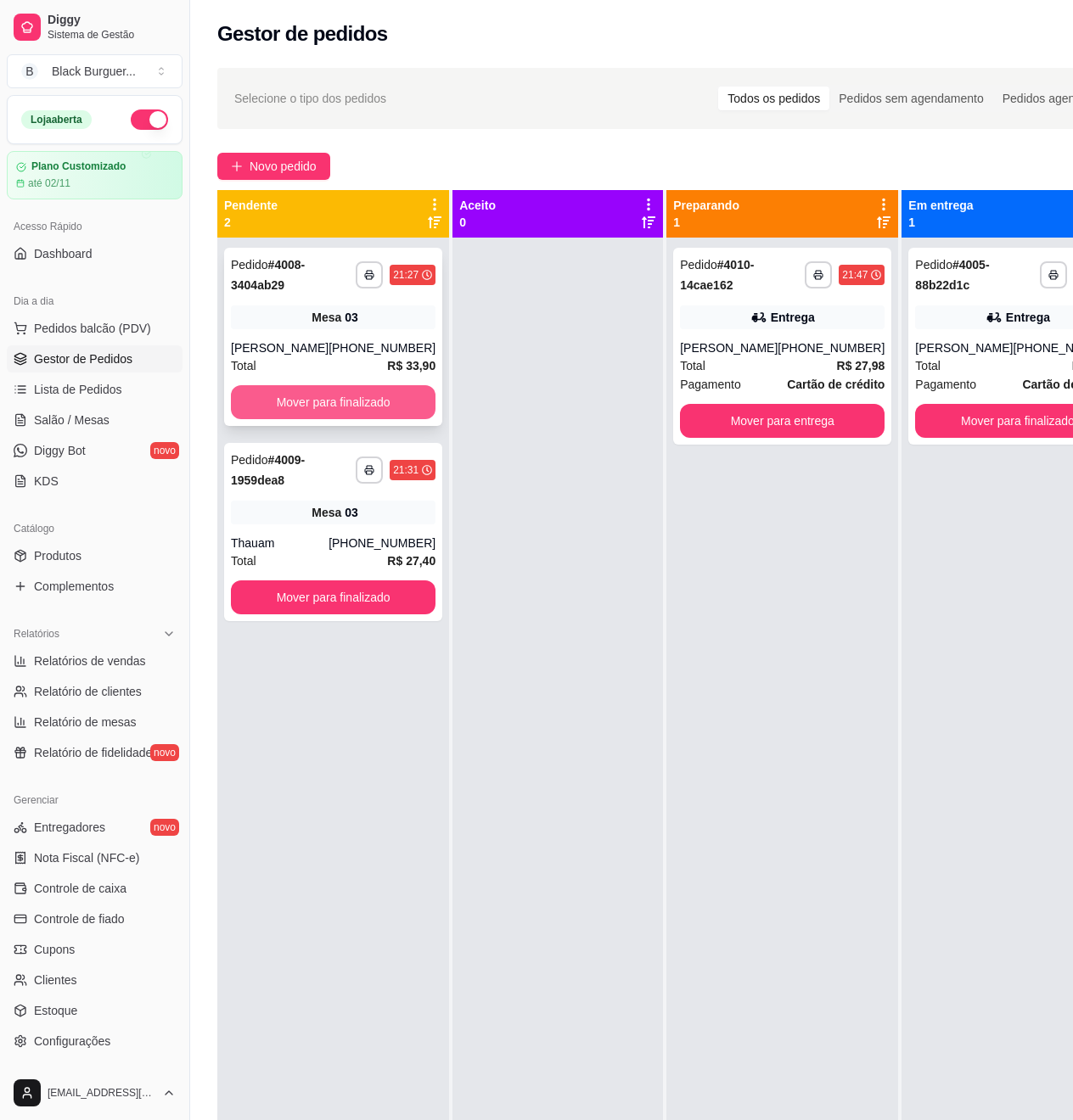
click at [324, 404] on button "Mover para finalizado" at bounding box center [332, 401] width 204 height 34
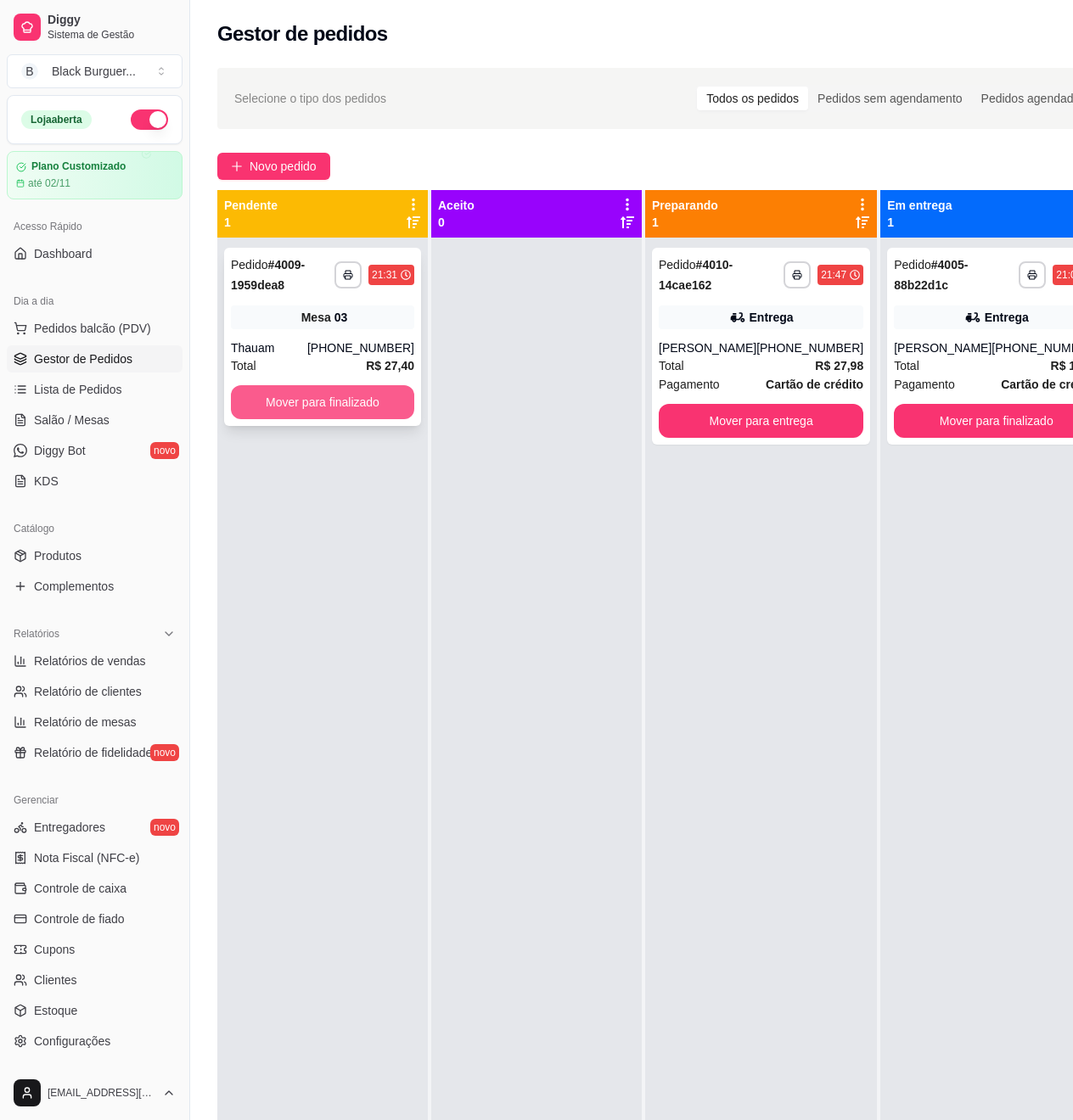
click at [334, 410] on button "Mover para finalizado" at bounding box center [322, 401] width 183 height 34
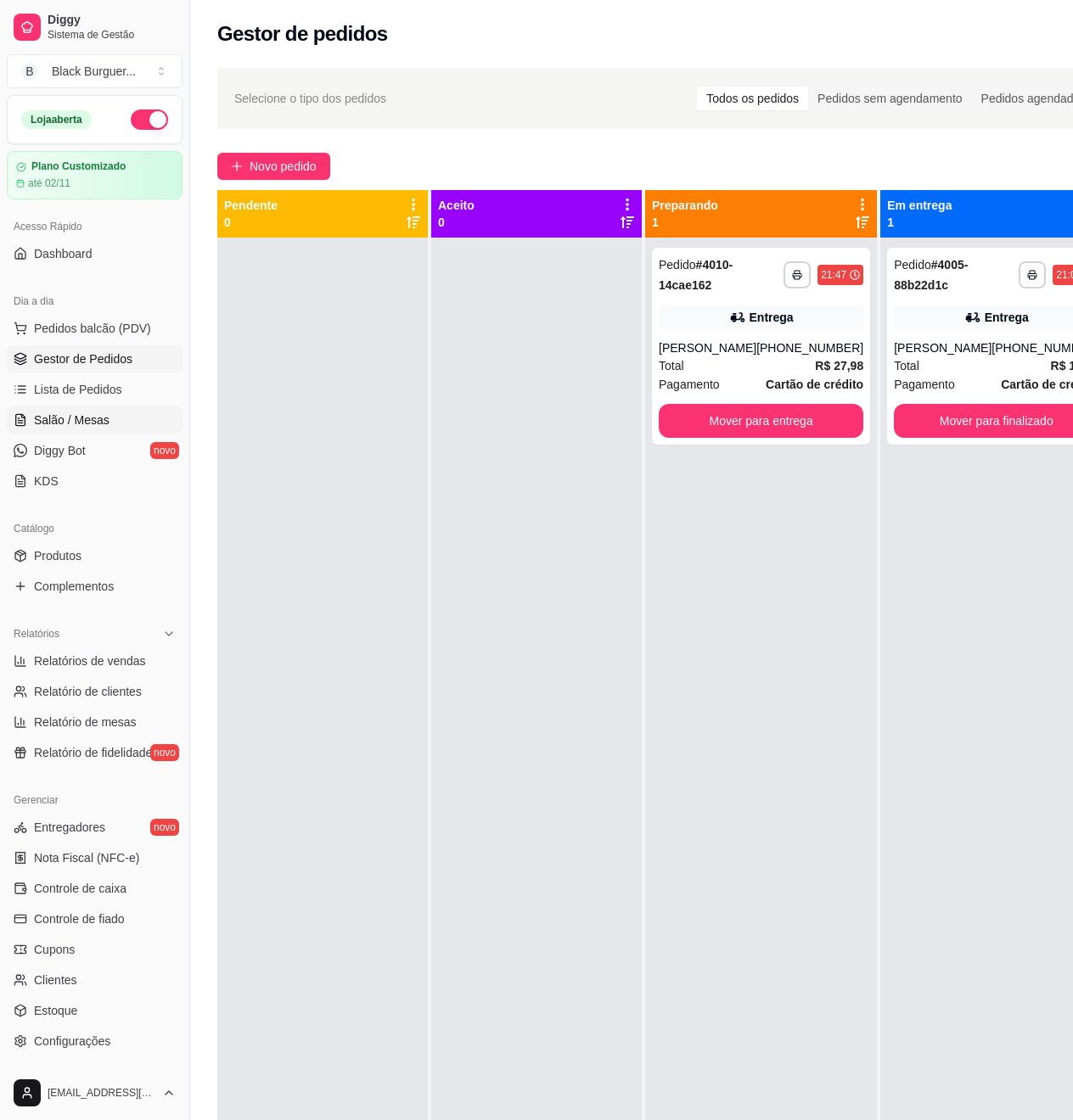
click at [59, 412] on span "Salão / Mesas" at bounding box center [71, 419] width 75 height 17
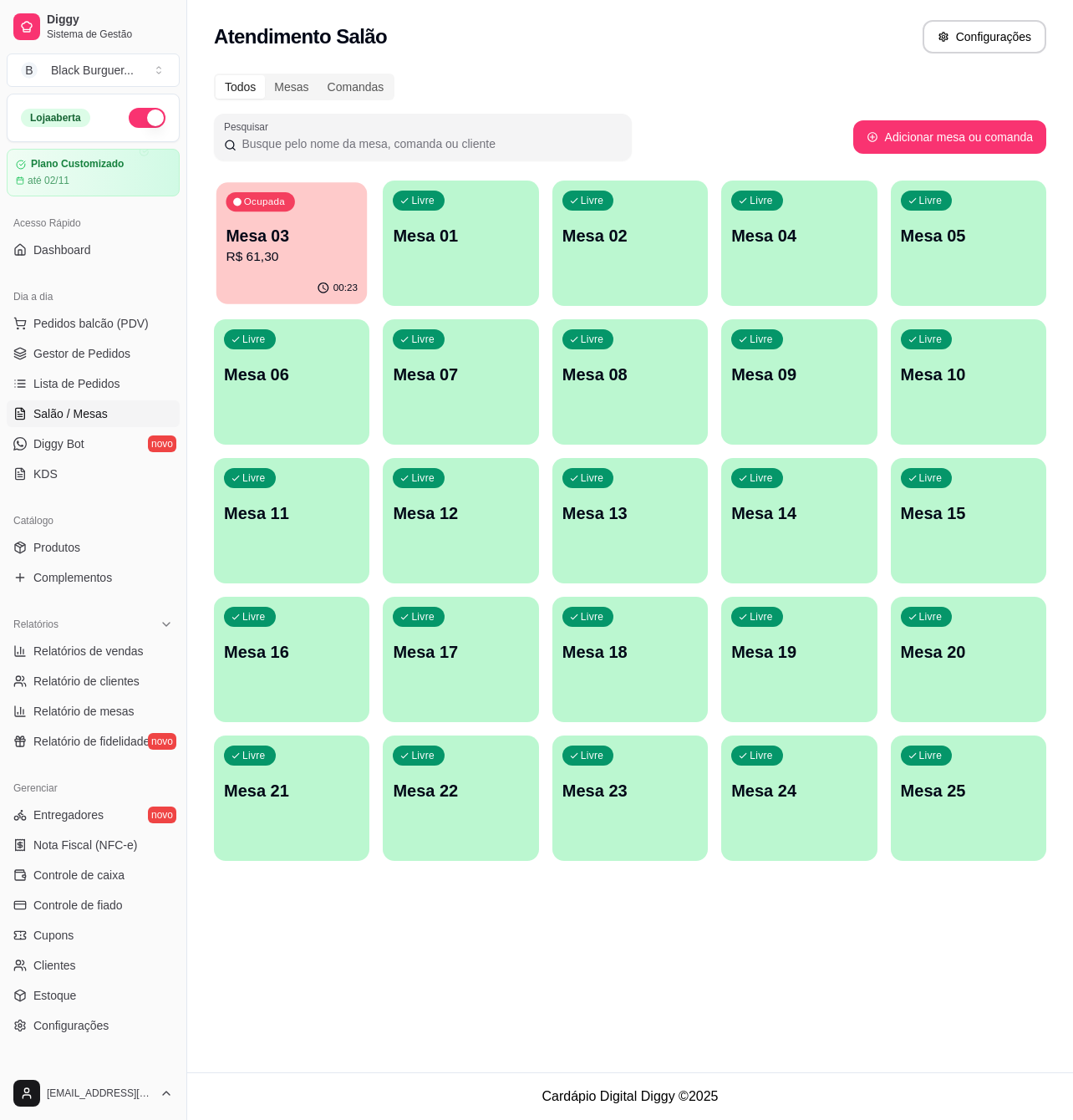
click at [315, 255] on p "R$ 61,30" at bounding box center [291, 257] width 132 height 20
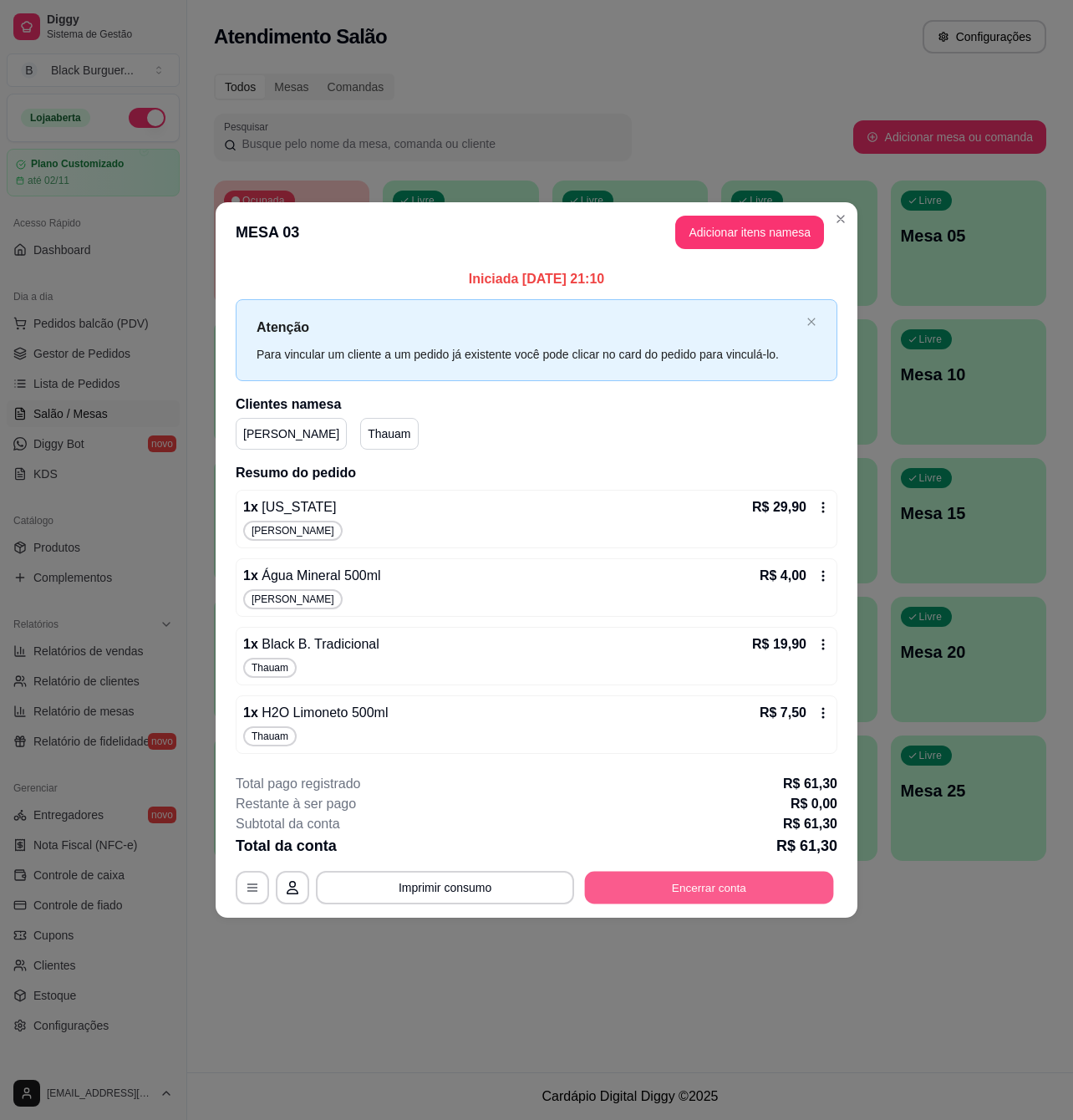
click at [665, 877] on button "Encerrar conta" at bounding box center [709, 887] width 249 height 32
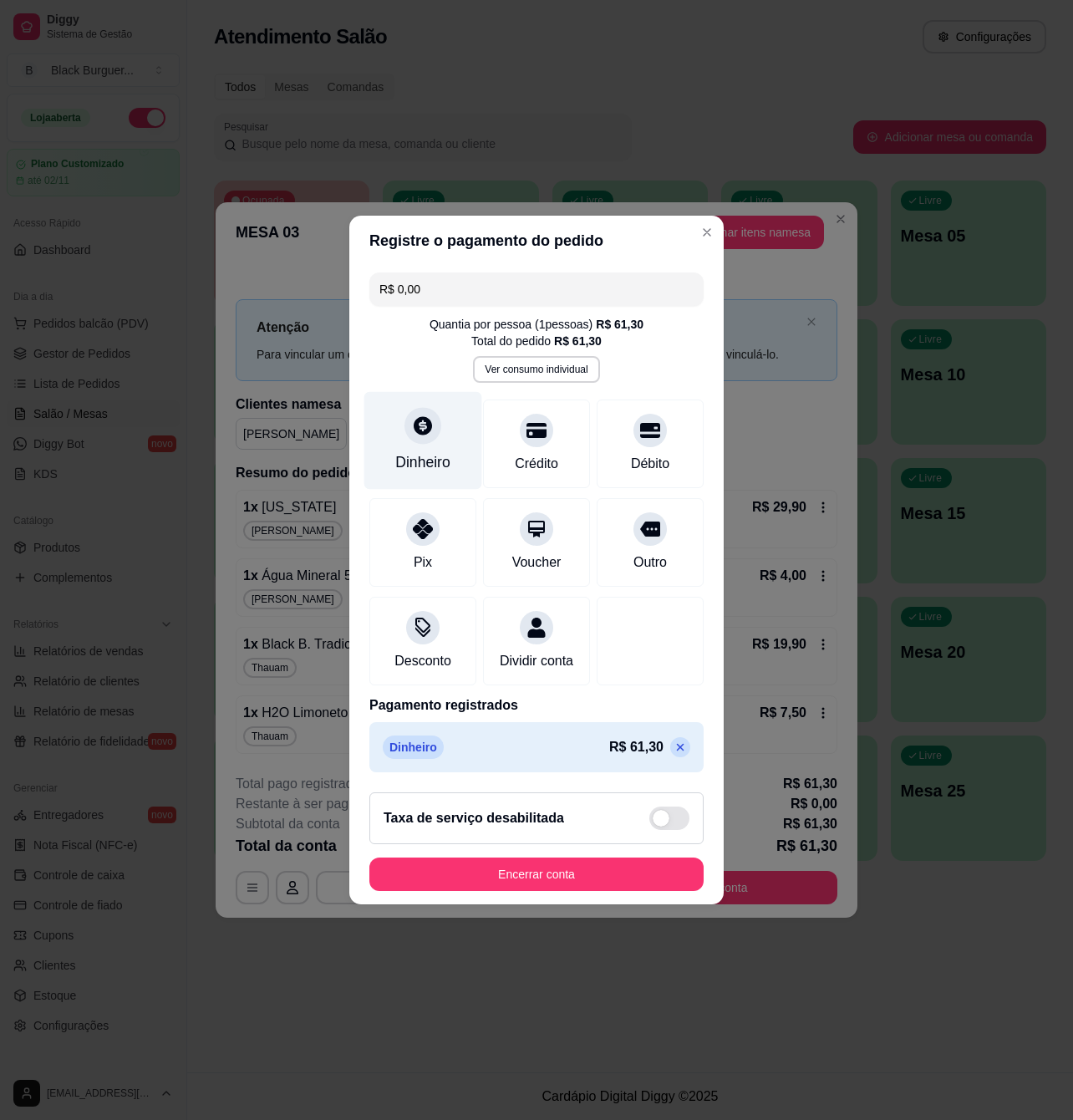
click at [421, 434] on div "Dinheiro" at bounding box center [424, 440] width 118 height 97
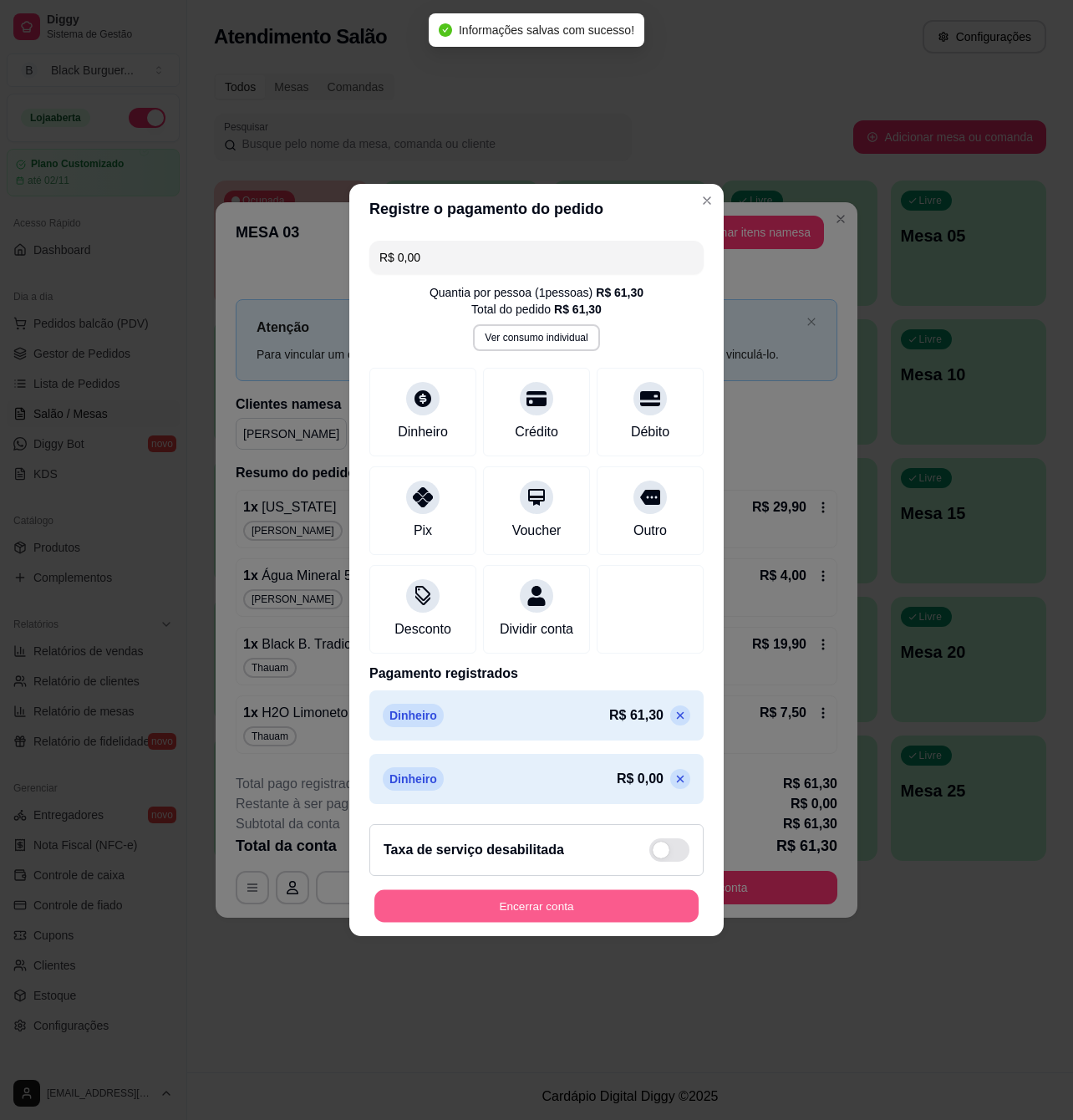
click at [570, 910] on button "Encerrar conta" at bounding box center [536, 906] width 325 height 32
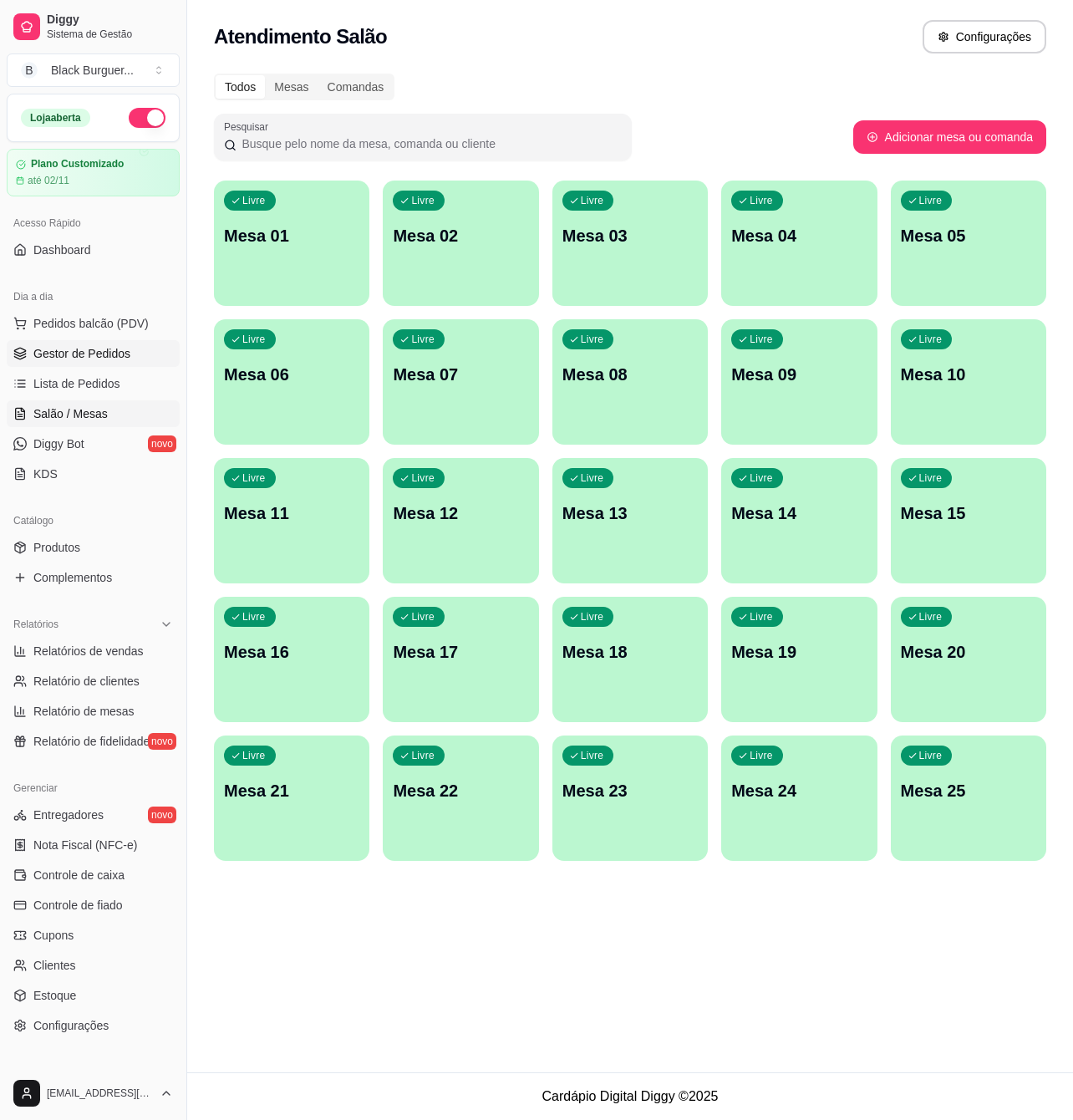
click at [77, 354] on span "Gestor de Pedidos" at bounding box center [81, 353] width 97 height 17
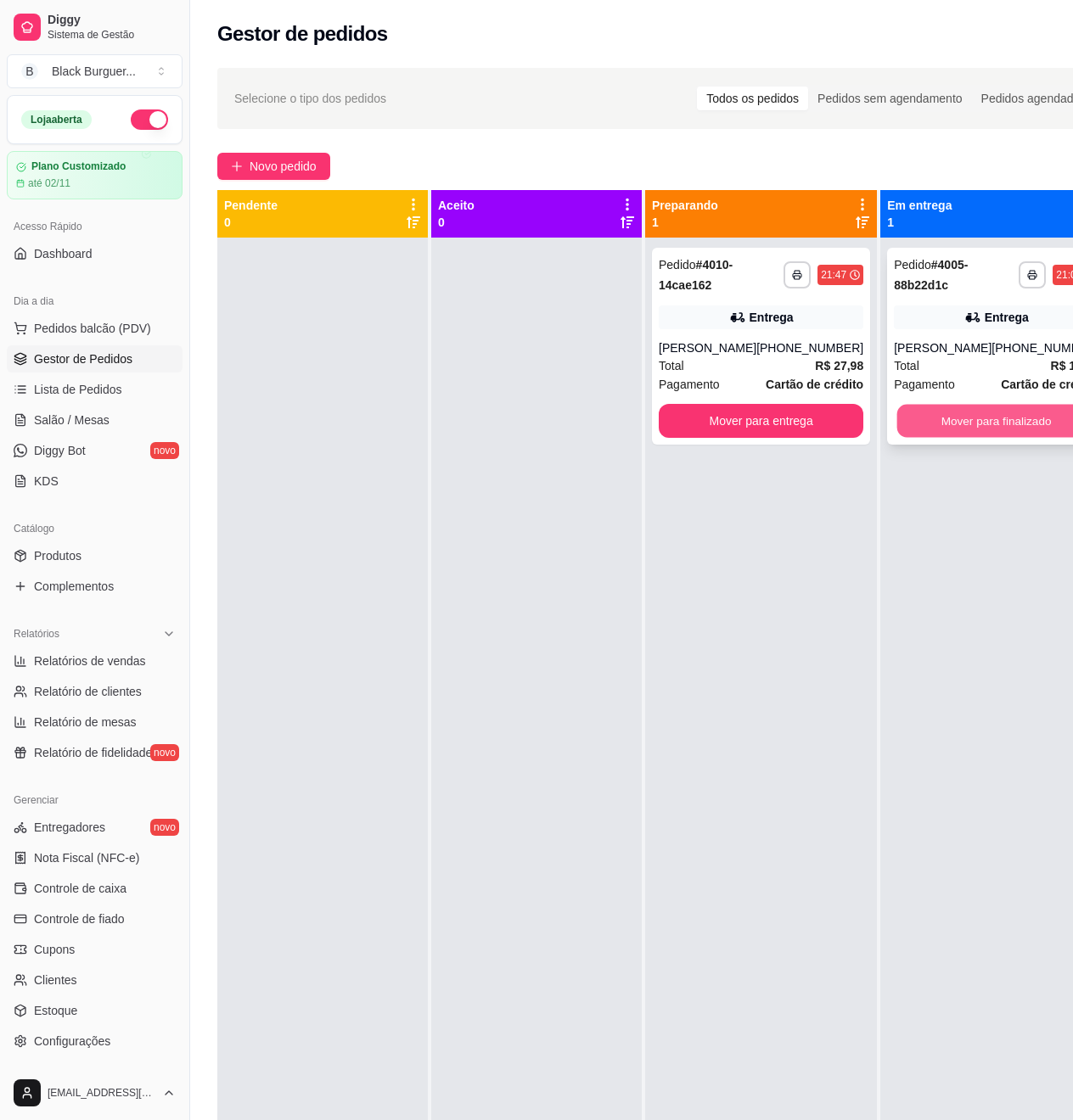
click at [954, 421] on button "Mover para finalizado" at bounding box center [996, 421] width 199 height 33
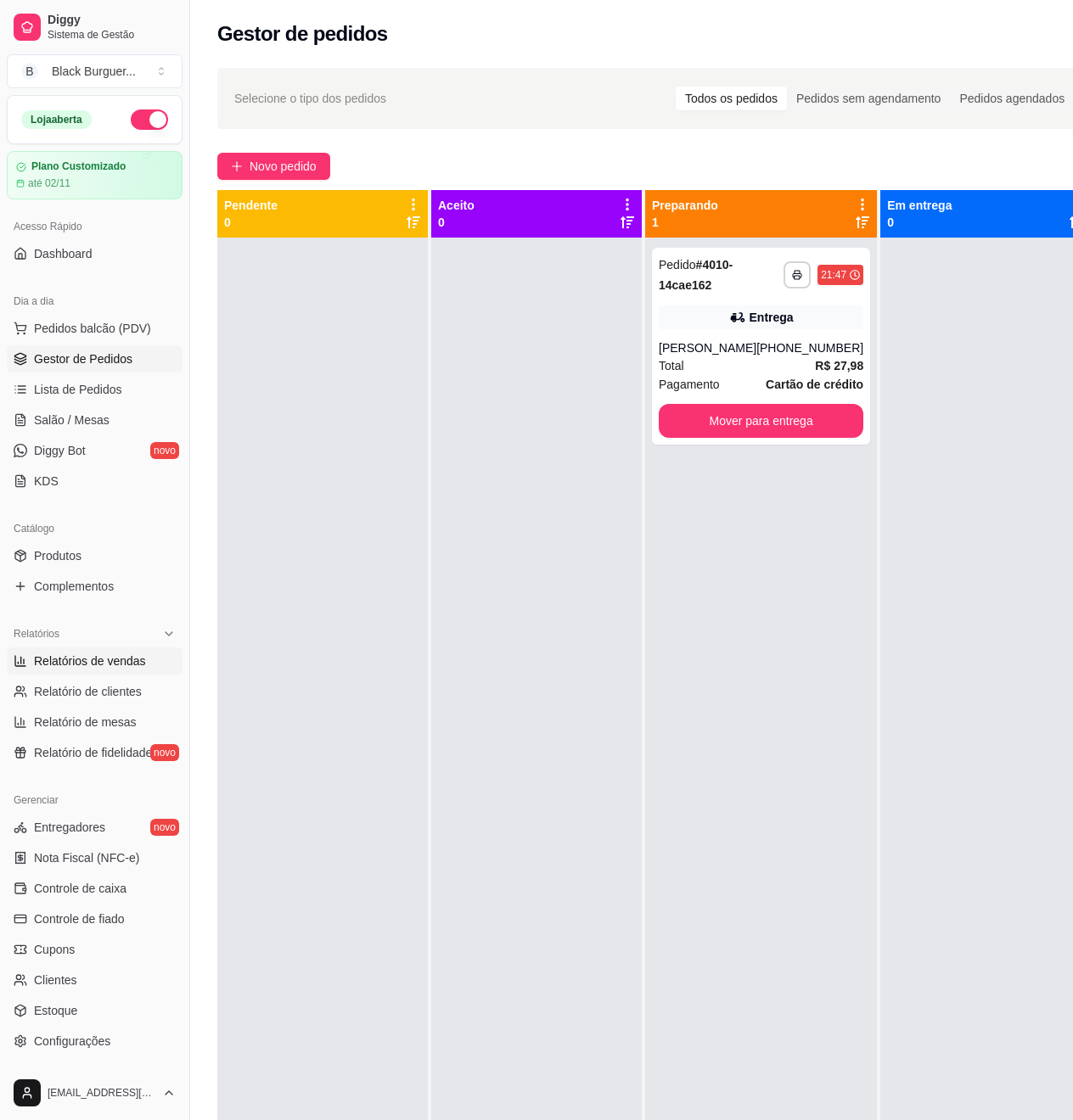
click at [64, 653] on span "Relatórios de vendas" at bounding box center [89, 661] width 112 height 17
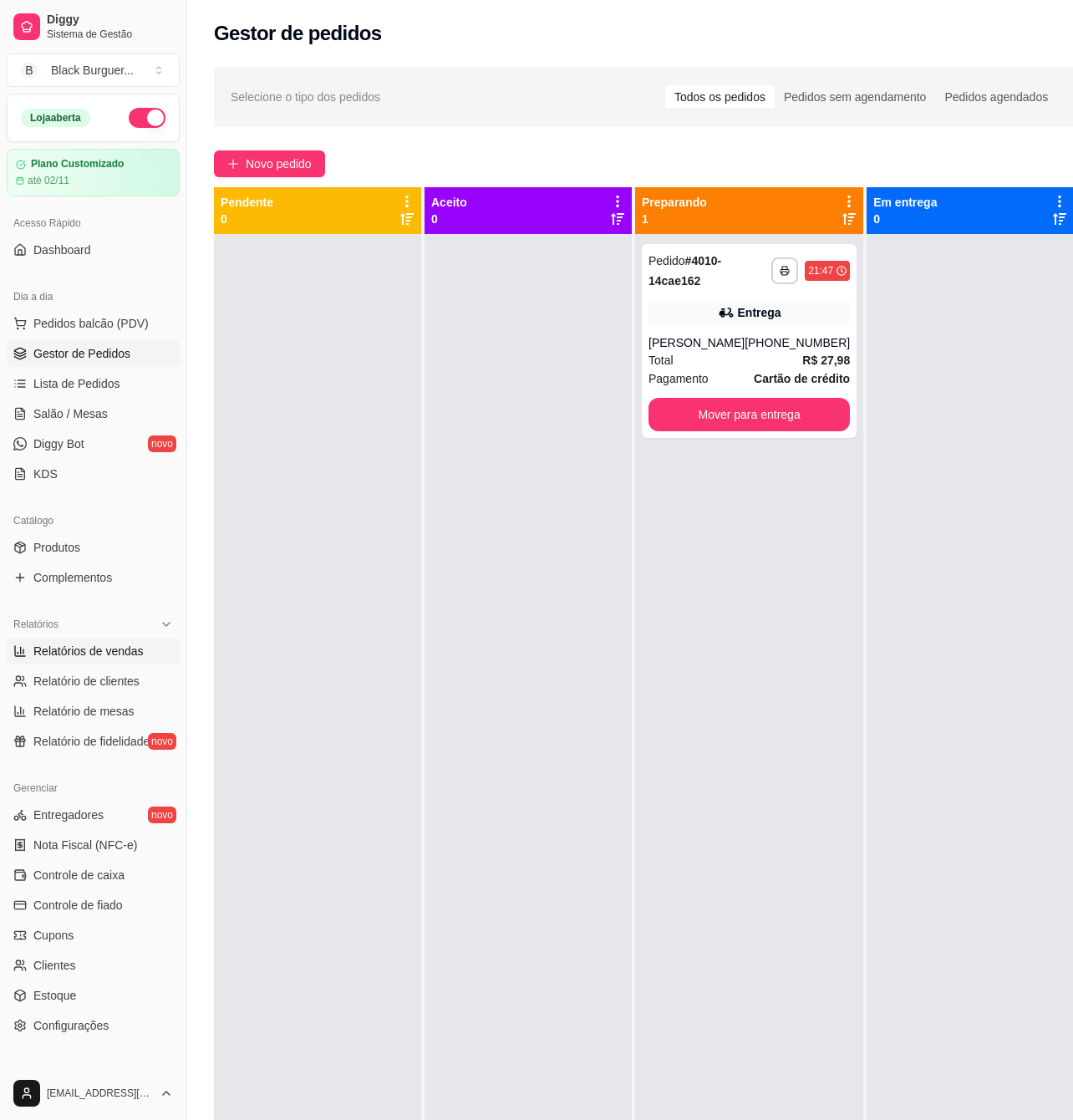
select select "ALL"
select select "0"
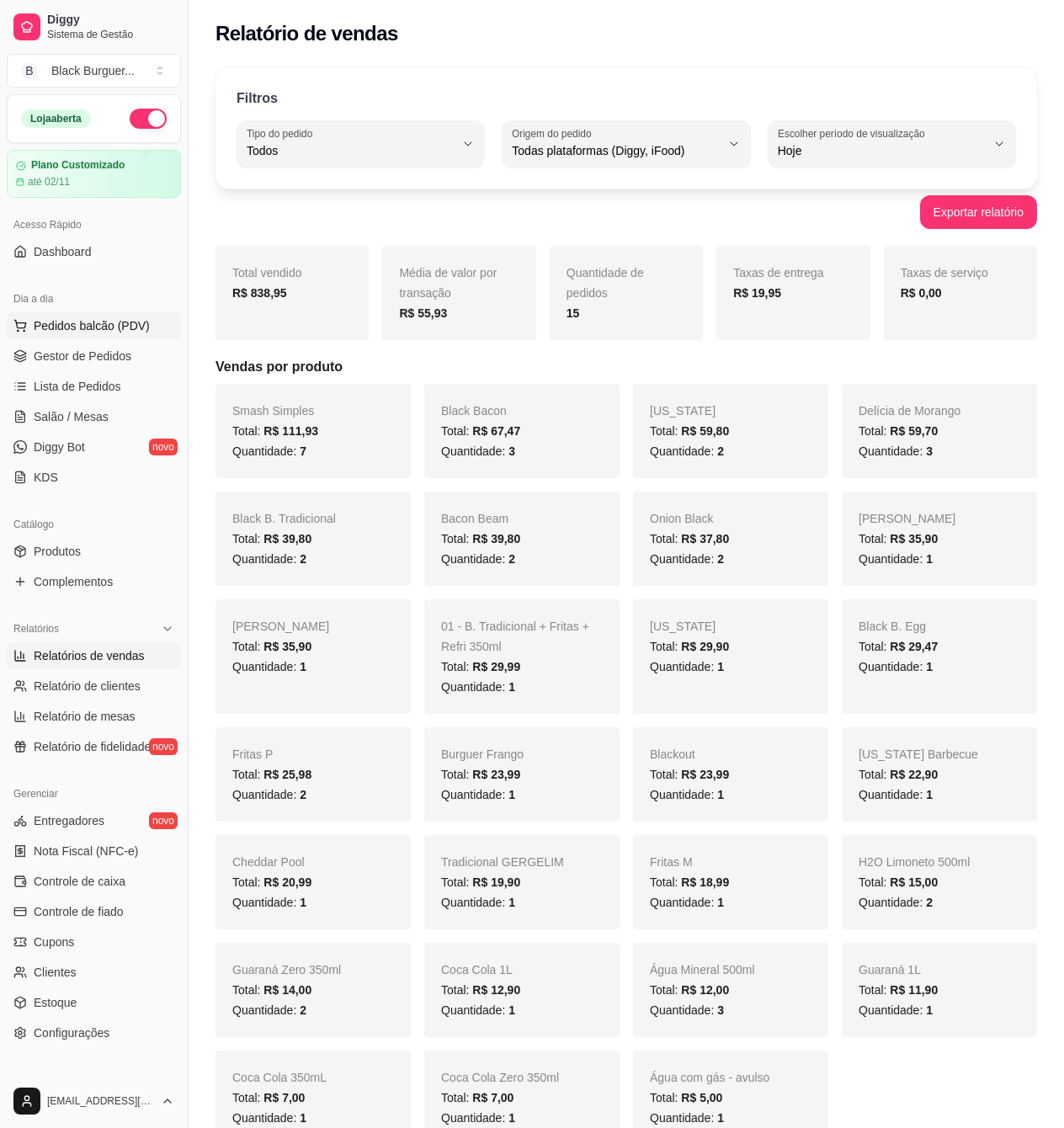
click at [69, 324] on span "Pedidos balcão (PDV)" at bounding box center [91, 325] width 116 height 17
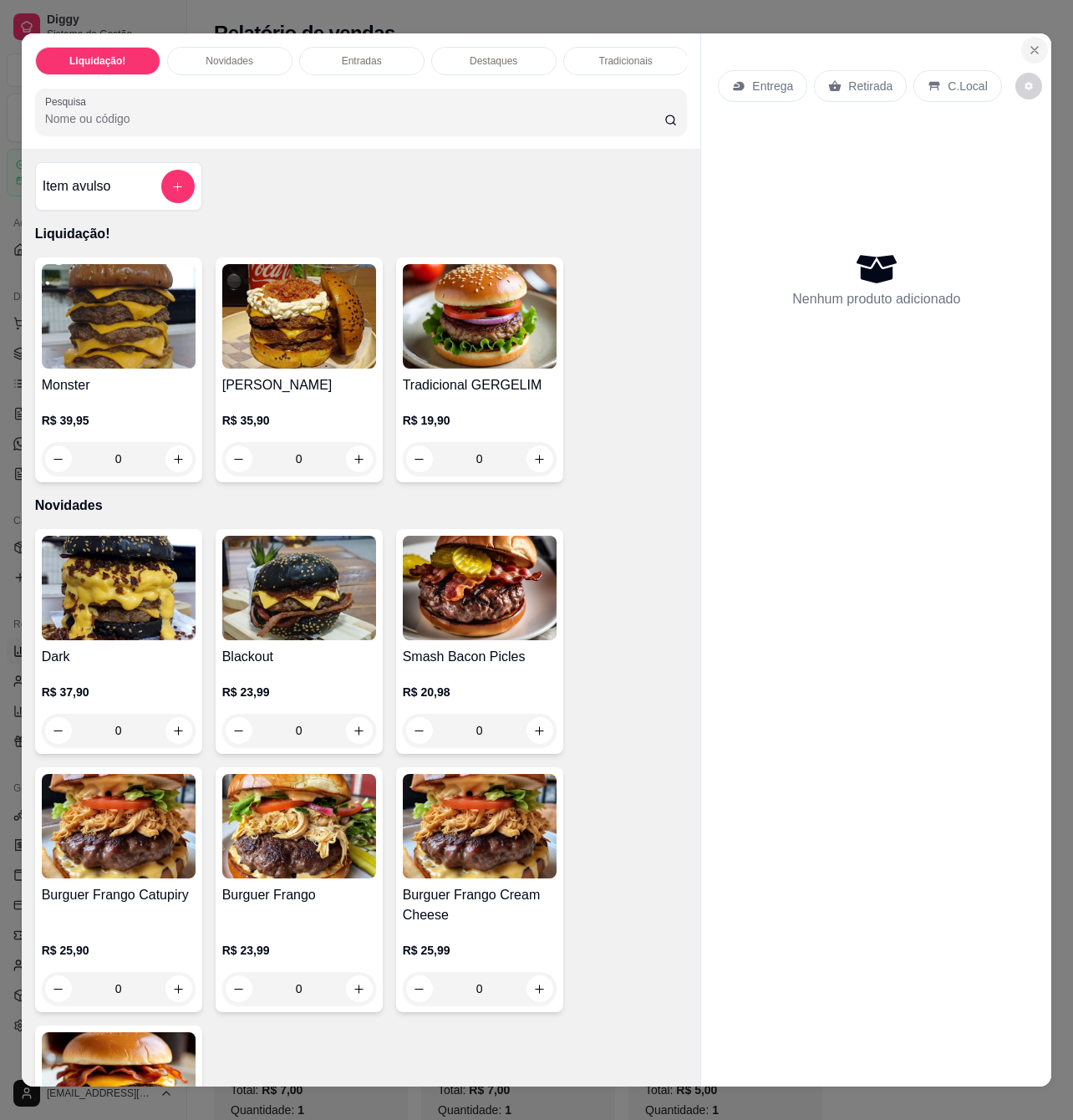
click at [1031, 44] on icon "Close" at bounding box center [1035, 50] width 13 height 13
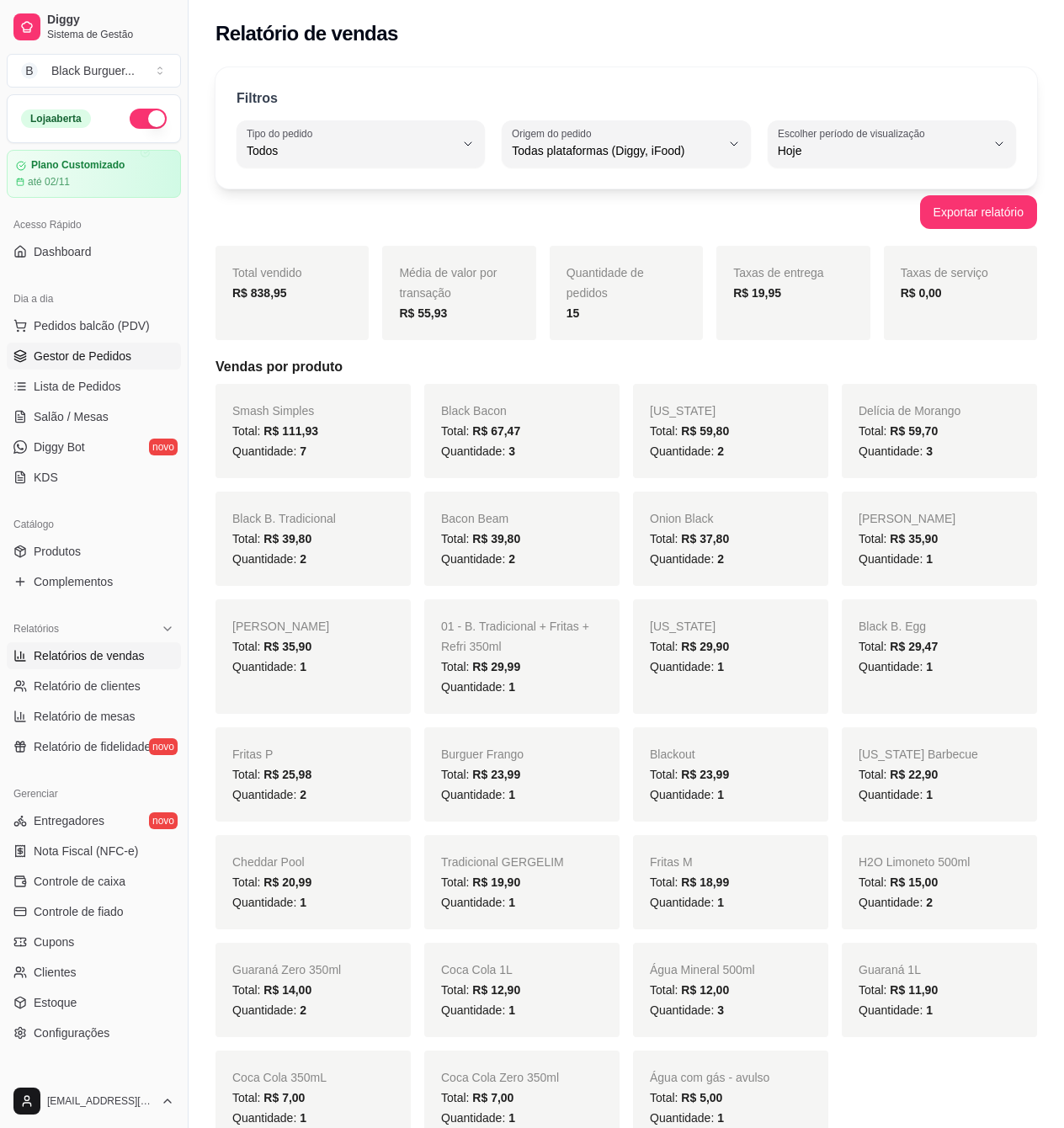
click at [126, 354] on span "Gestor de Pedidos" at bounding box center [82, 356] width 97 height 17
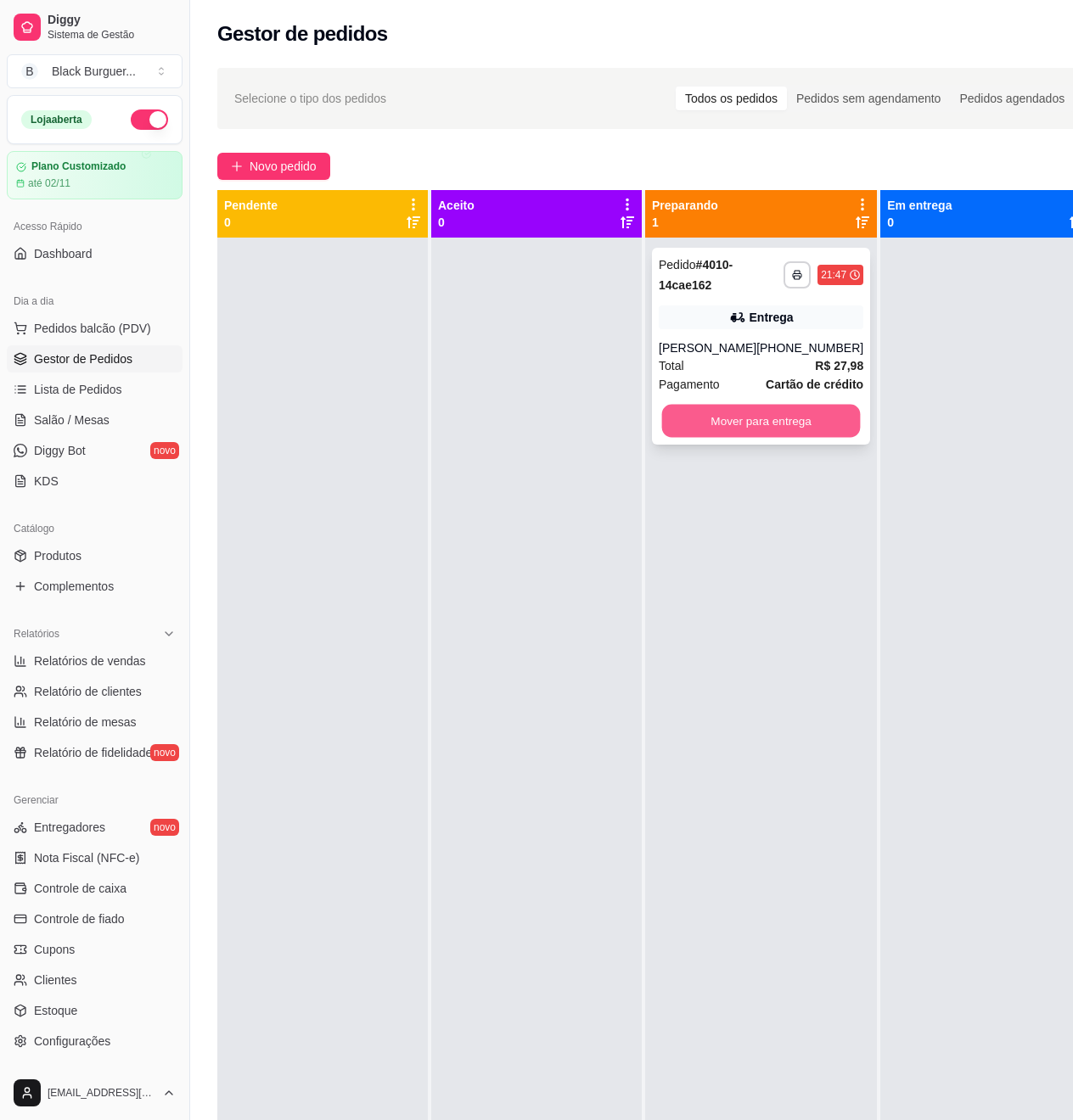
click at [762, 414] on button "Mover para entrega" at bounding box center [761, 421] width 199 height 33
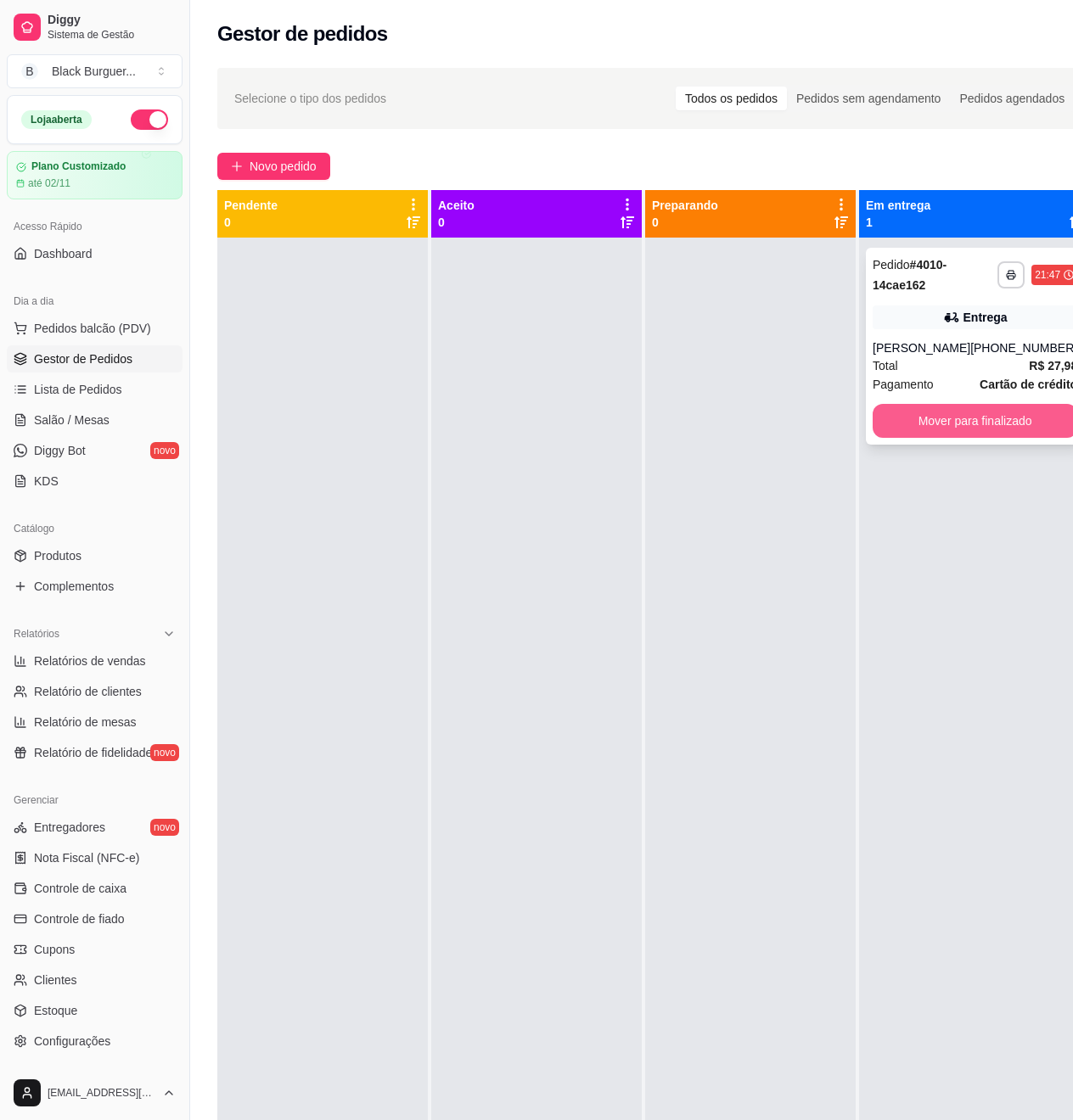
click at [989, 435] on button "Mover para finalizado" at bounding box center [974, 420] width 204 height 34
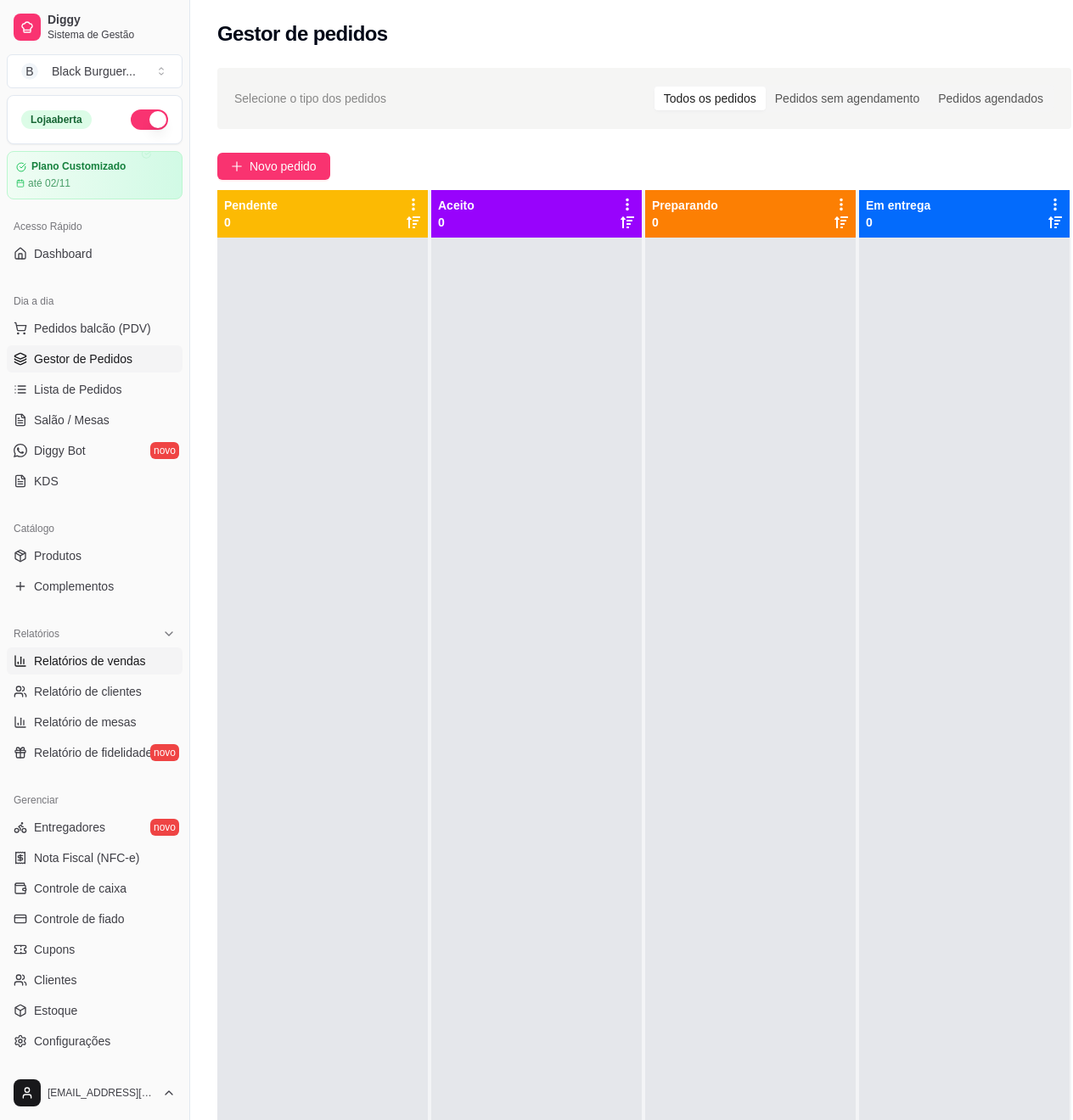
click at [70, 669] on span "Relatórios de vendas" at bounding box center [89, 661] width 112 height 17
select select "ALL"
select select "0"
